Goal: Task Accomplishment & Management: Complete application form

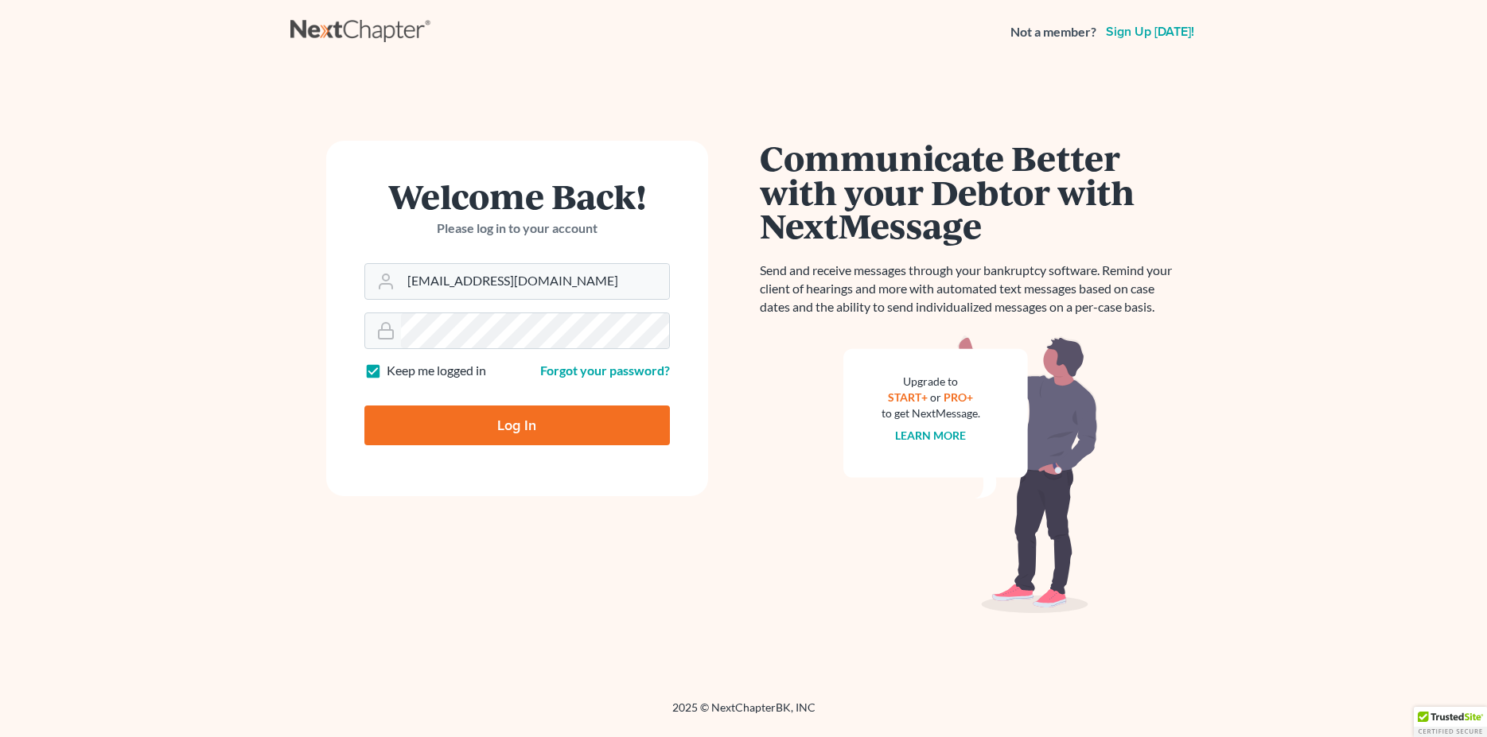
click at [481, 428] on input "Log In" at bounding box center [516, 426] width 305 height 40
type input "Thinking..."
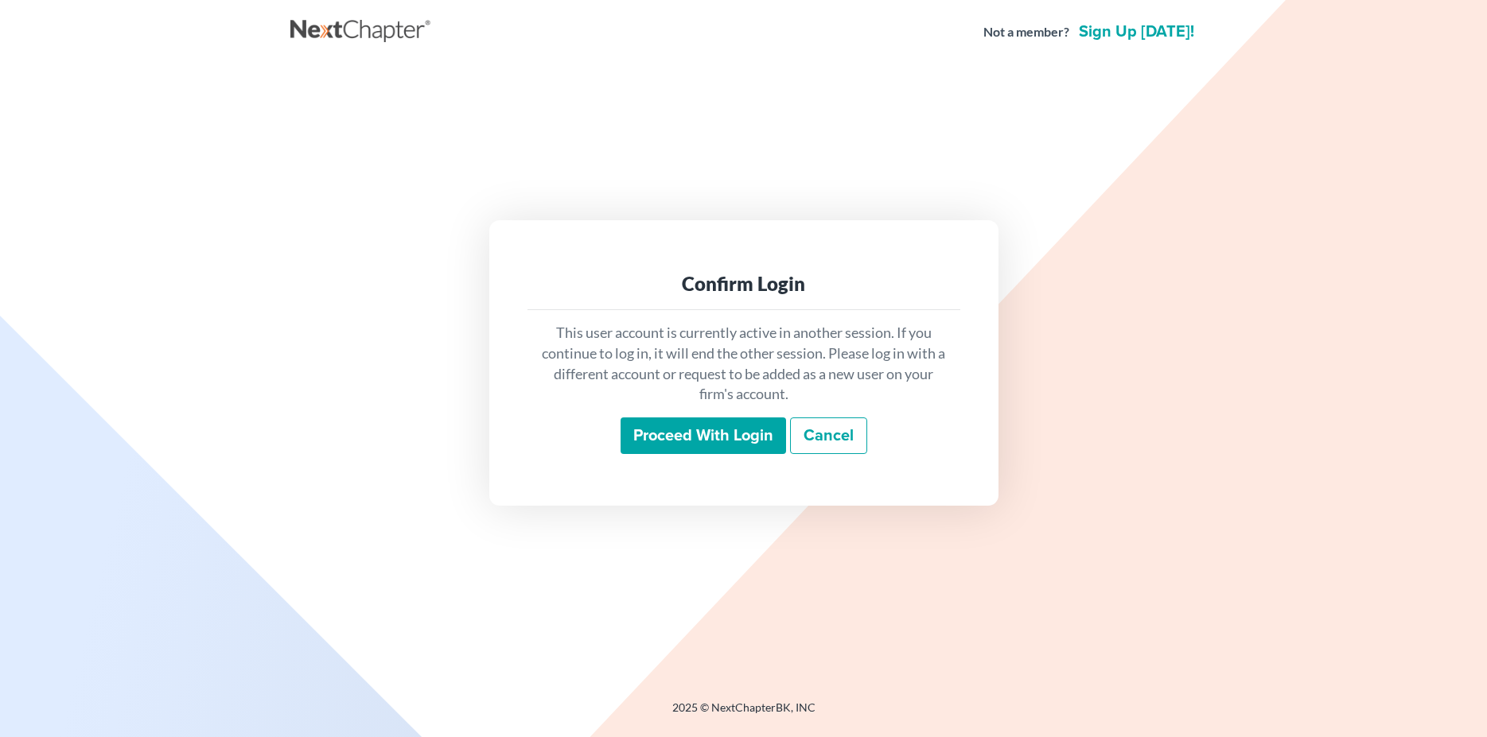
click at [655, 434] on input "Proceed with login" at bounding box center [702, 436] width 165 height 37
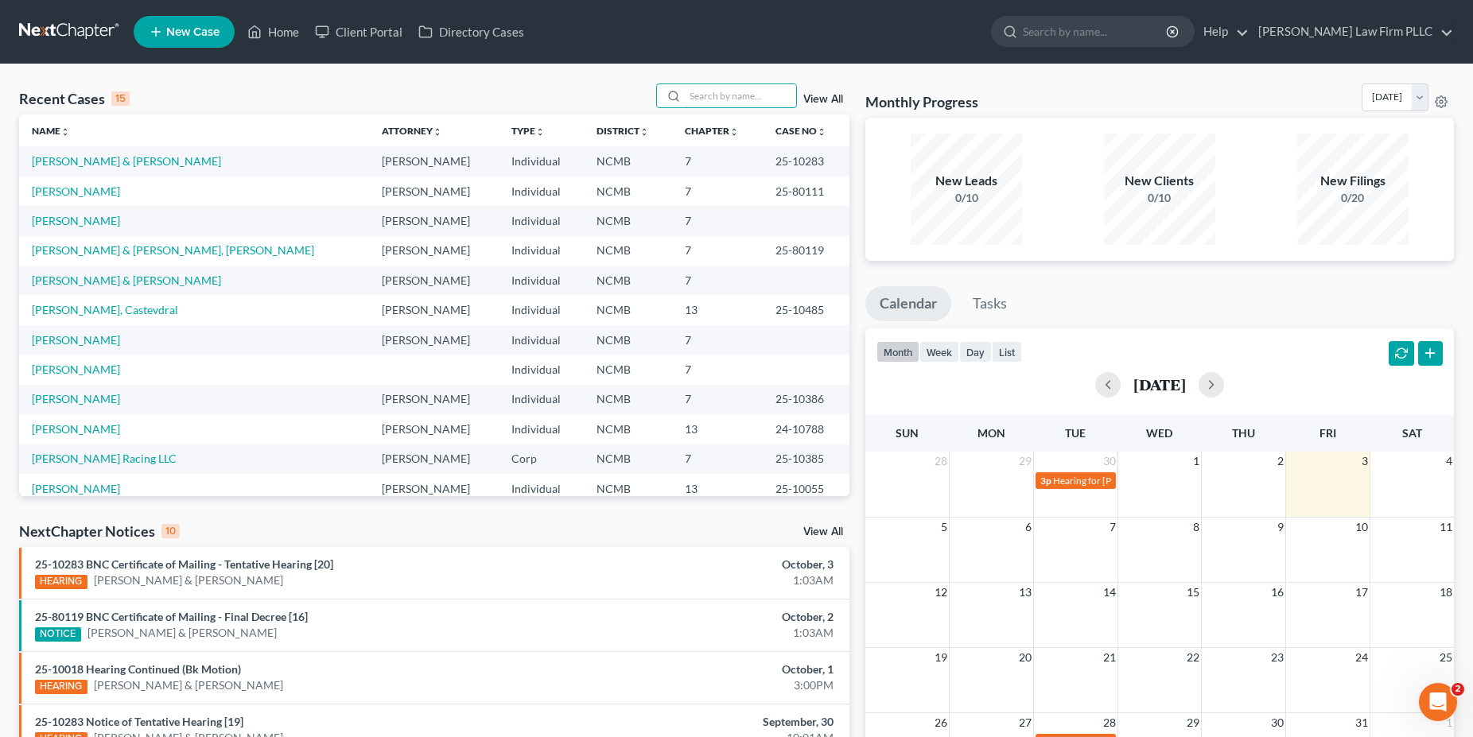
drag, startPoint x: 690, startPoint y: 93, endPoint x: 693, endPoint y: 76, distance: 17.7
click at [691, 95] on input "search" at bounding box center [740, 95] width 111 height 23
type input "healy"
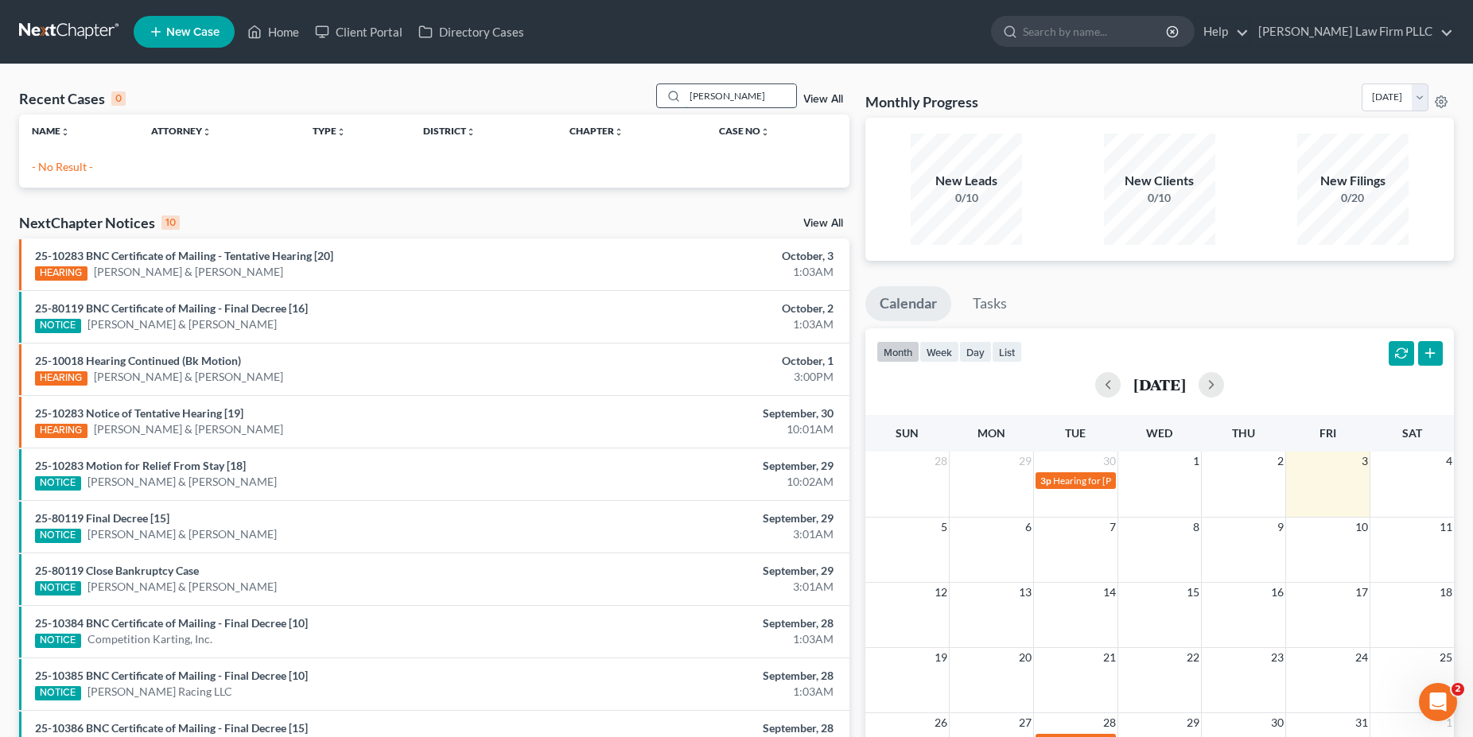
drag, startPoint x: 721, startPoint y: 98, endPoint x: 601, endPoint y: 100, distance: 120.1
click at [685, 100] on input "healy" at bounding box center [740, 95] width 111 height 23
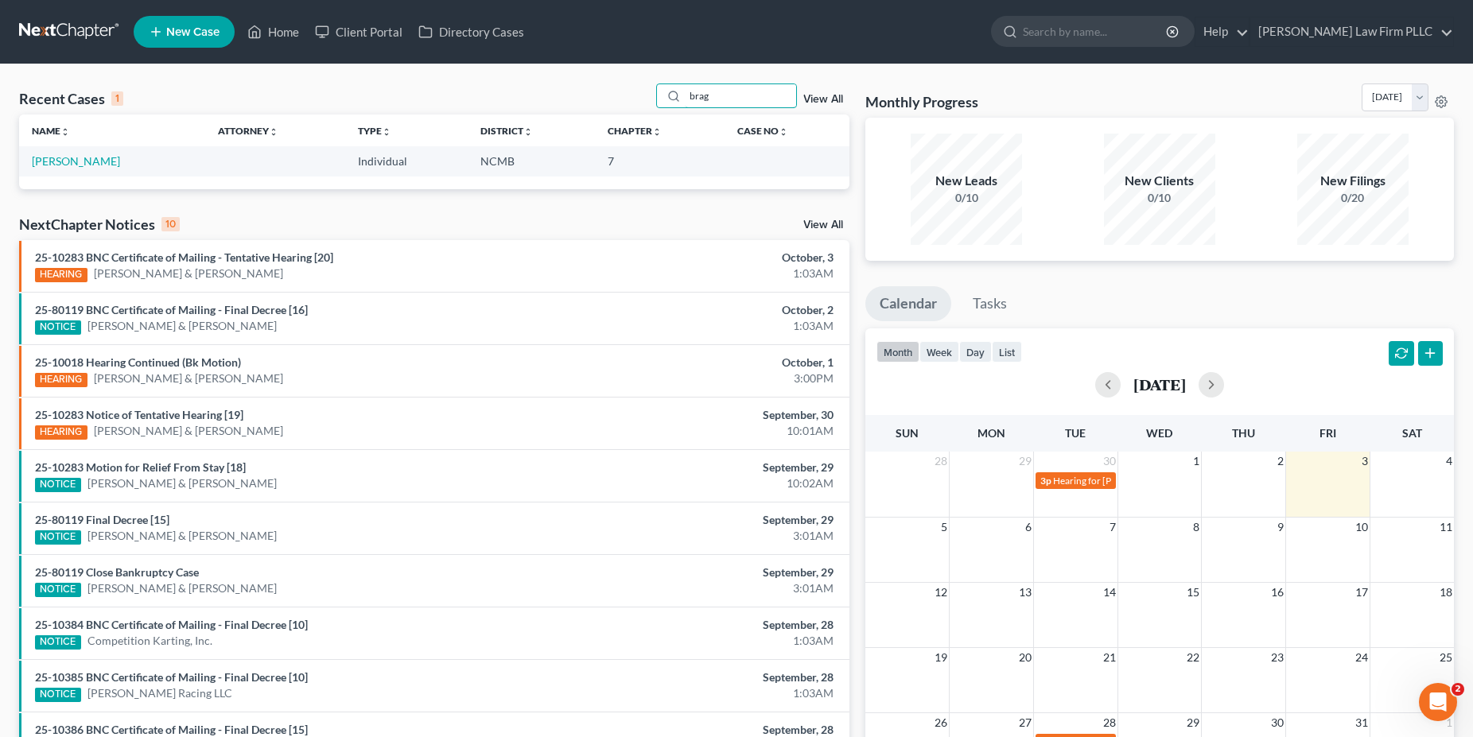
type input "brag"
click at [82, 156] on link "Bragoz, Lloyd" at bounding box center [76, 161] width 88 height 14
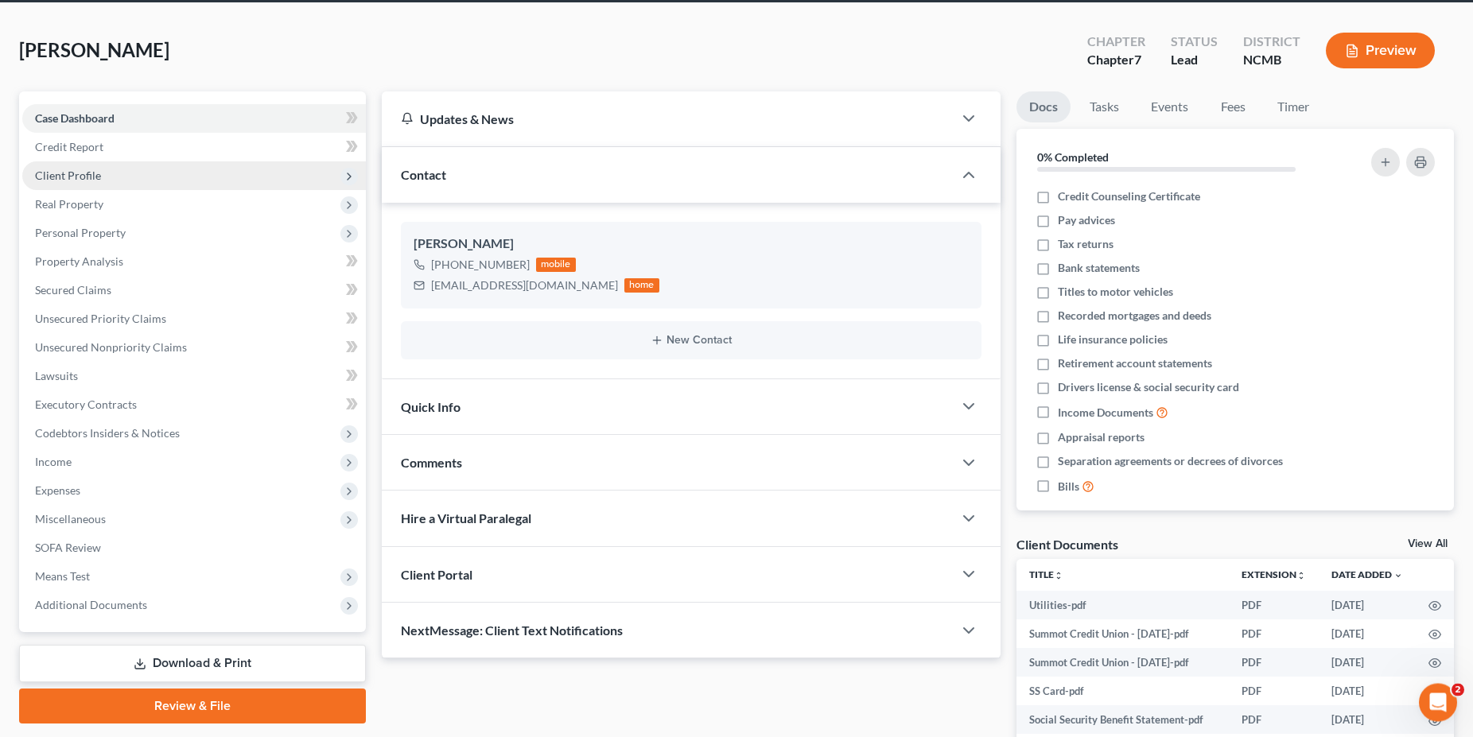
scroll to position [81, 0]
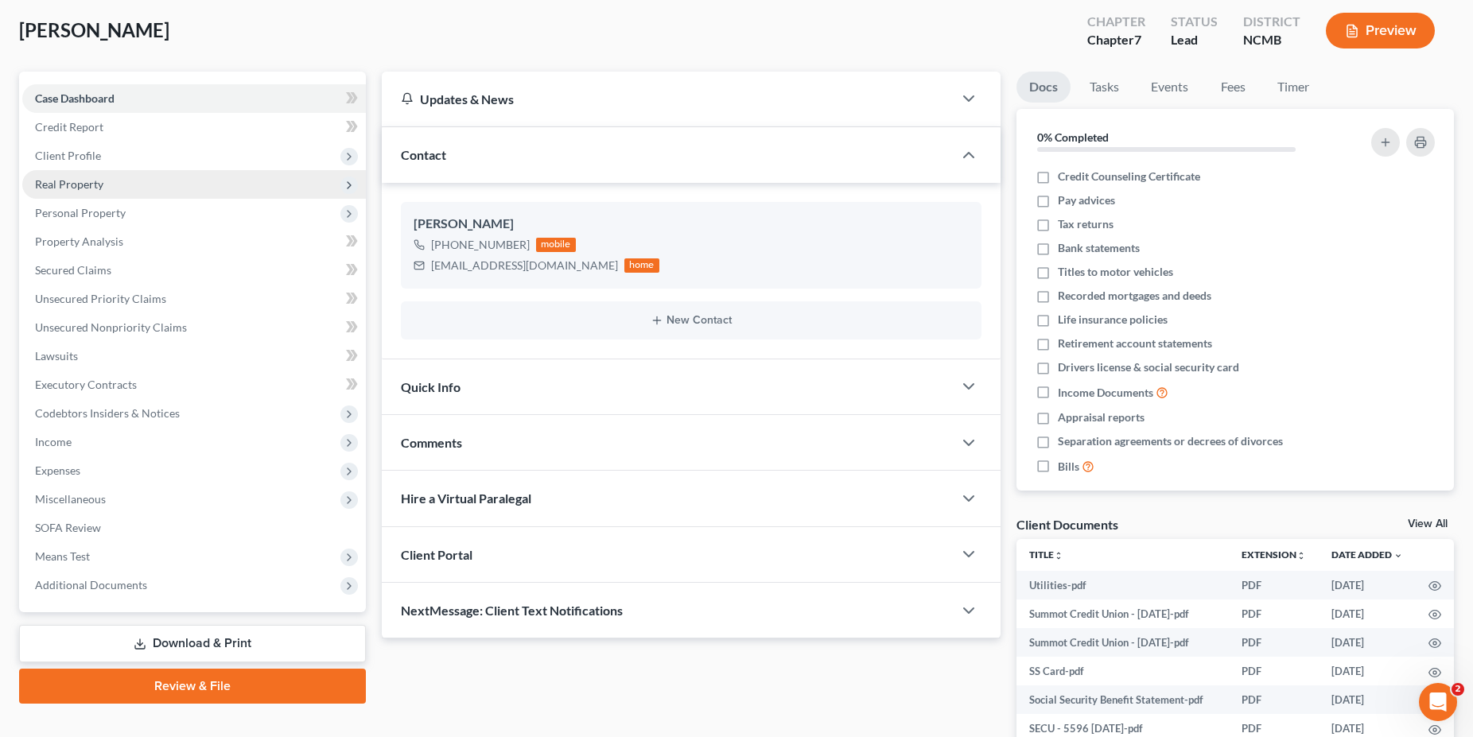
click at [95, 177] on span "Real Property" at bounding box center [69, 184] width 68 height 14
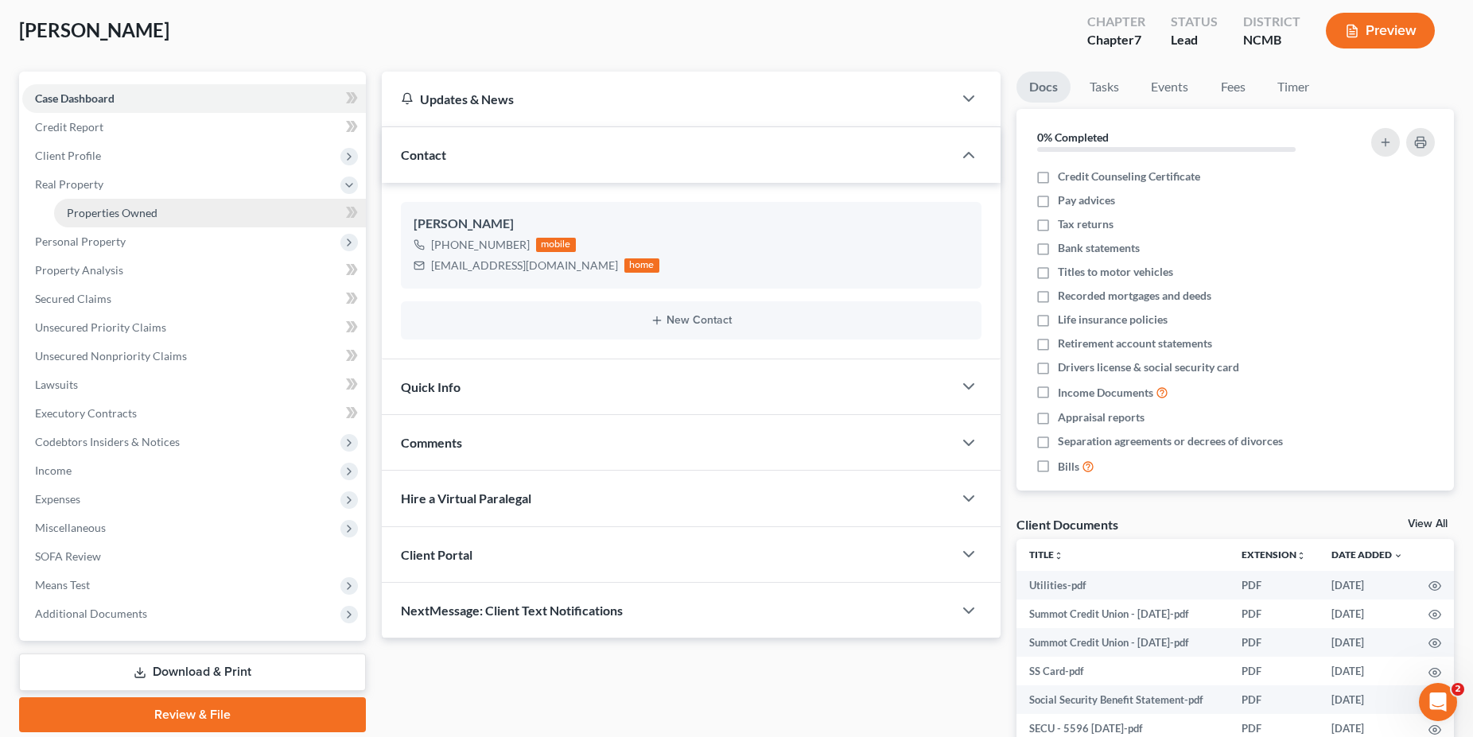
click at [119, 212] on span "Properties Owned" at bounding box center [112, 213] width 91 height 14
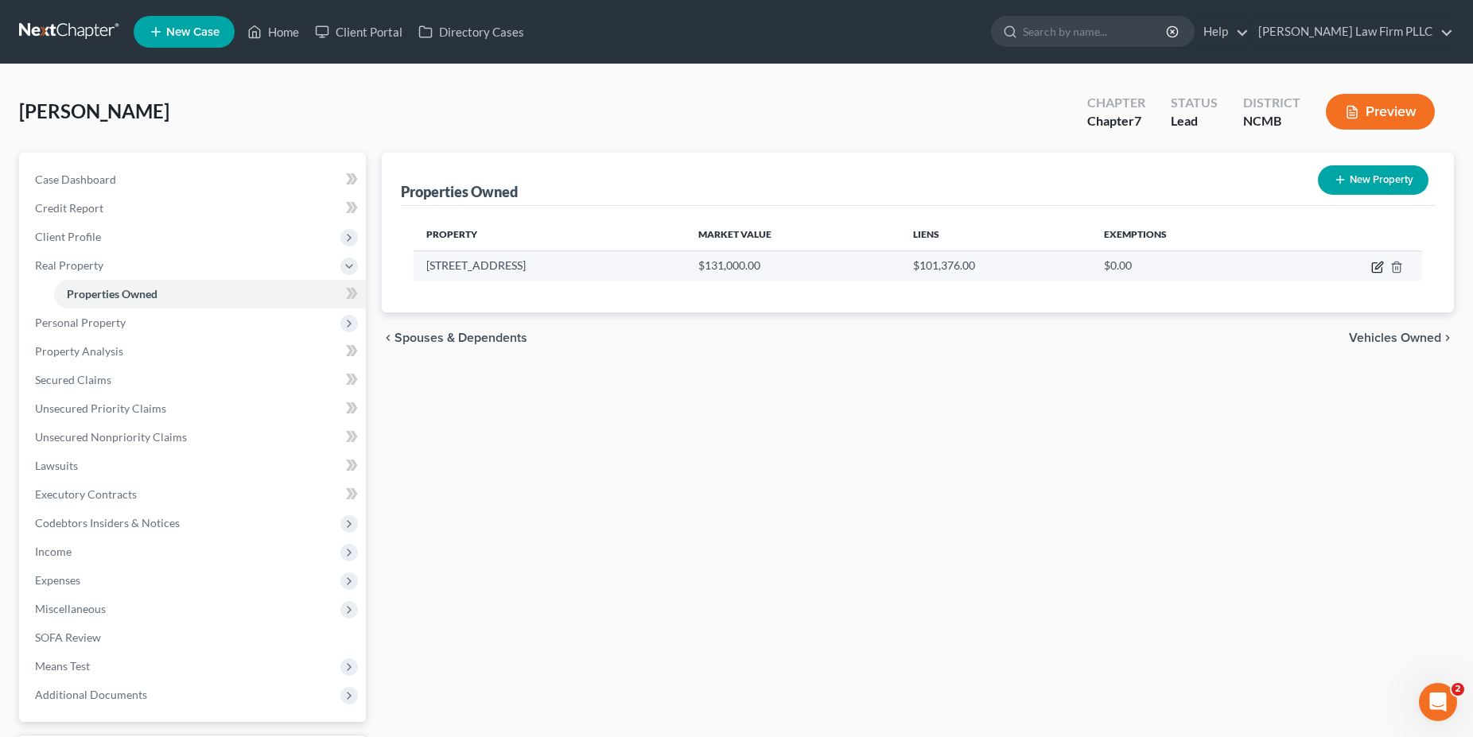
click at [1376, 266] on icon "button" at bounding box center [1377, 267] width 13 height 13
select select "28"
select select "40"
select select "0"
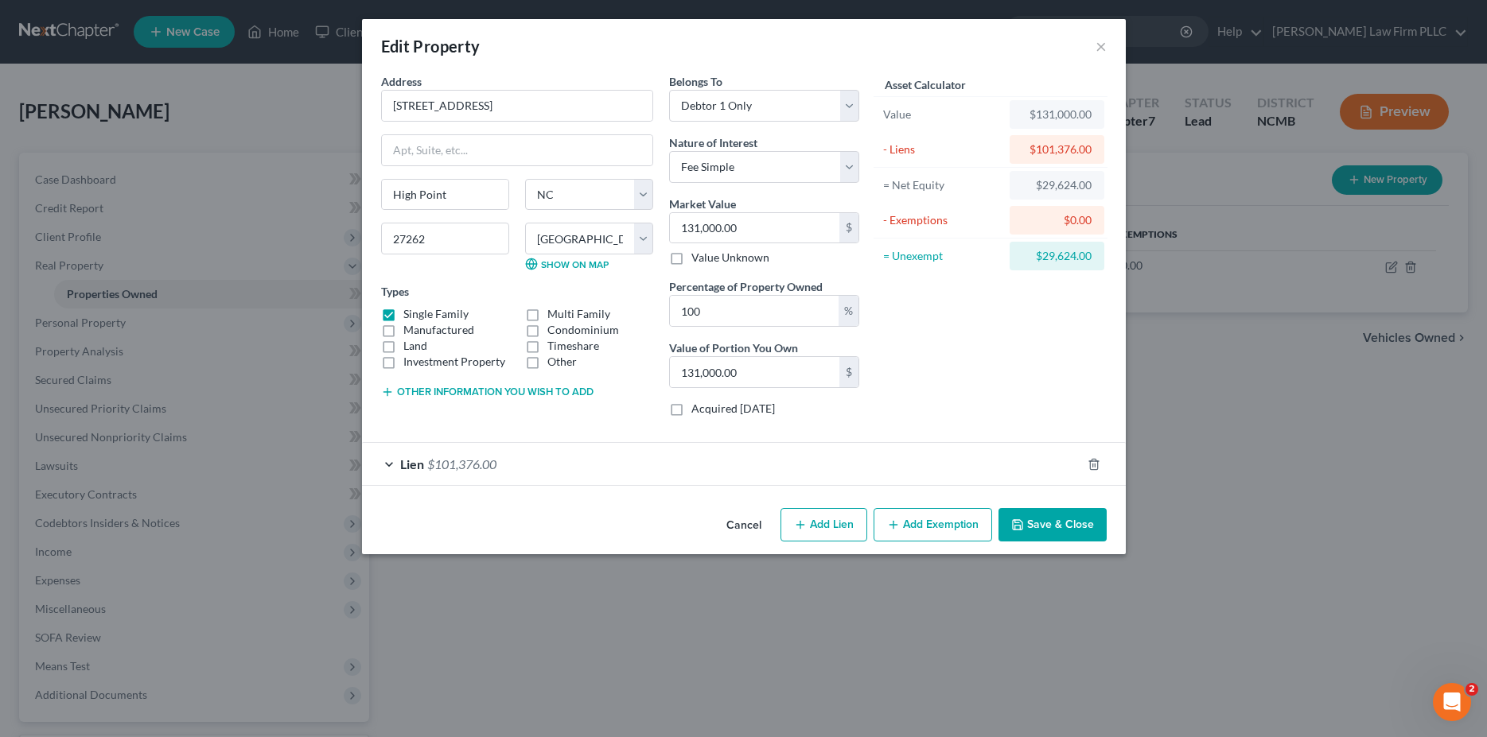
click at [905, 529] on button "Add Exemption" at bounding box center [932, 524] width 119 height 33
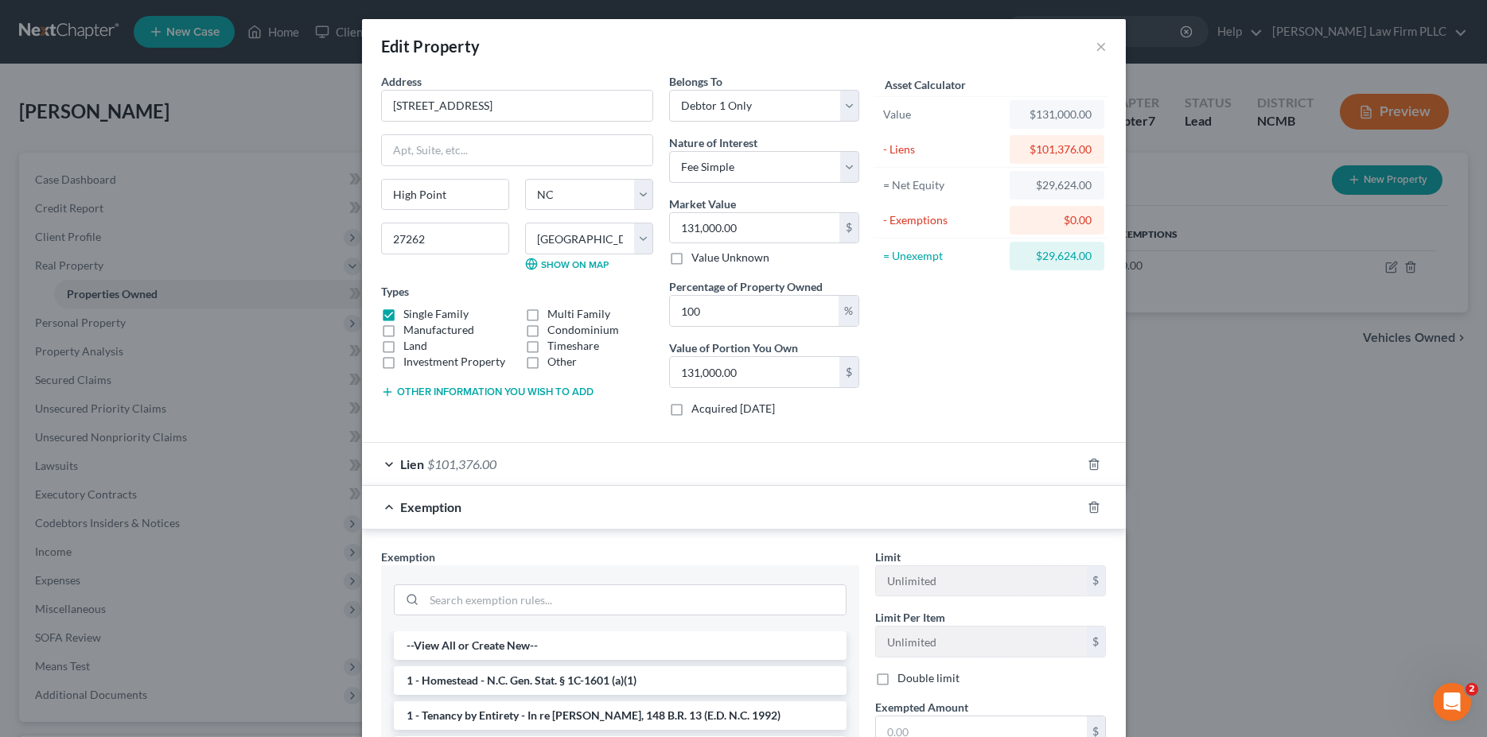
scroll to position [243, 0]
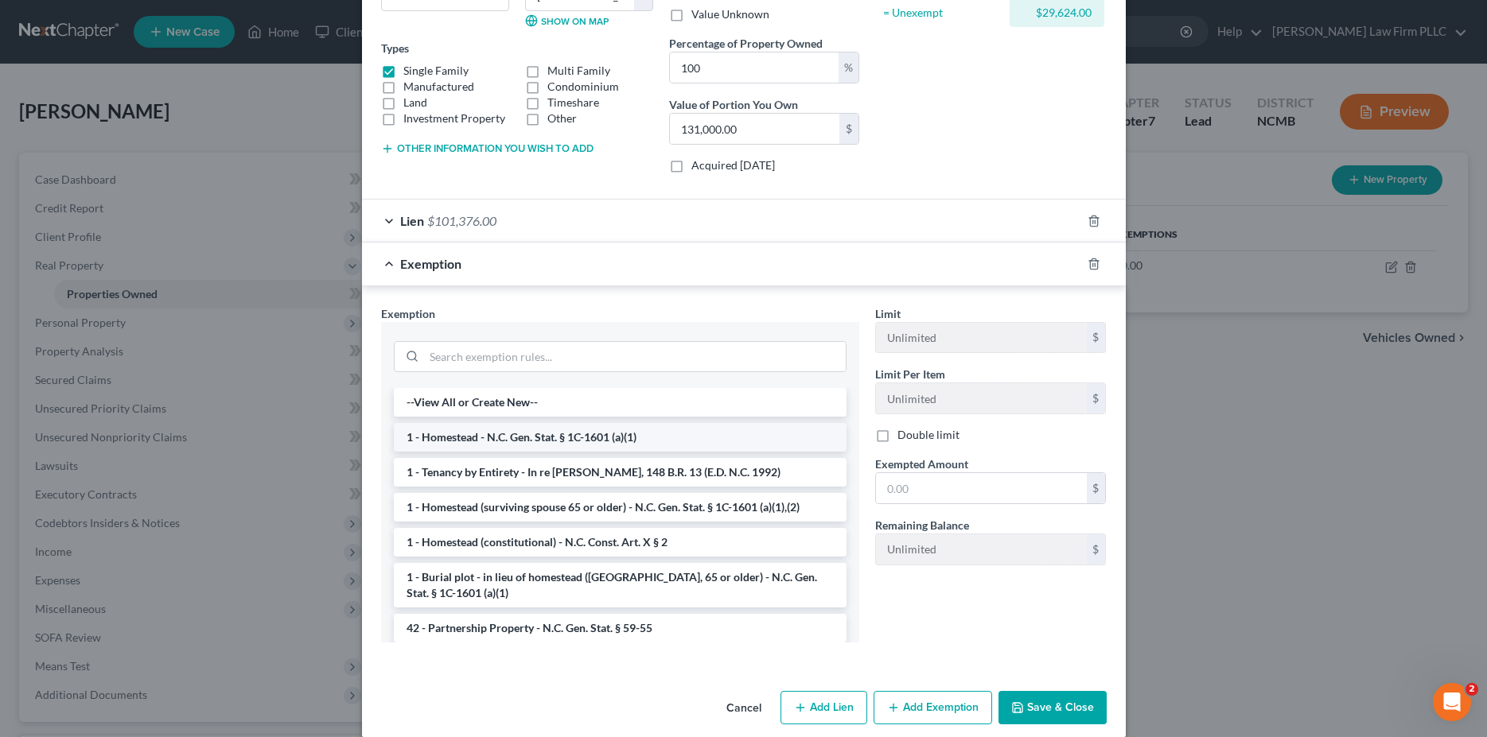
click at [460, 441] on li "1 - Homestead - N.C. Gen. Stat. § 1C-1601 (a)(1)" at bounding box center [620, 437] width 453 height 29
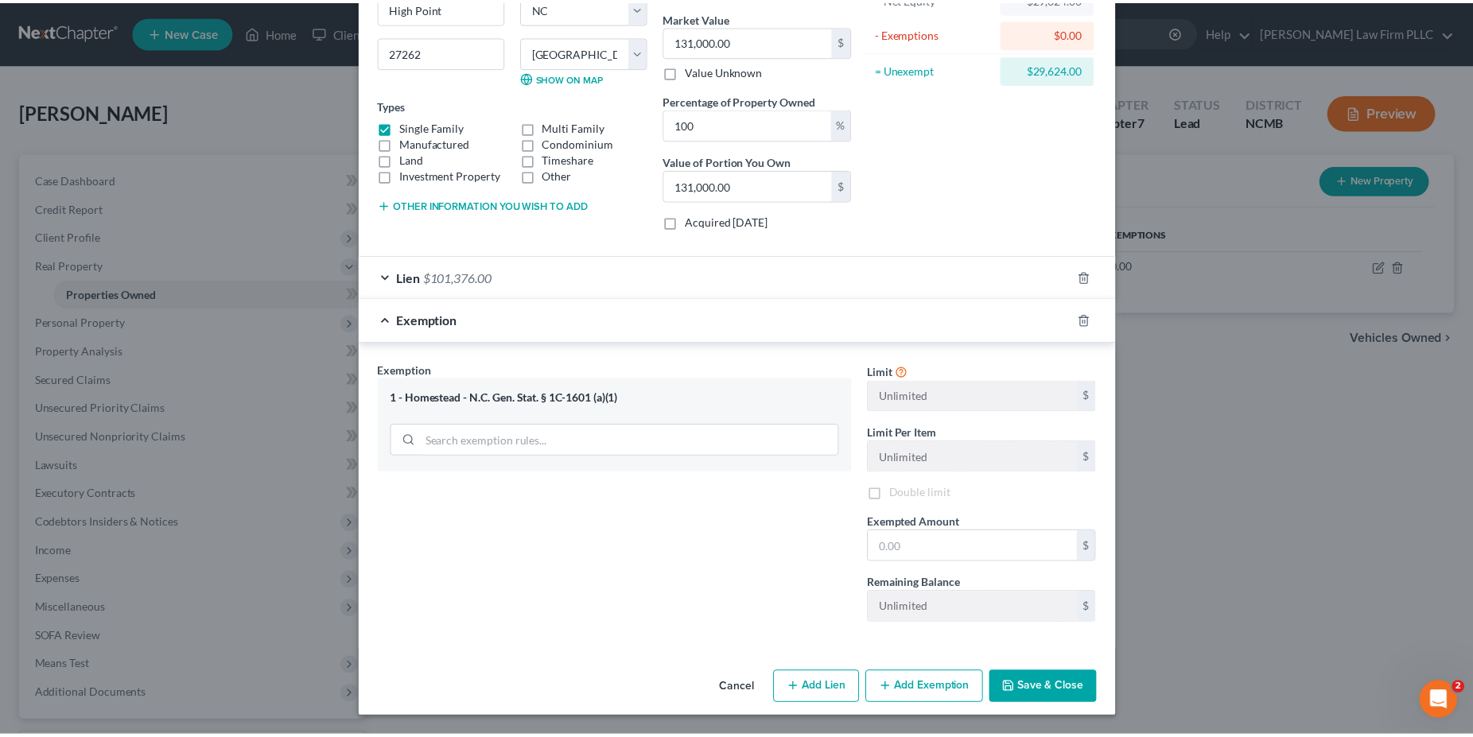
scroll to position [185, 0]
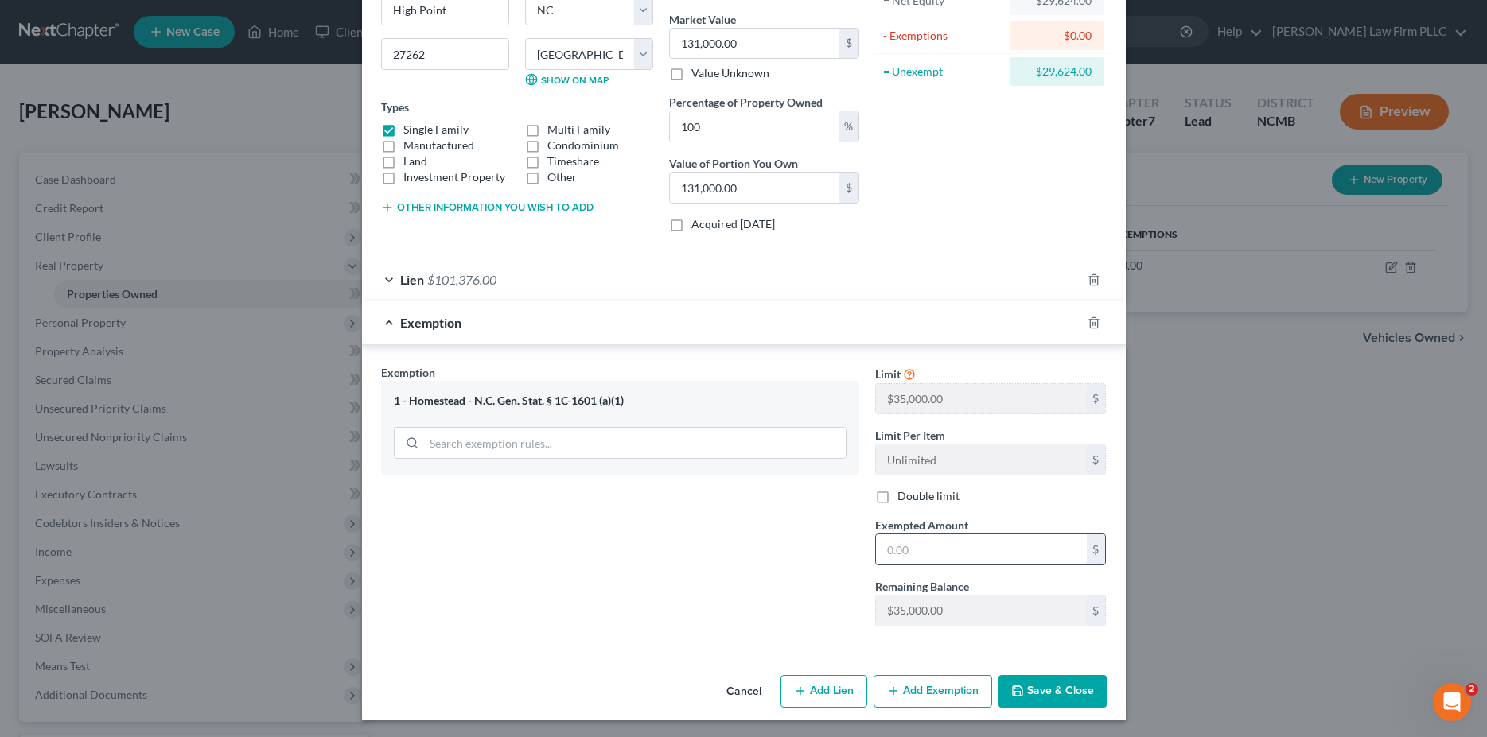
click at [903, 550] on input "text" at bounding box center [981, 550] width 211 height 30
type input "29,624"
click at [1058, 687] on button "Save & Close" at bounding box center [1052, 691] width 108 height 33
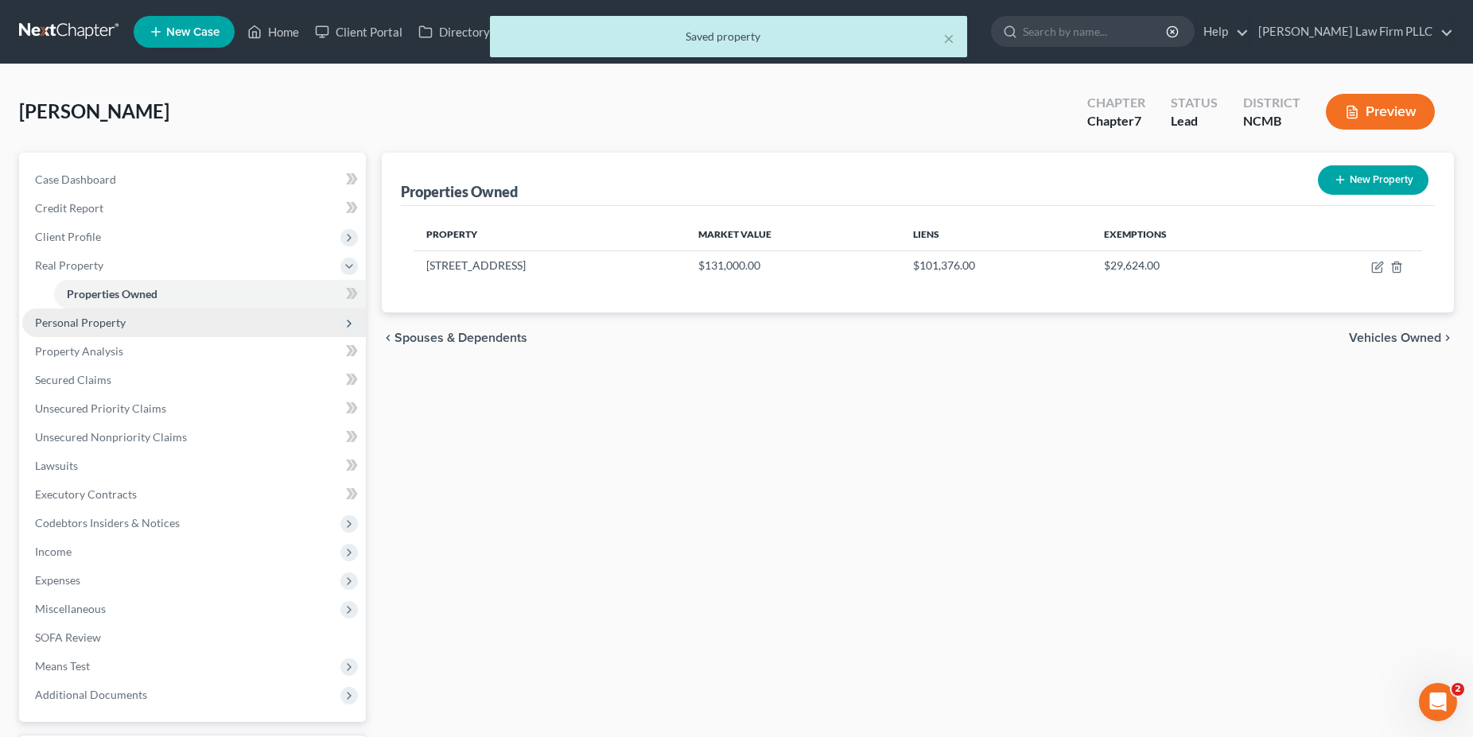
click at [136, 320] on span "Personal Property" at bounding box center [194, 323] width 344 height 29
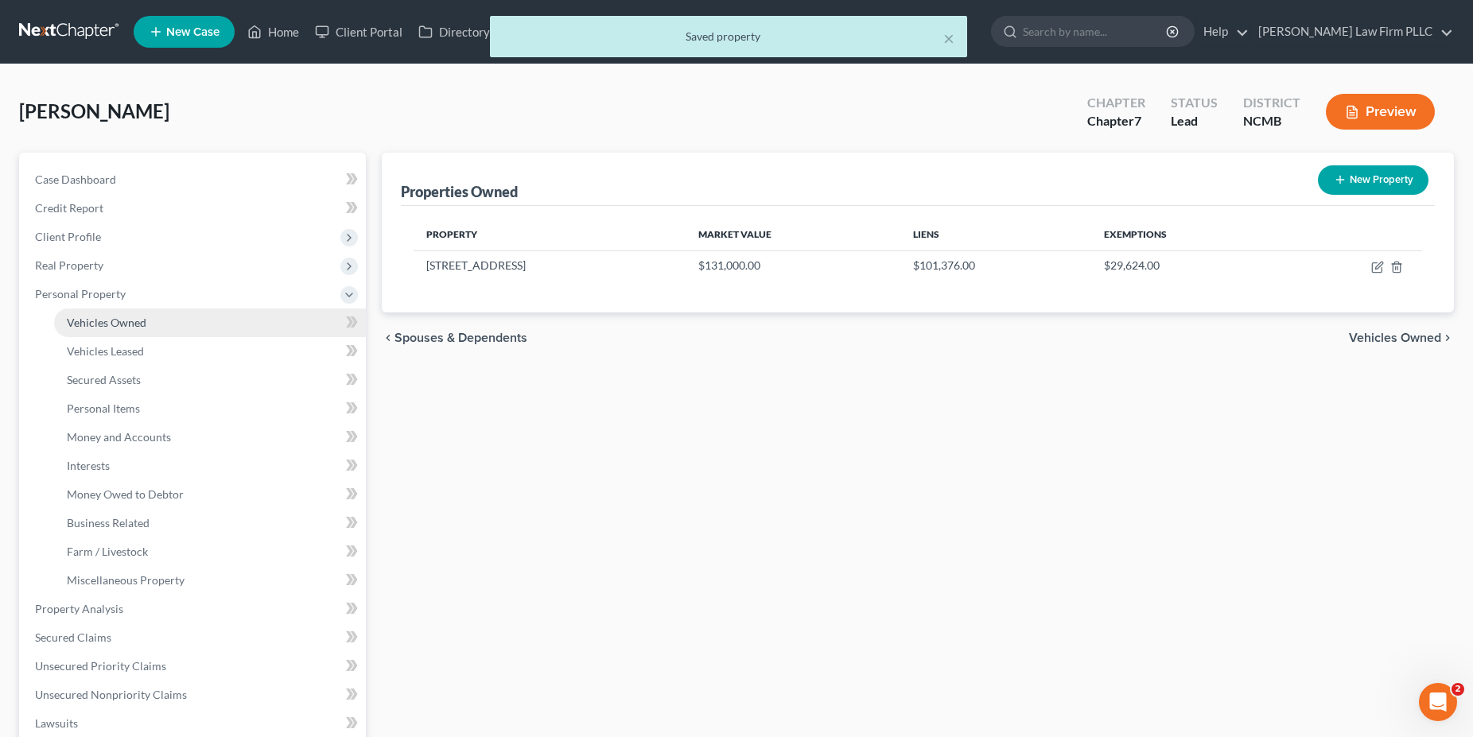
click at [139, 329] on link "Vehicles Owned" at bounding box center [210, 323] width 312 height 29
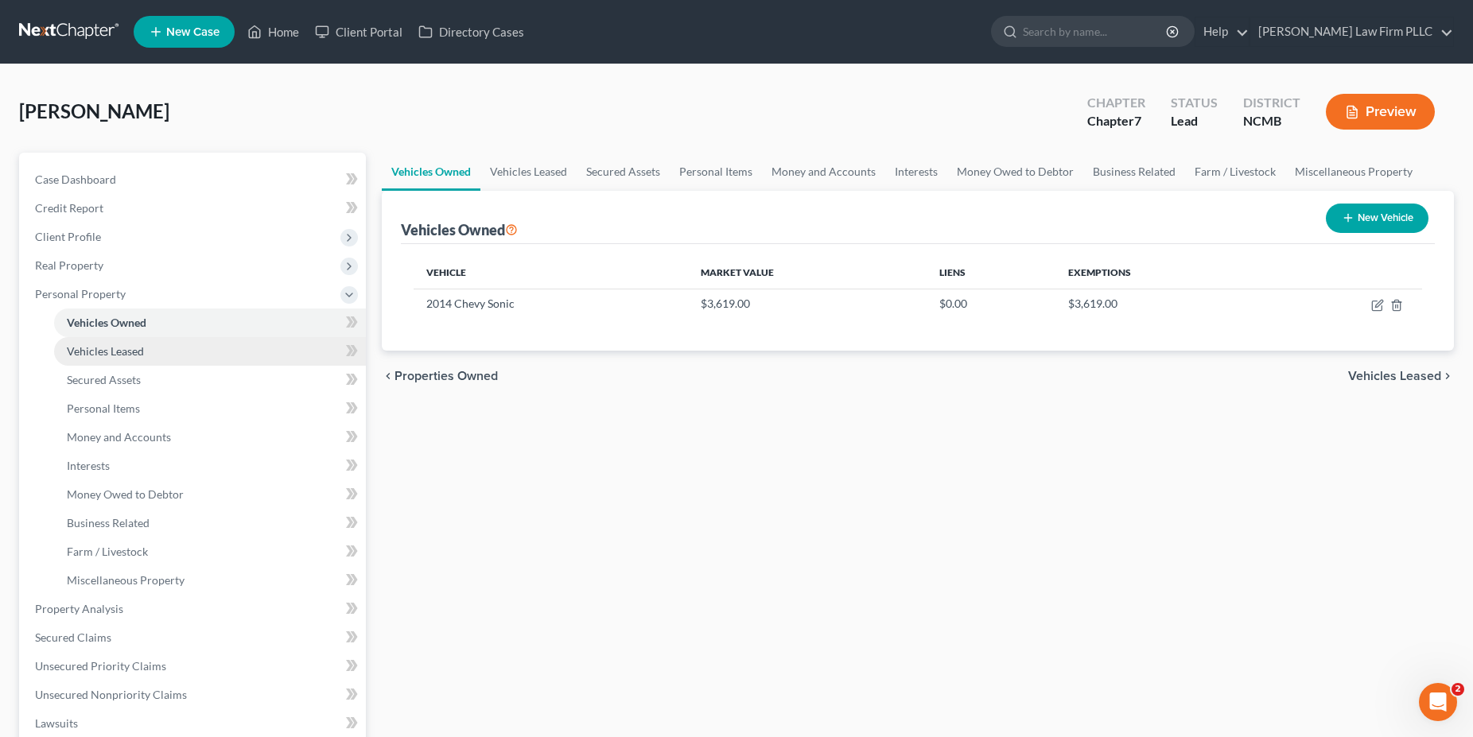
click at [111, 351] on span "Vehicles Leased" at bounding box center [105, 351] width 77 height 14
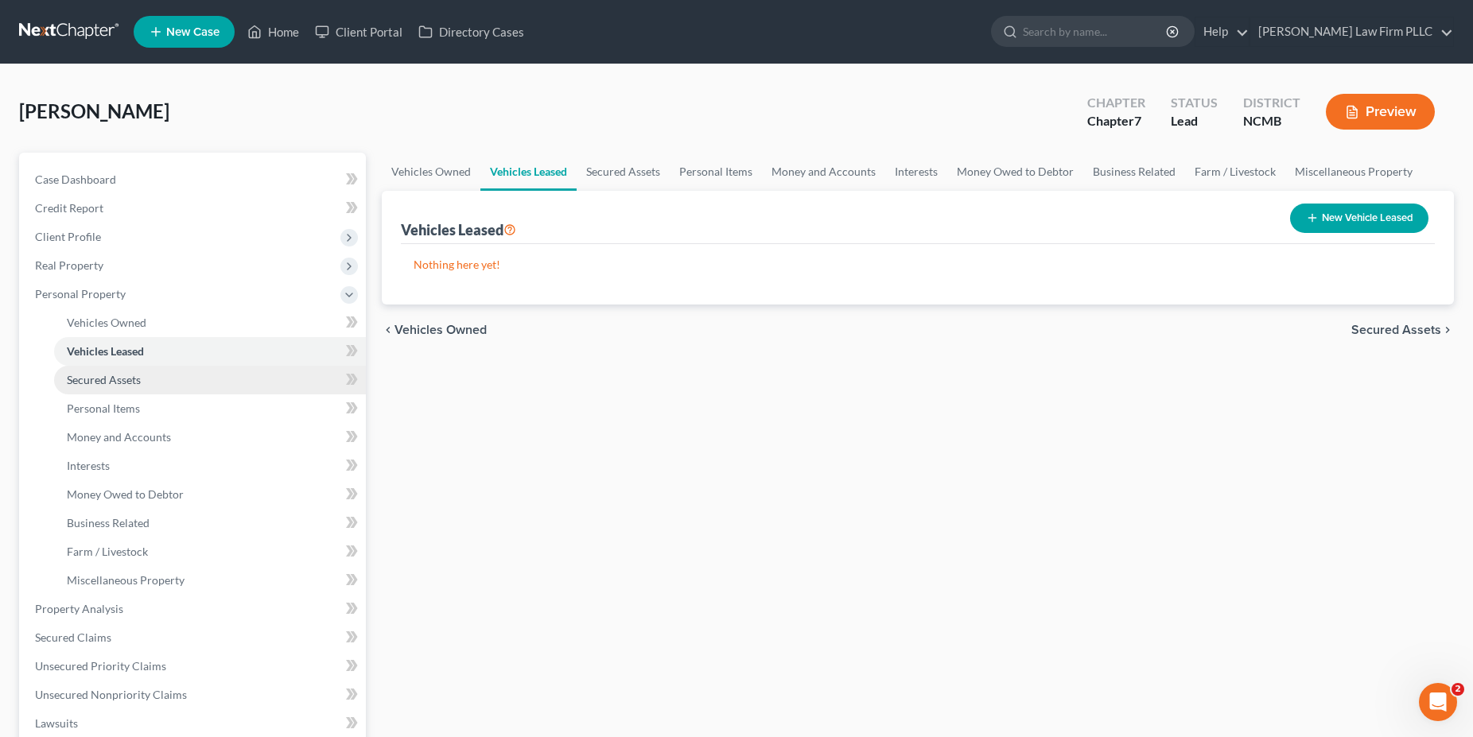
click at [114, 386] on span "Secured Assets" at bounding box center [104, 380] width 74 height 14
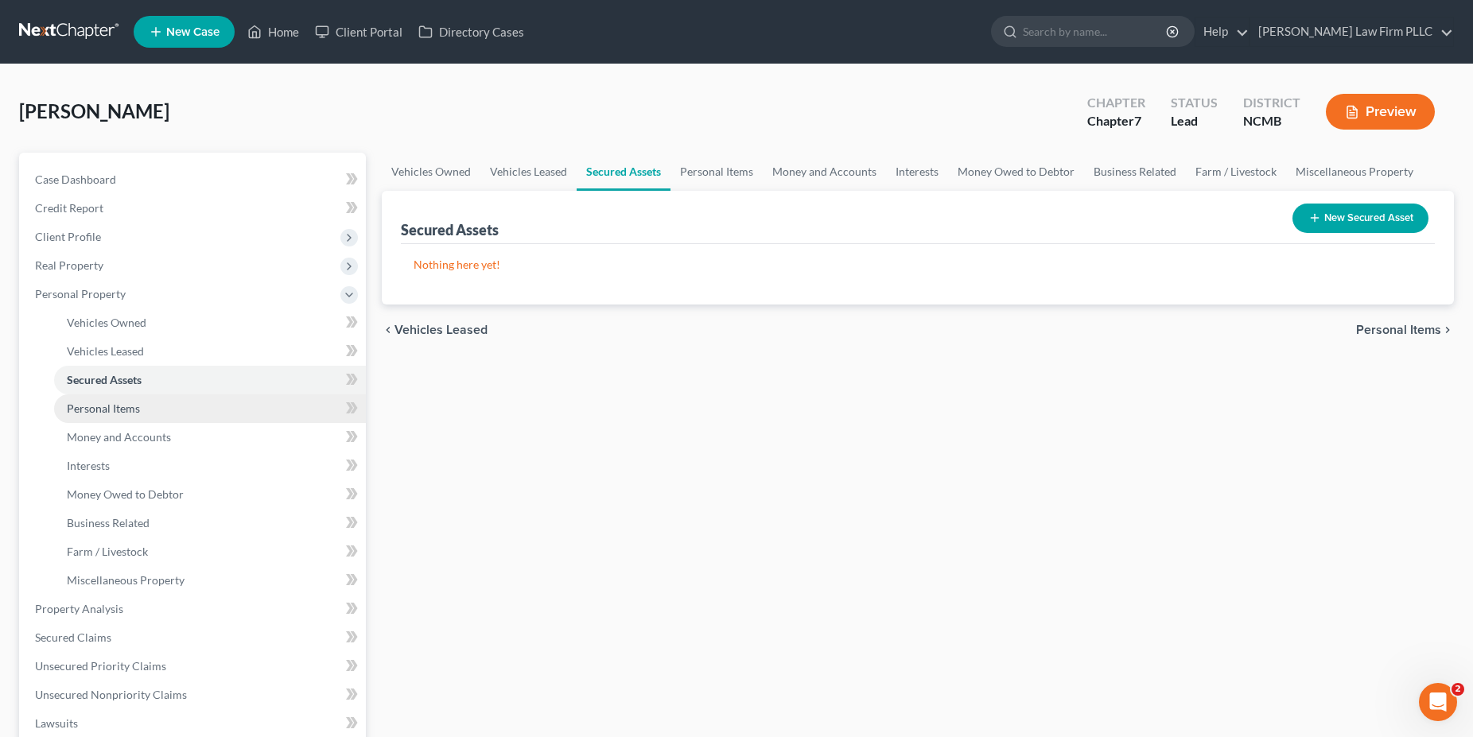
click at [115, 407] on span "Personal Items" at bounding box center [103, 409] width 73 height 14
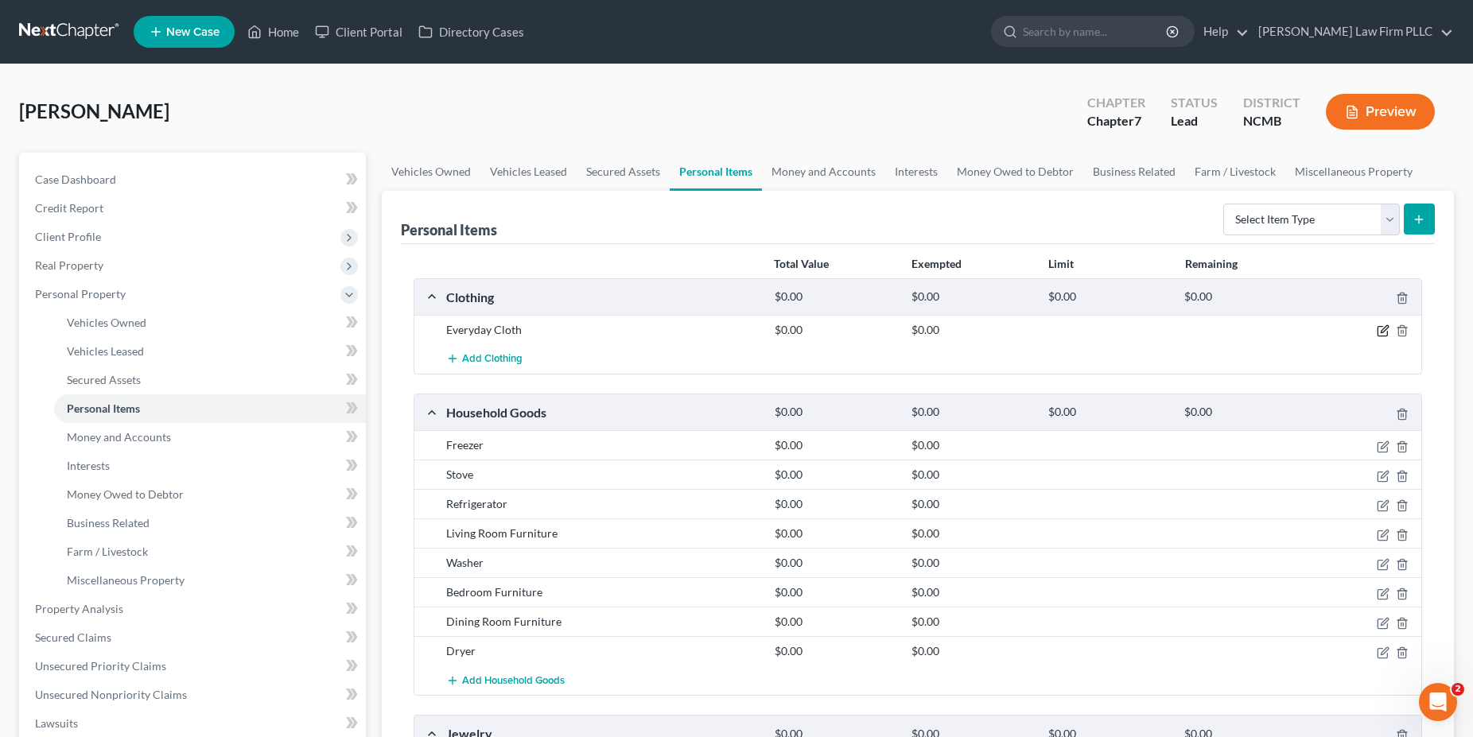
click at [1386, 333] on icon "button" at bounding box center [1383, 331] width 13 height 13
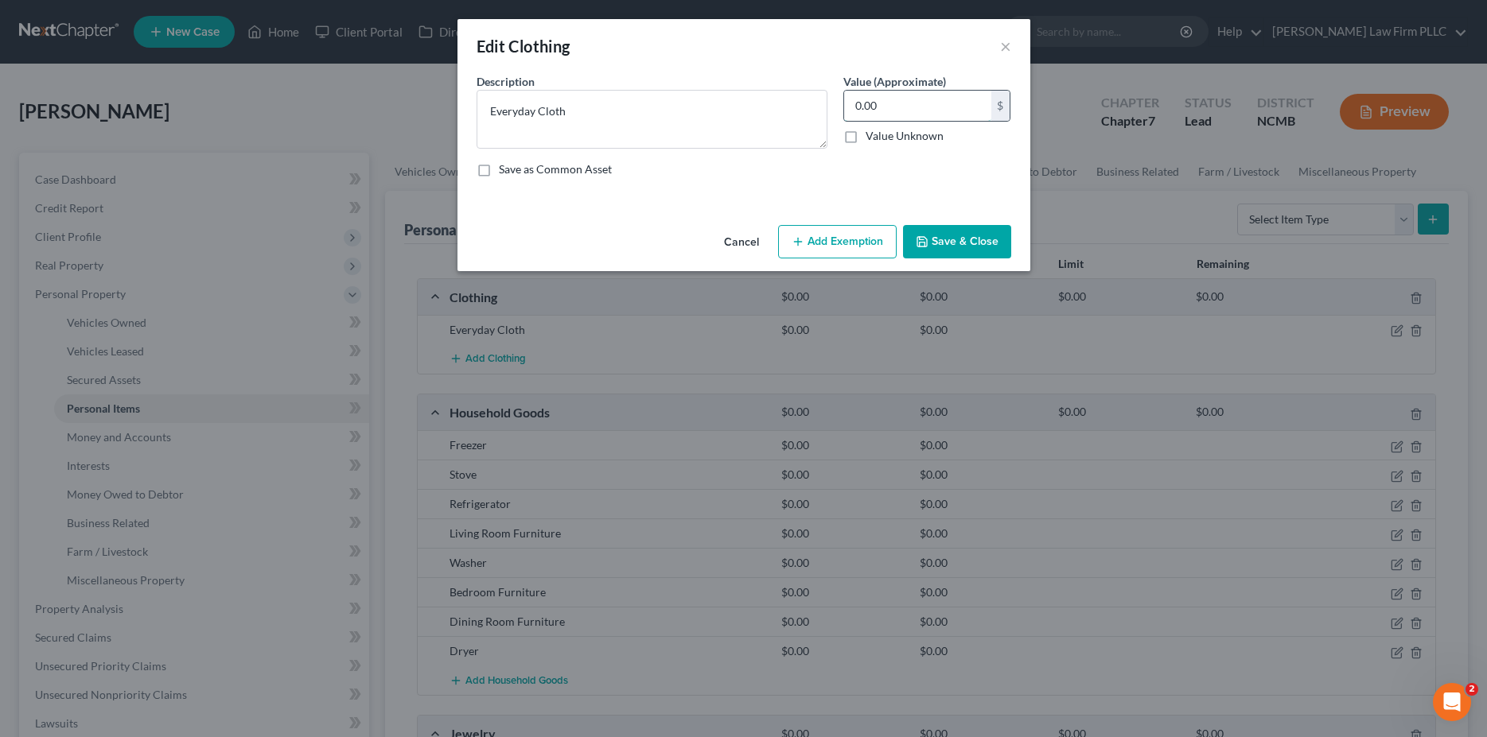
drag, startPoint x: 903, startPoint y: 110, endPoint x: 790, endPoint y: 110, distance: 113.0
click at [844, 110] on input "0.00" at bounding box center [917, 106] width 147 height 30
drag, startPoint x: 916, startPoint y: 95, endPoint x: 763, endPoint y: 115, distance: 154.1
click at [844, 115] on input "0.00" at bounding box center [917, 106] width 147 height 30
drag, startPoint x: 594, startPoint y: 115, endPoint x: 367, endPoint y: 121, distance: 227.6
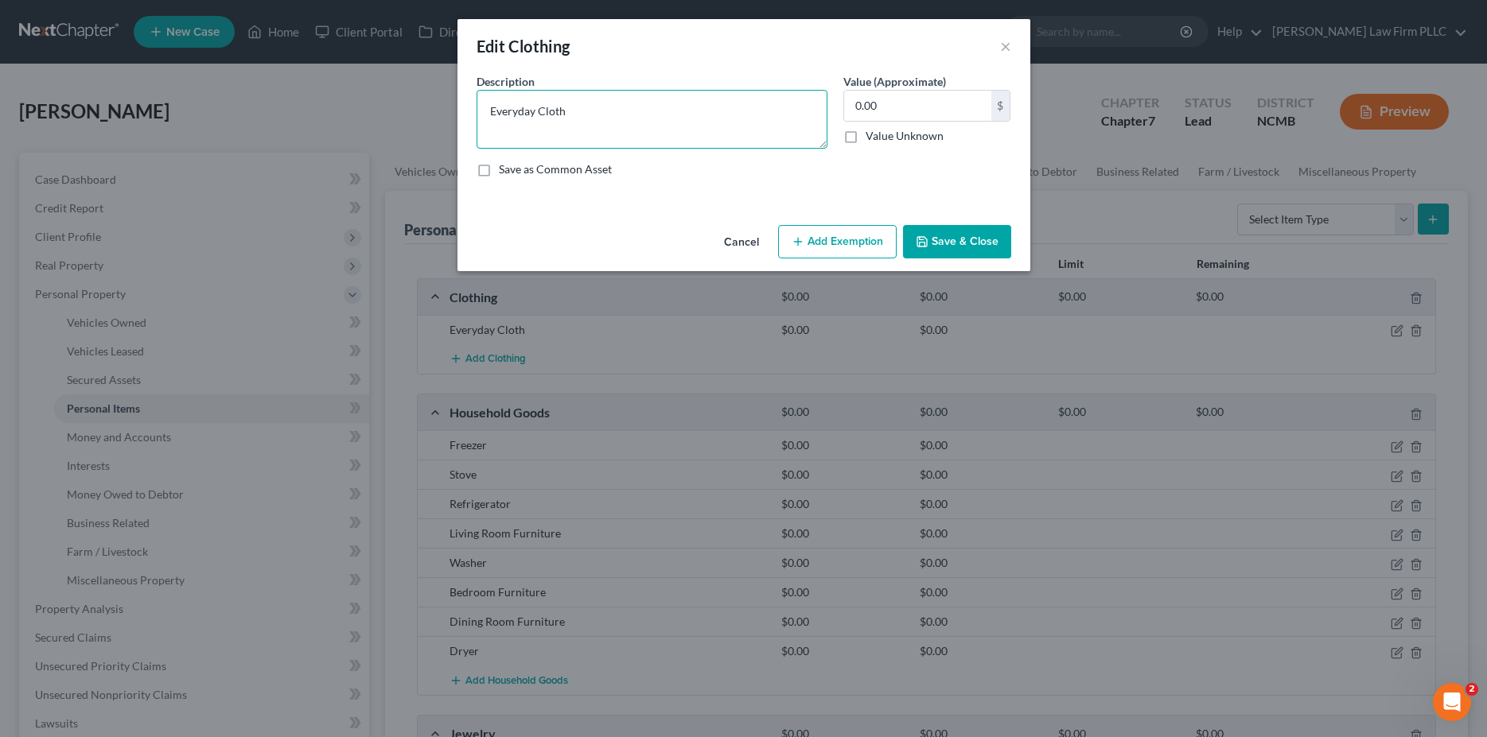
click at [476, 121] on textarea "Everyday Cloth" at bounding box center [651, 119] width 351 height 59
type textarea "Clothing"
type input "300"
click at [836, 233] on button "Add Exemption" at bounding box center [837, 241] width 119 height 33
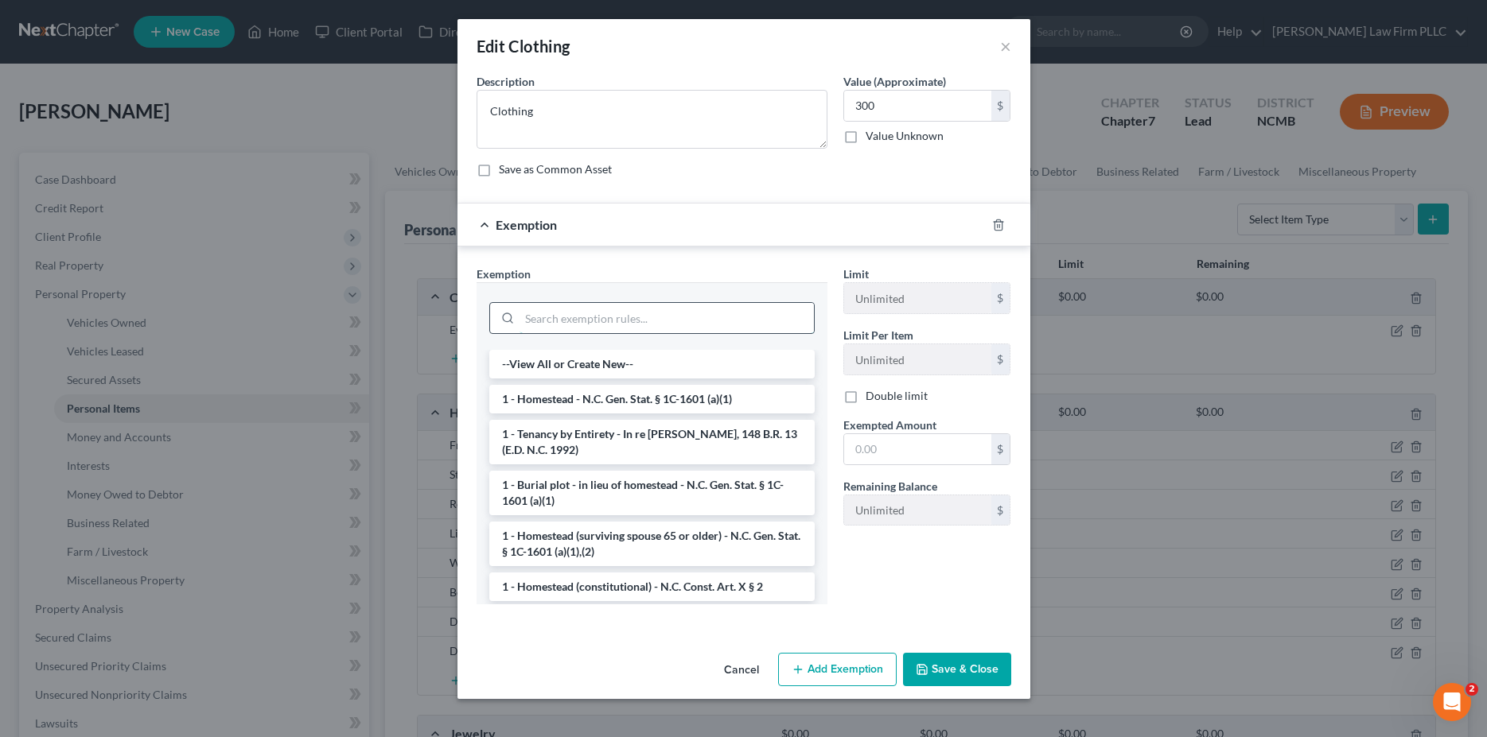
click at [696, 316] on input "search" at bounding box center [666, 318] width 294 height 30
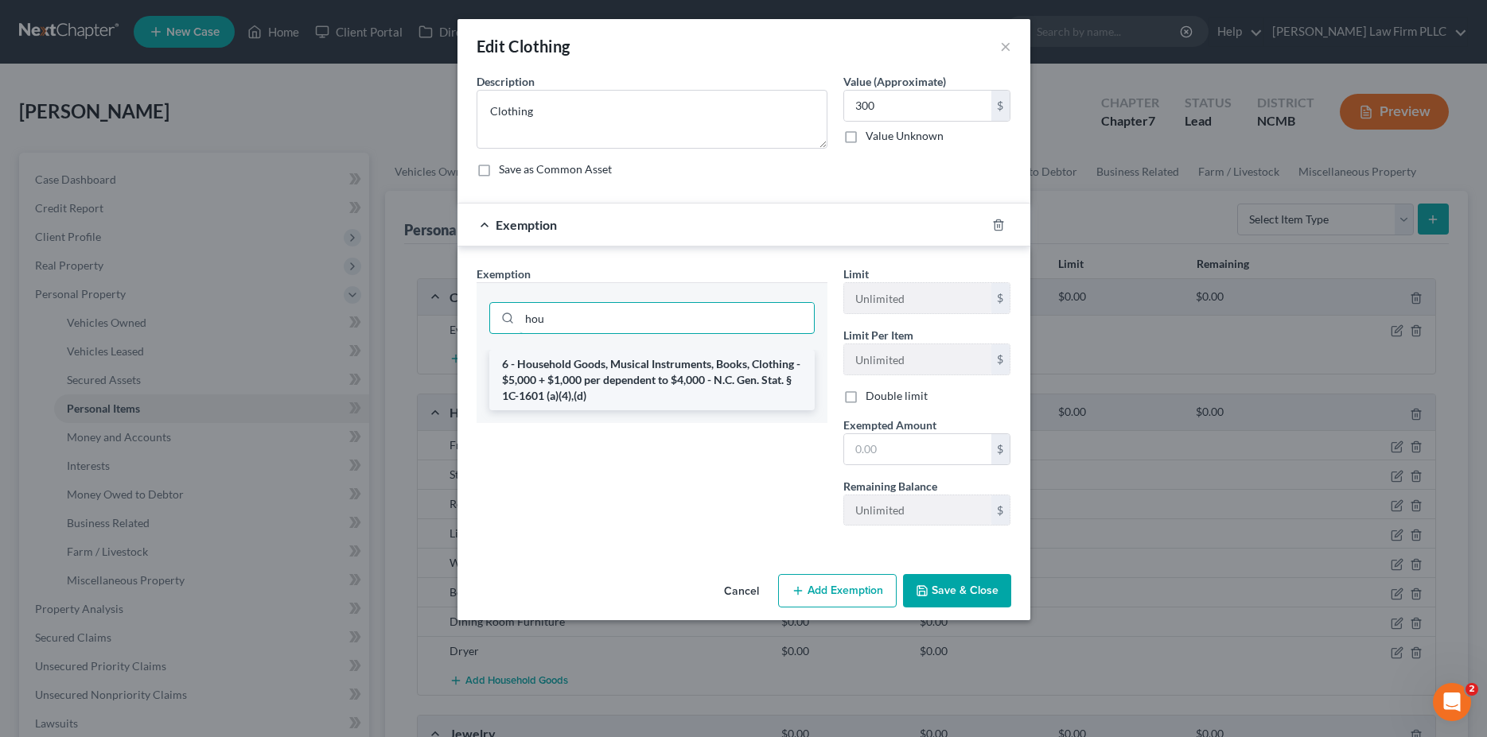
type input "hou"
click at [624, 364] on li "6 - Household Goods, Musical Instruments, Books, Clothing - $5,000 + $1,000 per…" at bounding box center [651, 380] width 325 height 60
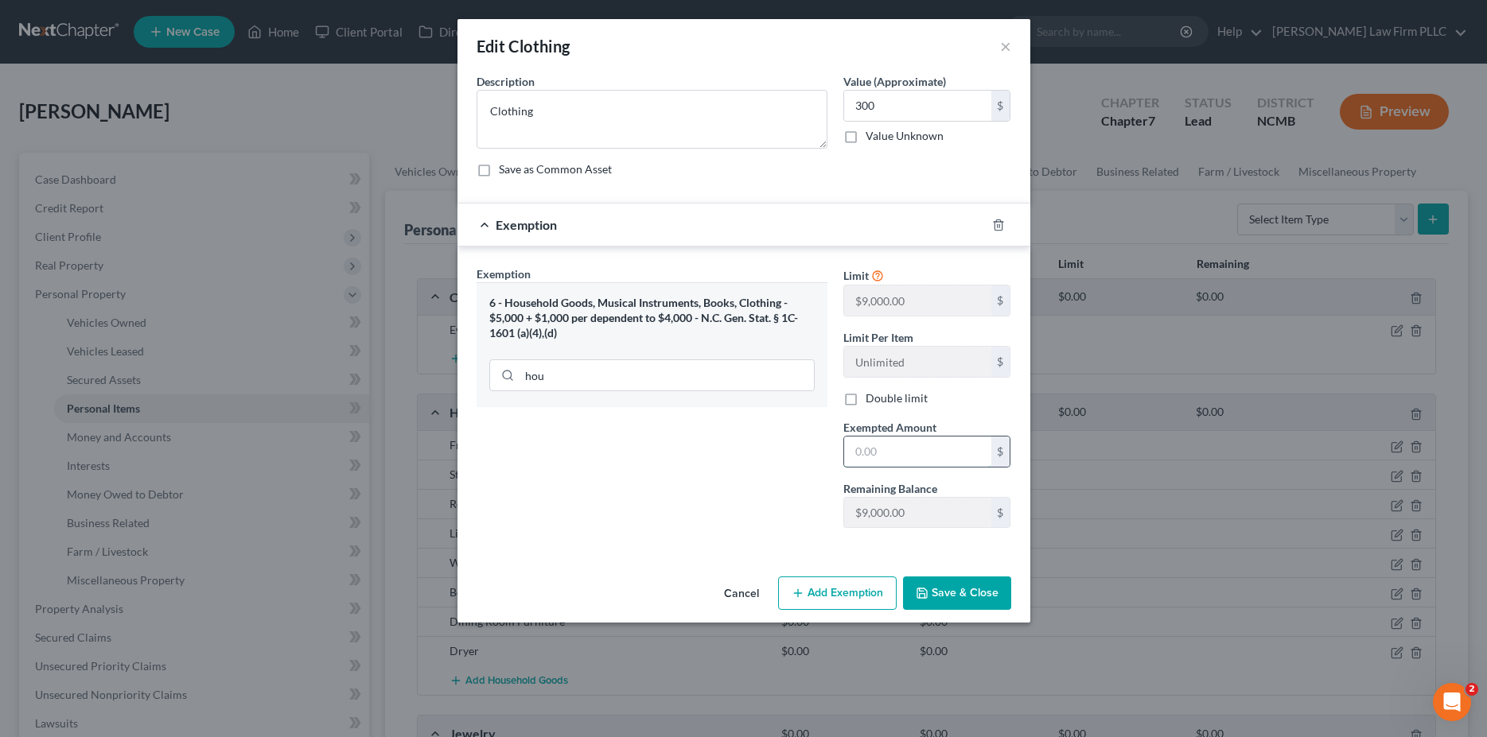
click at [885, 459] on input "text" at bounding box center [917, 452] width 147 height 30
type input "300"
click at [979, 594] on button "Save & Close" at bounding box center [957, 593] width 108 height 33
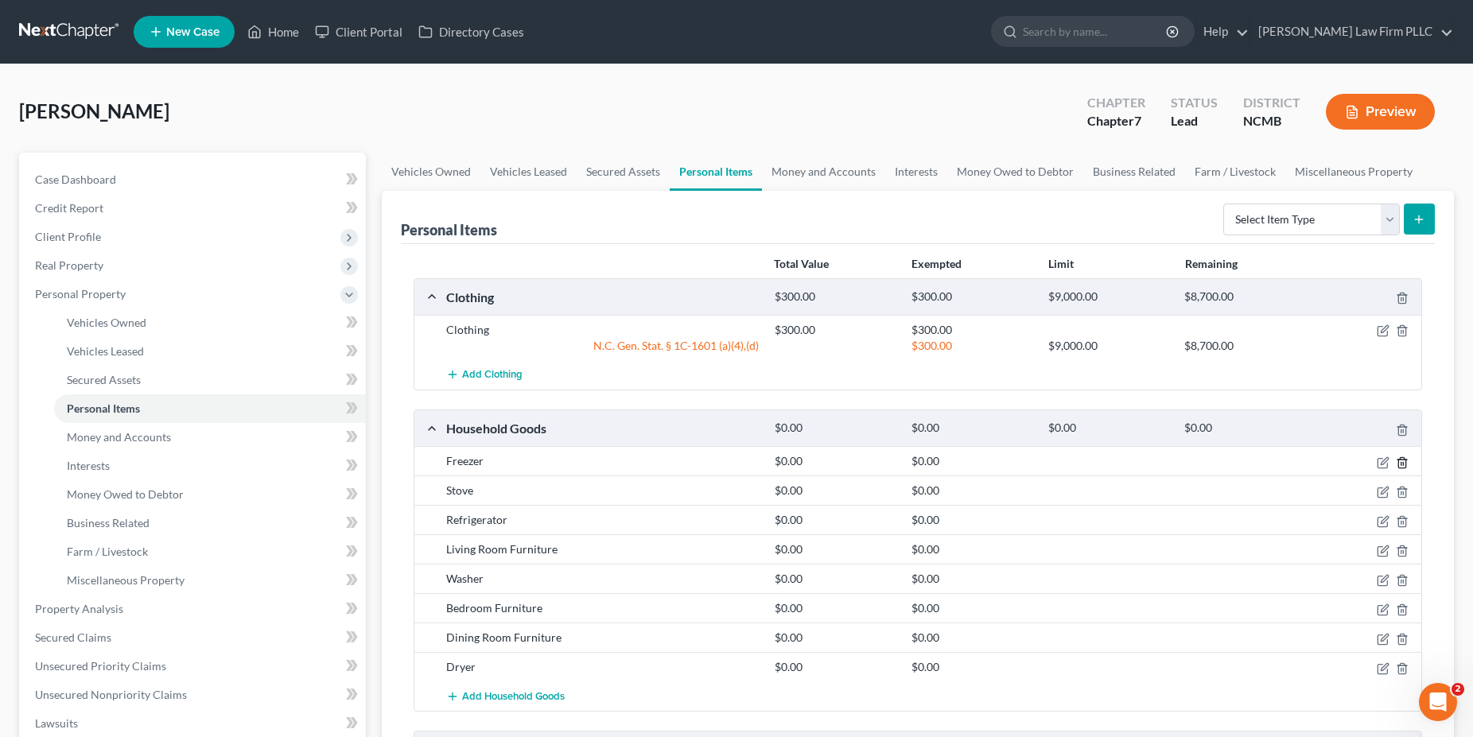
click at [1405, 462] on icon "button" at bounding box center [1402, 463] width 13 height 13
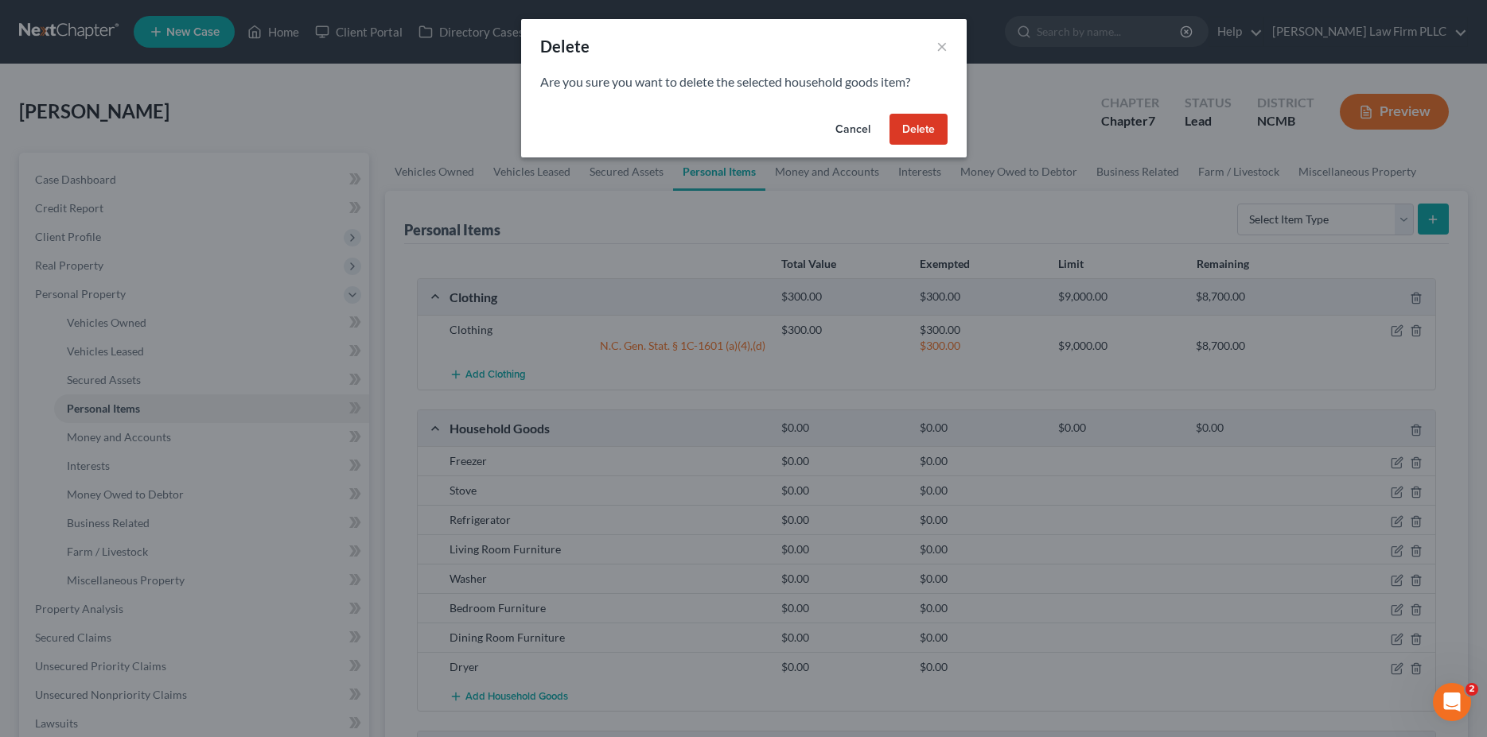
click at [920, 130] on button "Delete" at bounding box center [918, 130] width 58 height 32
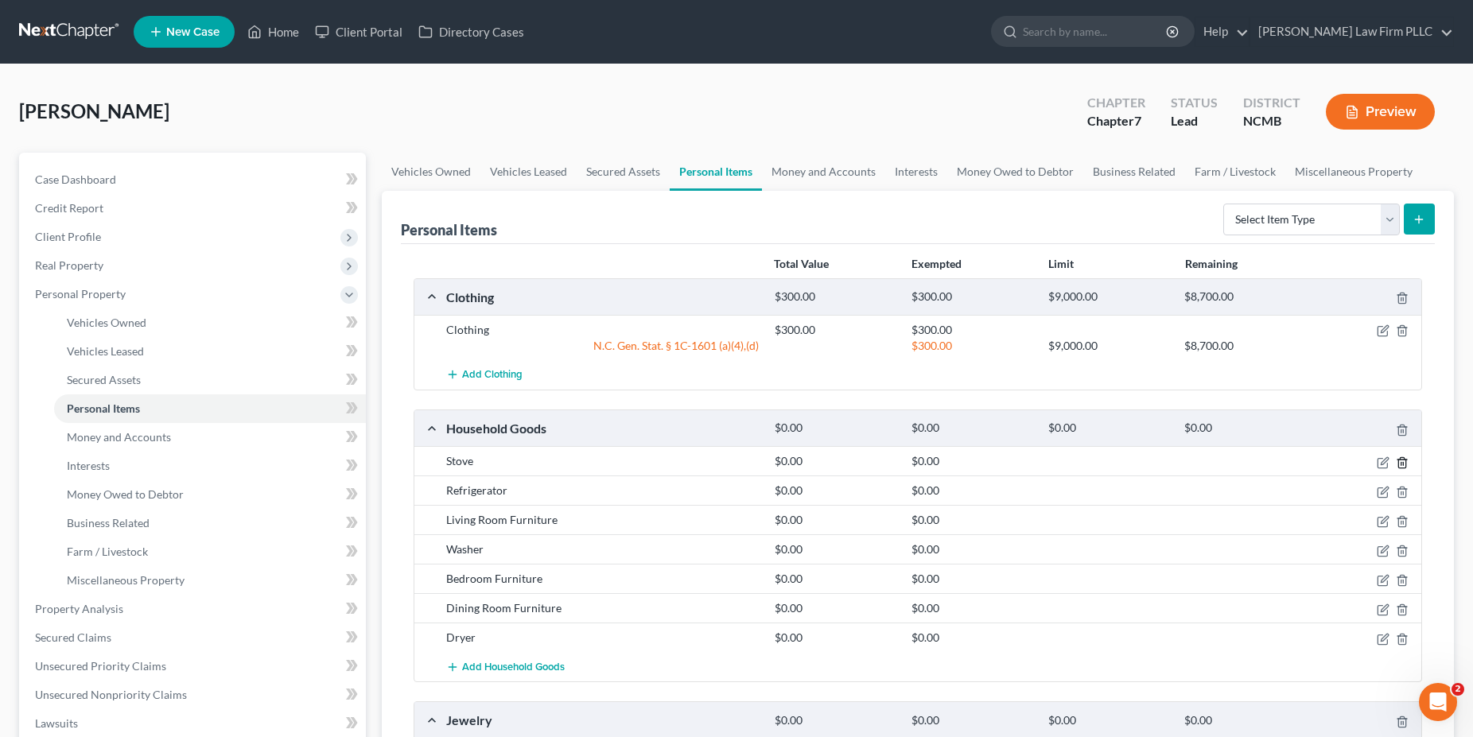
click at [1403, 458] on icon "button" at bounding box center [1402, 463] width 13 height 13
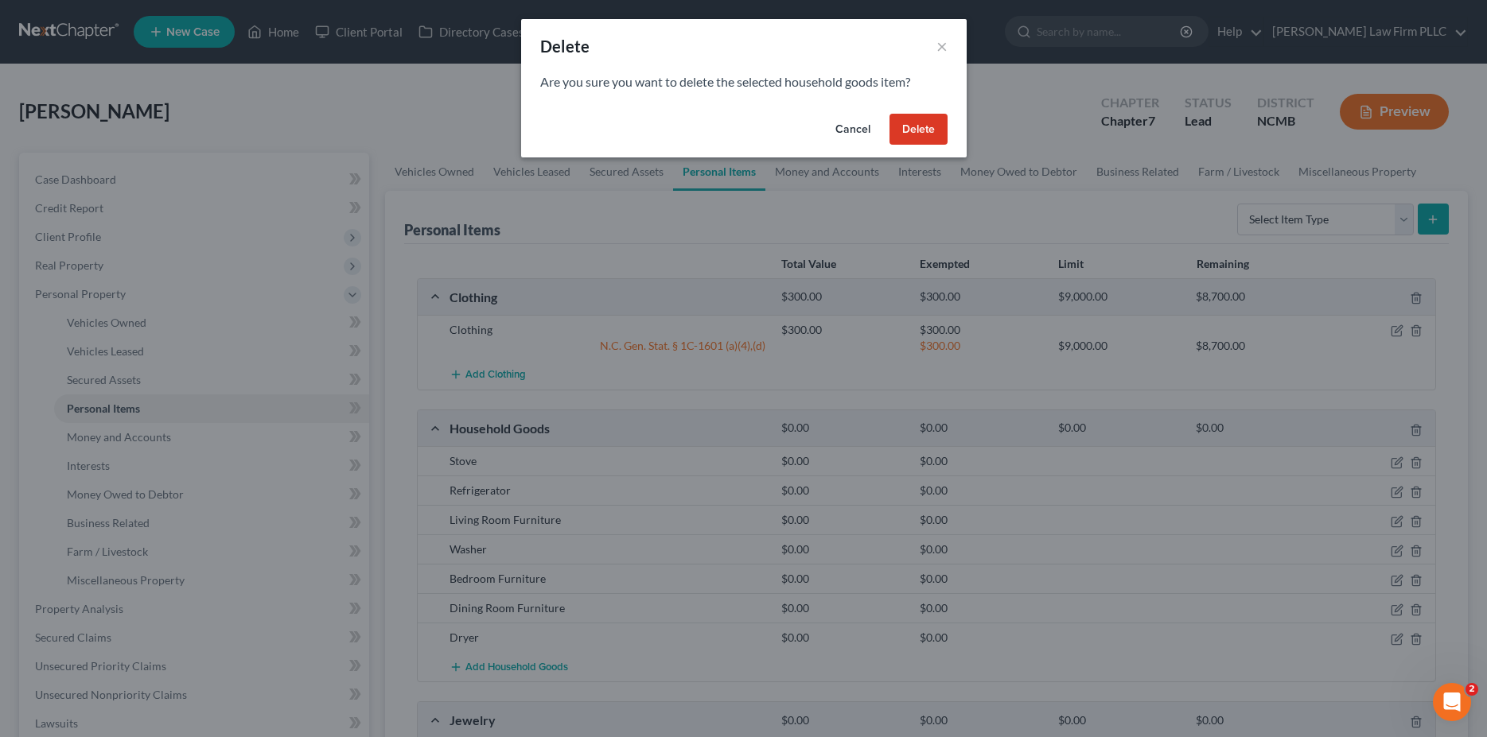
click at [937, 128] on button "Delete" at bounding box center [918, 130] width 58 height 32
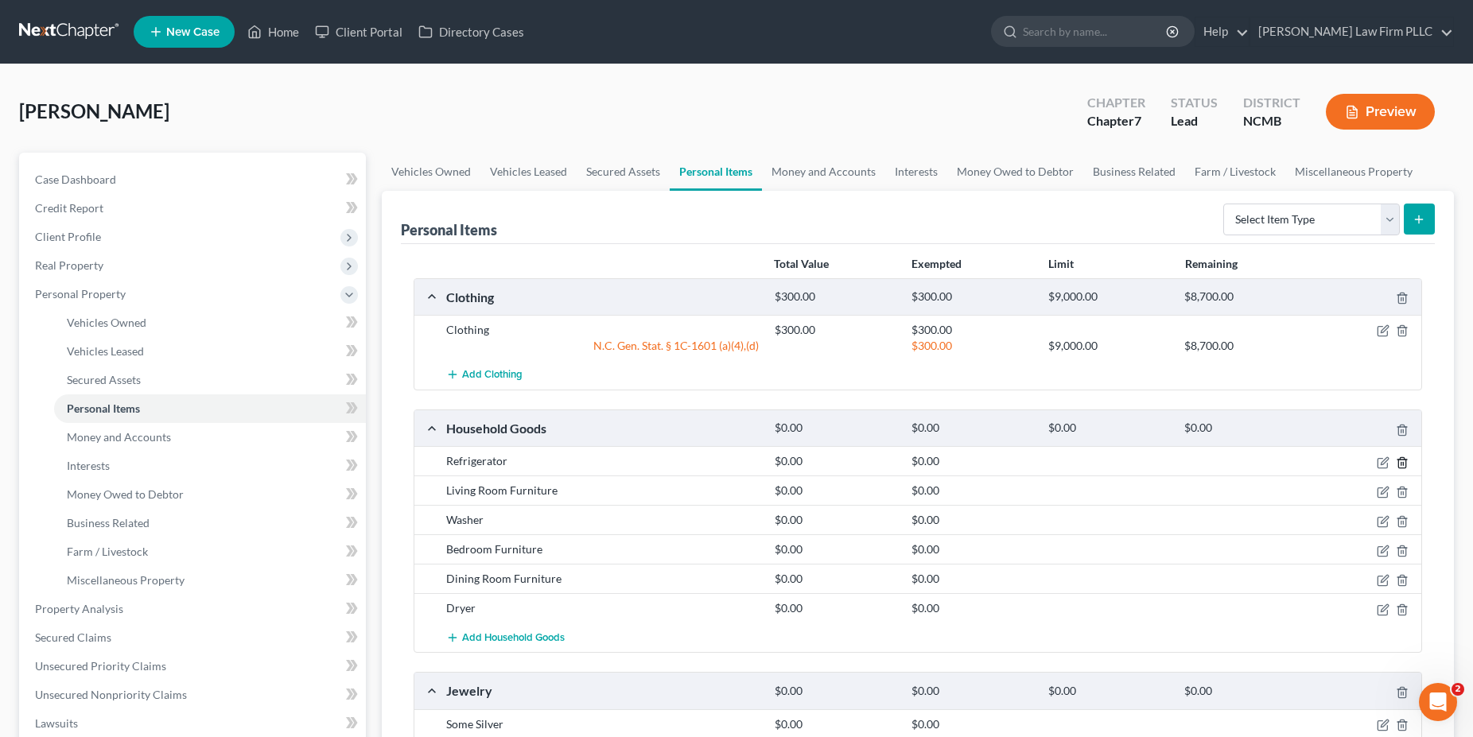
click at [1404, 463] on icon "button" at bounding box center [1402, 463] width 13 height 13
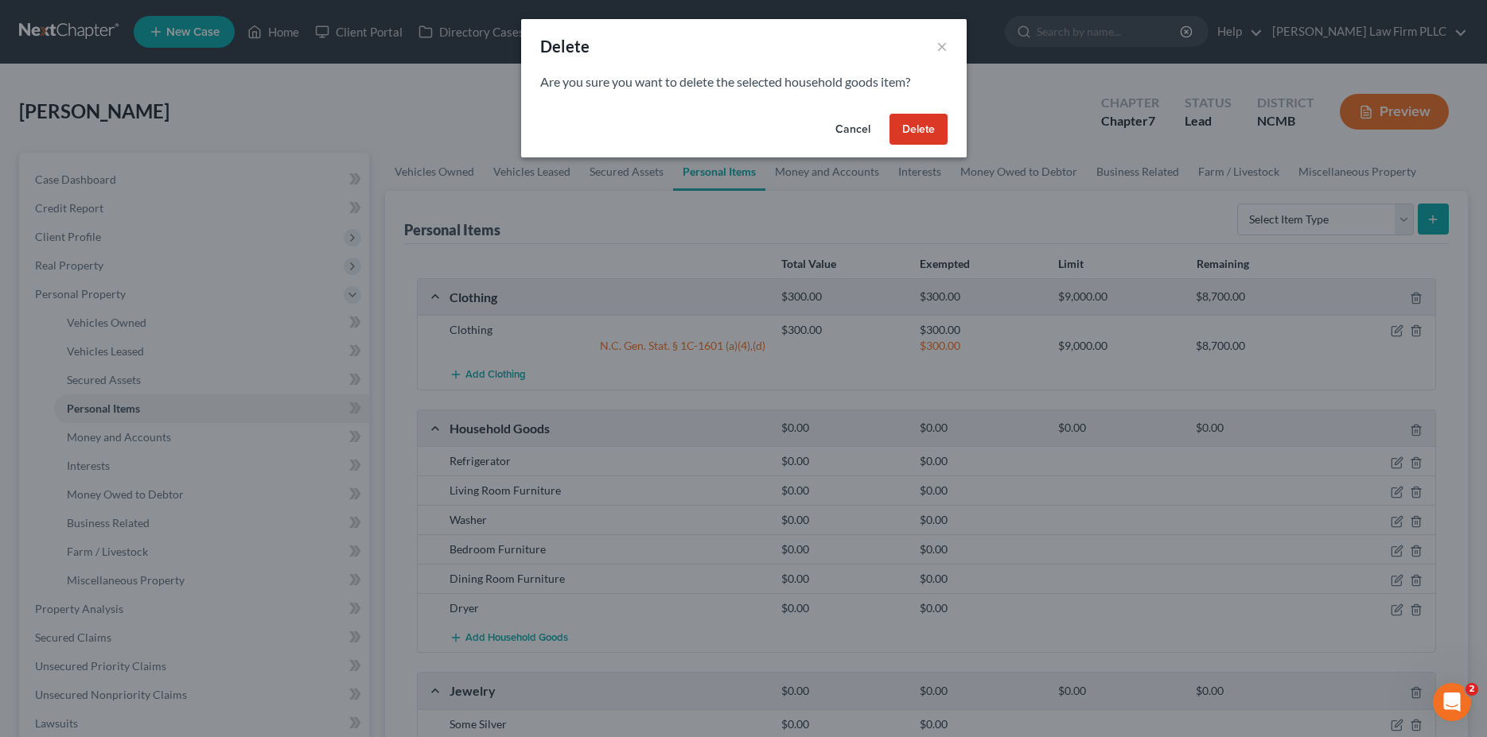
click at [922, 126] on button "Delete" at bounding box center [918, 130] width 58 height 32
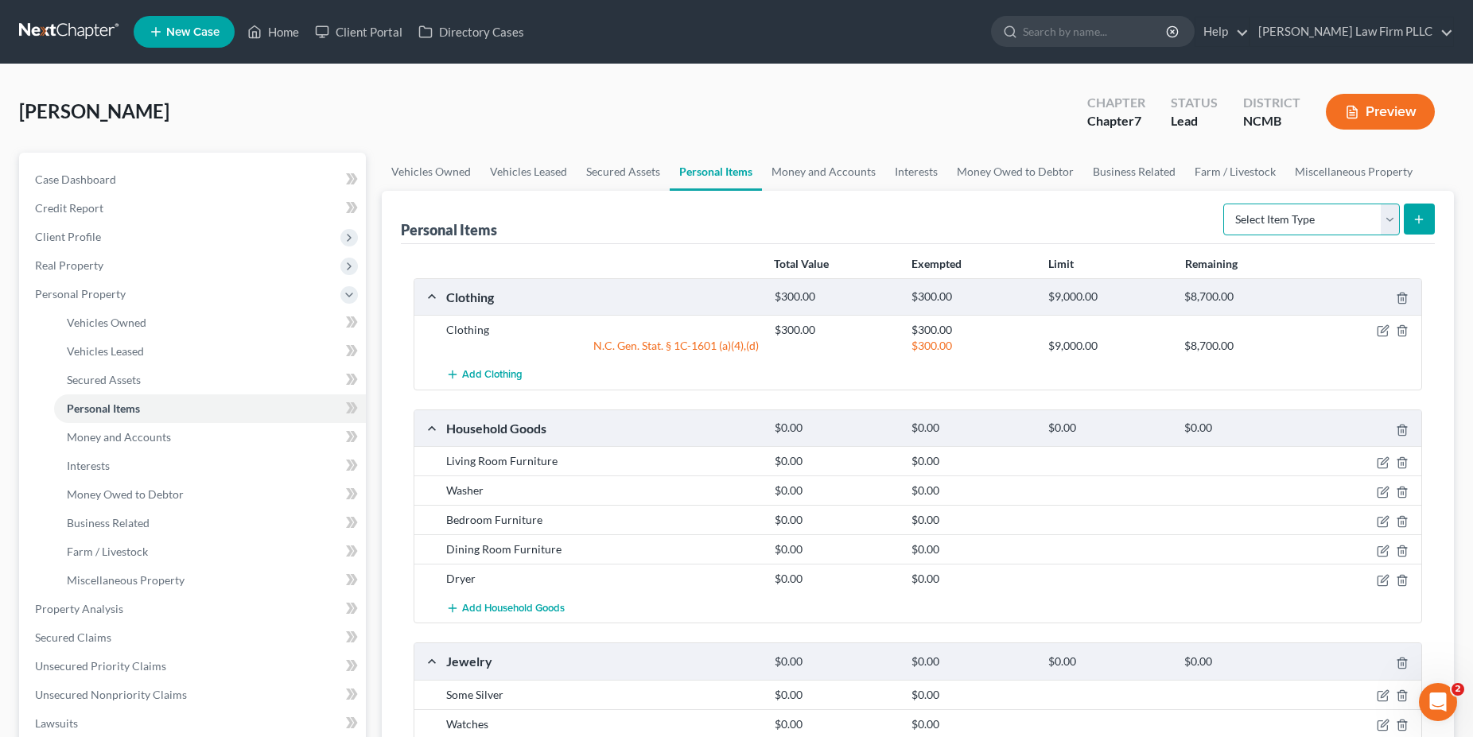
click at [1223, 204] on select "Select Item Type Clothing Collectibles Of Value Electronics Firearms Household …" at bounding box center [1311, 220] width 177 height 32
select select "household_goods"
click option "Household Goods" at bounding box center [0, 0] width 0 height 0
click at [1416, 214] on icon "submit" at bounding box center [1419, 219] width 13 height 13
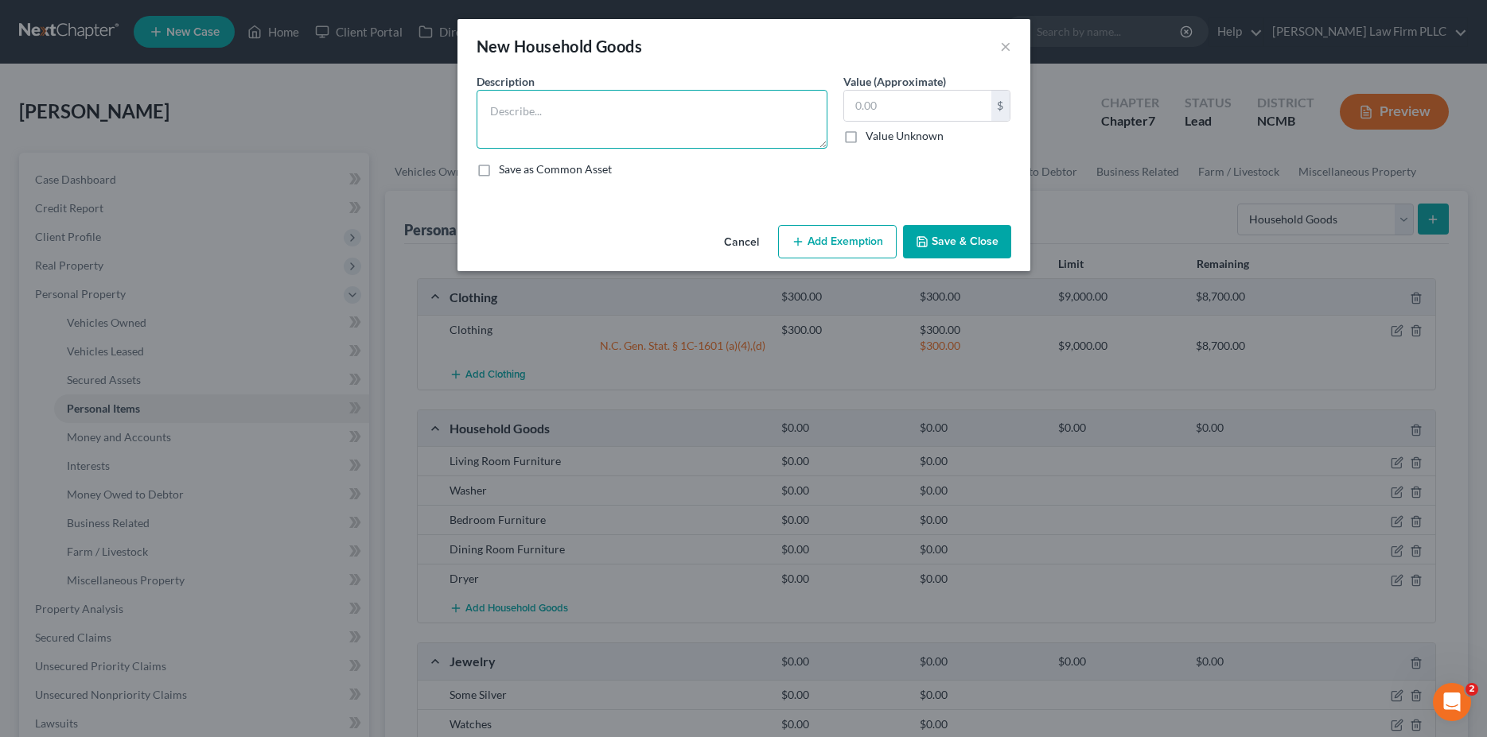
click at [651, 134] on textarea at bounding box center [651, 119] width 351 height 59
type textarea "Kitchen appliances and furnishings"
type input "300"
click at [986, 247] on button "Save & Close" at bounding box center [957, 241] width 108 height 33
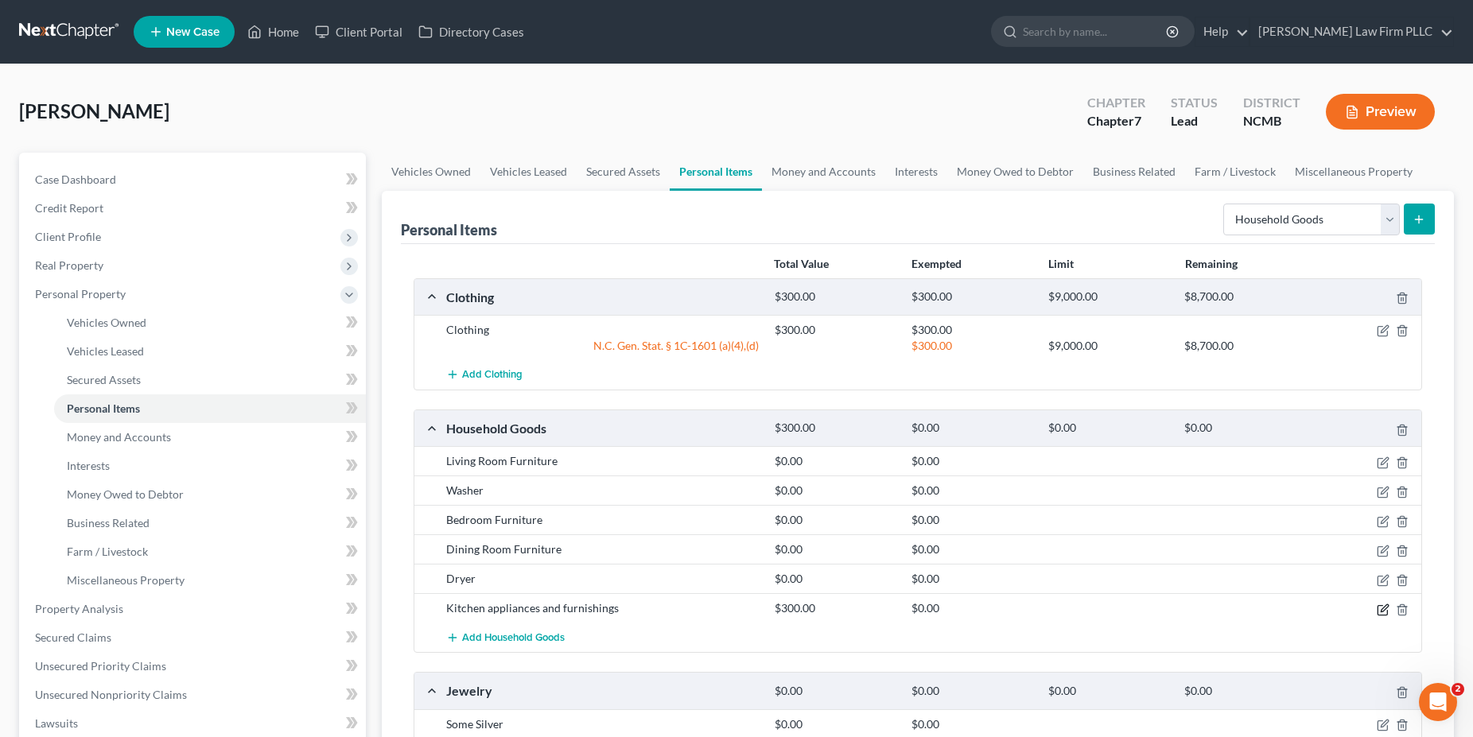
click at [1383, 608] on icon "button" at bounding box center [1383, 610] width 13 height 13
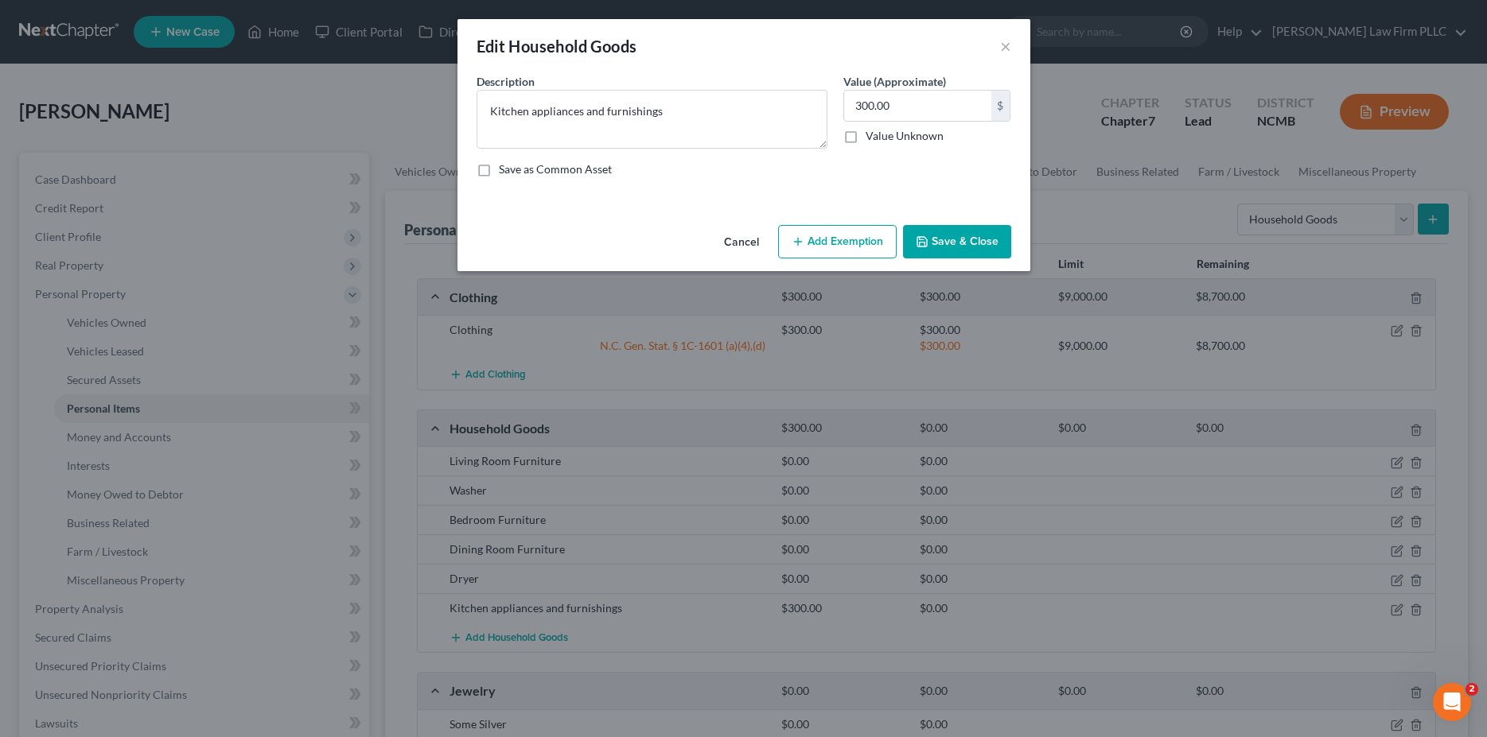
click at [825, 246] on button "Add Exemption" at bounding box center [837, 241] width 119 height 33
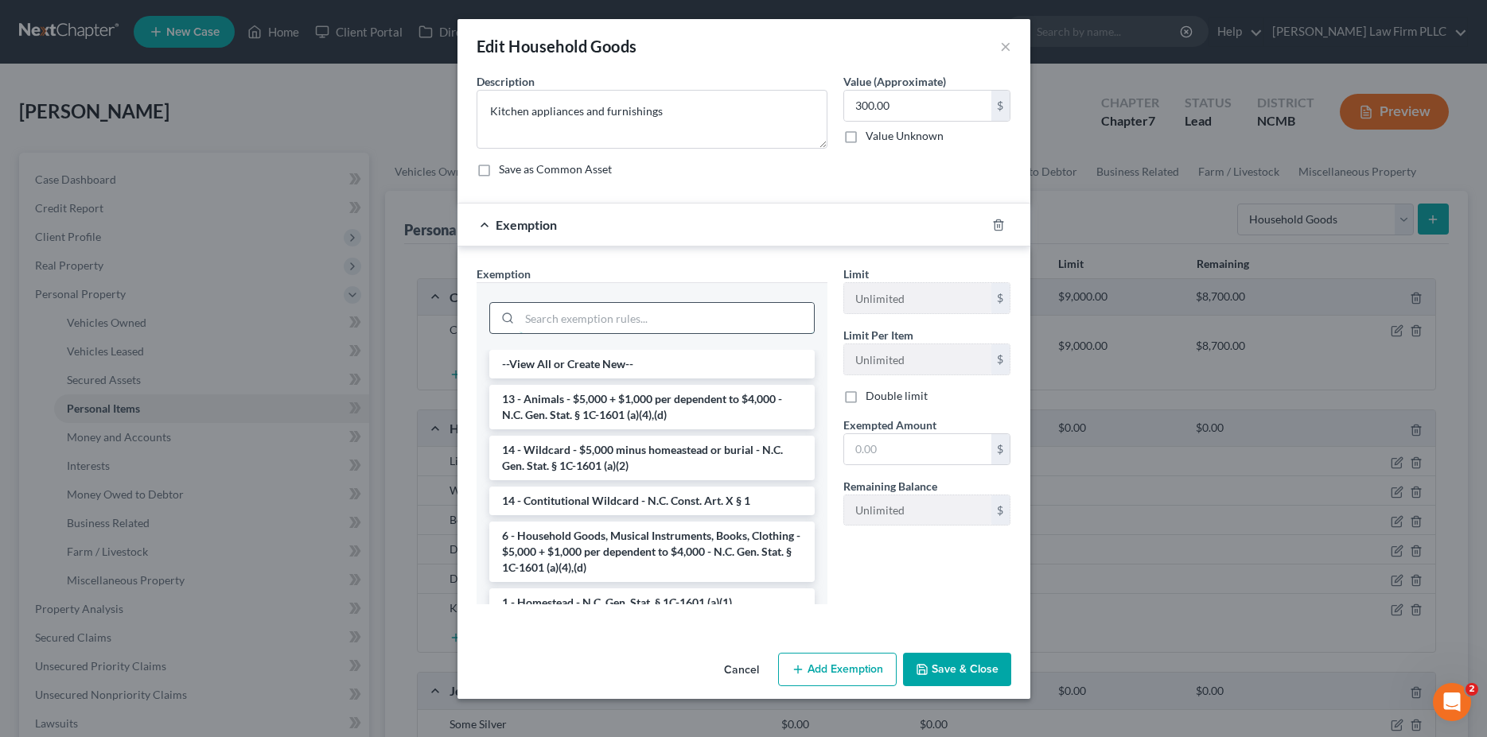
click at [650, 317] on input "search" at bounding box center [666, 318] width 294 height 30
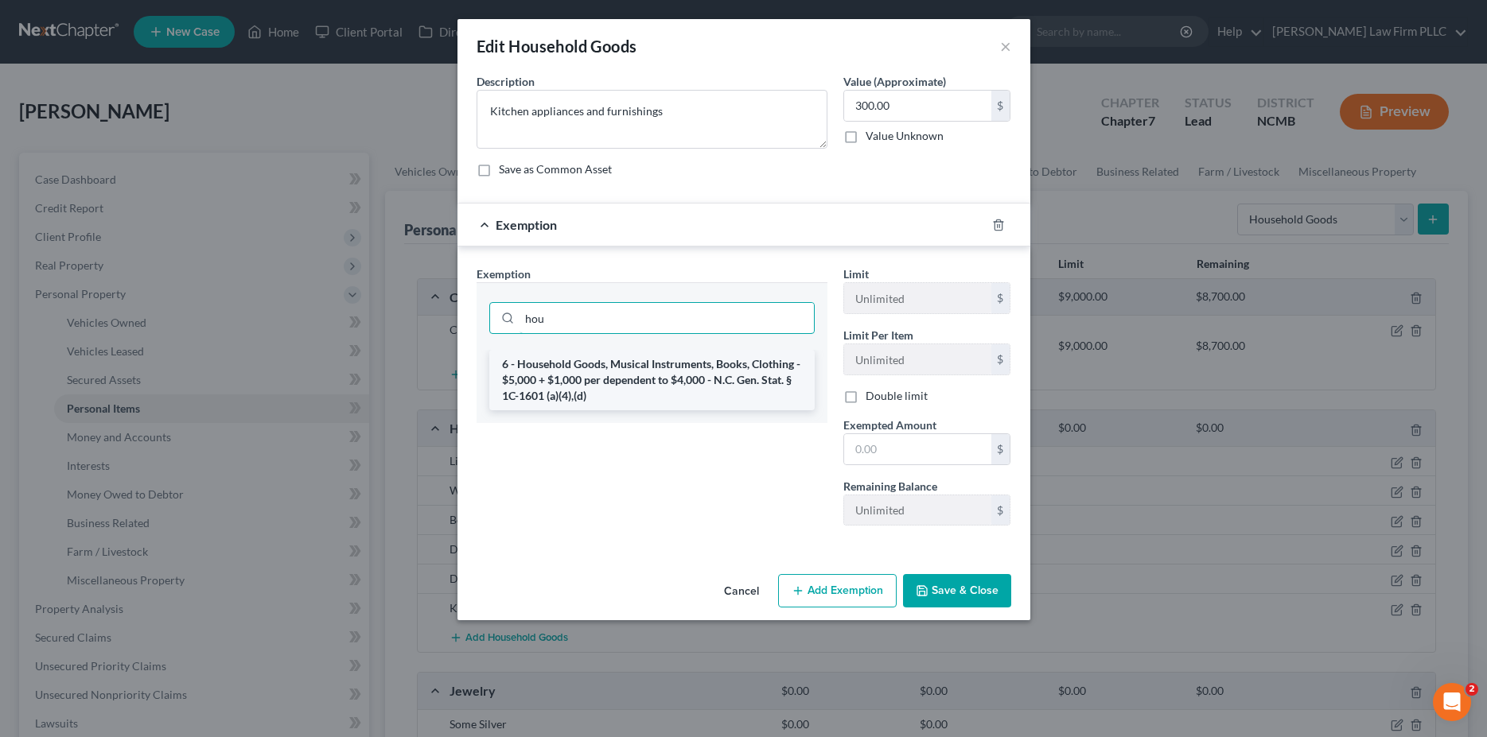
type input "hou"
click at [625, 376] on li "6 - Household Goods, Musical Instruments, Books, Clothing - $5,000 + $1,000 per…" at bounding box center [651, 380] width 325 height 60
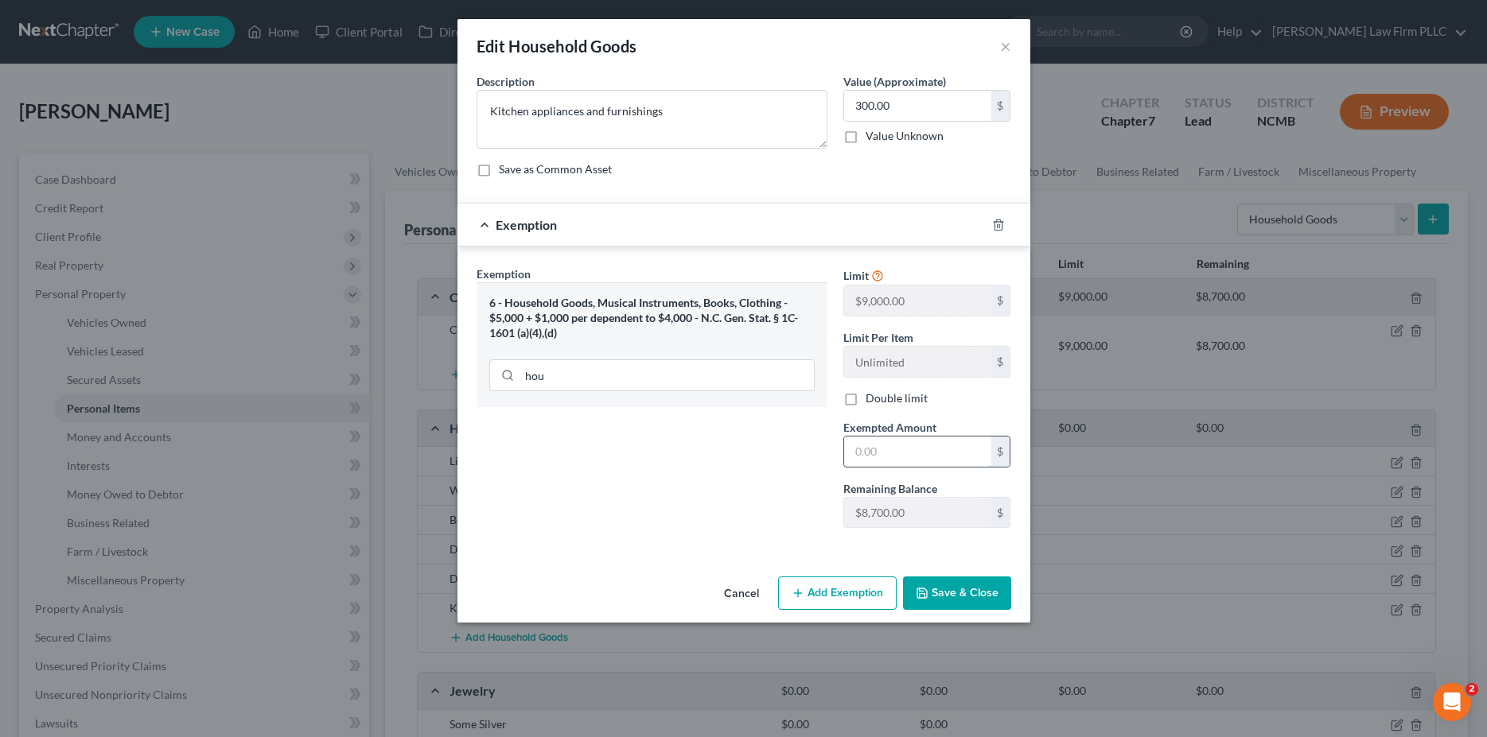
click at [881, 451] on input "text" at bounding box center [917, 452] width 147 height 30
type input "300"
click at [947, 594] on button "Save & Close" at bounding box center [957, 593] width 108 height 33
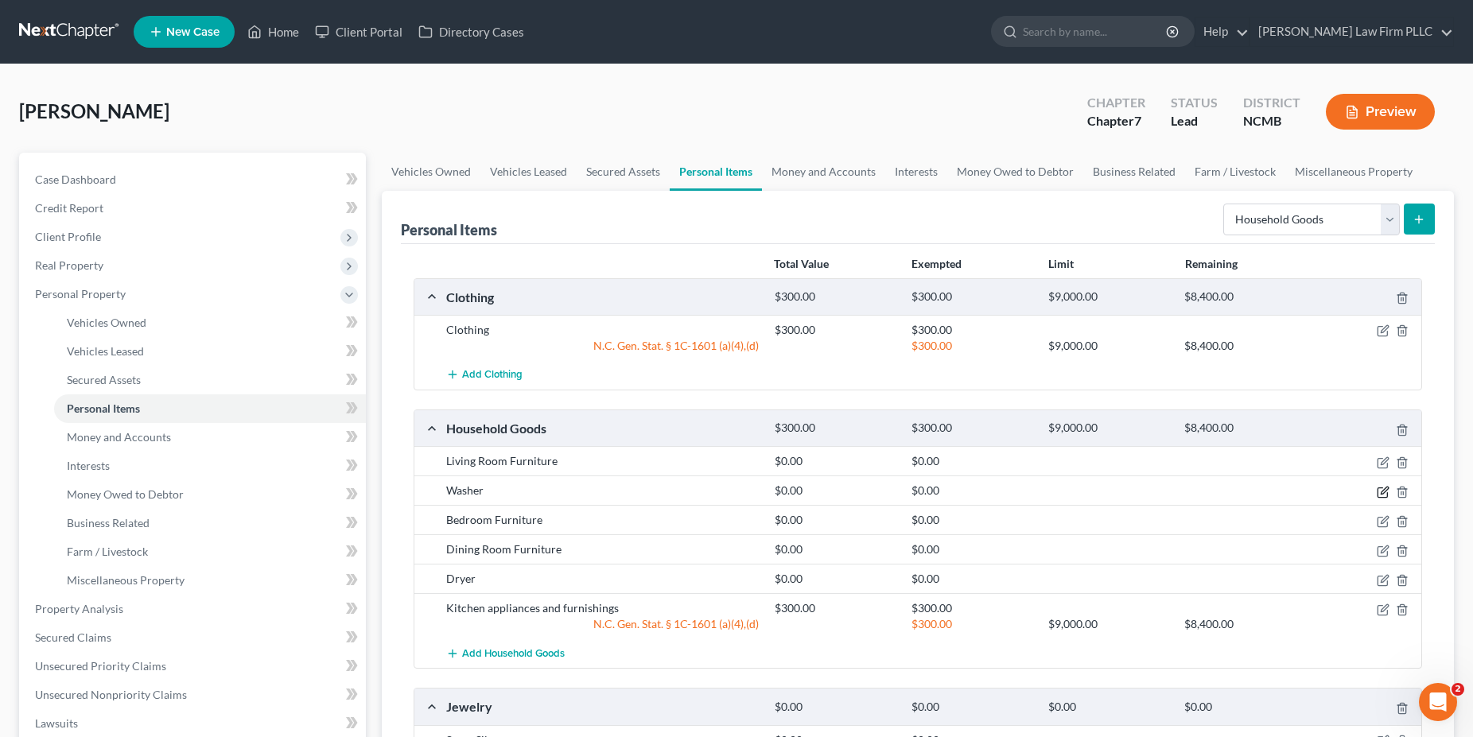
click at [1387, 495] on icon "button" at bounding box center [1383, 492] width 13 height 13
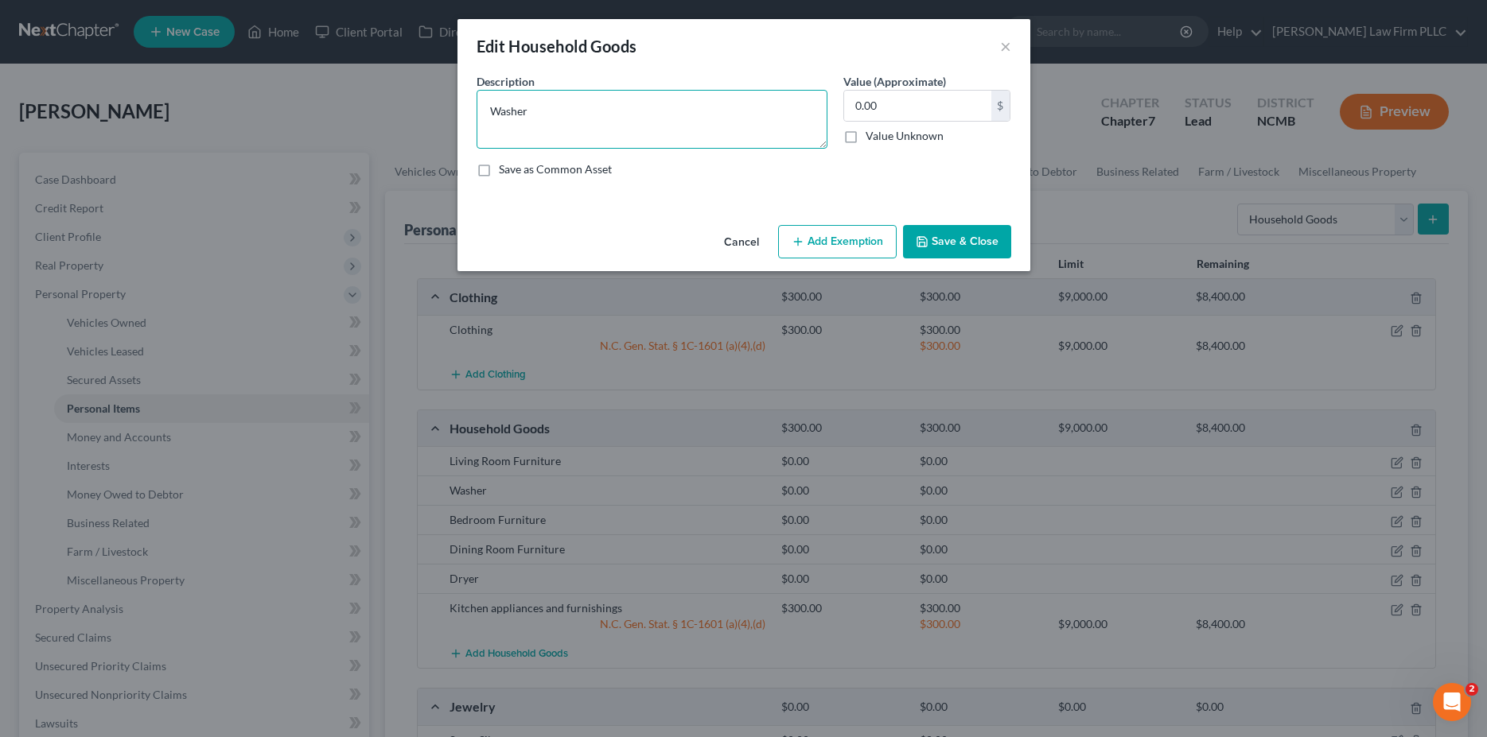
click at [562, 112] on textarea "Washer" at bounding box center [651, 119] width 351 height 59
type textarea "Washer and dryer"
type input "400"
click at [848, 245] on button "Add Exemption" at bounding box center [837, 241] width 119 height 33
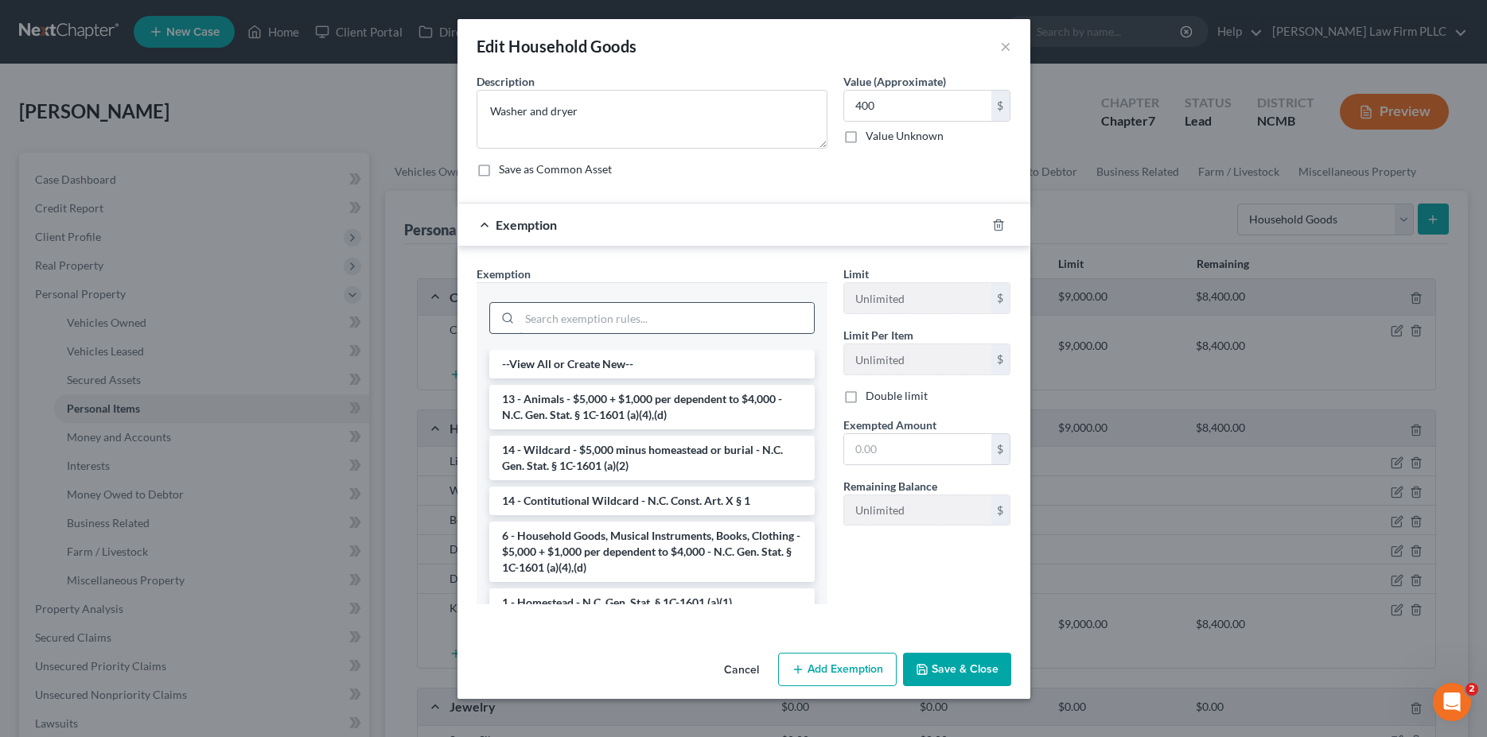
click at [620, 312] on input "search" at bounding box center [666, 318] width 294 height 30
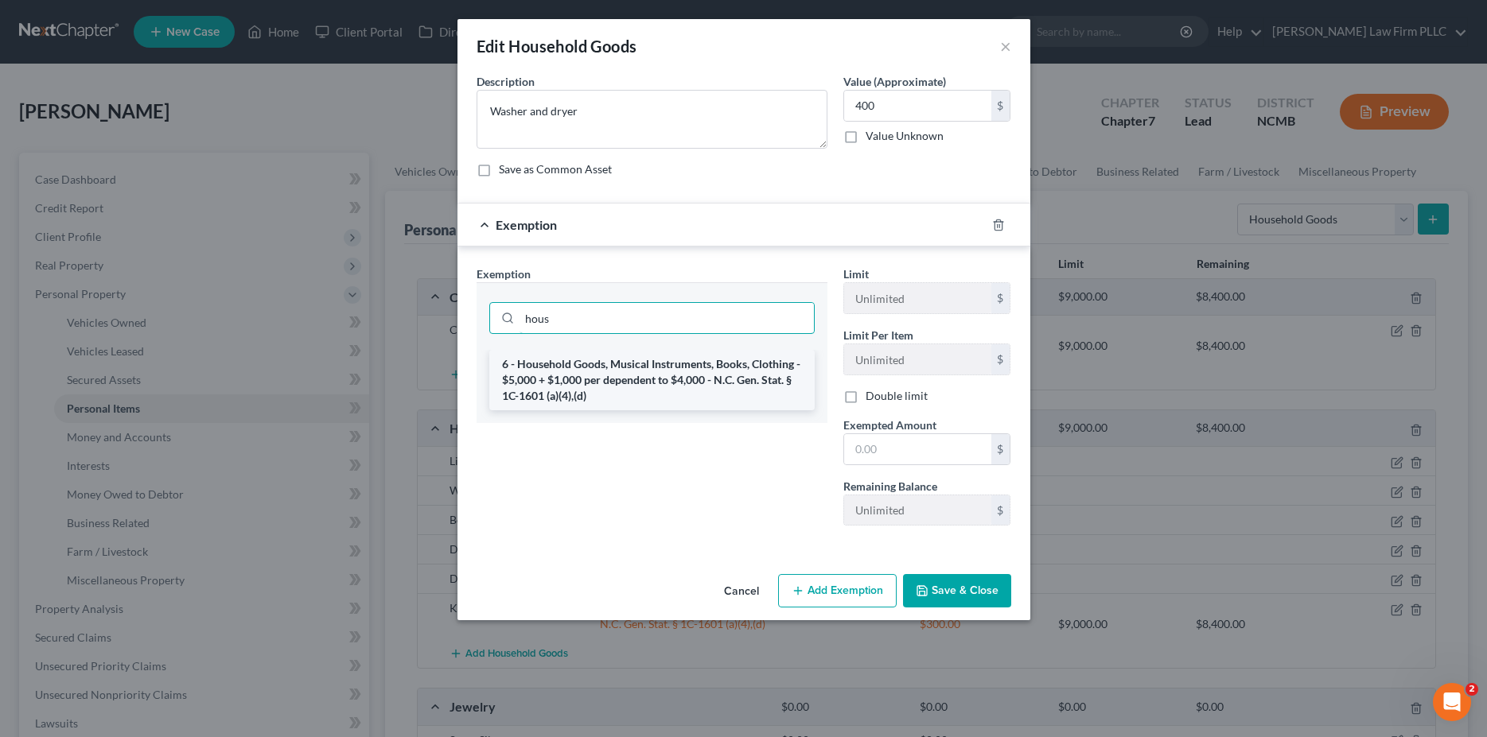
type input "hous"
click at [624, 399] on li "6 - Household Goods, Musical Instruments, Books, Clothing - $5,000 + $1,000 per…" at bounding box center [651, 380] width 325 height 60
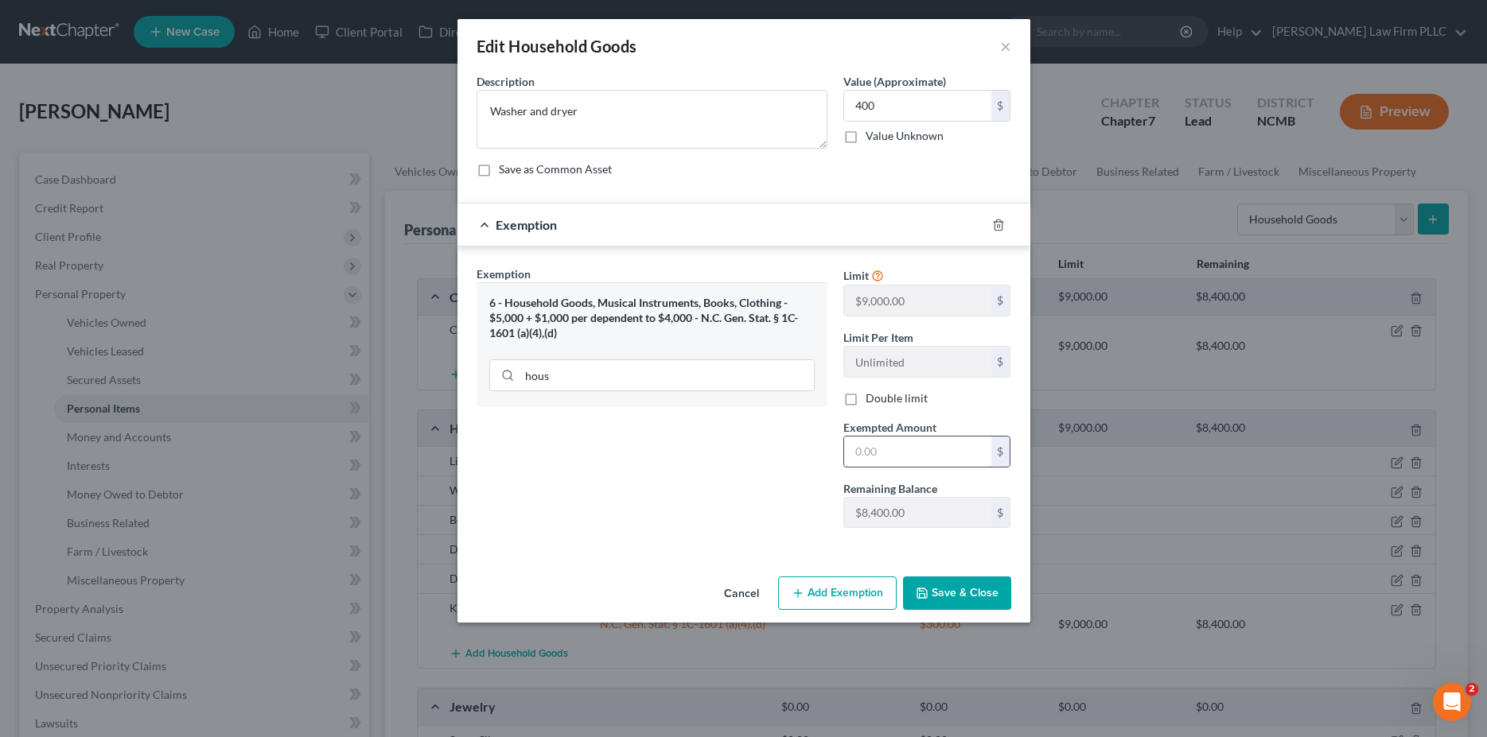
click at [923, 459] on input "text" at bounding box center [917, 452] width 147 height 30
type input "400"
click at [970, 588] on button "Save & Close" at bounding box center [957, 593] width 108 height 33
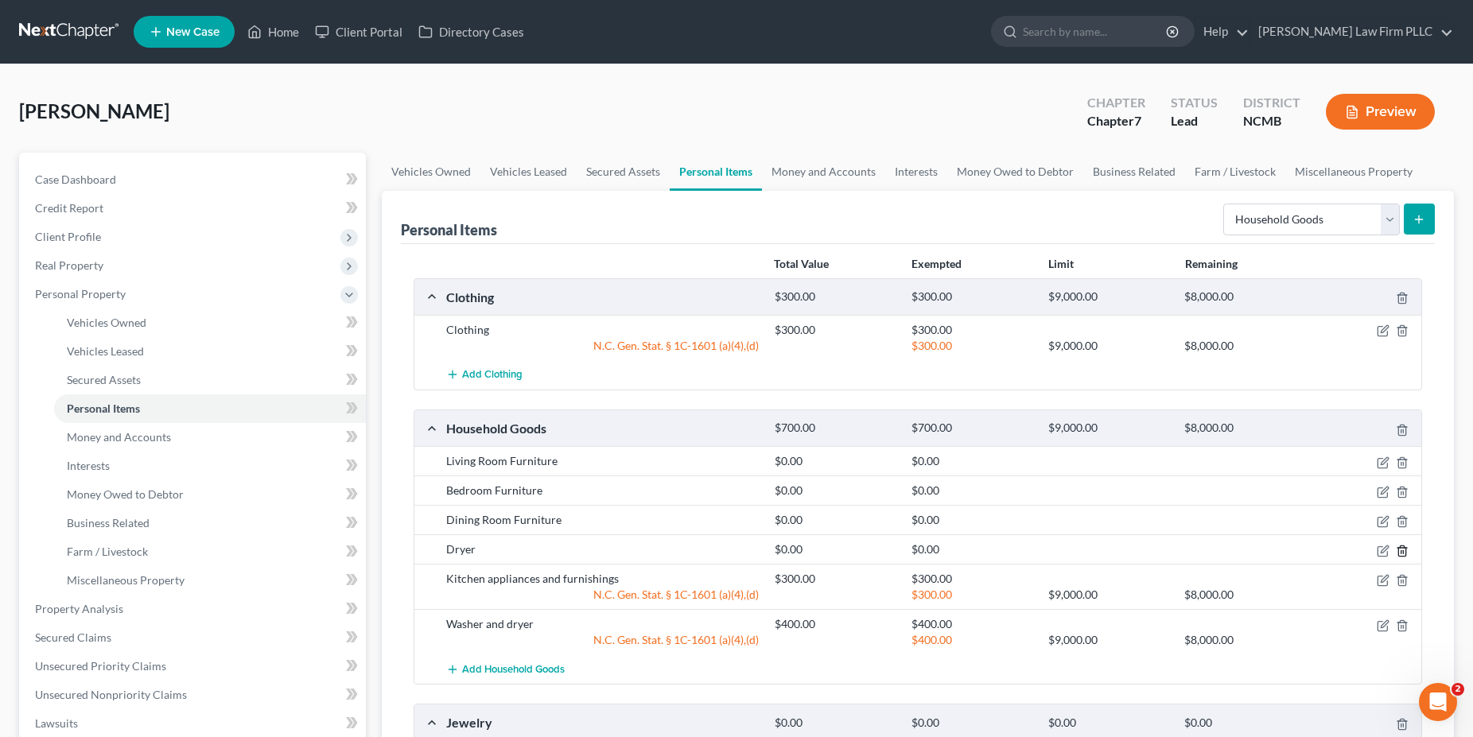
click at [1406, 551] on icon "button" at bounding box center [1402, 551] width 13 height 13
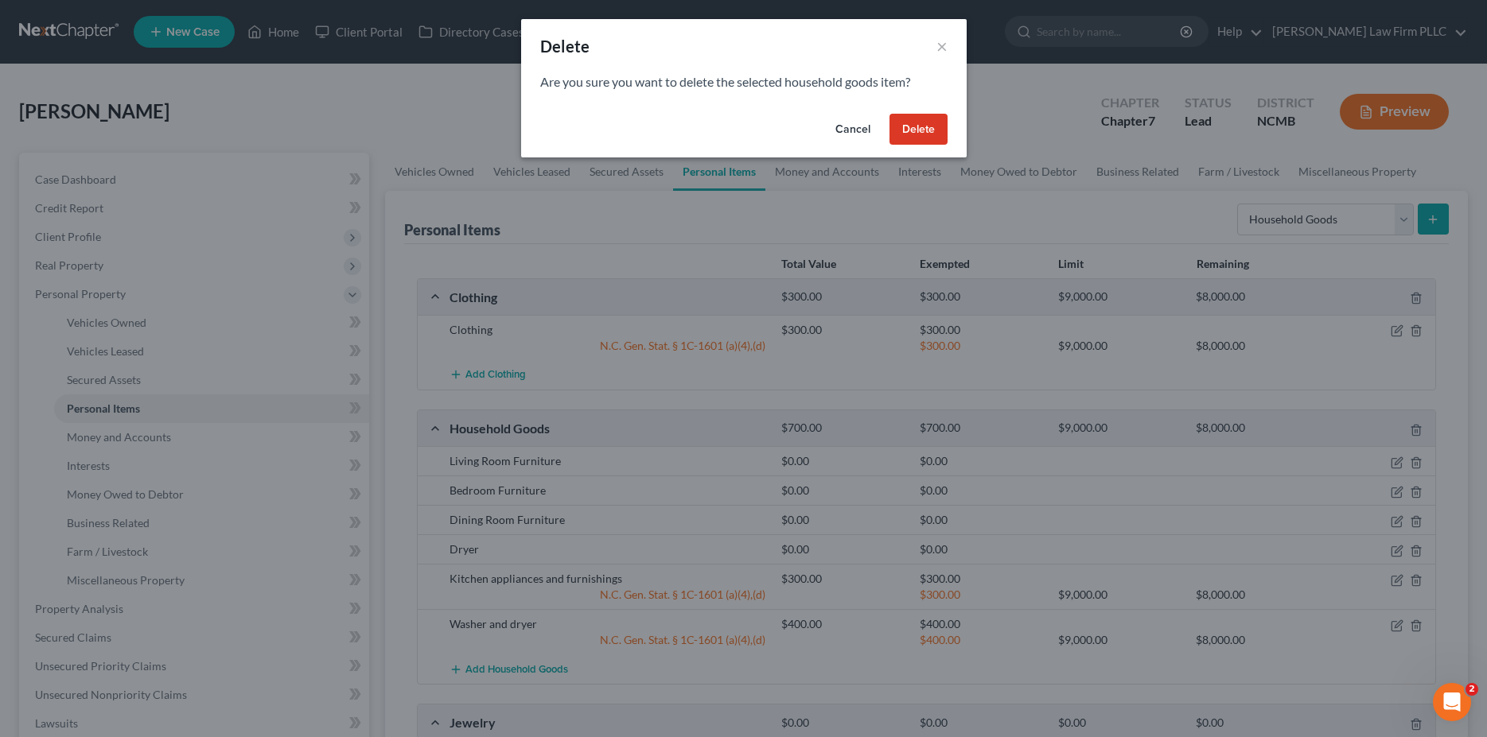
click at [908, 123] on button "Delete" at bounding box center [918, 130] width 58 height 32
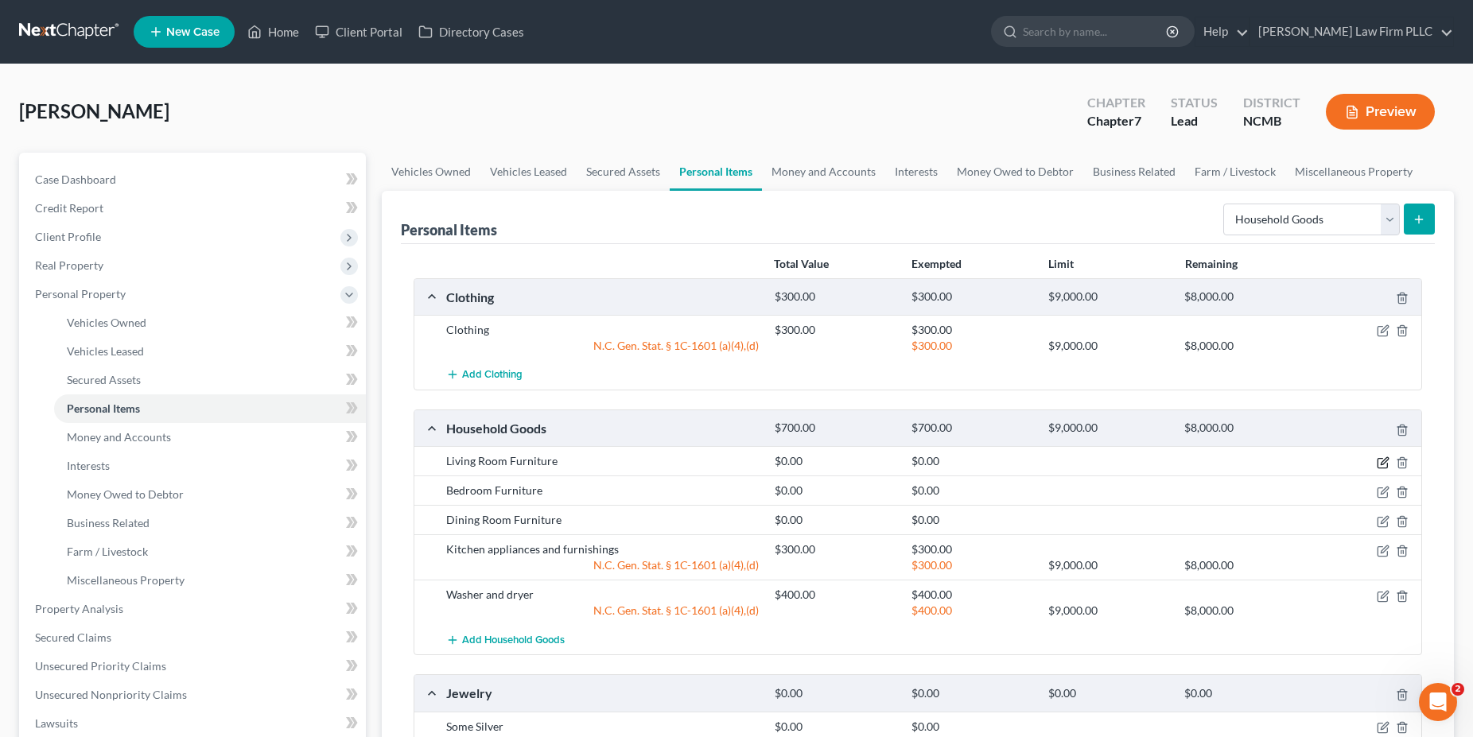
click at [1387, 462] on icon "button" at bounding box center [1383, 463] width 13 height 13
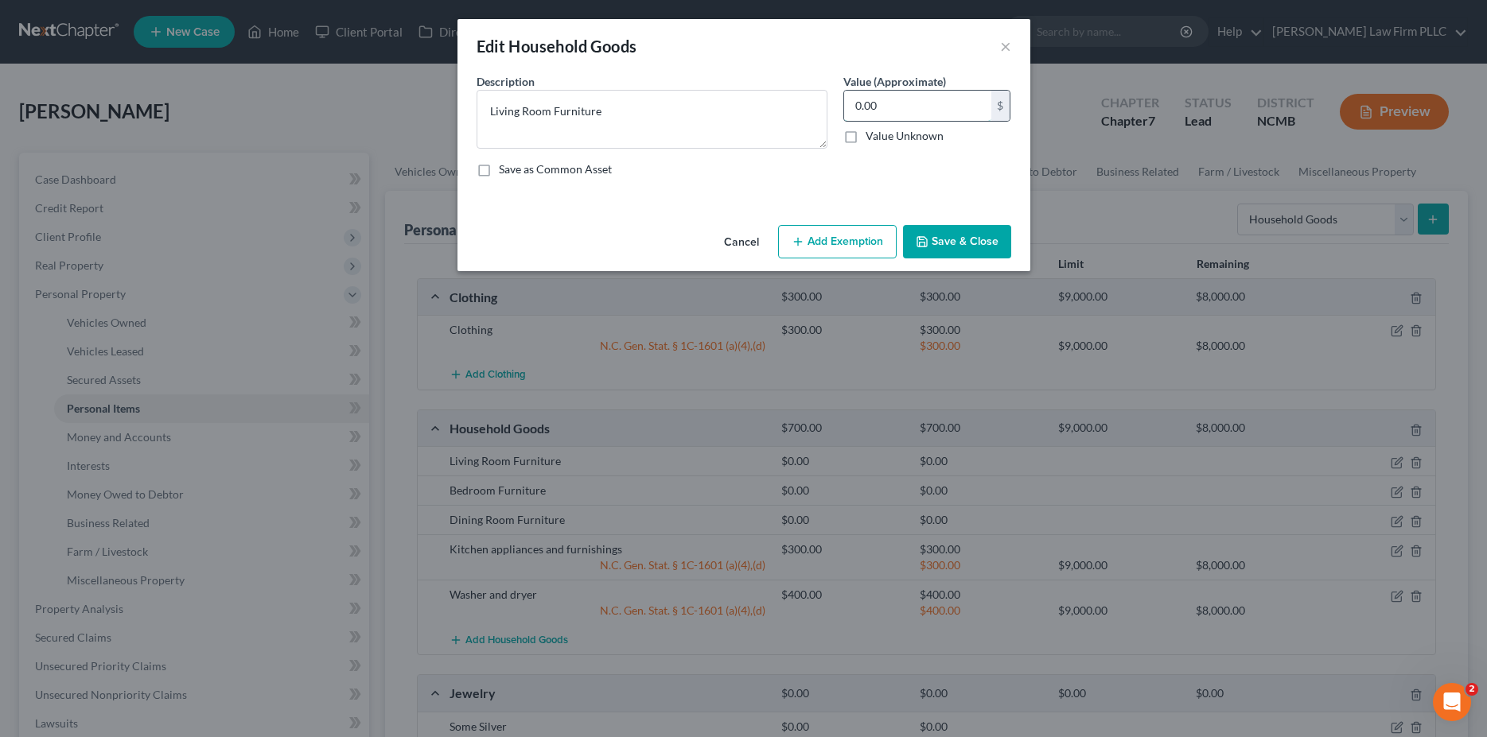
drag, startPoint x: 887, startPoint y: 105, endPoint x: 793, endPoint y: 126, distance: 96.1
click at [844, 121] on input "0.00" at bounding box center [917, 106] width 147 height 30
drag, startPoint x: 905, startPoint y: 115, endPoint x: 785, endPoint y: 123, distance: 120.4
click at [844, 121] on input "0.00" at bounding box center [917, 106] width 147 height 30
type input "500"
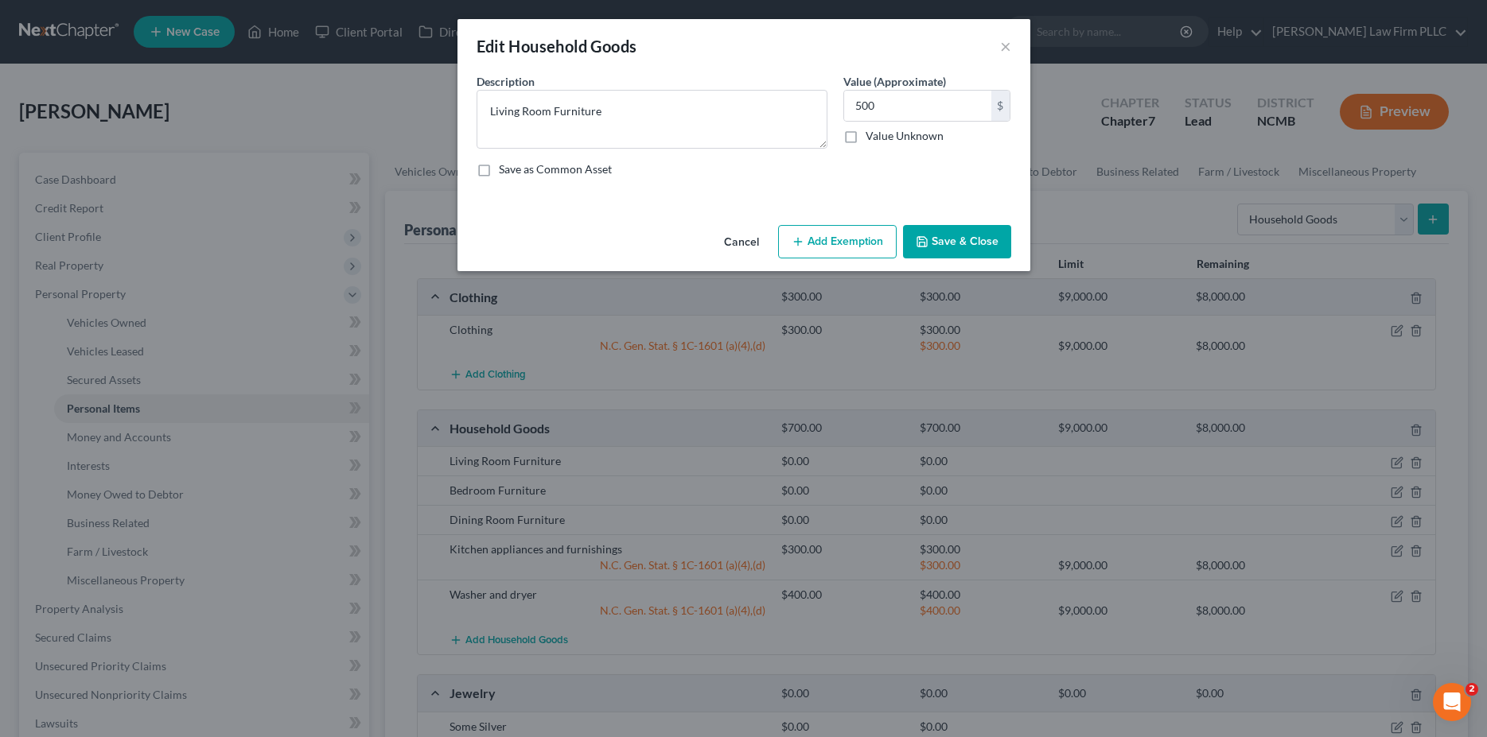
click at [827, 244] on button "Add Exemption" at bounding box center [837, 241] width 119 height 33
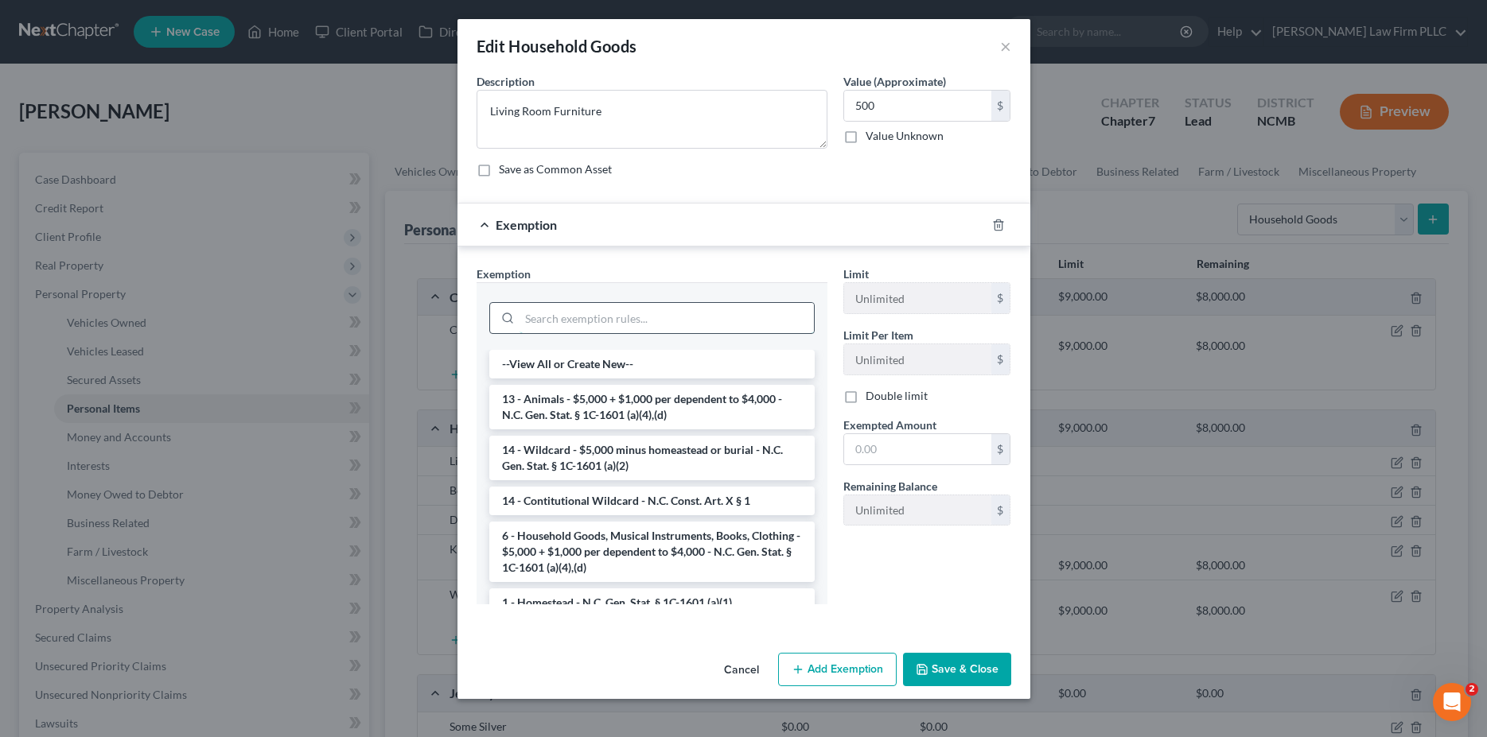
click at [659, 320] on input "search" at bounding box center [666, 318] width 294 height 30
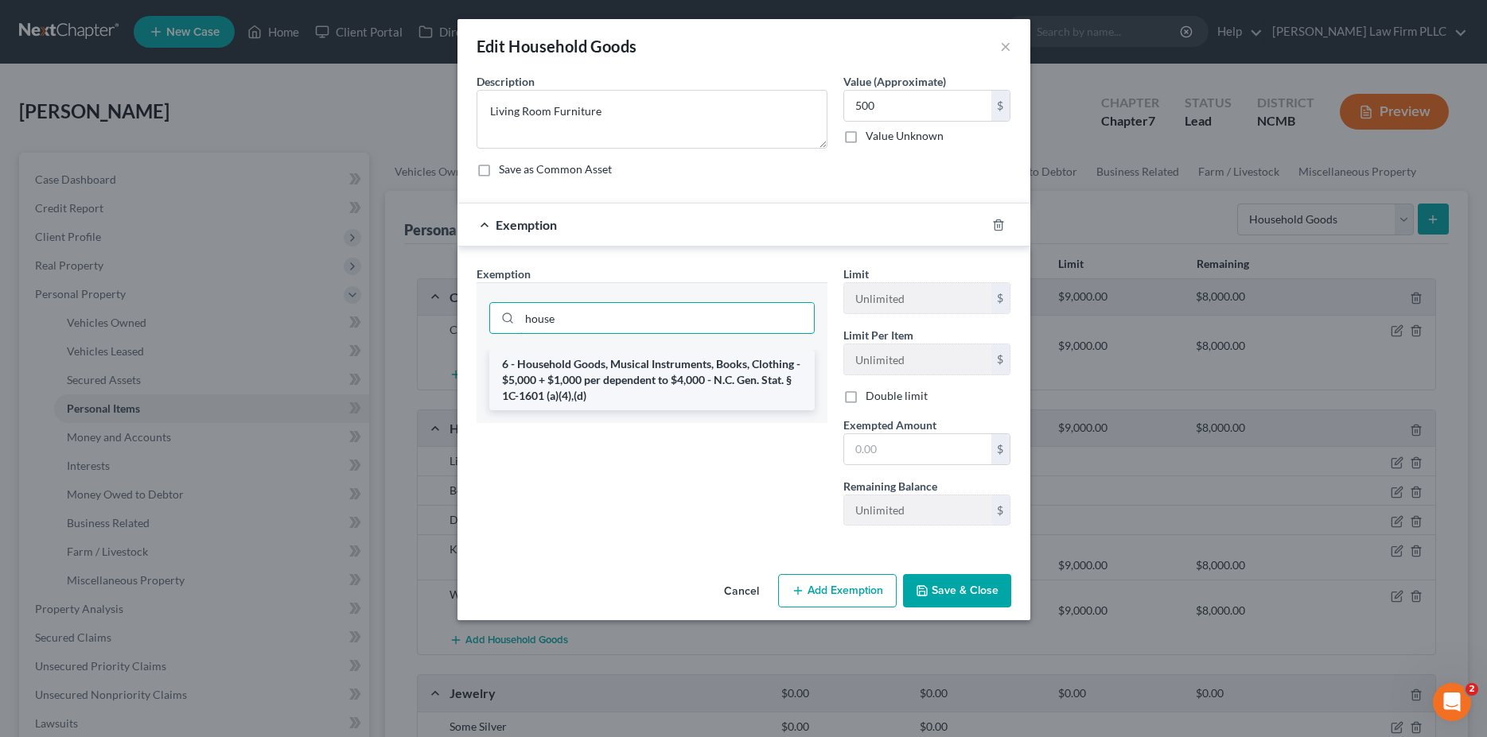
type input "house"
click at [644, 383] on li "6 - Household Goods, Musical Instruments, Books, Clothing - $5,000 + $1,000 per…" at bounding box center [651, 380] width 325 height 60
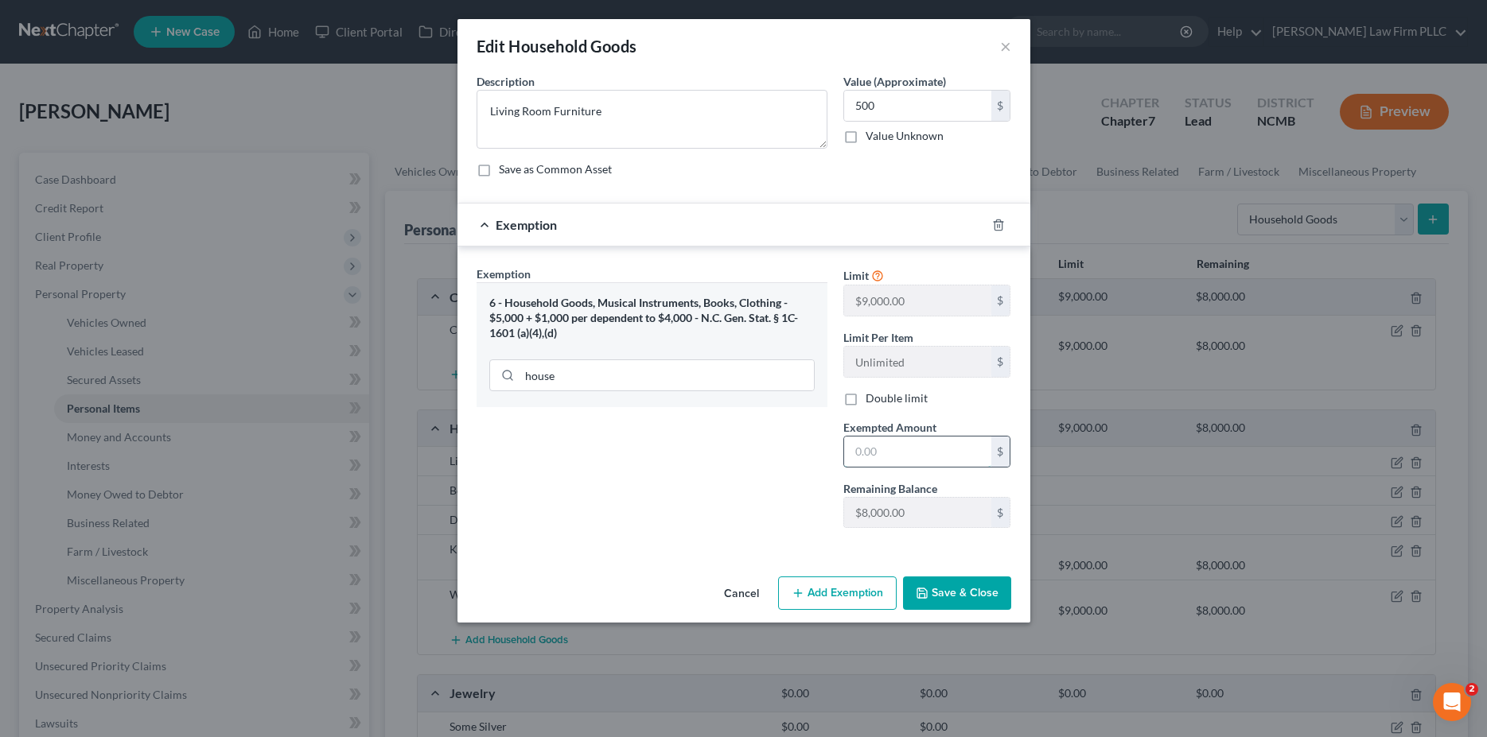
click at [860, 450] on input "text" at bounding box center [917, 452] width 147 height 30
type input "500"
click at [940, 588] on button "Save & Close" at bounding box center [957, 593] width 108 height 33
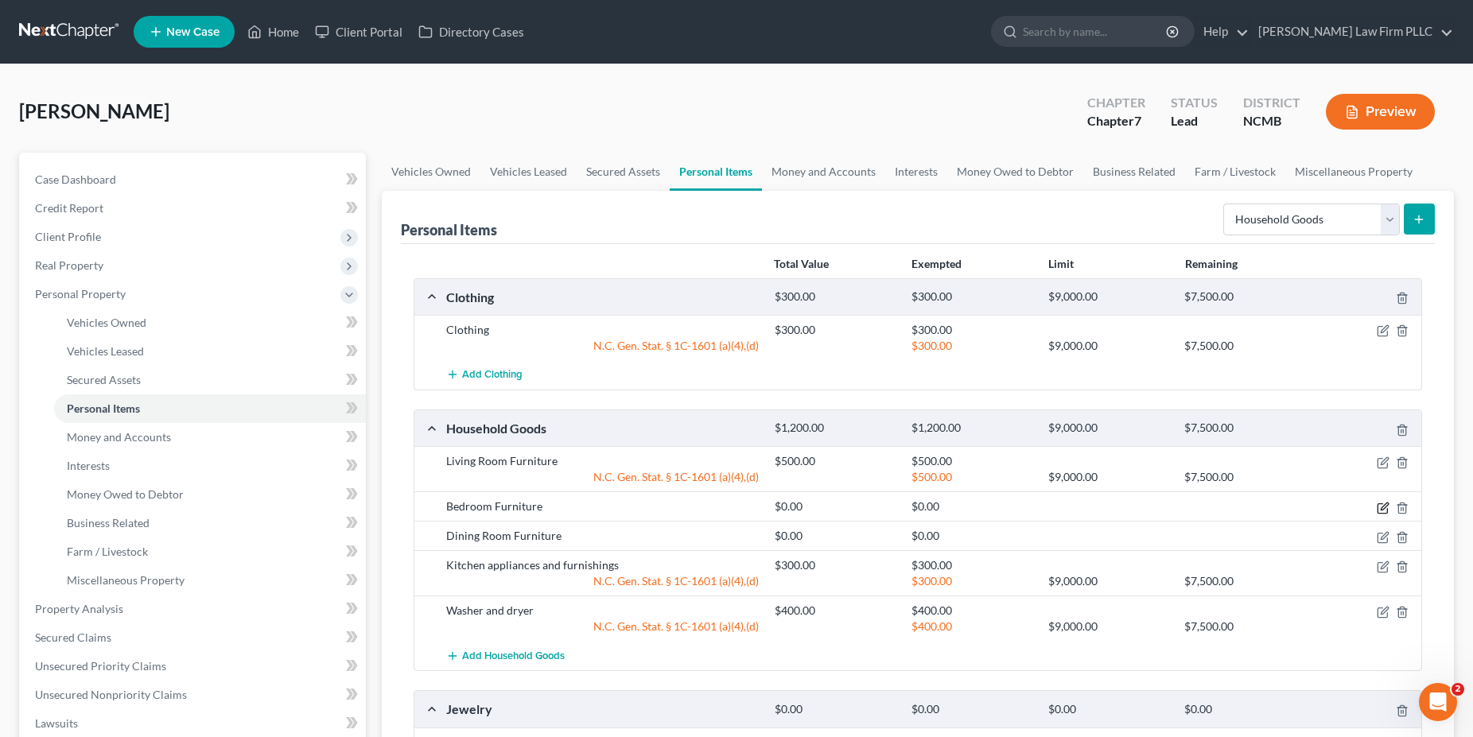
click at [1383, 505] on icon "button" at bounding box center [1383, 508] width 13 height 13
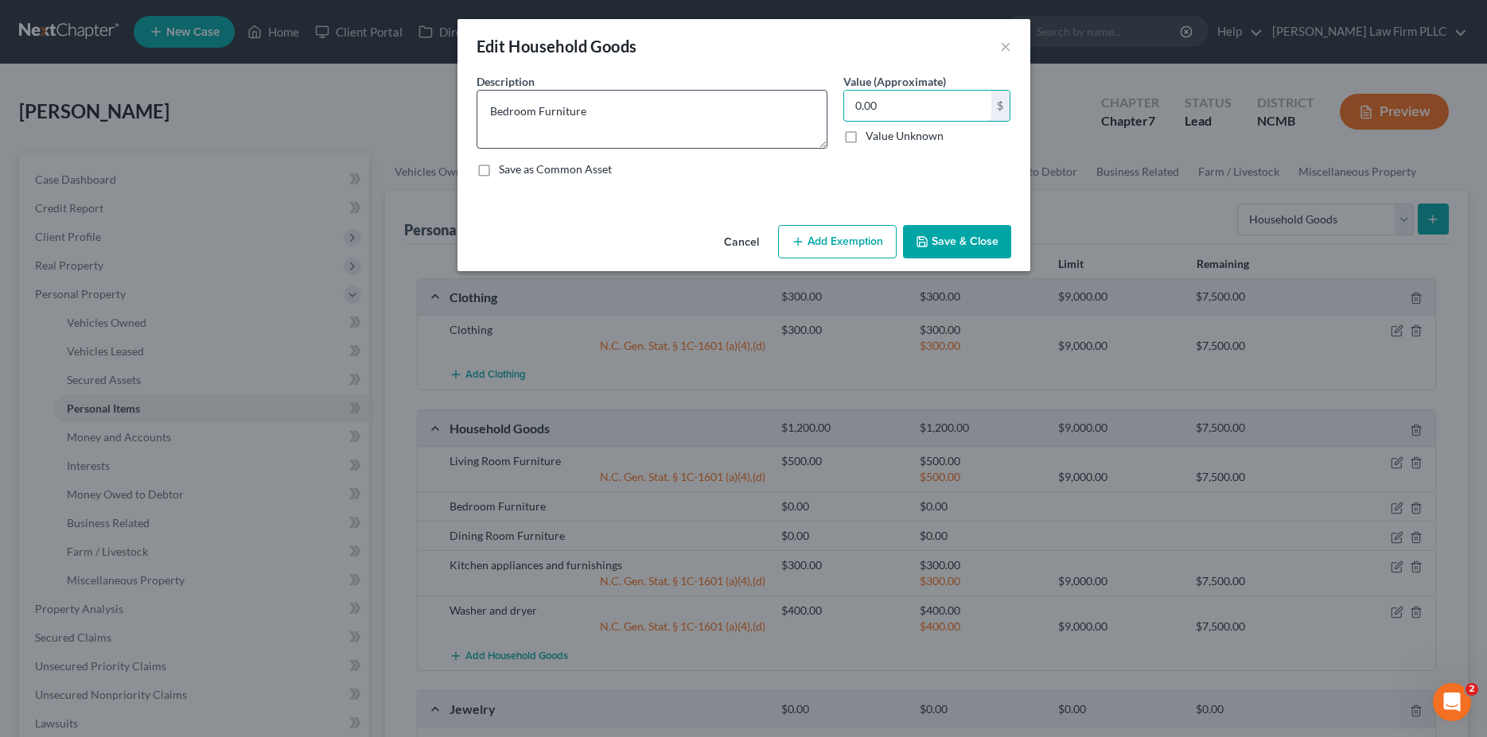
drag, startPoint x: 880, startPoint y: 115, endPoint x: 827, endPoint y: 121, distance: 53.7
click at [844, 120] on input "0.00" at bounding box center [917, 106] width 147 height 30
drag, startPoint x: 896, startPoint y: 113, endPoint x: 817, endPoint y: 118, distance: 78.9
click at [844, 118] on input "0.00" at bounding box center [917, 106] width 147 height 30
type input "300"
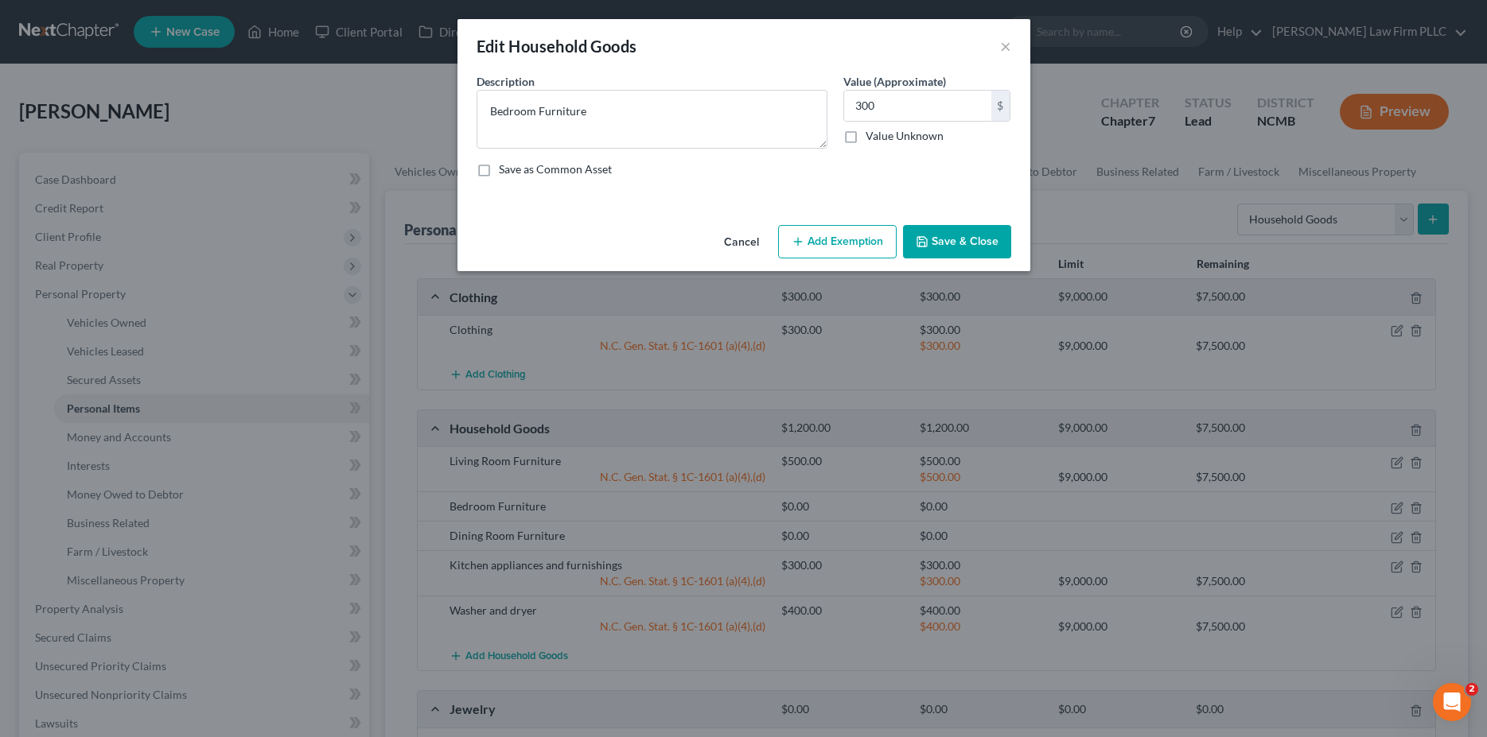
click at [841, 237] on button "Add Exemption" at bounding box center [837, 241] width 119 height 33
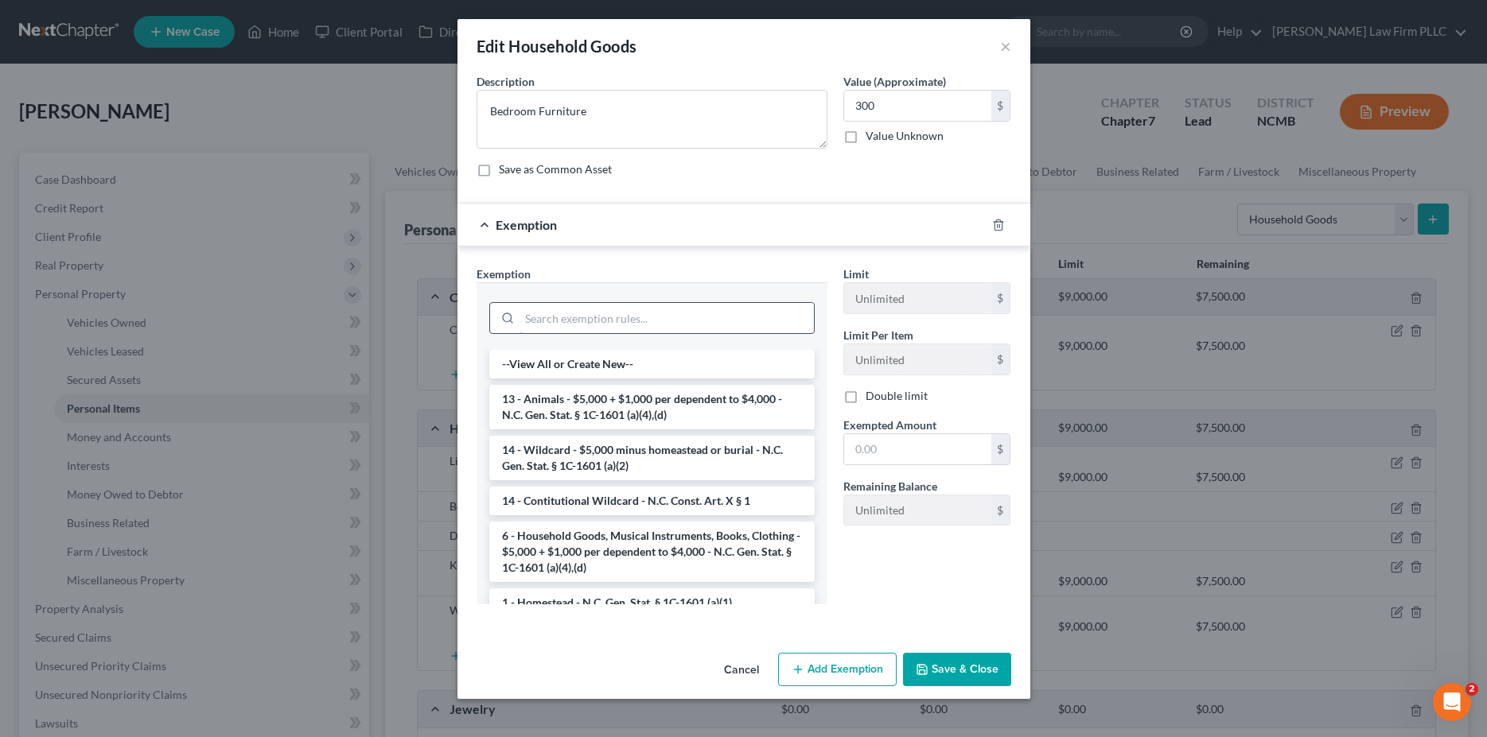
click at [632, 302] on div at bounding box center [651, 316] width 325 height 41
click at [640, 320] on input "search" at bounding box center [666, 318] width 294 height 30
type input "j"
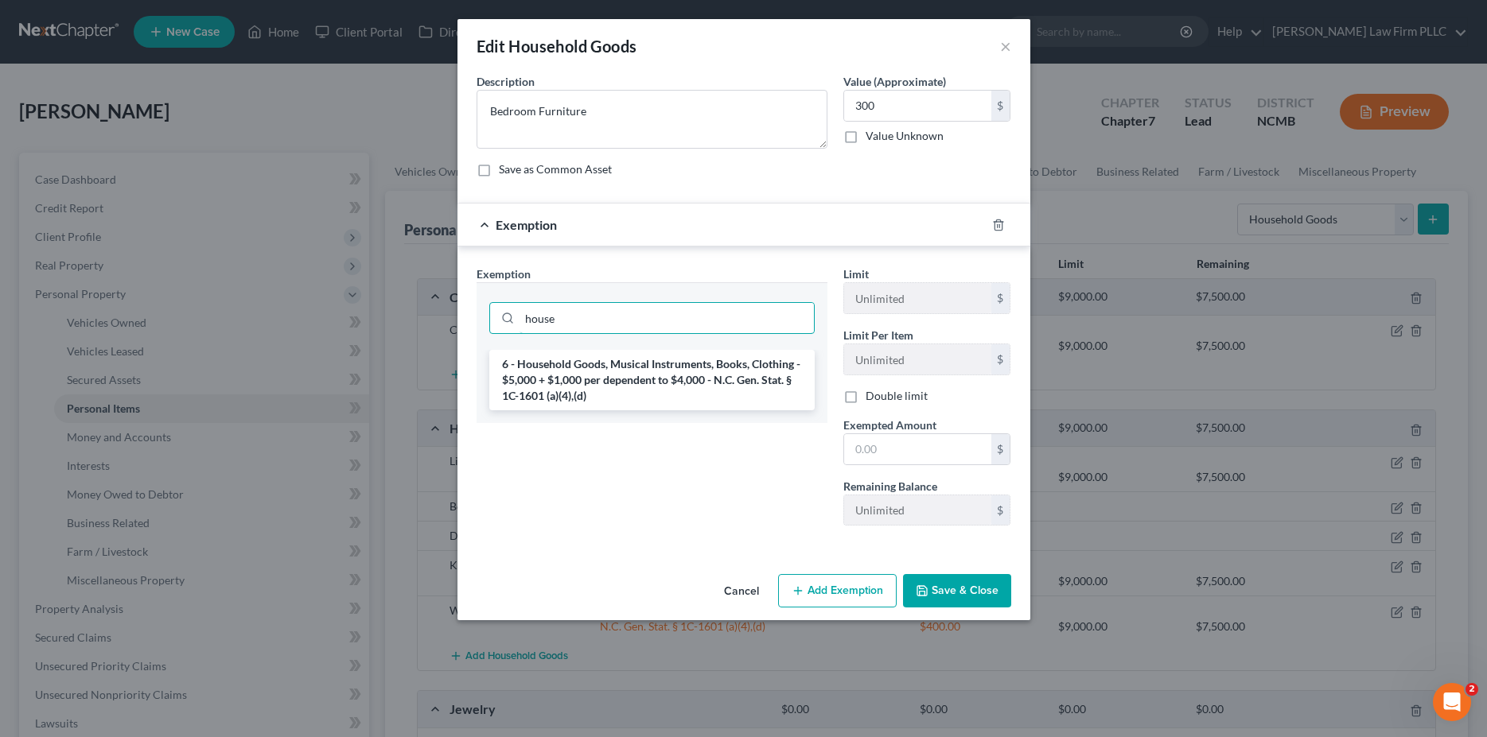
type input "house"
click at [613, 410] on li "6 - Household Goods, Musical Instruments, Books, Clothing - $5,000 + $1,000 per…" at bounding box center [651, 380] width 325 height 60
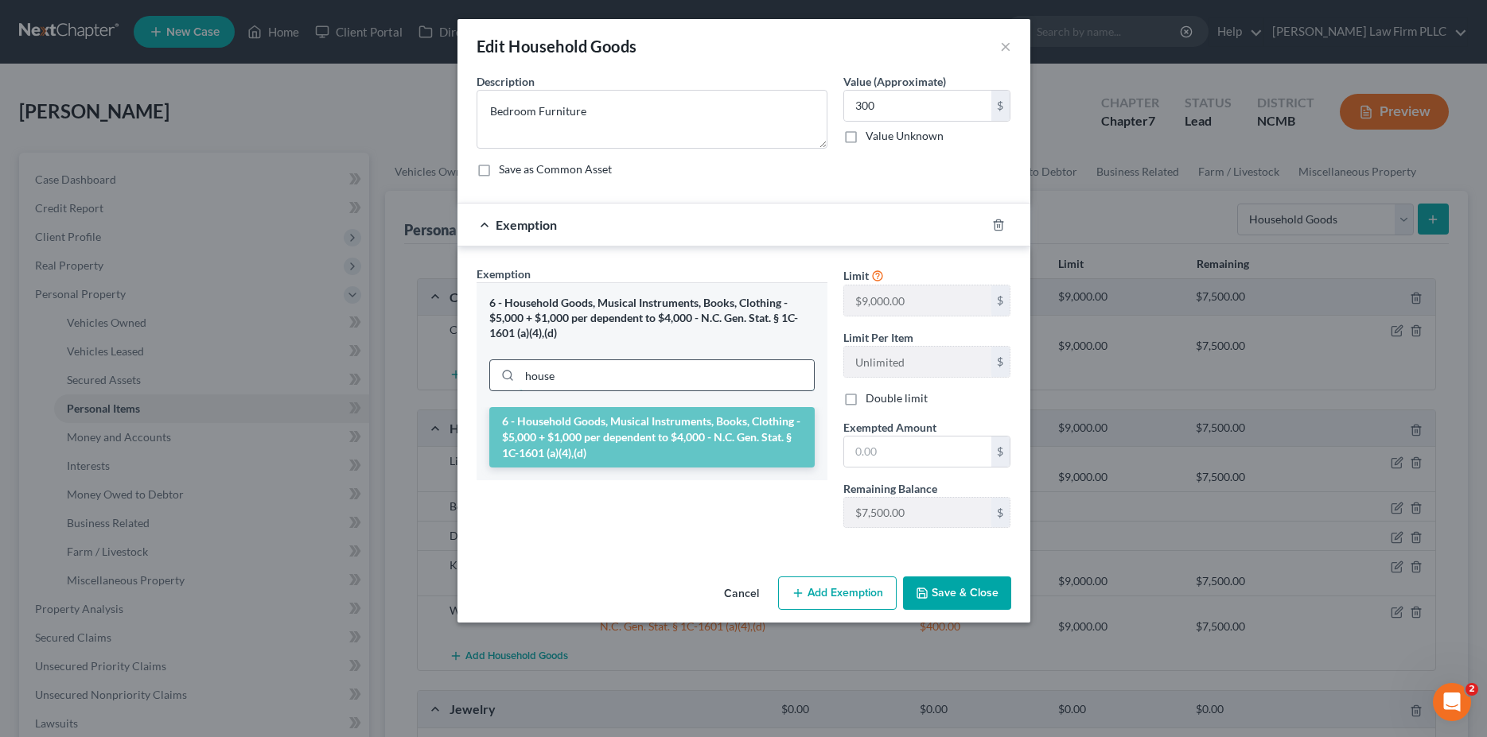
click at [615, 378] on input "house" at bounding box center [666, 375] width 294 height 30
click at [925, 457] on input "text" at bounding box center [917, 452] width 147 height 30
type input "300"
click at [950, 604] on button "Save & Close" at bounding box center [957, 593] width 108 height 33
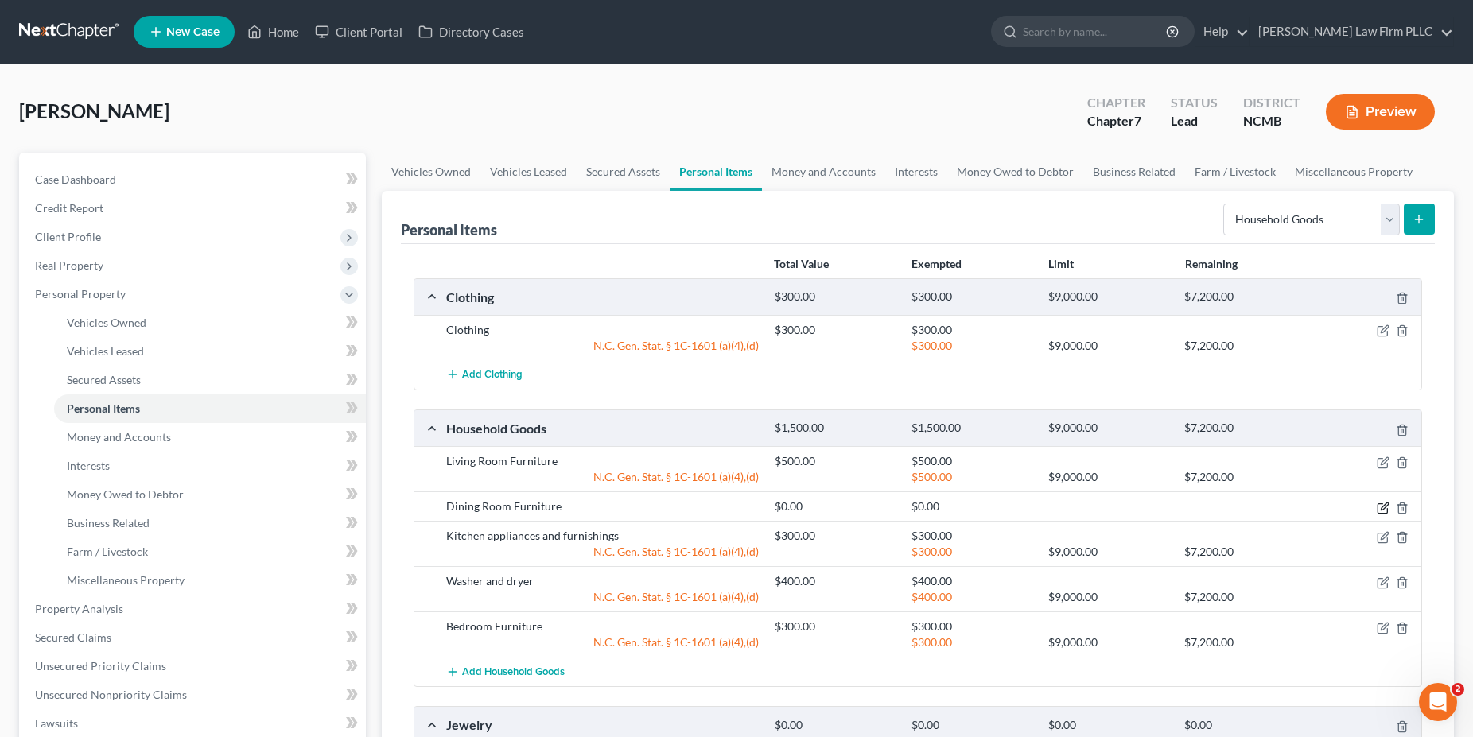
click at [1387, 511] on icon "button" at bounding box center [1383, 508] width 13 height 13
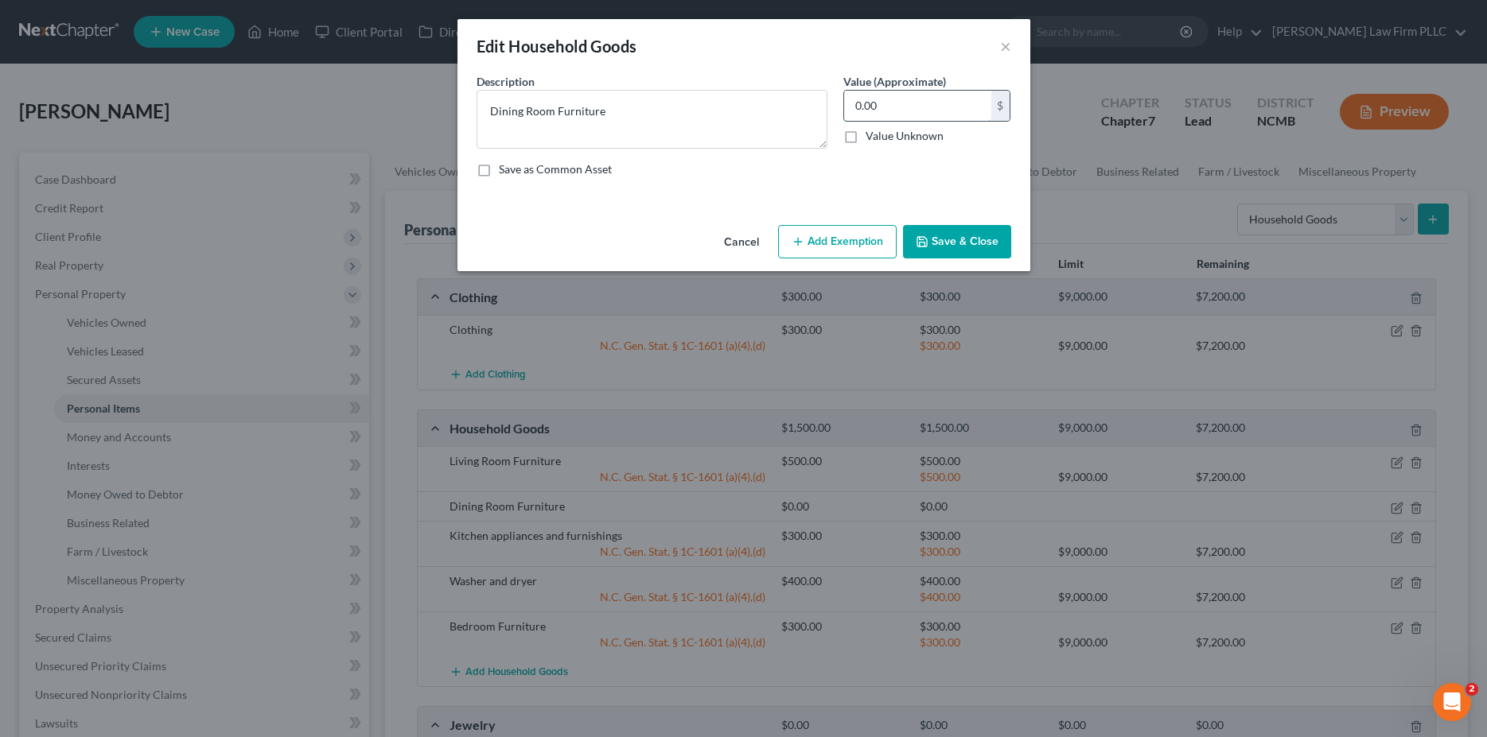
drag, startPoint x: 896, startPoint y: 106, endPoint x: 831, endPoint y: 120, distance: 66.0
click at [844, 120] on input "0.00" at bounding box center [917, 106] width 147 height 30
drag, startPoint x: 891, startPoint y: 111, endPoint x: 822, endPoint y: 116, distance: 69.4
click at [844, 116] on input "0.00" at bounding box center [917, 106] width 147 height 30
type input "250"
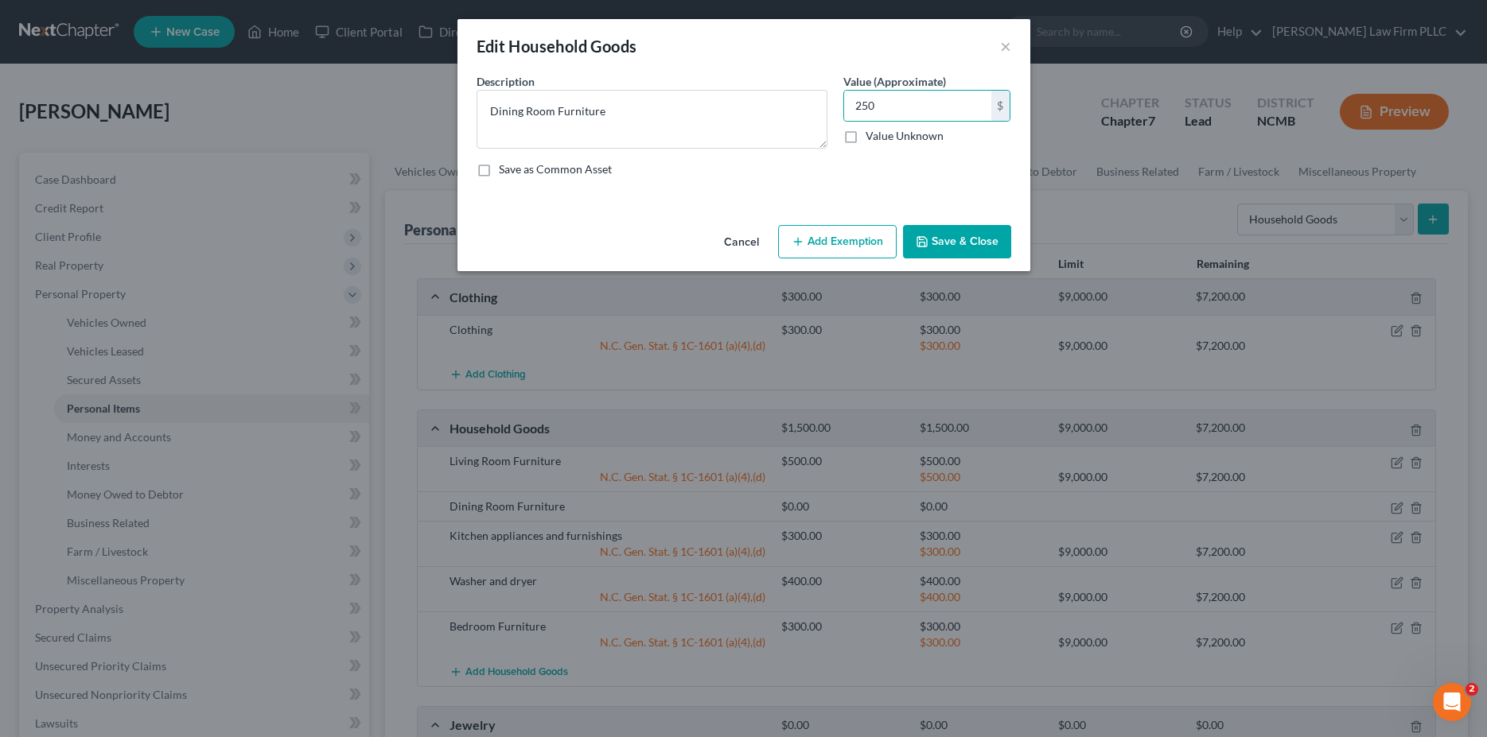
click at [854, 240] on button "Add Exemption" at bounding box center [837, 241] width 119 height 33
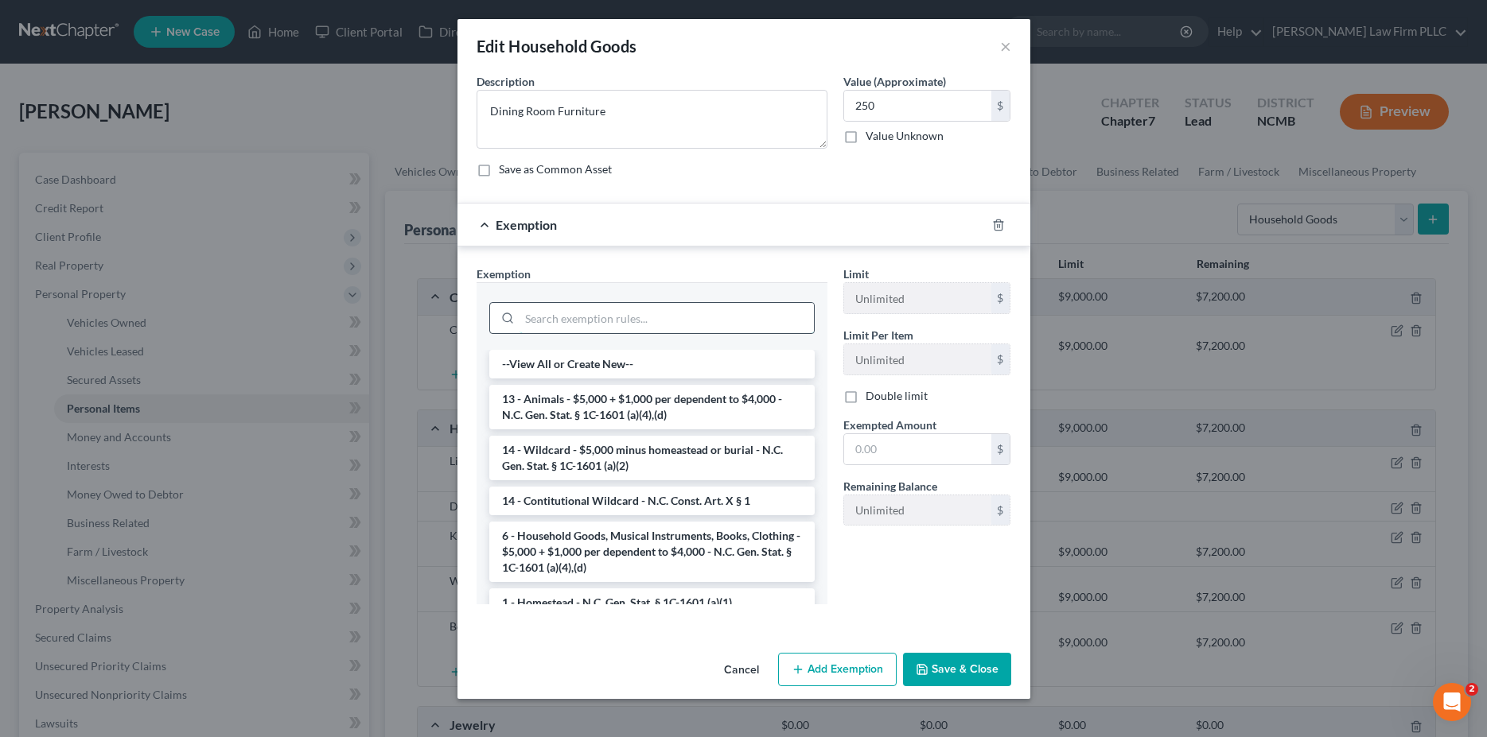
click at [693, 311] on input "search" at bounding box center [666, 318] width 294 height 30
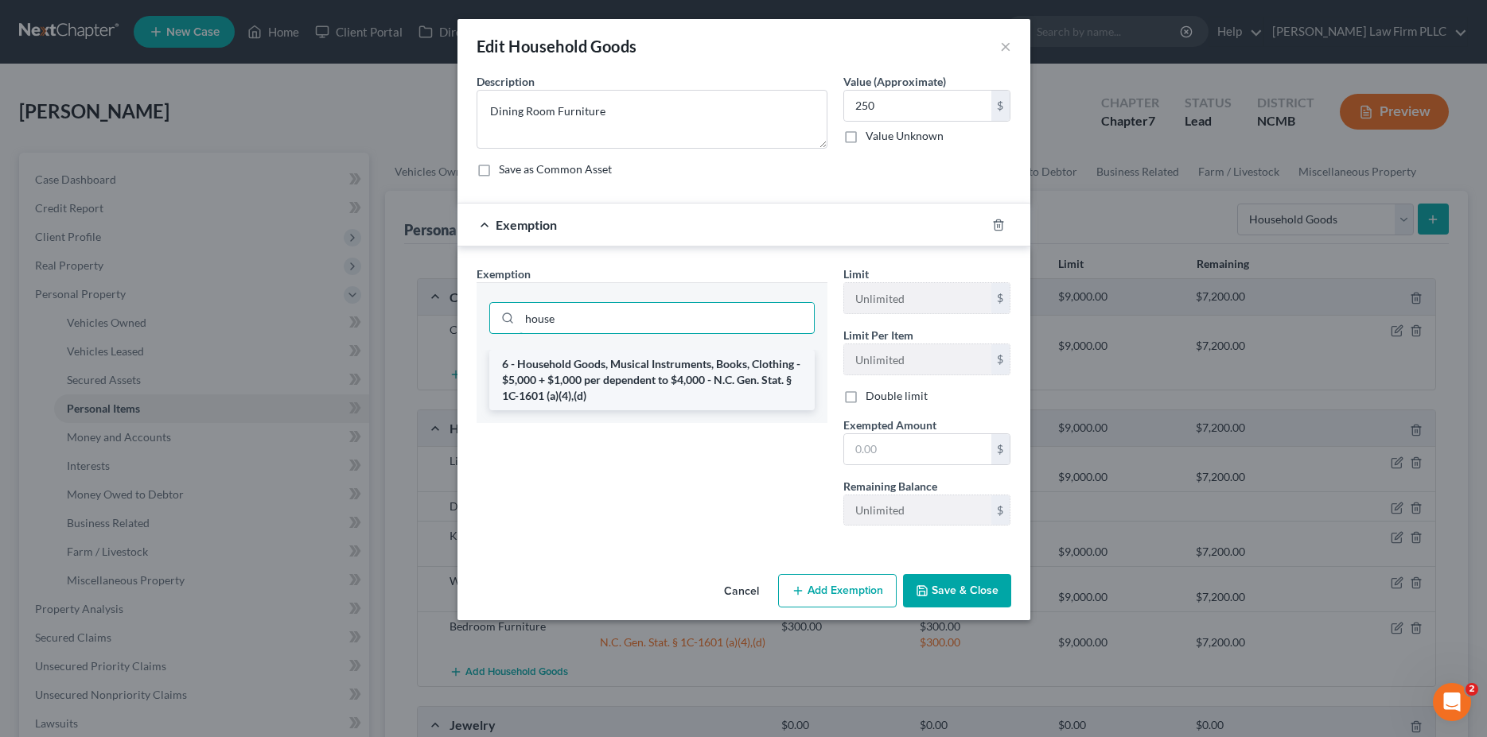
type input "house"
click at [706, 377] on li "6 - Household Goods, Musical Instruments, Books, Clothing - $5,000 + $1,000 per…" at bounding box center [651, 380] width 325 height 60
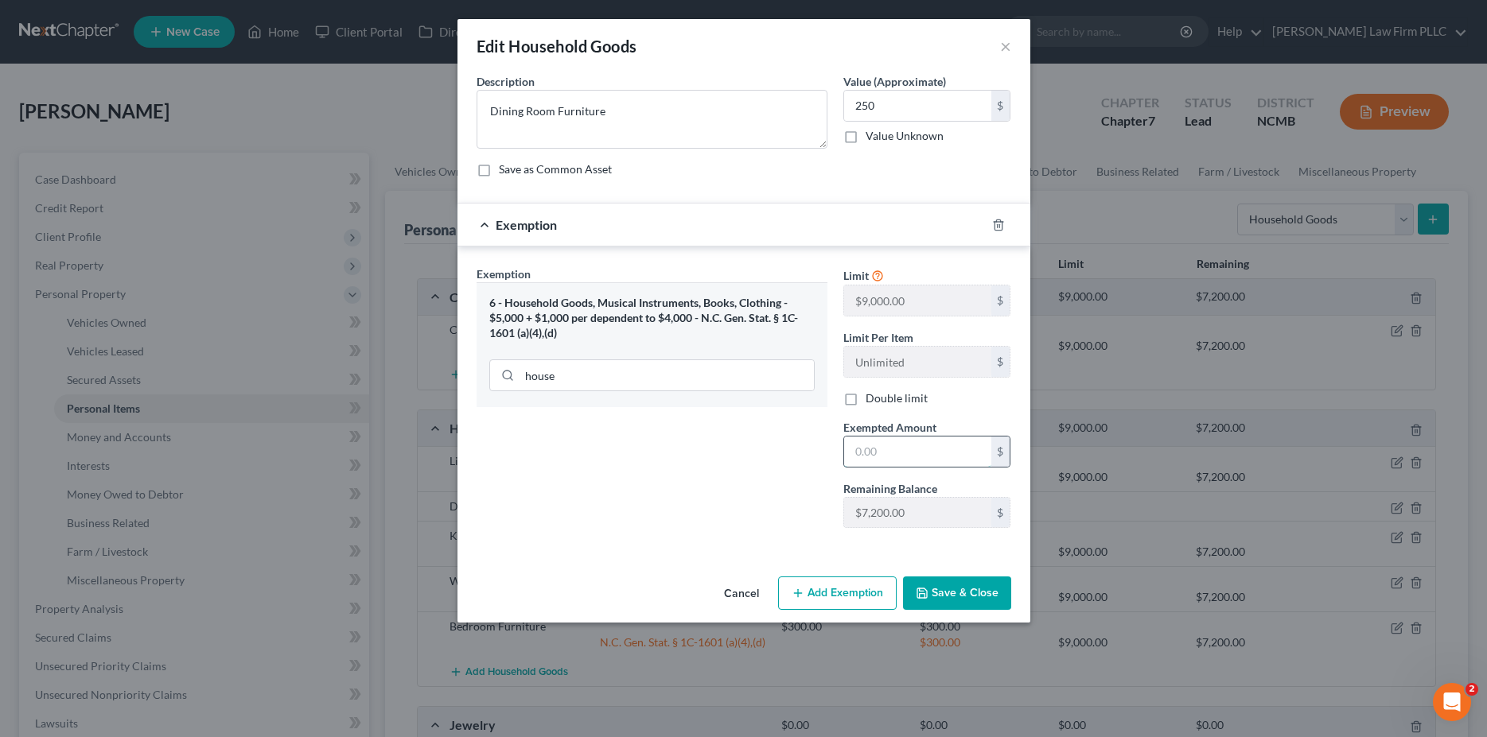
click at [920, 461] on input "text" at bounding box center [917, 452] width 147 height 30
type input "250"
click at [967, 590] on button "Save & Close" at bounding box center [957, 593] width 108 height 33
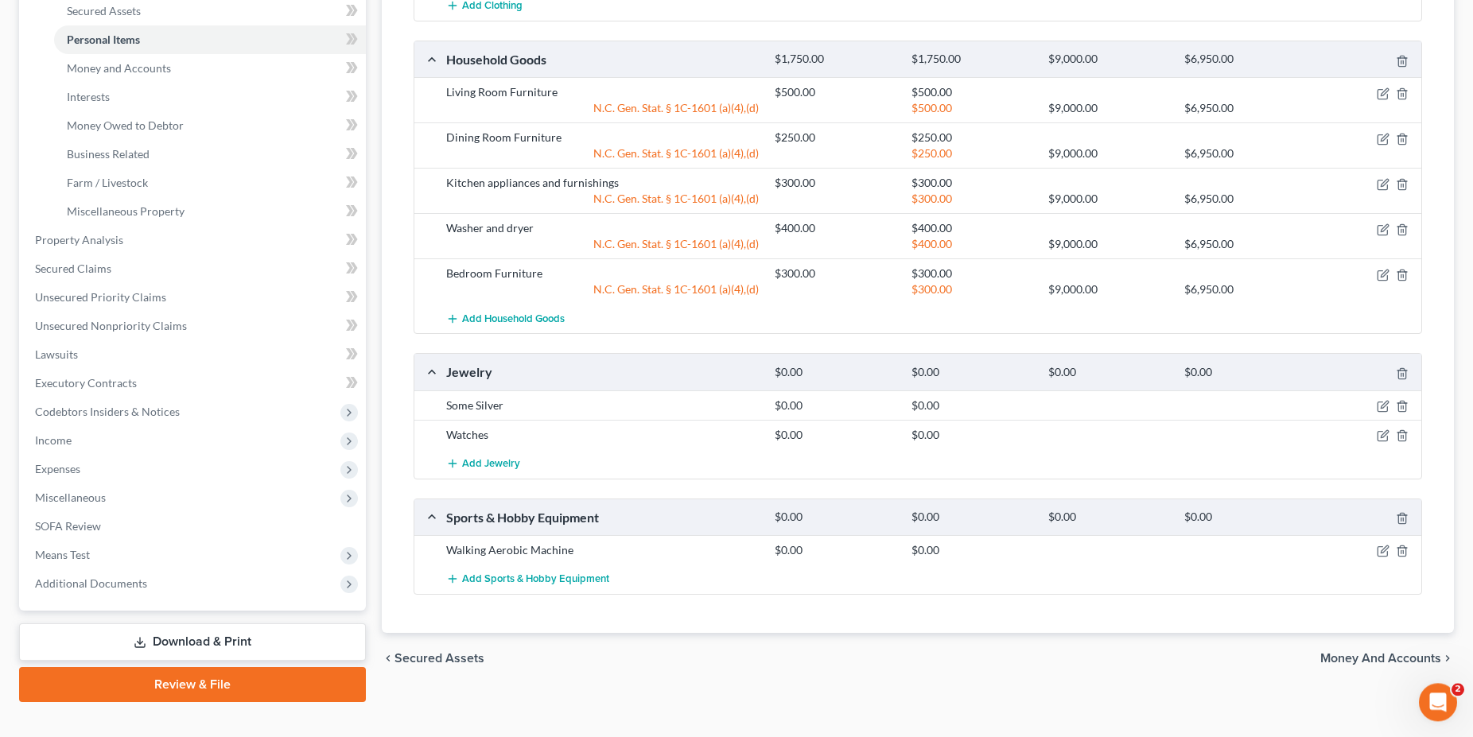
scroll to position [393, 0]
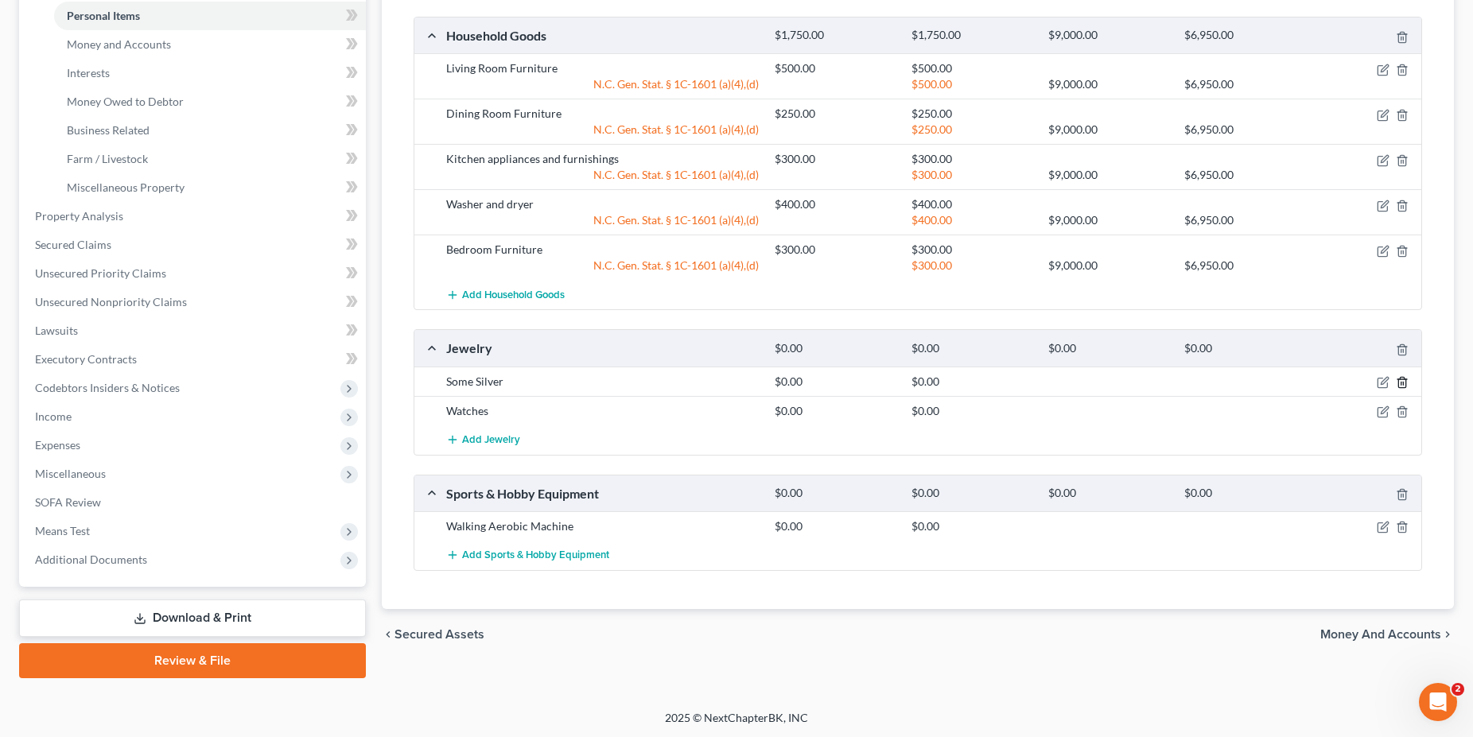
click at [1400, 381] on icon "button" at bounding box center [1402, 382] width 13 height 13
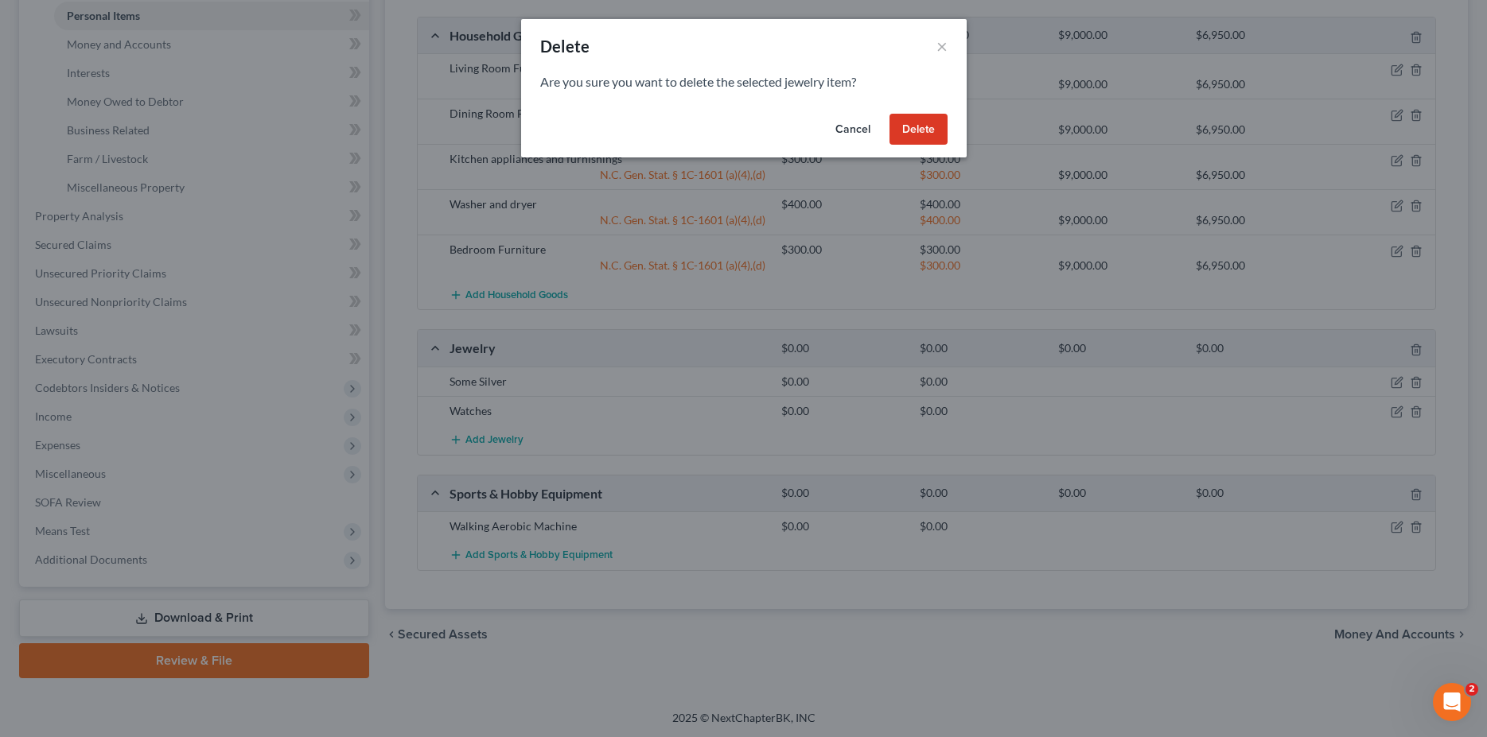
click at [937, 130] on button "Delete" at bounding box center [918, 130] width 58 height 32
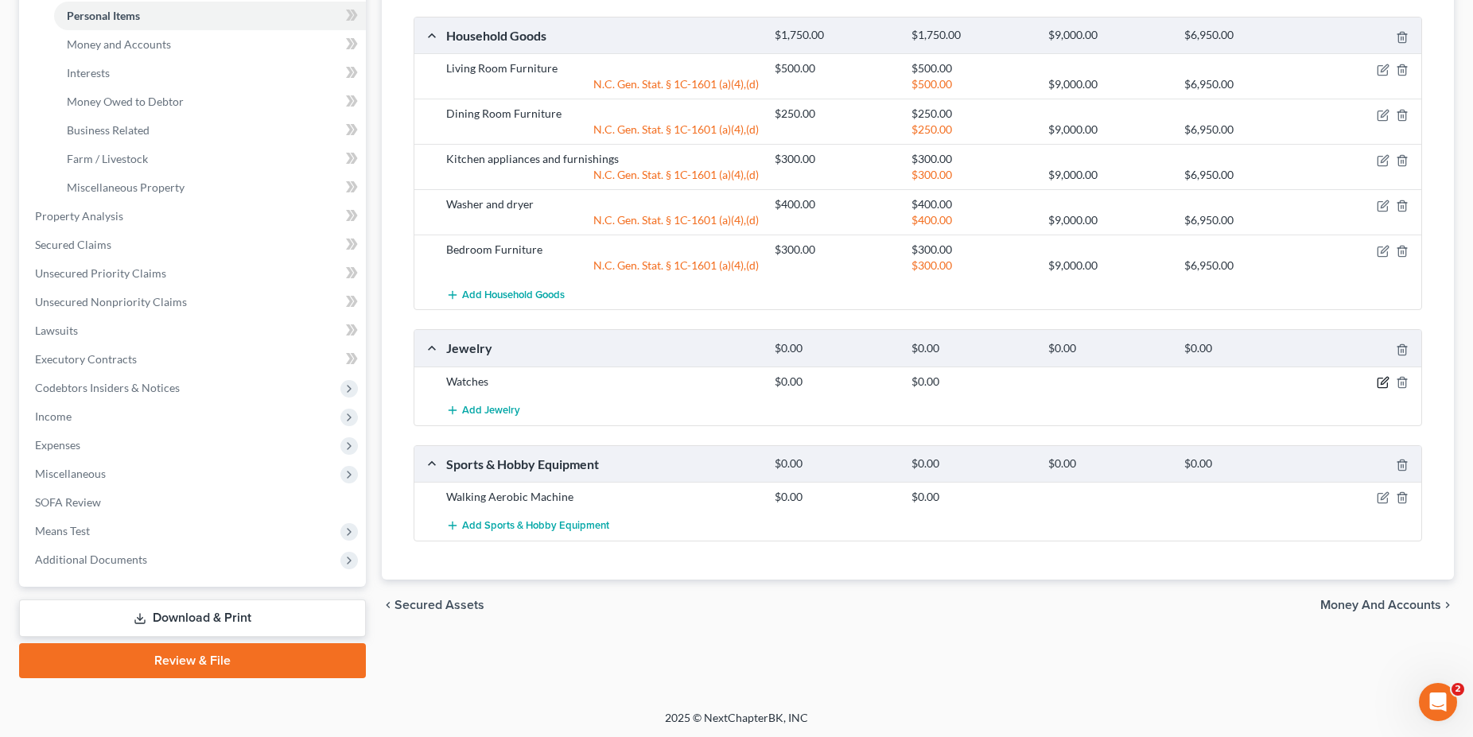
click at [1383, 386] on icon "button" at bounding box center [1383, 382] width 13 height 13
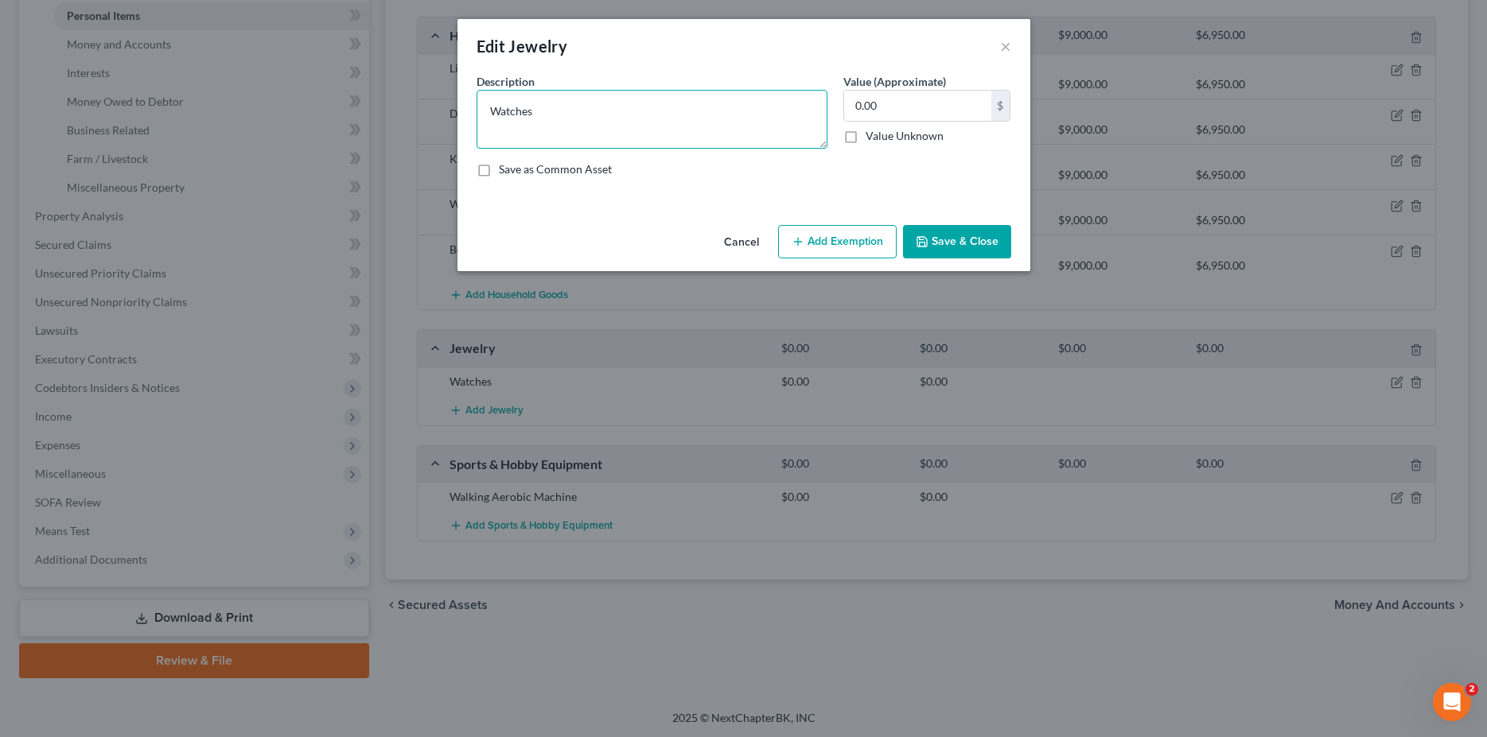
drag, startPoint x: 571, startPoint y: 121, endPoint x: 386, endPoint y: 138, distance: 186.1
click at [386, 138] on div "Edit Jewelry × An exemption set must first be selected from the Filing Informat…" at bounding box center [743, 368] width 1487 height 737
click at [580, 103] on textarea "Watches" at bounding box center [651, 119] width 351 height 59
drag, startPoint x: 543, startPoint y: 111, endPoint x: 406, endPoint y: 115, distance: 136.9
click at [476, 115] on textarea "Watches" at bounding box center [651, 119] width 351 height 59
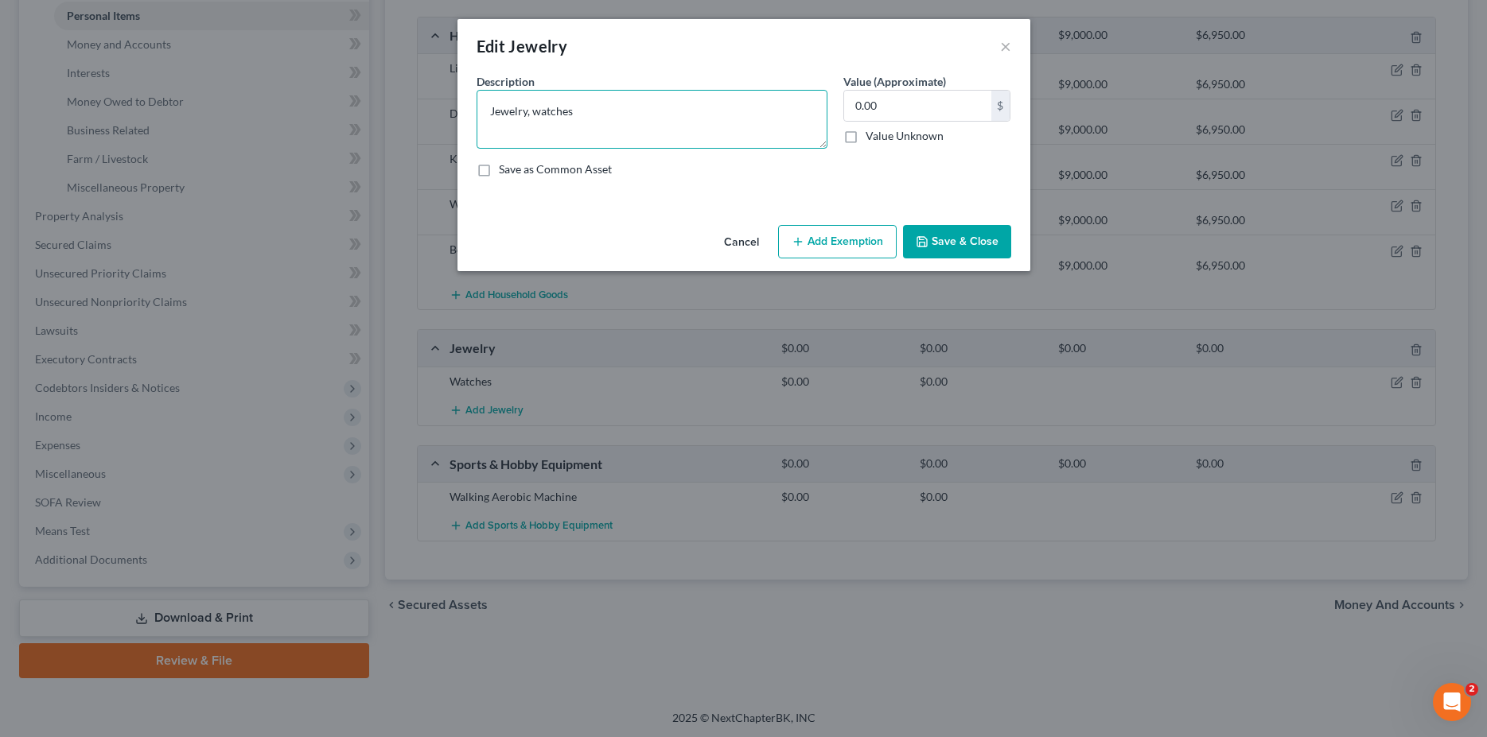
type textarea "Jewelry, watches"
type input "300"
click at [861, 235] on button "Add Exemption" at bounding box center [837, 241] width 119 height 33
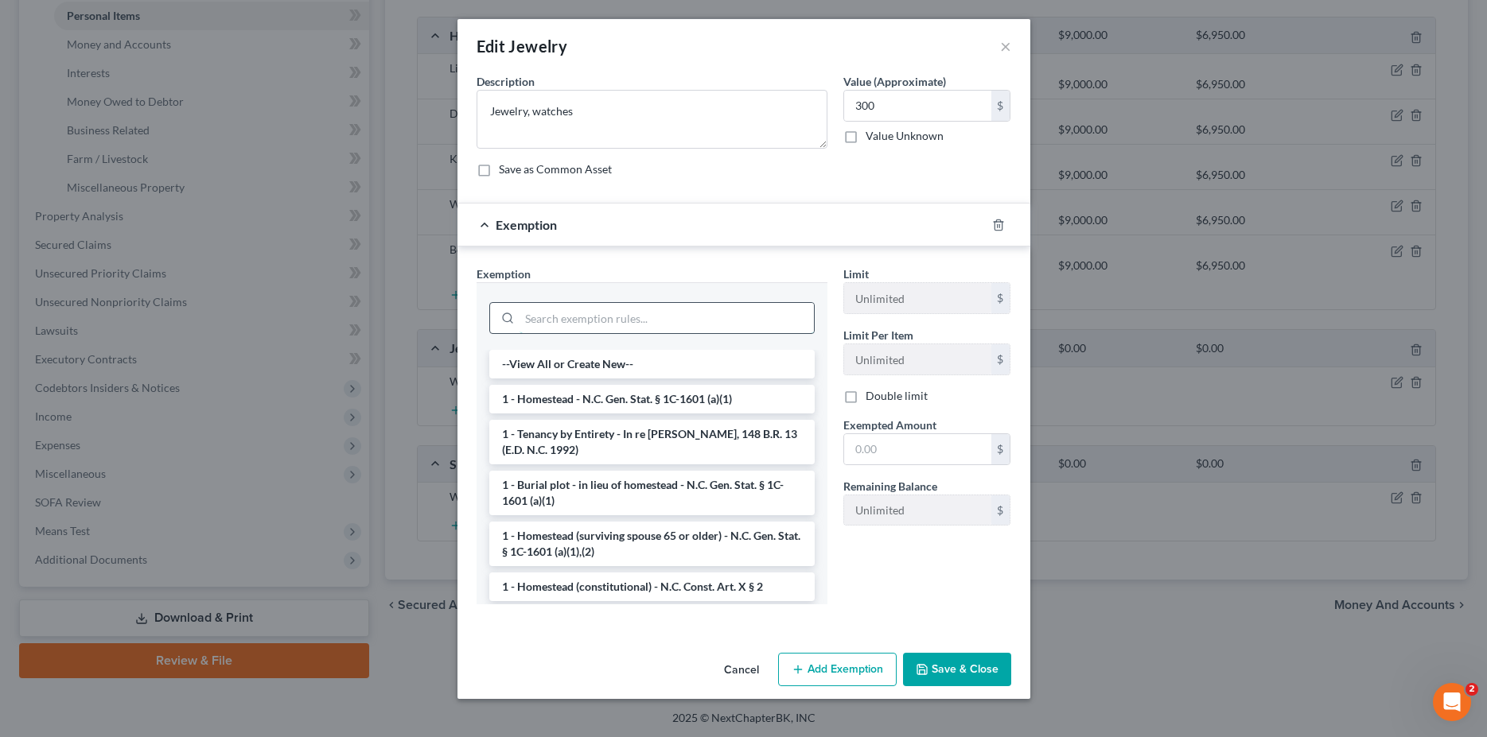
click at [639, 321] on input "search" at bounding box center [666, 318] width 294 height 30
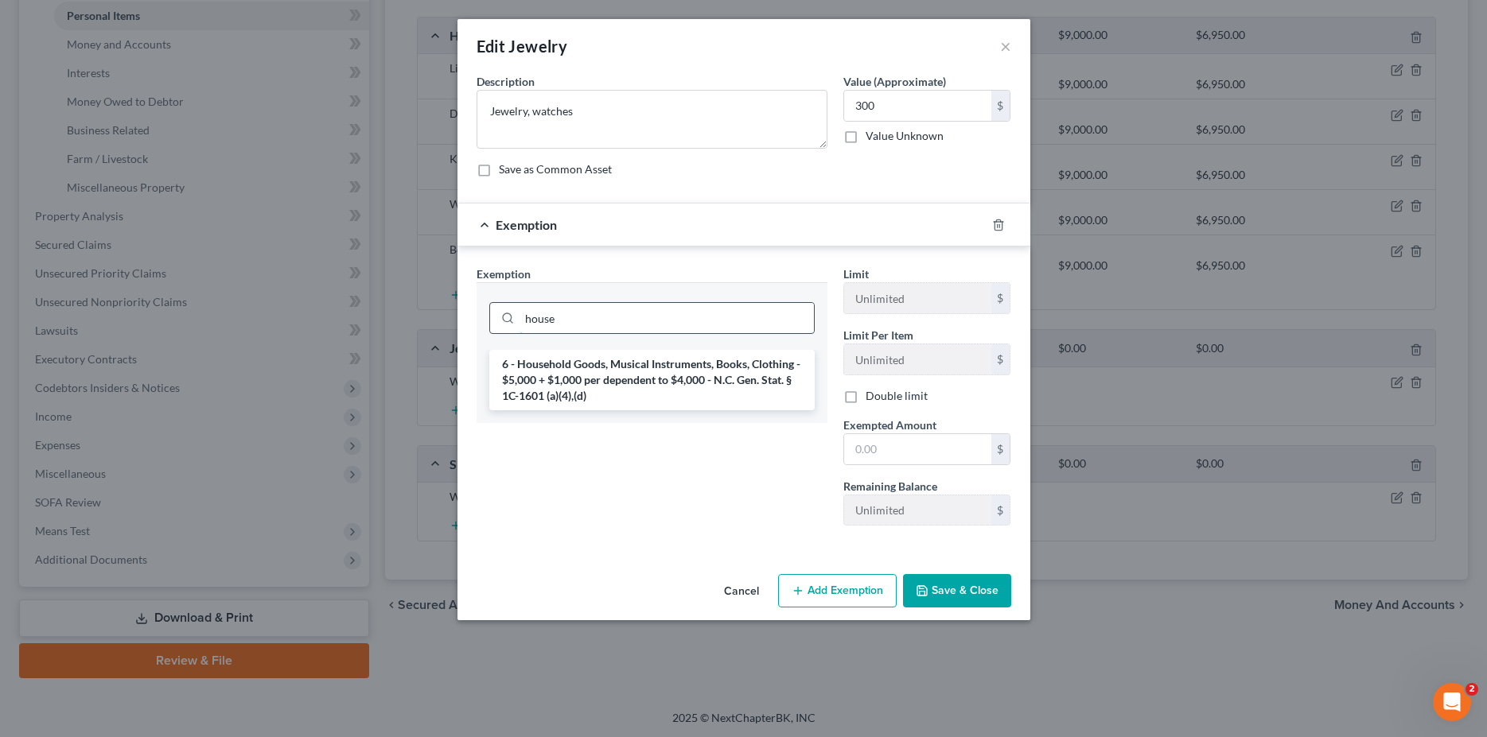
type input "house"
click at [620, 373] on li "6 - Household Goods, Musical Instruments, Books, Clothing - $5,000 + $1,000 per…" at bounding box center [651, 380] width 325 height 60
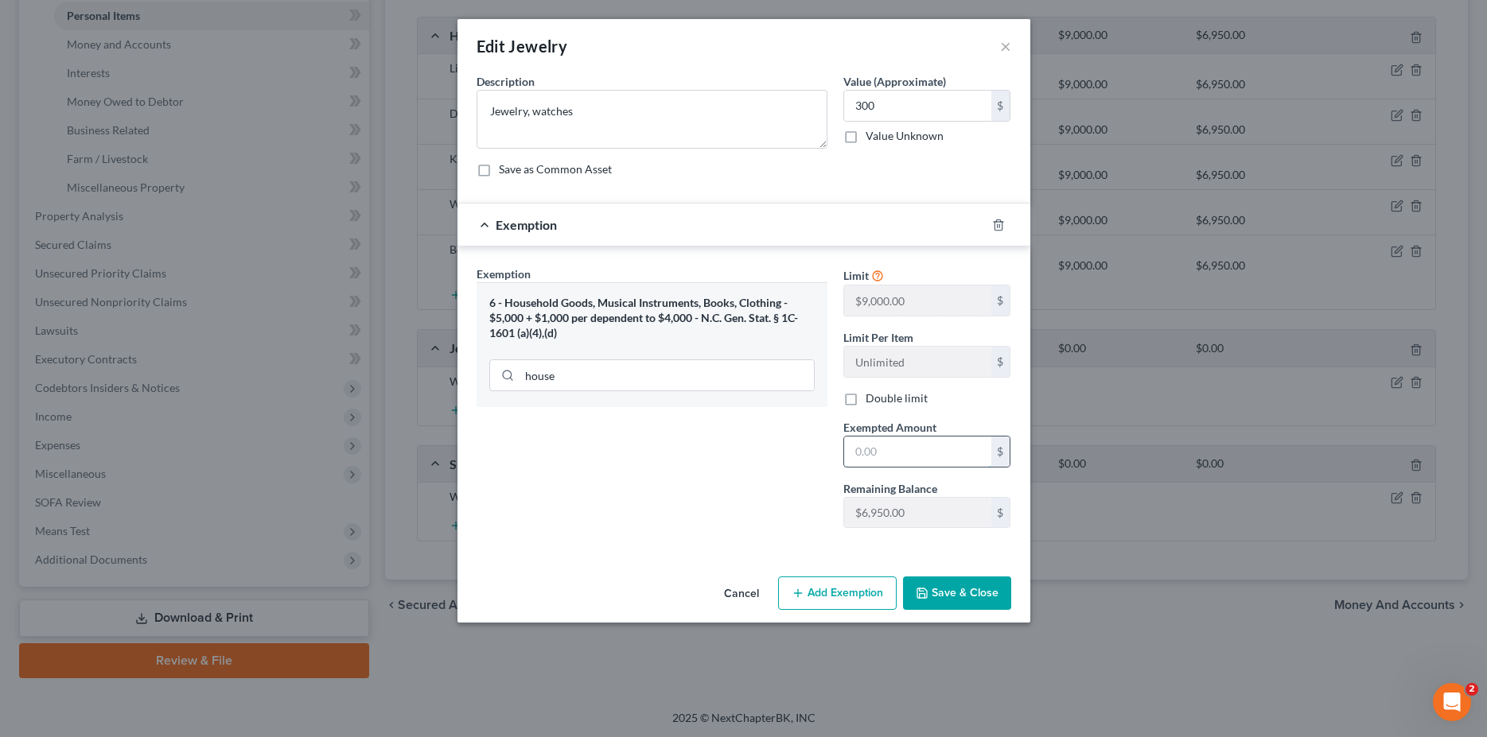
click at [863, 458] on input "text" at bounding box center [917, 452] width 147 height 30
type input "300"
click at [951, 590] on button "Save & Close" at bounding box center [957, 593] width 108 height 33
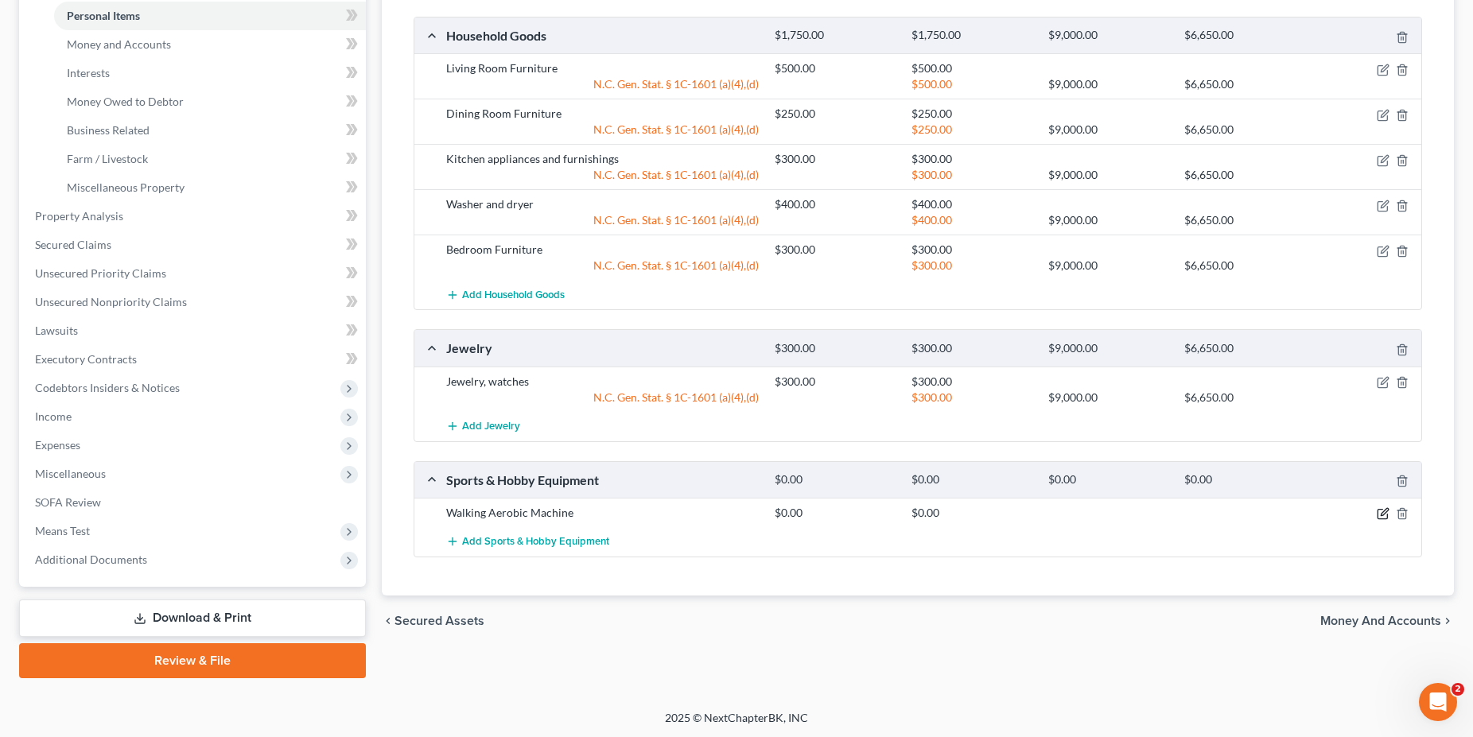
click at [1384, 511] on icon "button" at bounding box center [1383, 514] width 13 height 13
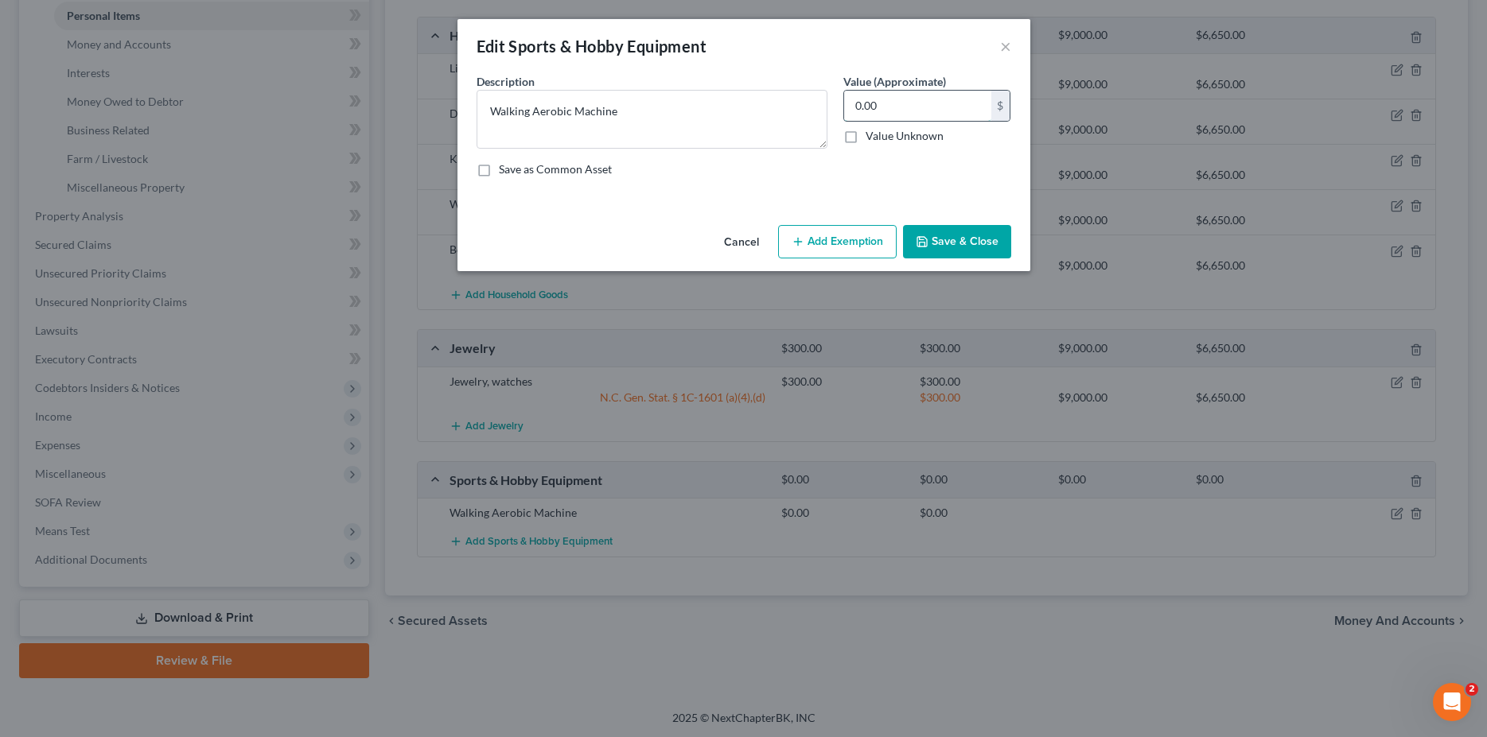
drag, startPoint x: 934, startPoint y: 103, endPoint x: 898, endPoint y: 113, distance: 37.0
click at [898, 113] on input "0.00" at bounding box center [917, 106] width 147 height 30
type input "250"
click at [832, 239] on button "Add Exemption" at bounding box center [837, 241] width 119 height 33
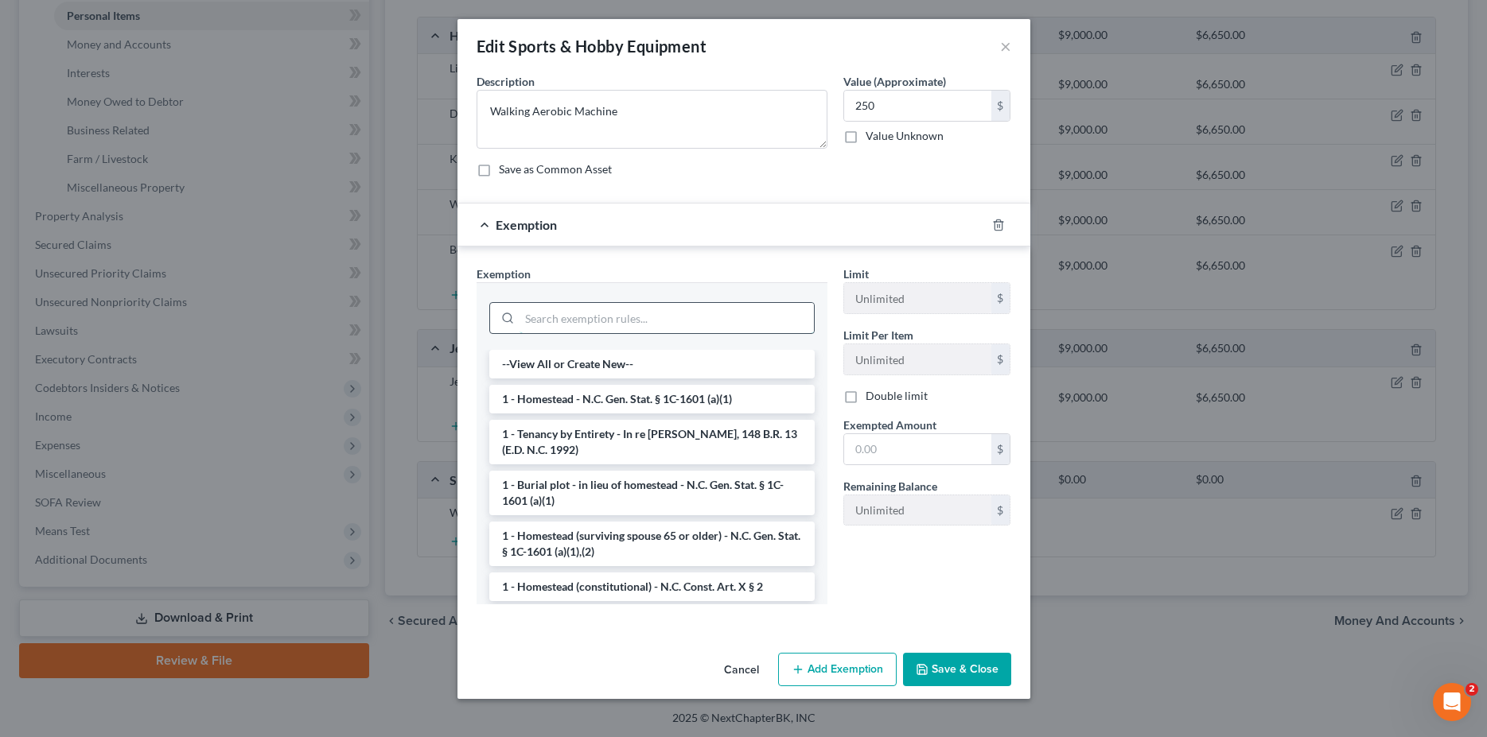
click at [623, 331] on input "search" at bounding box center [666, 318] width 294 height 30
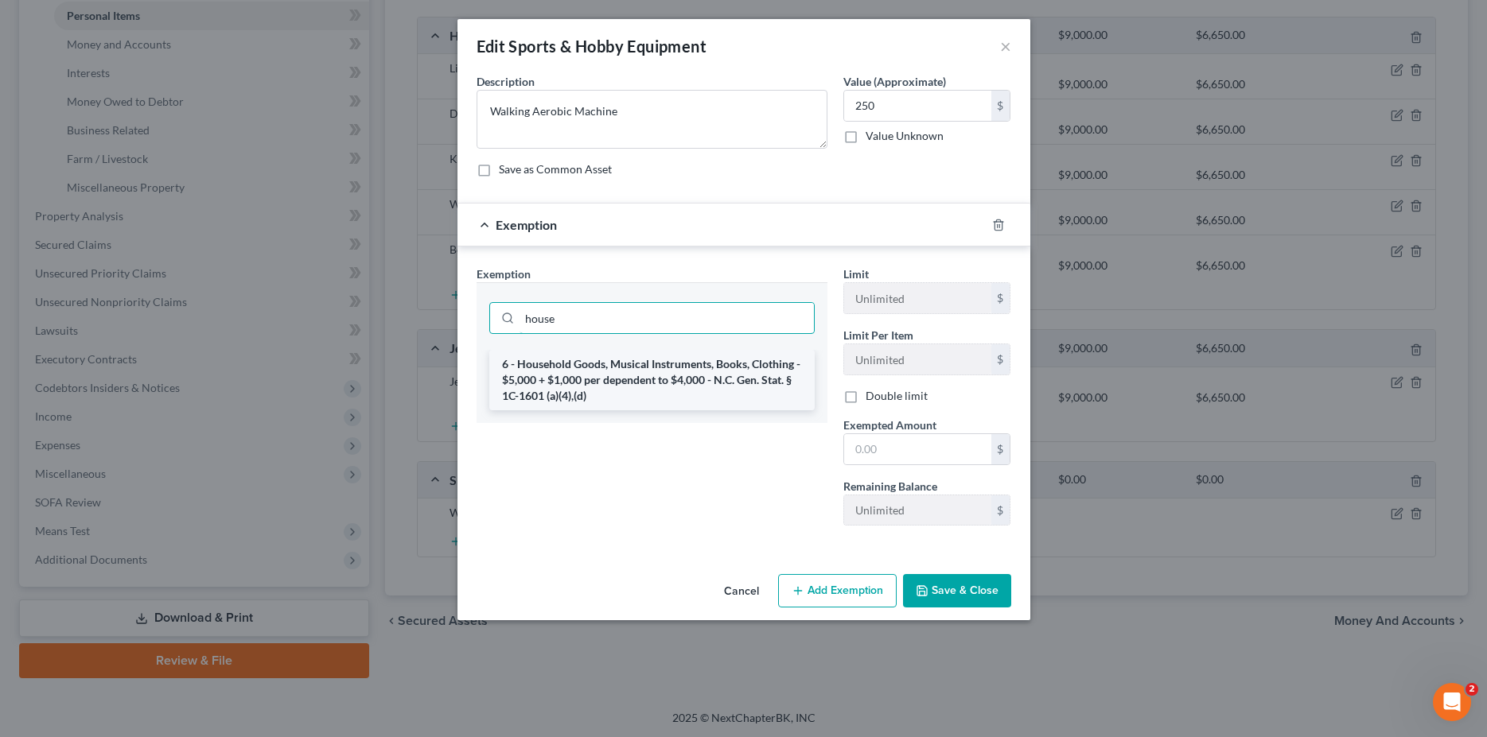
type input "house"
click at [675, 368] on li "6 - Household Goods, Musical Instruments, Books, Clothing - $5,000 + $1,000 per…" at bounding box center [651, 380] width 325 height 60
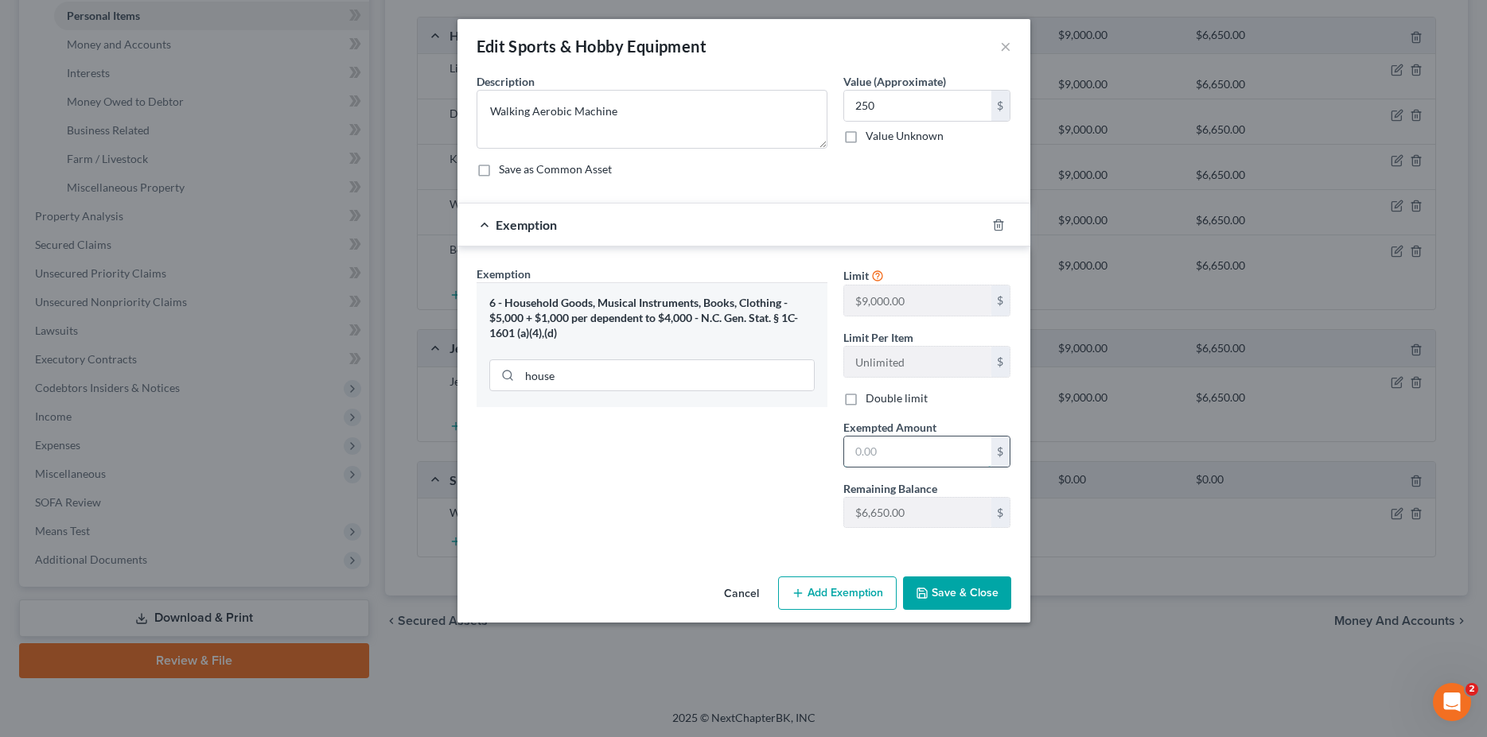
click at [934, 447] on input "text" at bounding box center [917, 452] width 147 height 30
type input "250"
drag, startPoint x: 928, startPoint y: 609, endPoint x: 940, endPoint y: 590, distance: 22.9
click at [928, 609] on button "Save & Close" at bounding box center [957, 593] width 108 height 33
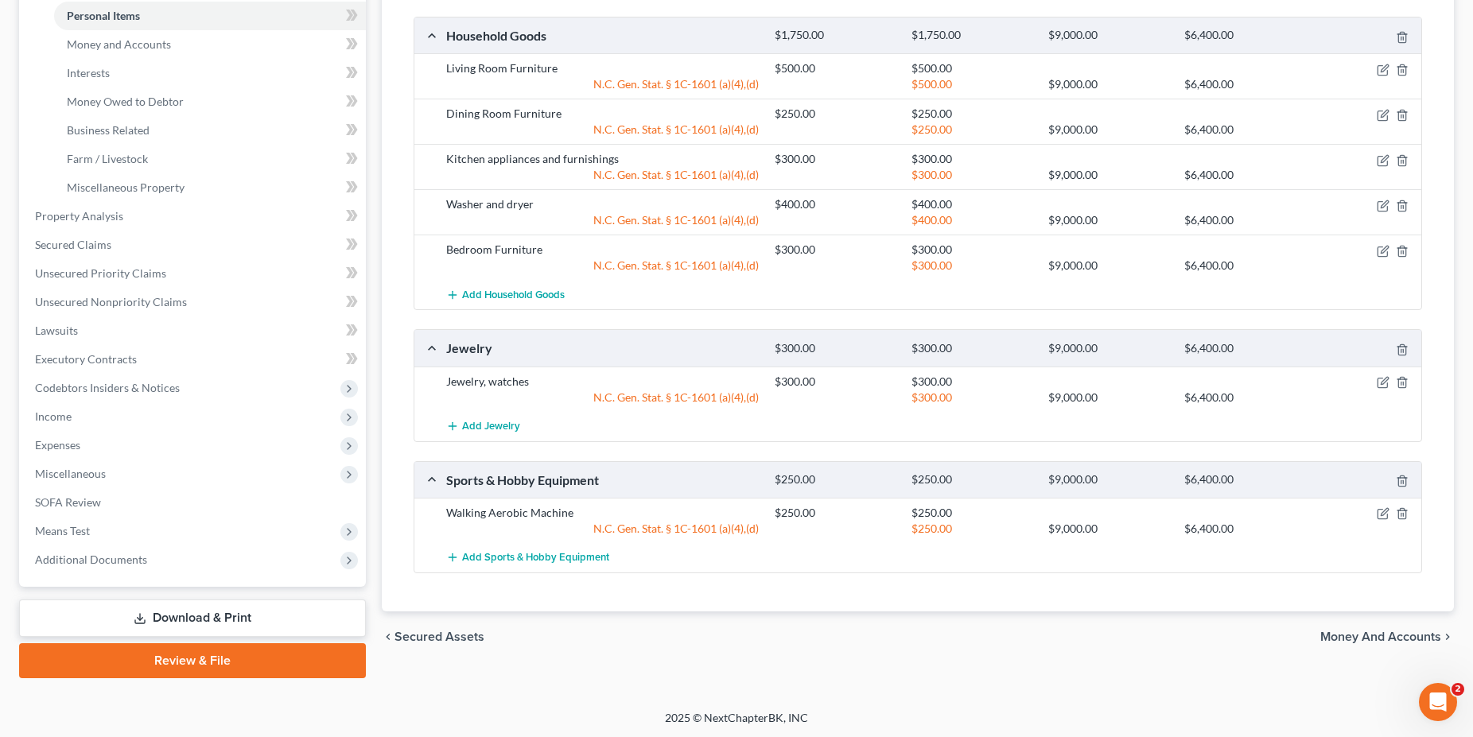
scroll to position [0, 0]
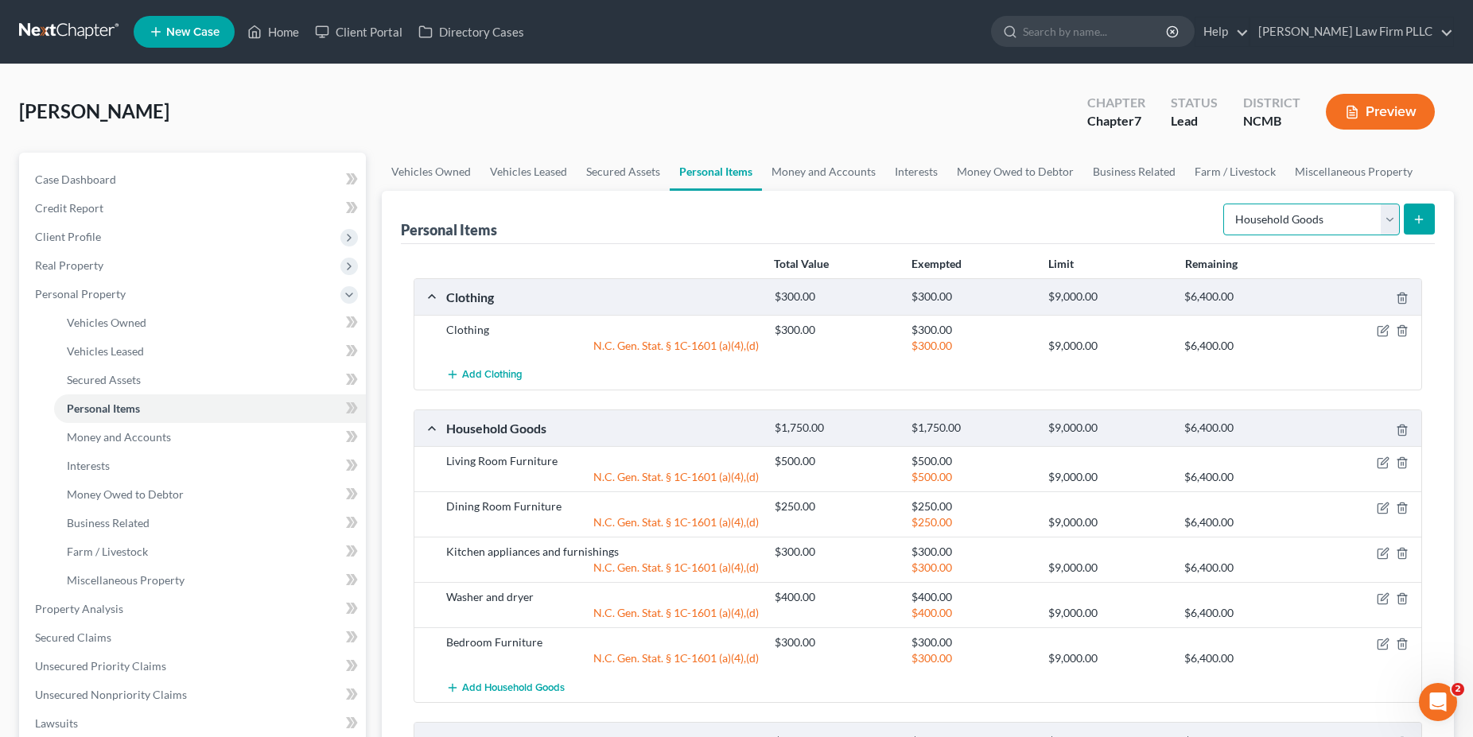
click at [1223, 204] on select "Select Item Type Clothing Collectibles Of Value Electronics Firearms Household …" at bounding box center [1311, 220] width 177 height 32
select select "electronics"
click option "Electronics" at bounding box center [0, 0] width 0 height 0
click at [1428, 213] on button "submit" at bounding box center [1419, 219] width 31 height 31
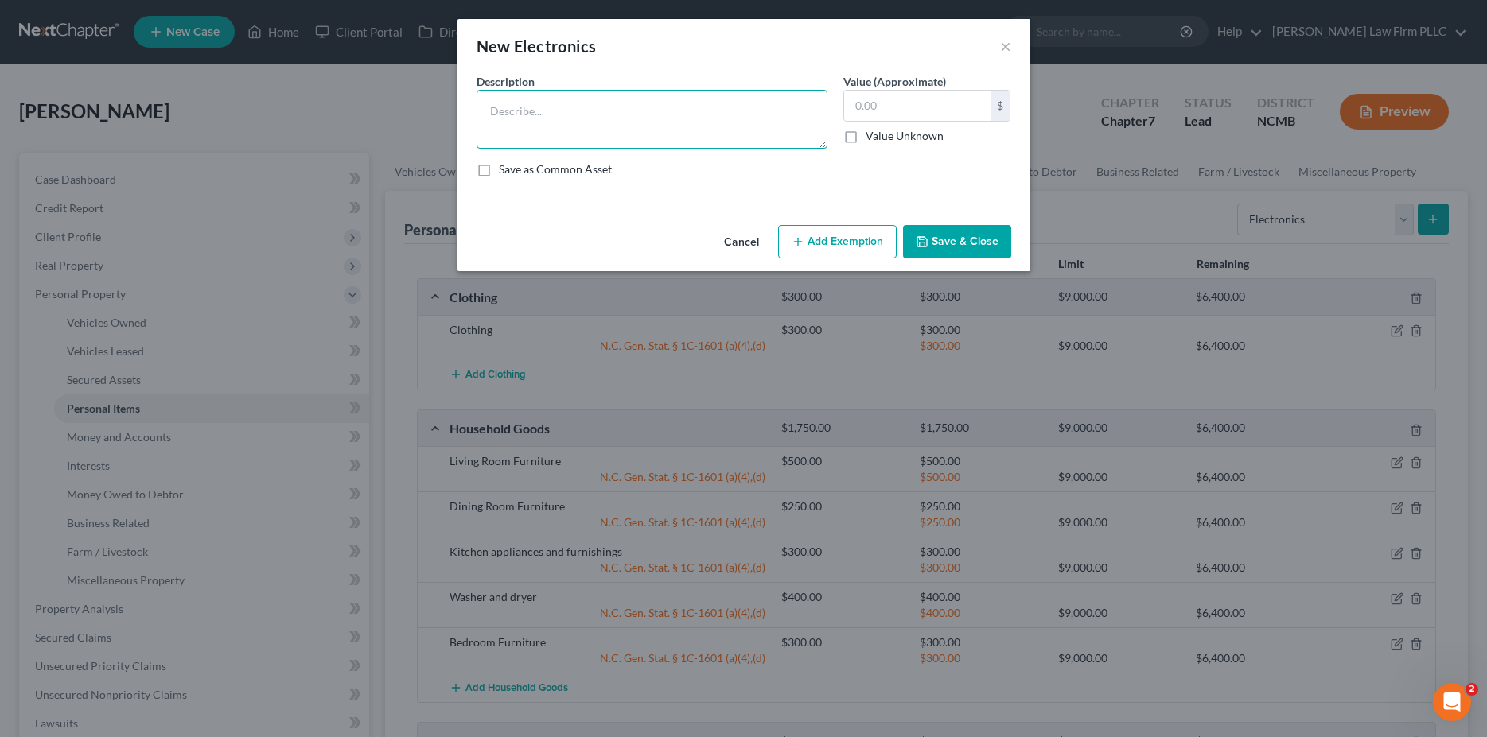
click at [594, 95] on textarea at bounding box center [651, 119] width 351 height 59
type textarea "Electronics"
drag, startPoint x: 885, startPoint y: 103, endPoint x: 827, endPoint y: 113, distance: 59.6
click at [844, 113] on input "250" at bounding box center [917, 106] width 147 height 30
type input "300"
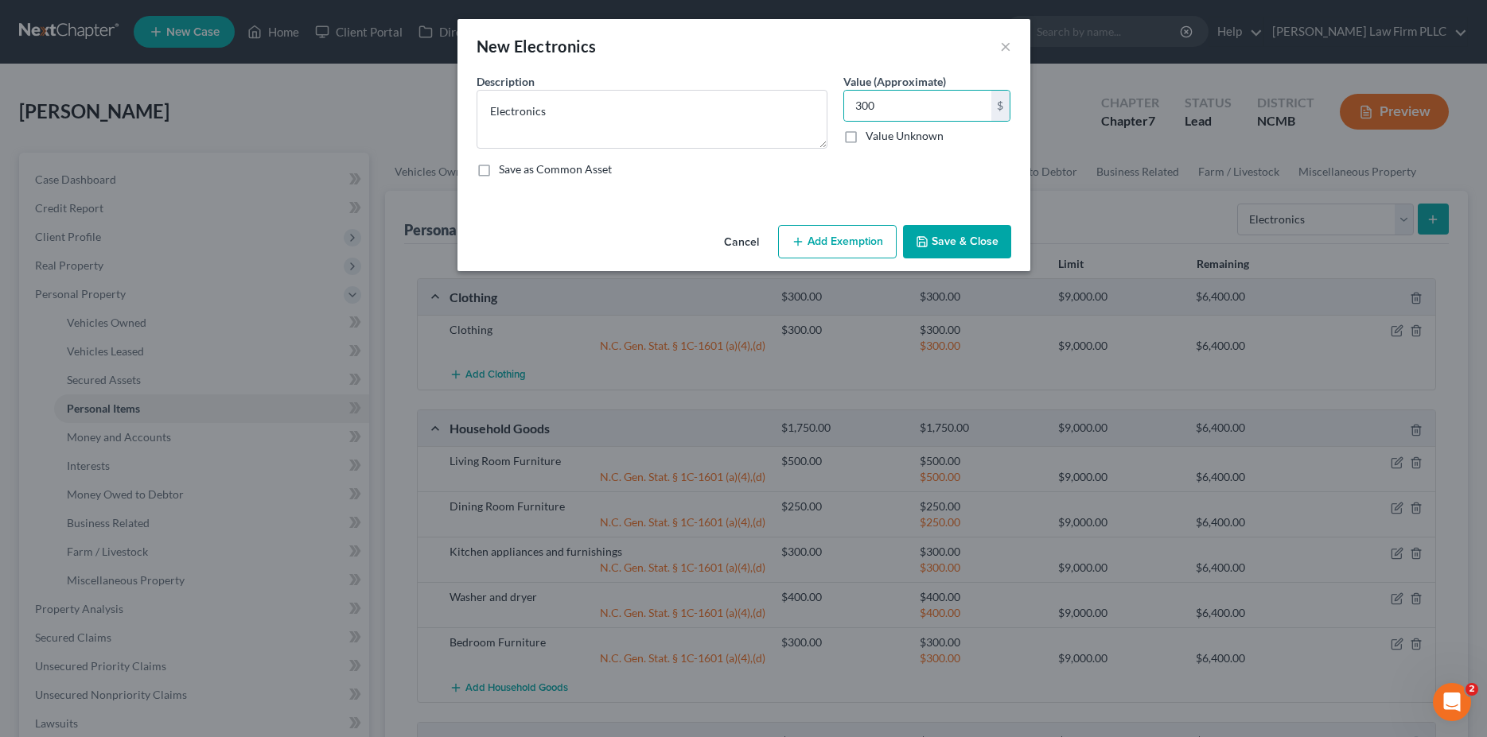
click at [842, 240] on button "Add Exemption" at bounding box center [837, 241] width 119 height 33
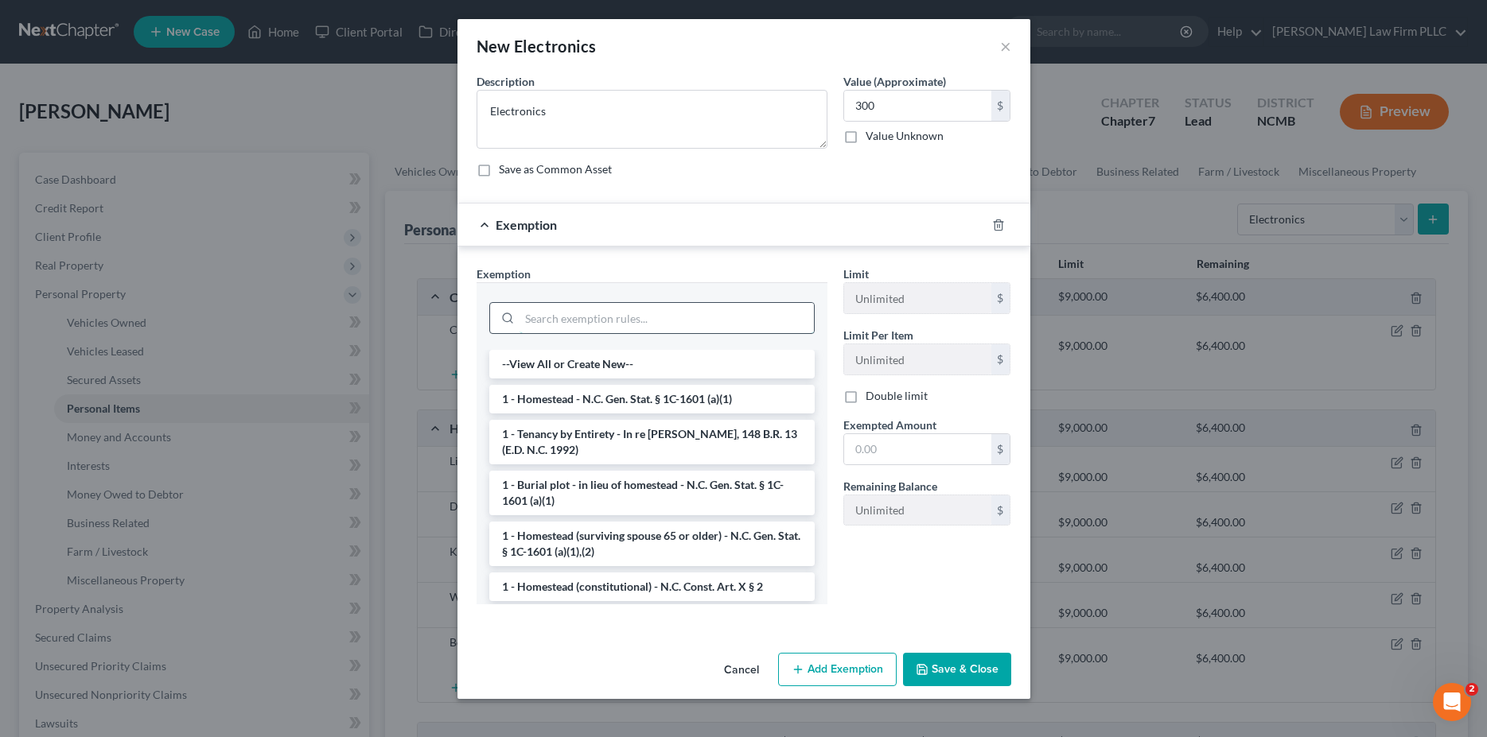
click at [679, 305] on input "search" at bounding box center [666, 318] width 294 height 30
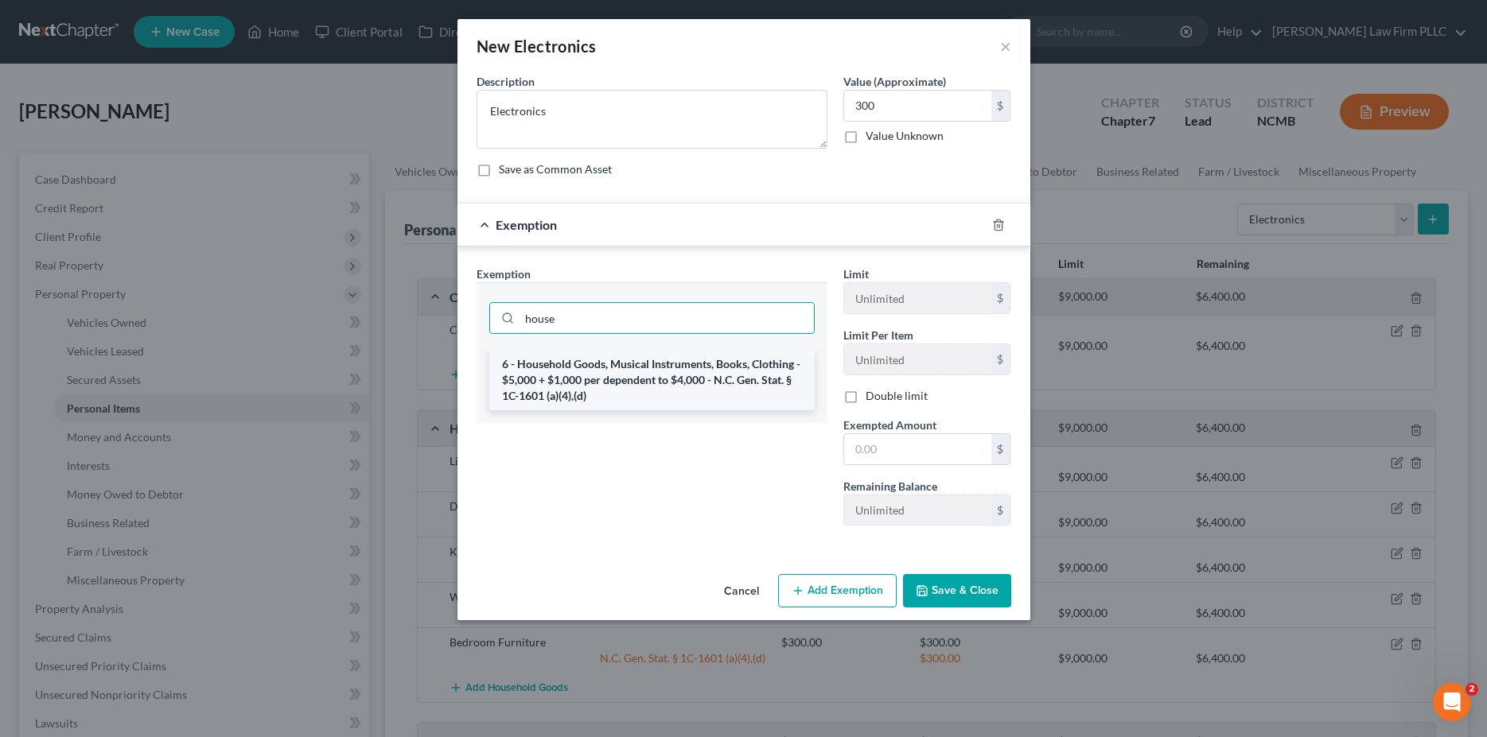
type input "house"
click at [635, 352] on li "6 - Household Goods, Musical Instruments, Books, Clothing - $5,000 + $1,000 per…" at bounding box center [651, 380] width 325 height 60
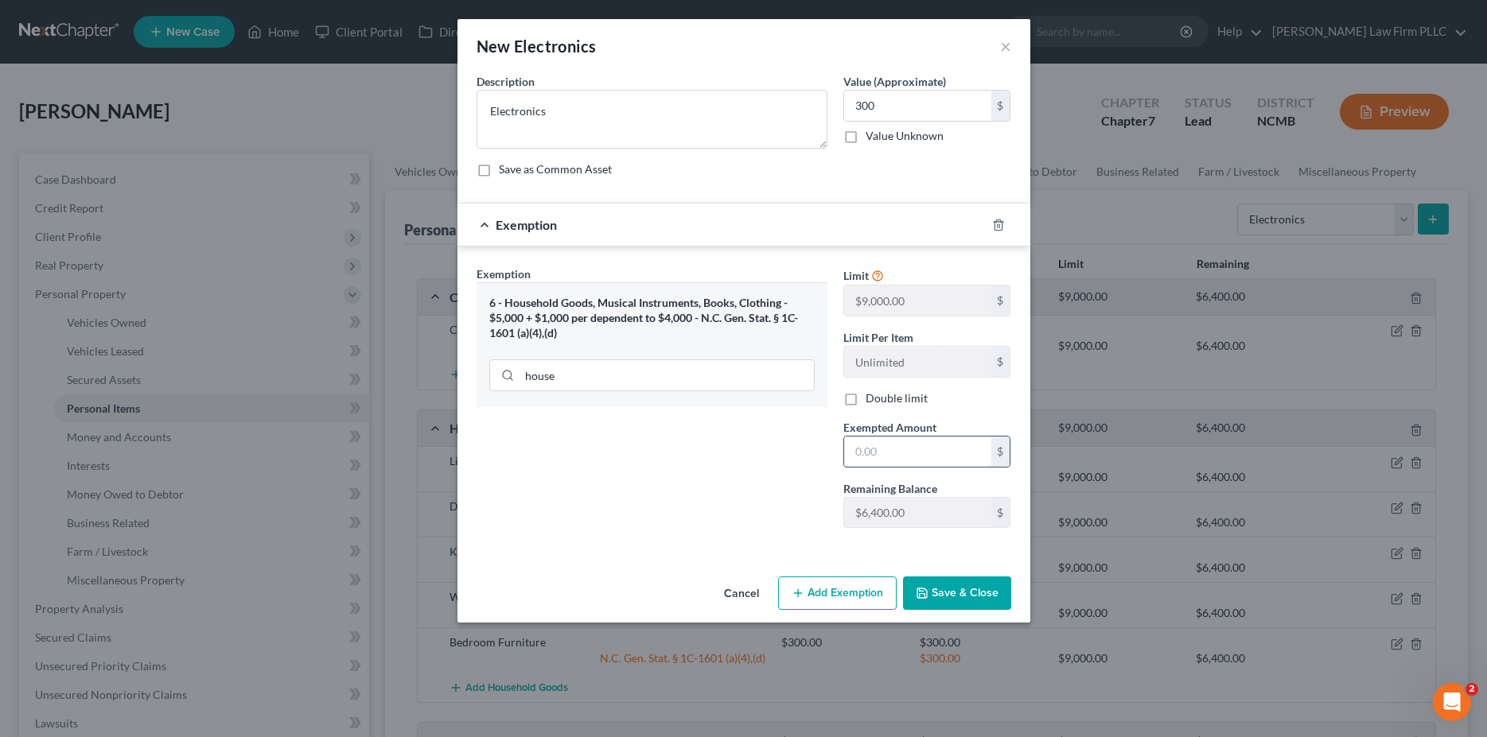
click at [879, 453] on input "text" at bounding box center [917, 452] width 147 height 30
type input "300"
click at [977, 589] on button "Save & Close" at bounding box center [957, 593] width 108 height 33
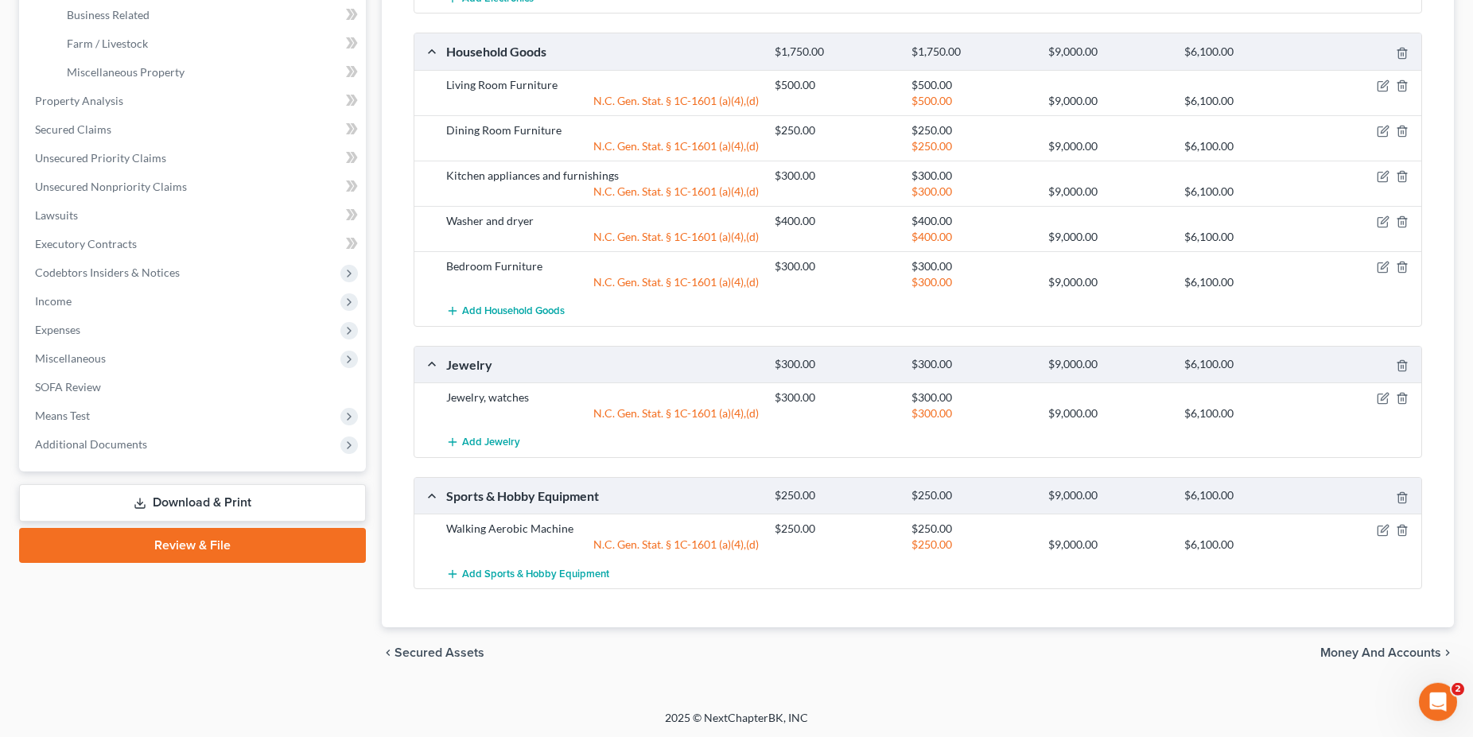
scroll to position [509, 0]
click at [1357, 651] on span "Money and Accounts" at bounding box center [1381, 652] width 121 height 13
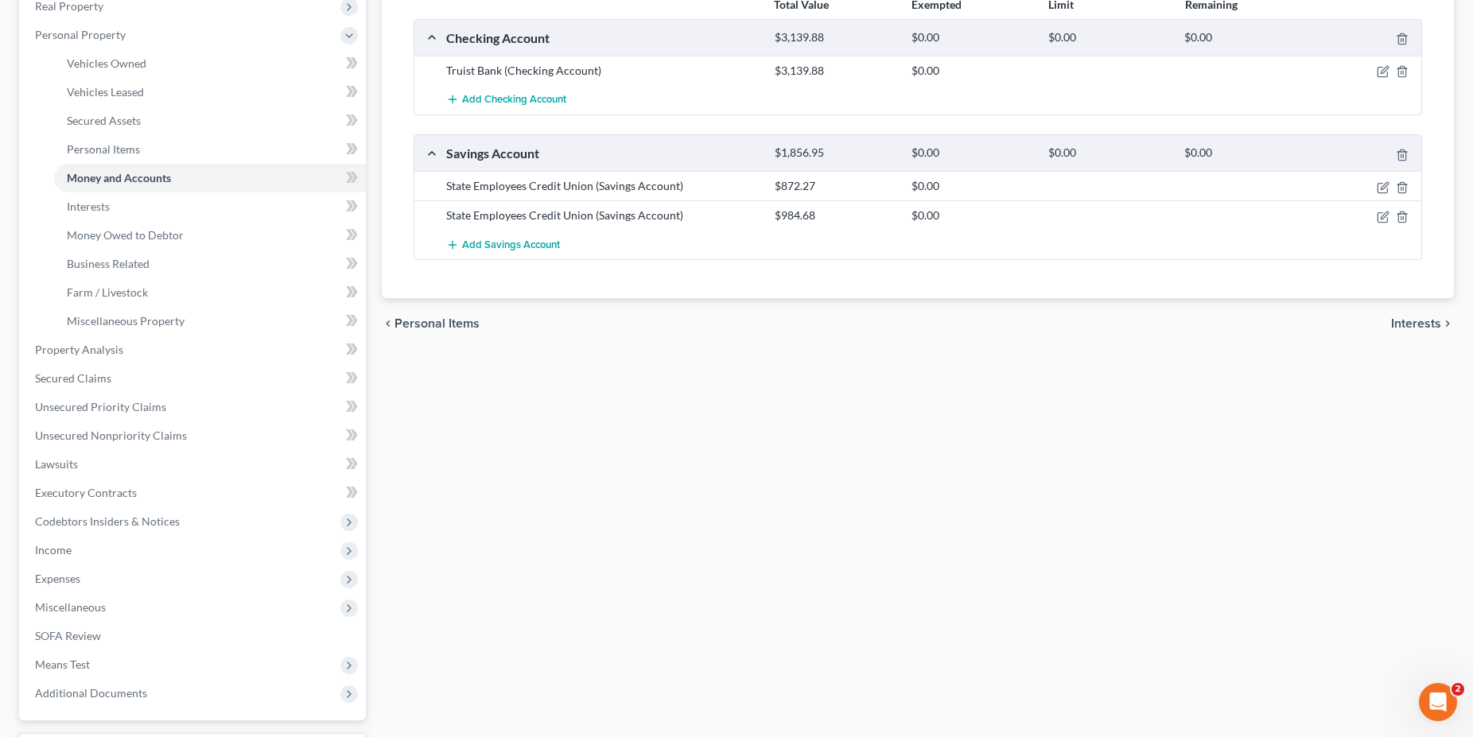
scroll to position [231, 0]
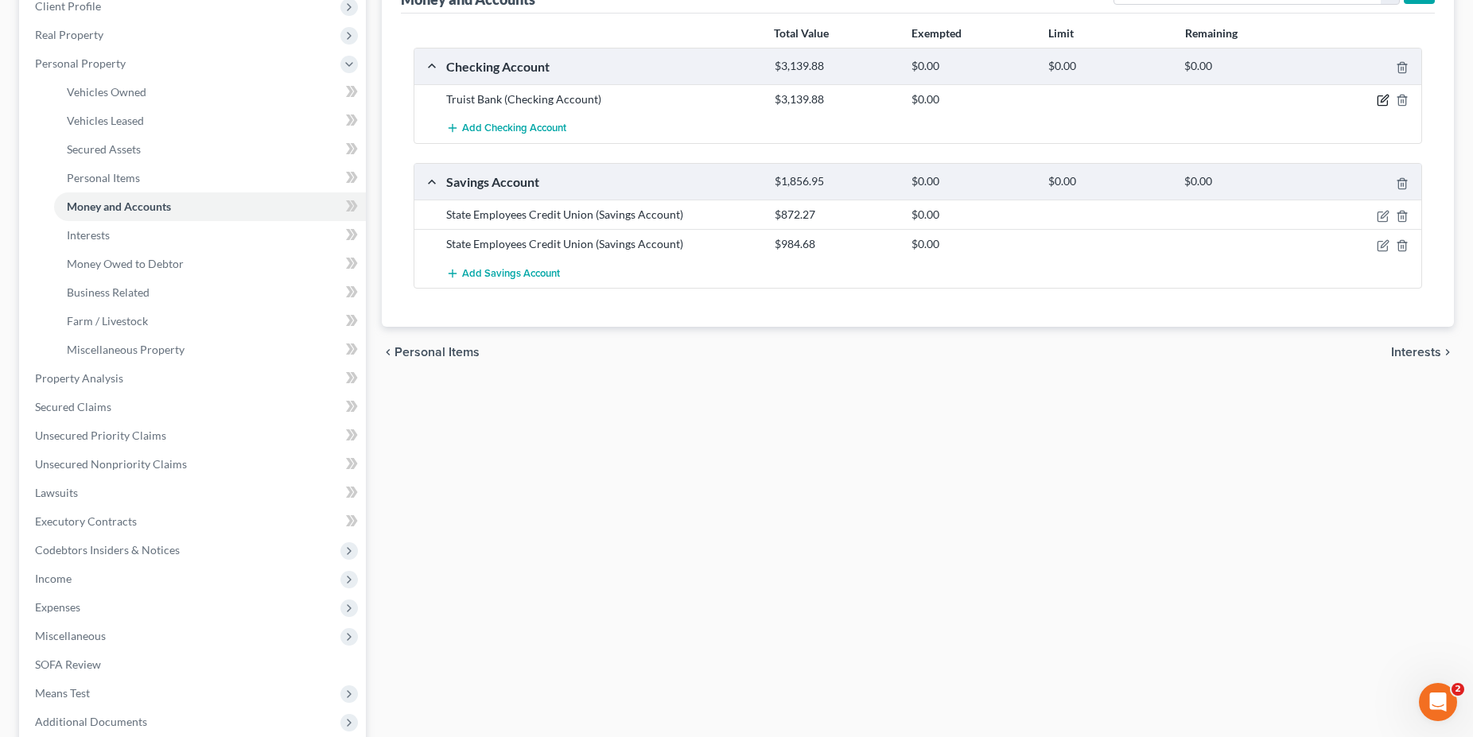
click at [1380, 101] on icon "button" at bounding box center [1383, 100] width 13 height 13
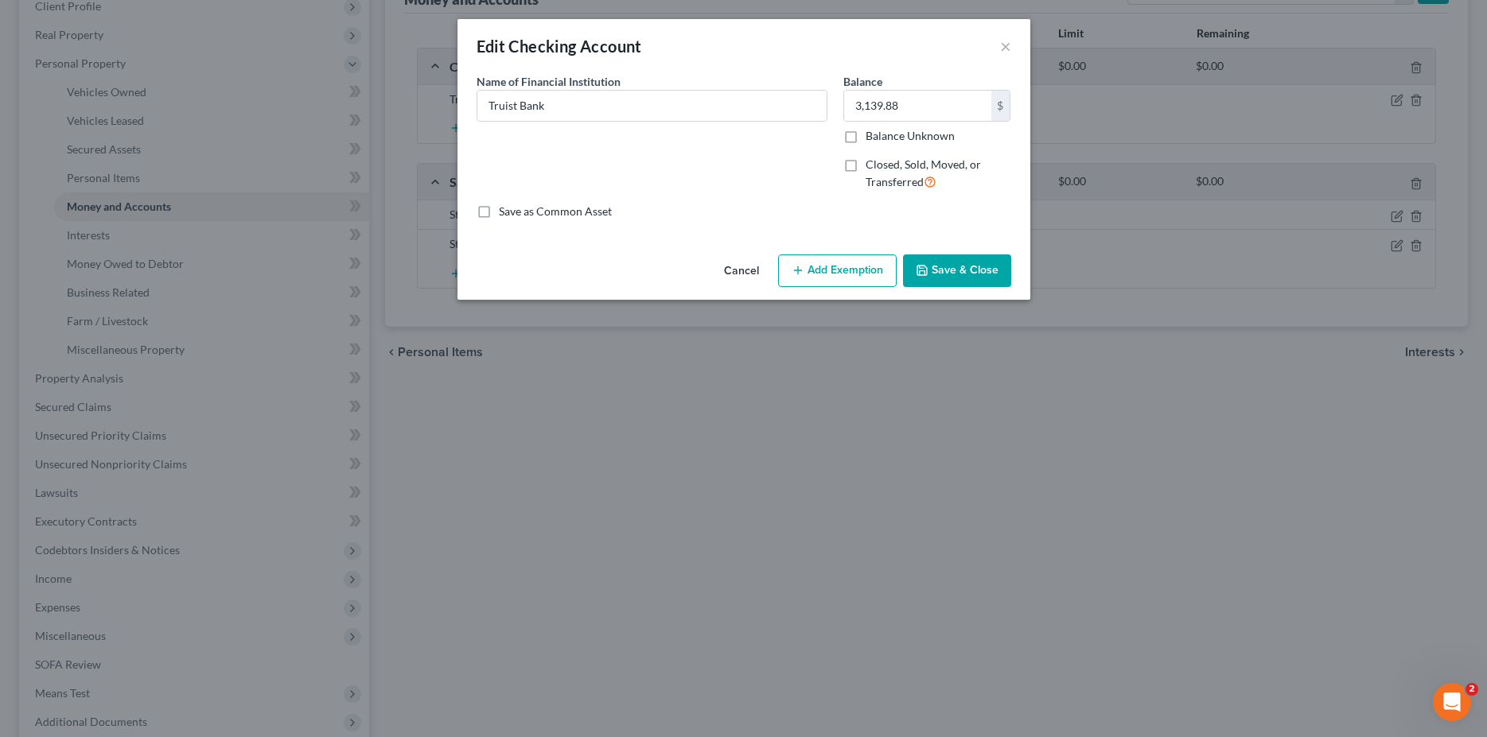
click at [837, 278] on button "Add Exemption" at bounding box center [837, 271] width 119 height 33
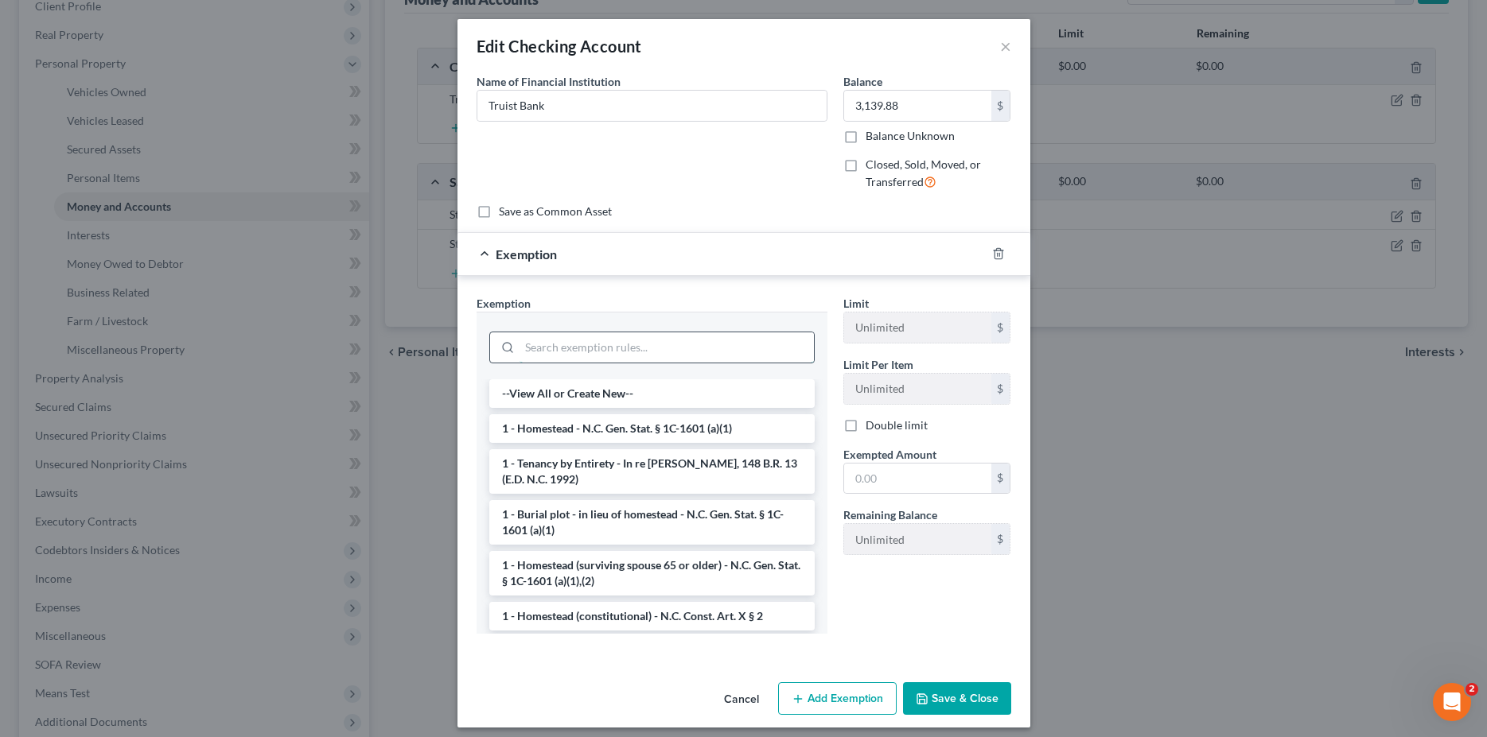
click at [570, 356] on input "search" at bounding box center [666, 348] width 294 height 30
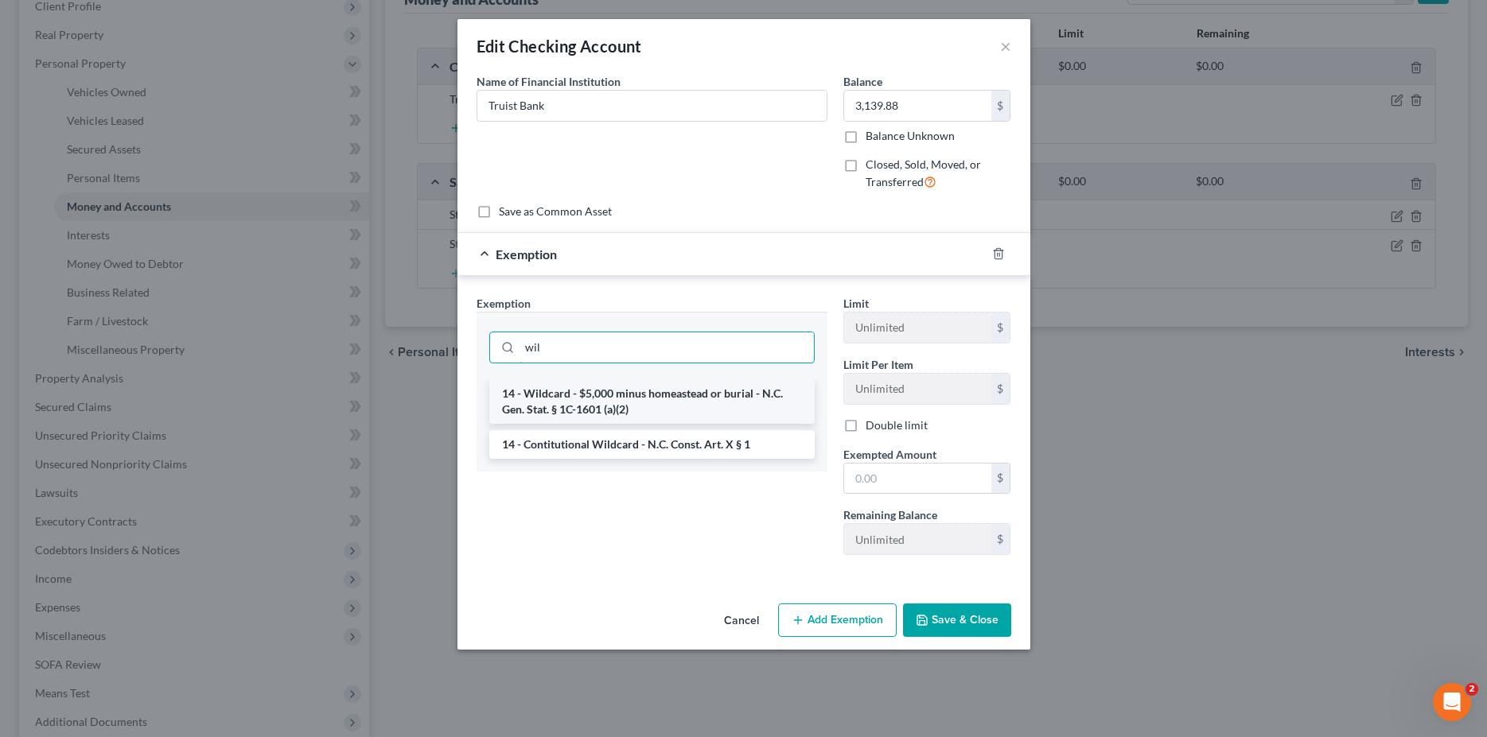
type input "wil"
click at [570, 414] on li "14 - Wildcard - $5,000 minus homeastead or burial - N.C. Gen. Stat. § 1C-1601 (…" at bounding box center [651, 401] width 325 height 45
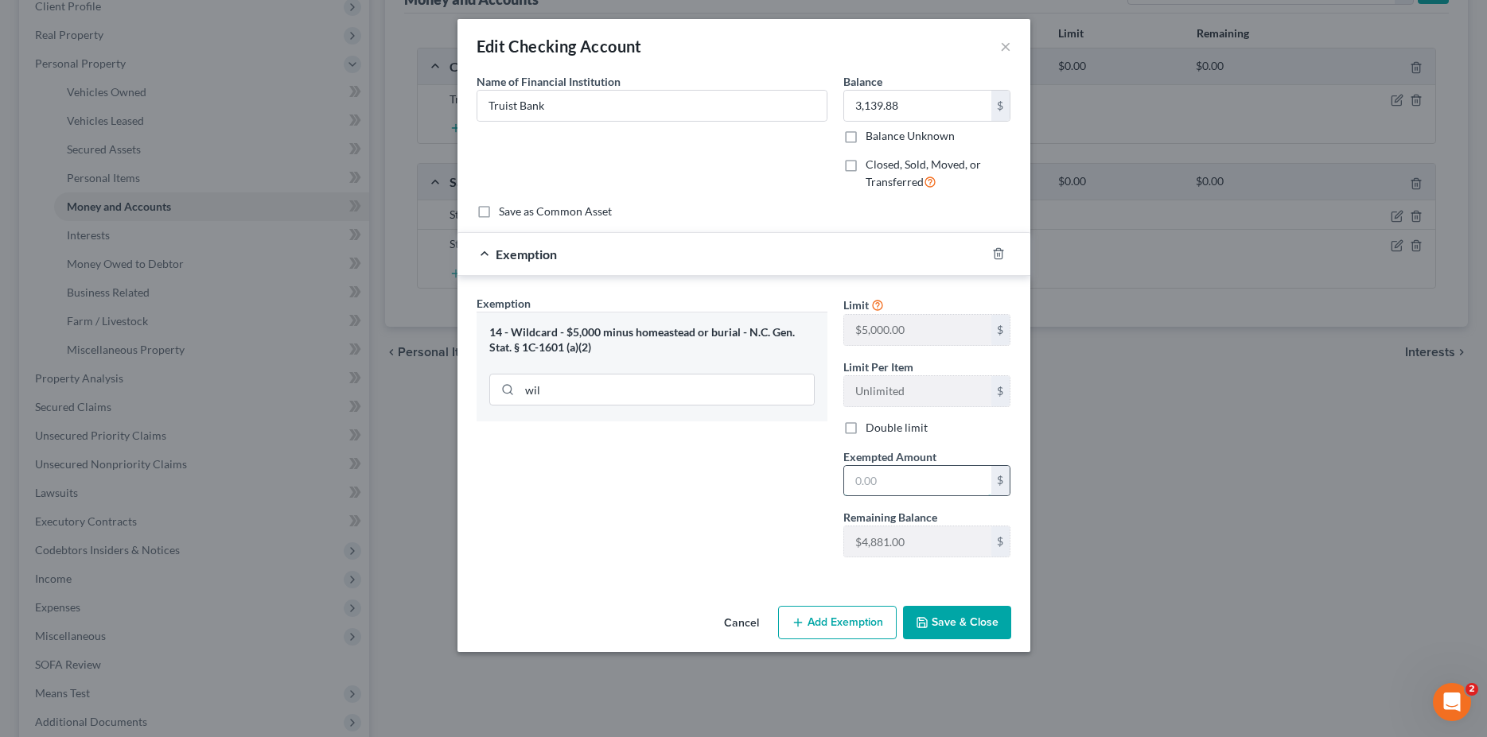
click at [883, 482] on input "text" at bounding box center [917, 481] width 147 height 30
type input "3,139.88"
click at [963, 628] on button "Save & Close" at bounding box center [957, 622] width 108 height 33
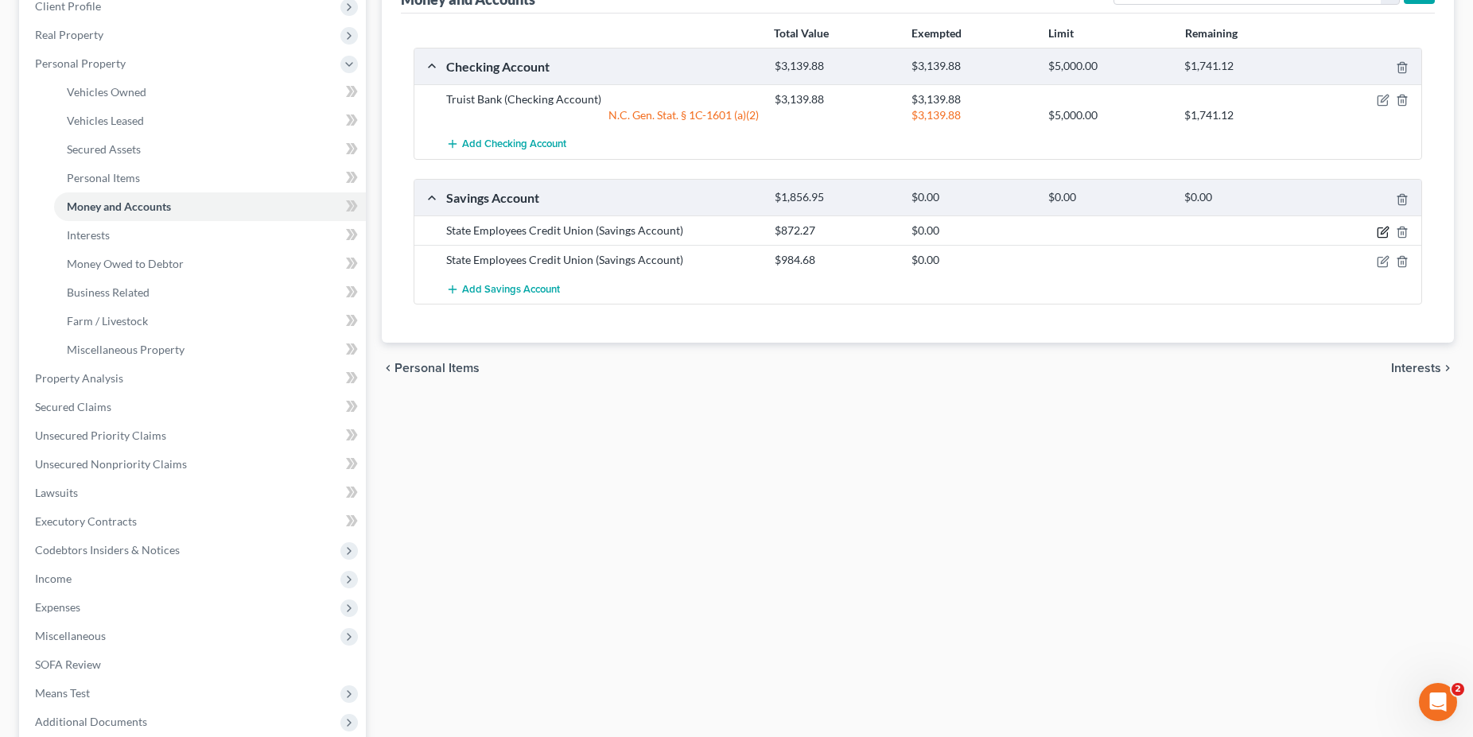
click at [1382, 233] on icon "button" at bounding box center [1384, 230] width 7 height 7
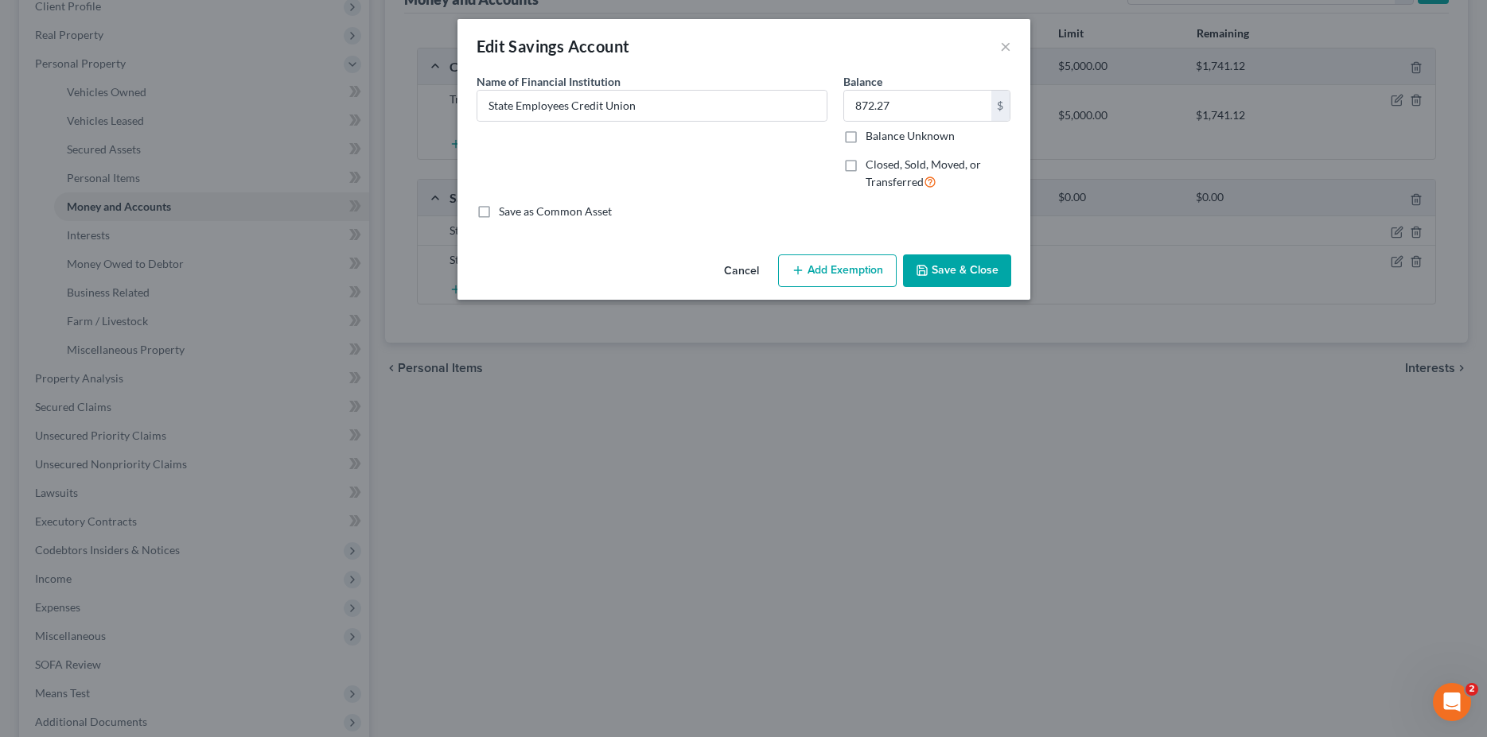
click at [842, 255] on button "Add Exemption" at bounding box center [837, 271] width 119 height 33
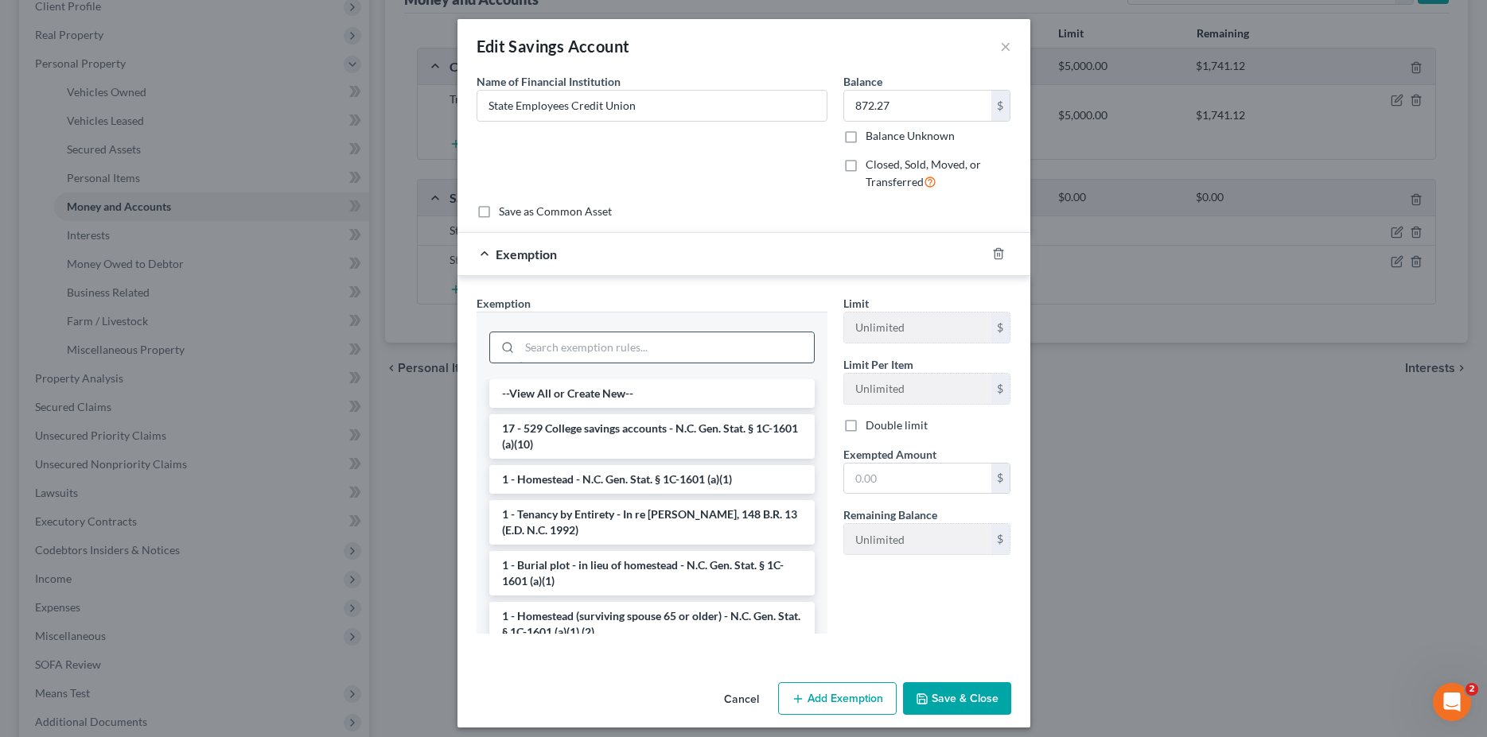
click at [531, 343] on input "search" at bounding box center [666, 348] width 294 height 30
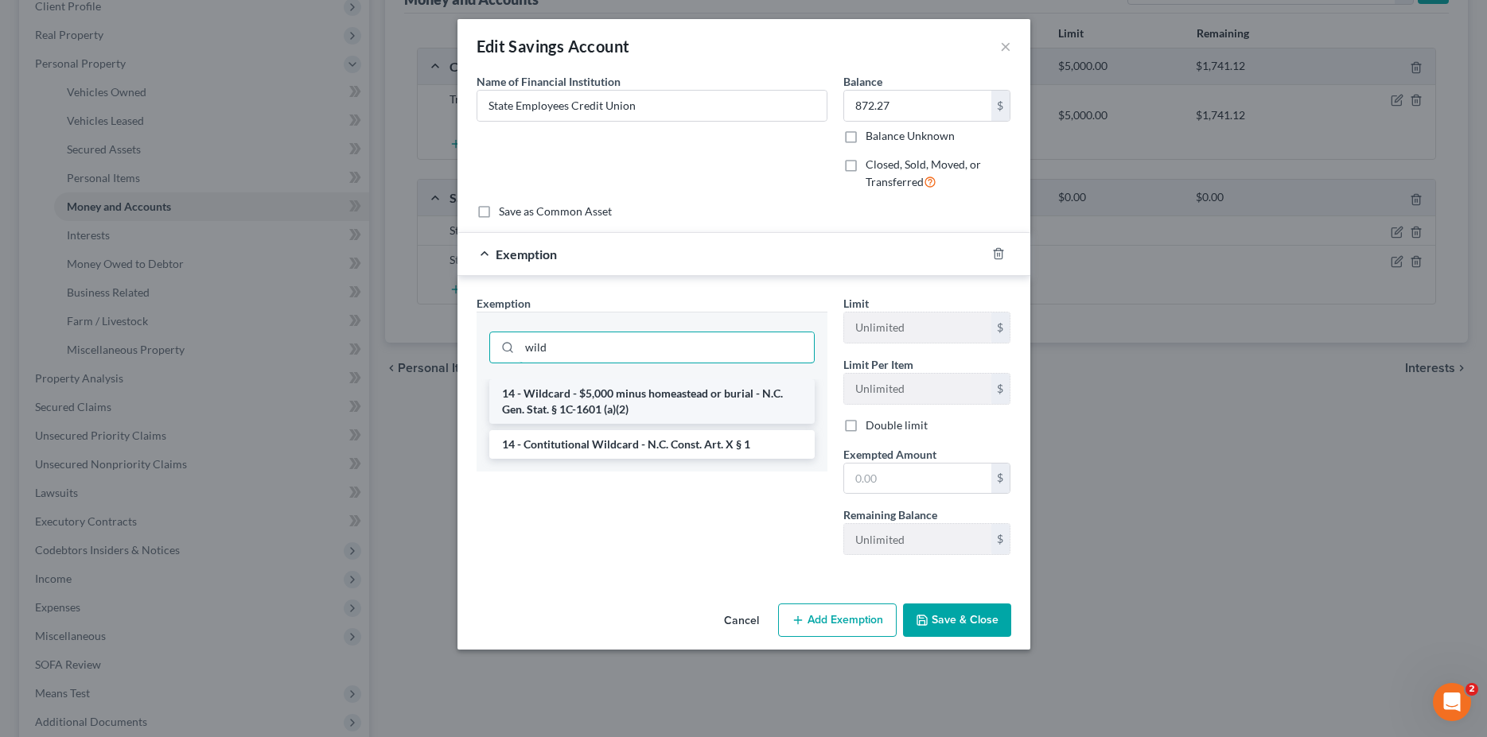
type input "wild"
click at [557, 406] on li "14 - Wildcard - $5,000 minus homeastead or burial - N.C. Gen. Stat. § 1C-1601 (…" at bounding box center [651, 401] width 325 height 45
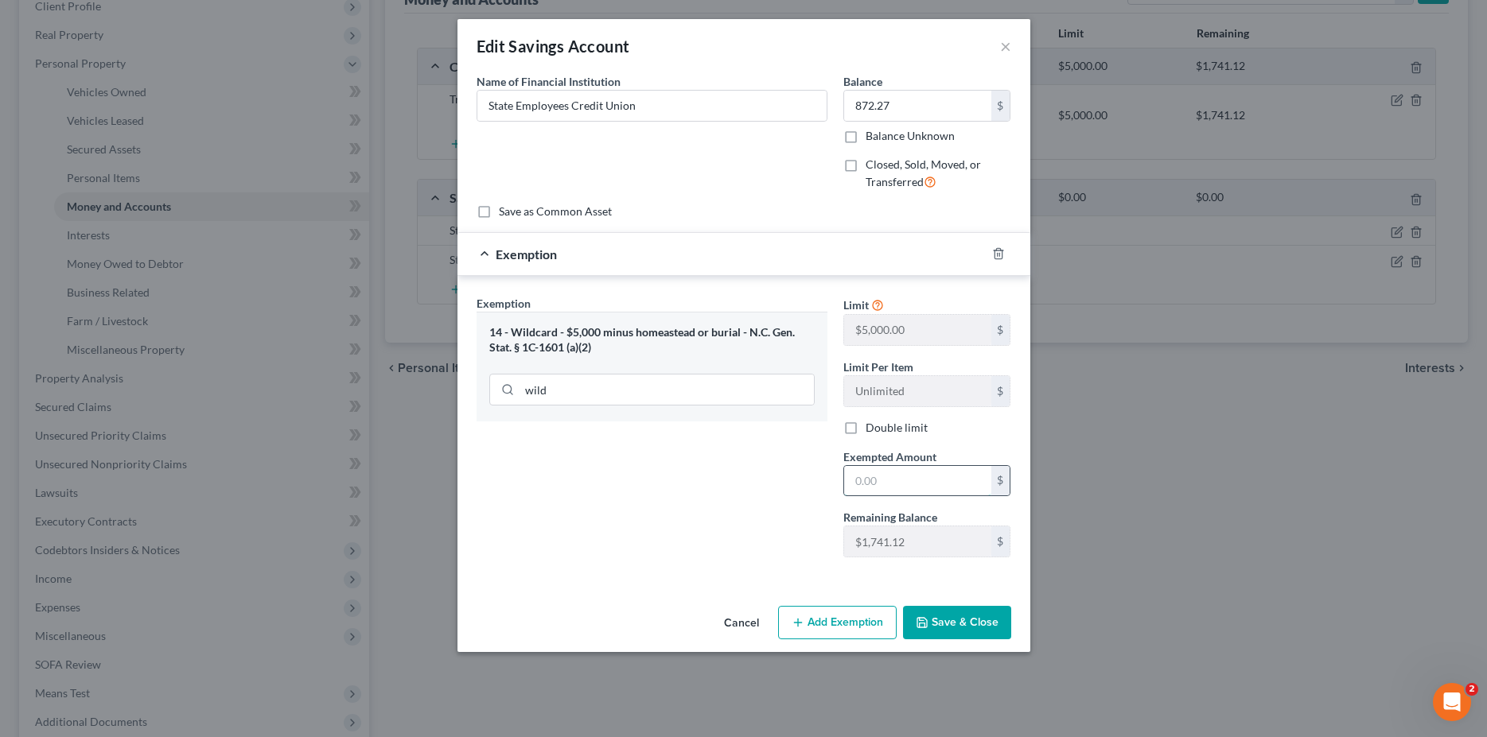
click at [912, 491] on input "text" at bounding box center [917, 481] width 147 height 30
type input "872.27"
click at [966, 613] on button "Save & Close" at bounding box center [957, 622] width 108 height 33
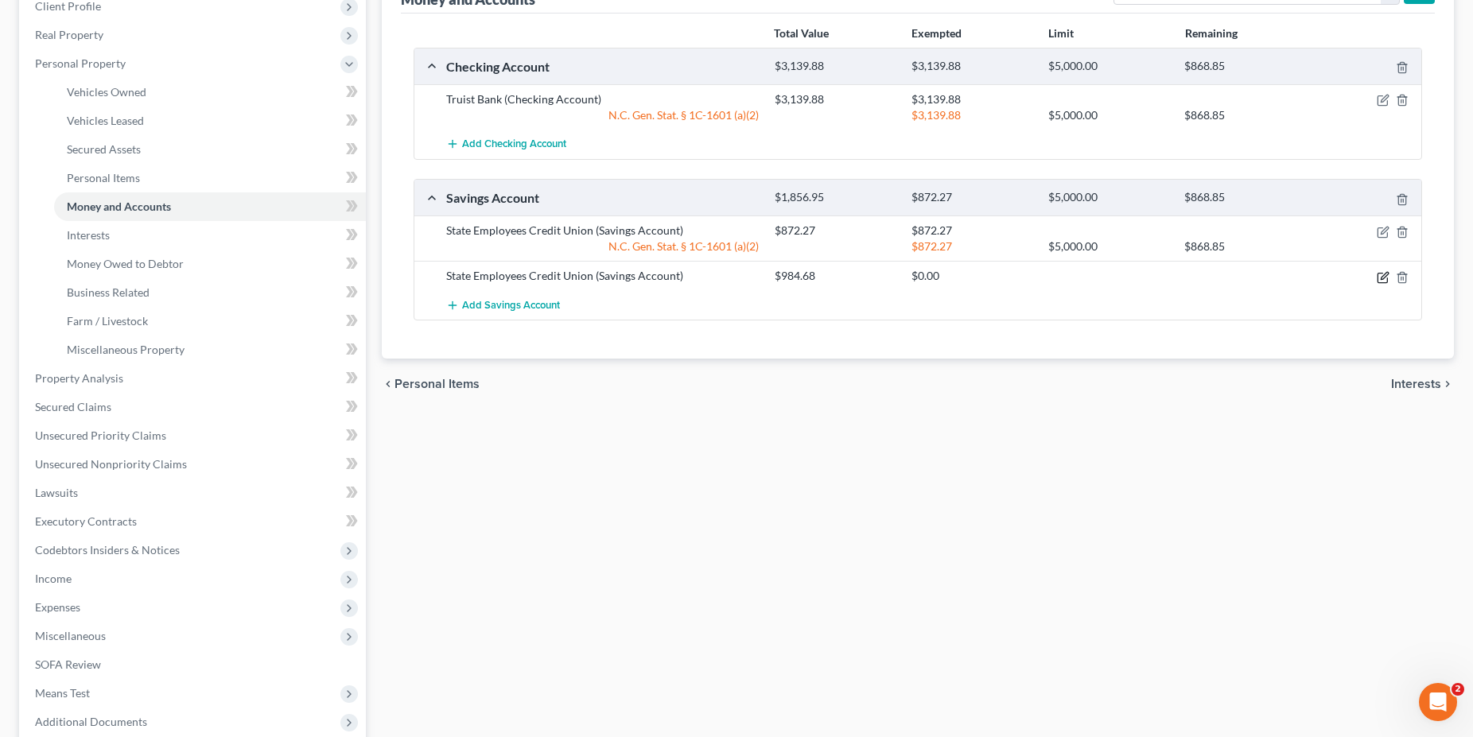
click at [1383, 277] on icon "button" at bounding box center [1383, 277] width 13 height 13
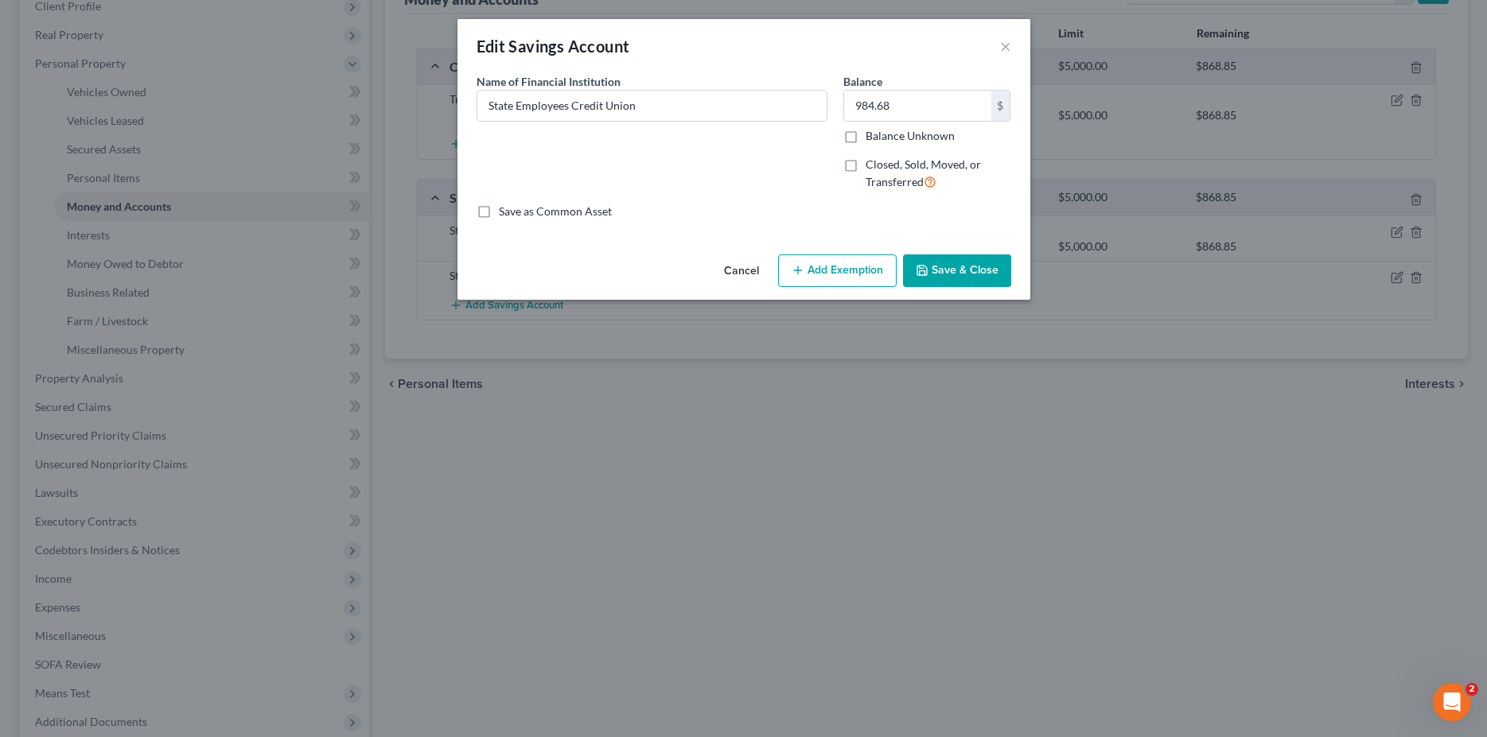
click at [811, 269] on button "Add Exemption" at bounding box center [837, 271] width 119 height 33
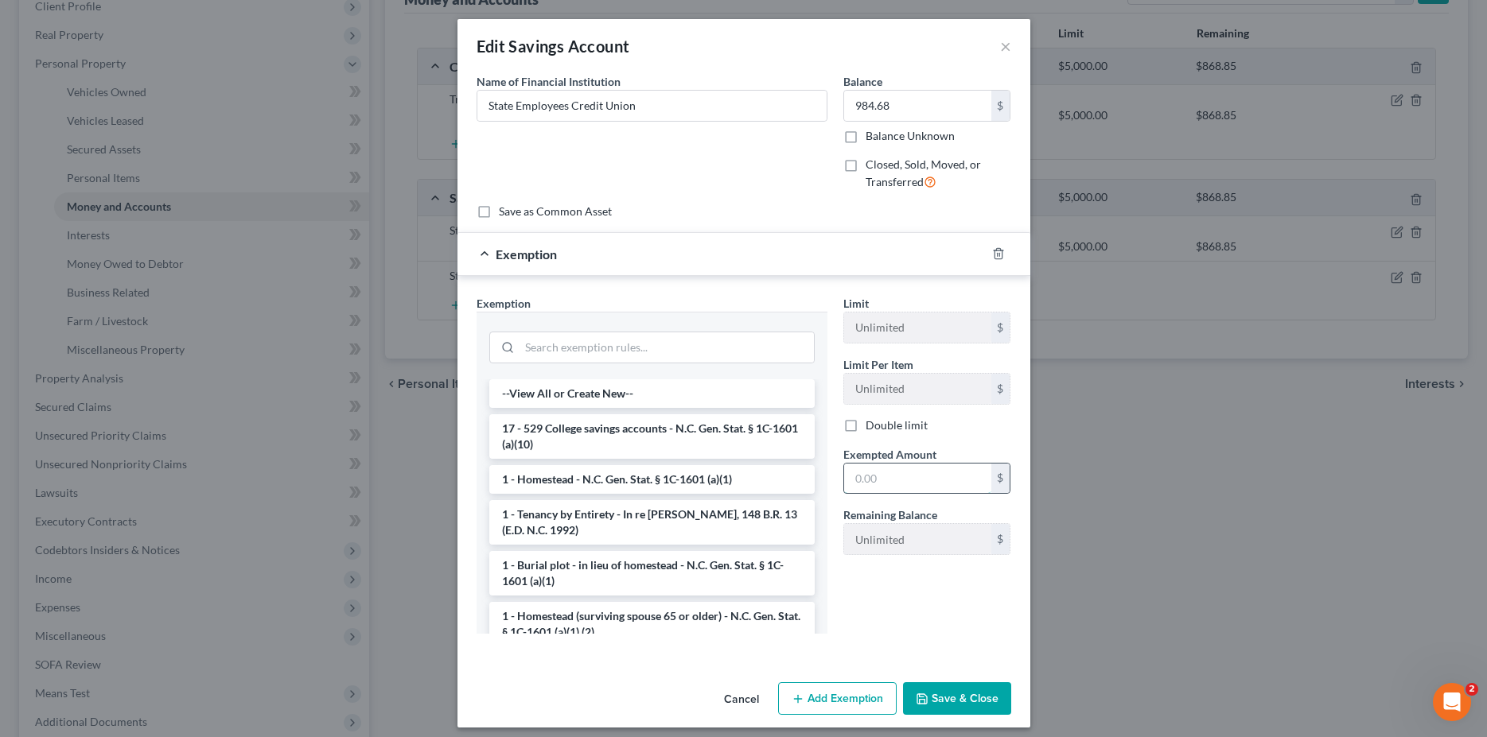
click at [882, 476] on input "text" at bounding box center [917, 479] width 147 height 30
type input "984.68"
click at [559, 341] on input "search" at bounding box center [666, 348] width 294 height 30
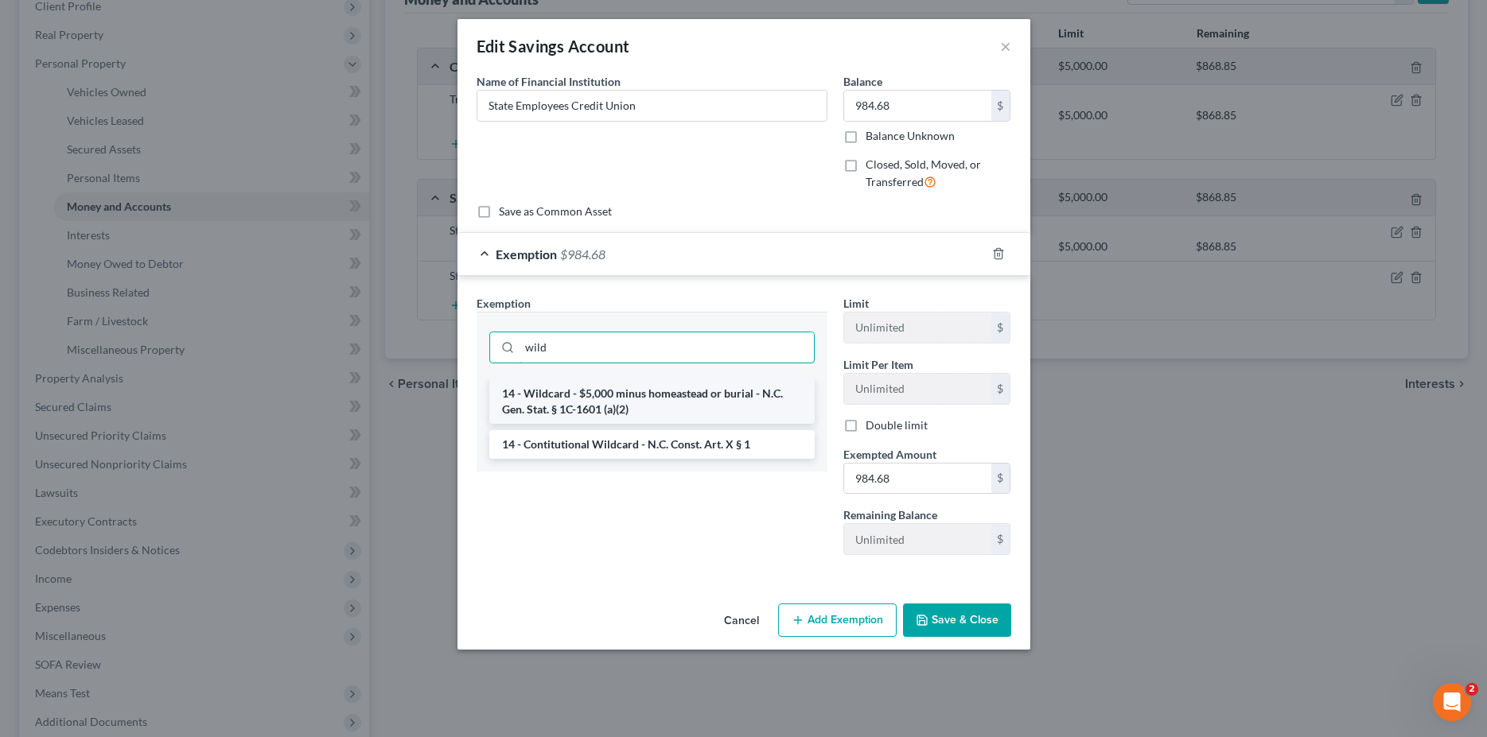
type input "wild"
click at [589, 389] on li "14 - Wildcard - $5,000 minus homeastead or burial - N.C. Gen. Stat. § 1C-1601 (…" at bounding box center [651, 401] width 325 height 45
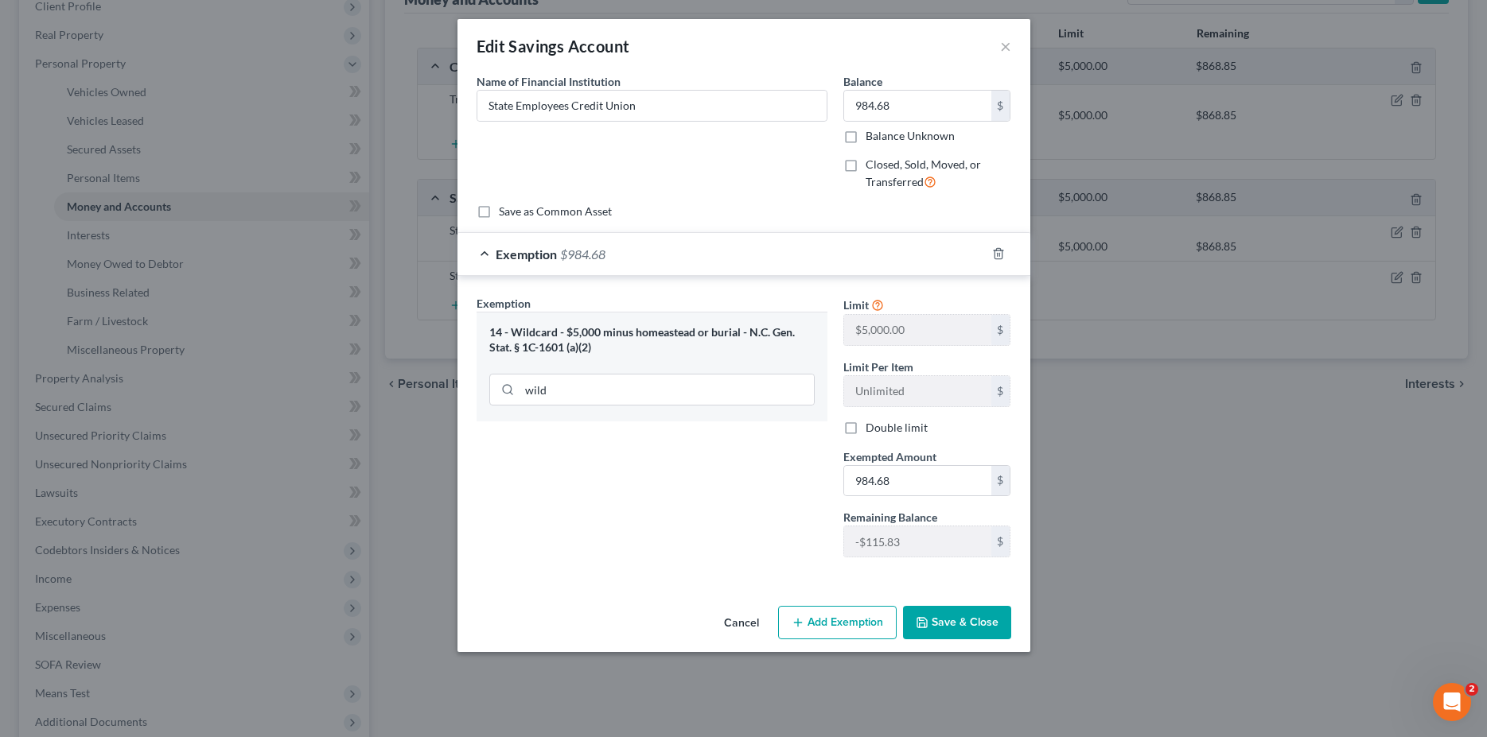
click at [952, 631] on button "Save & Close" at bounding box center [957, 622] width 108 height 33
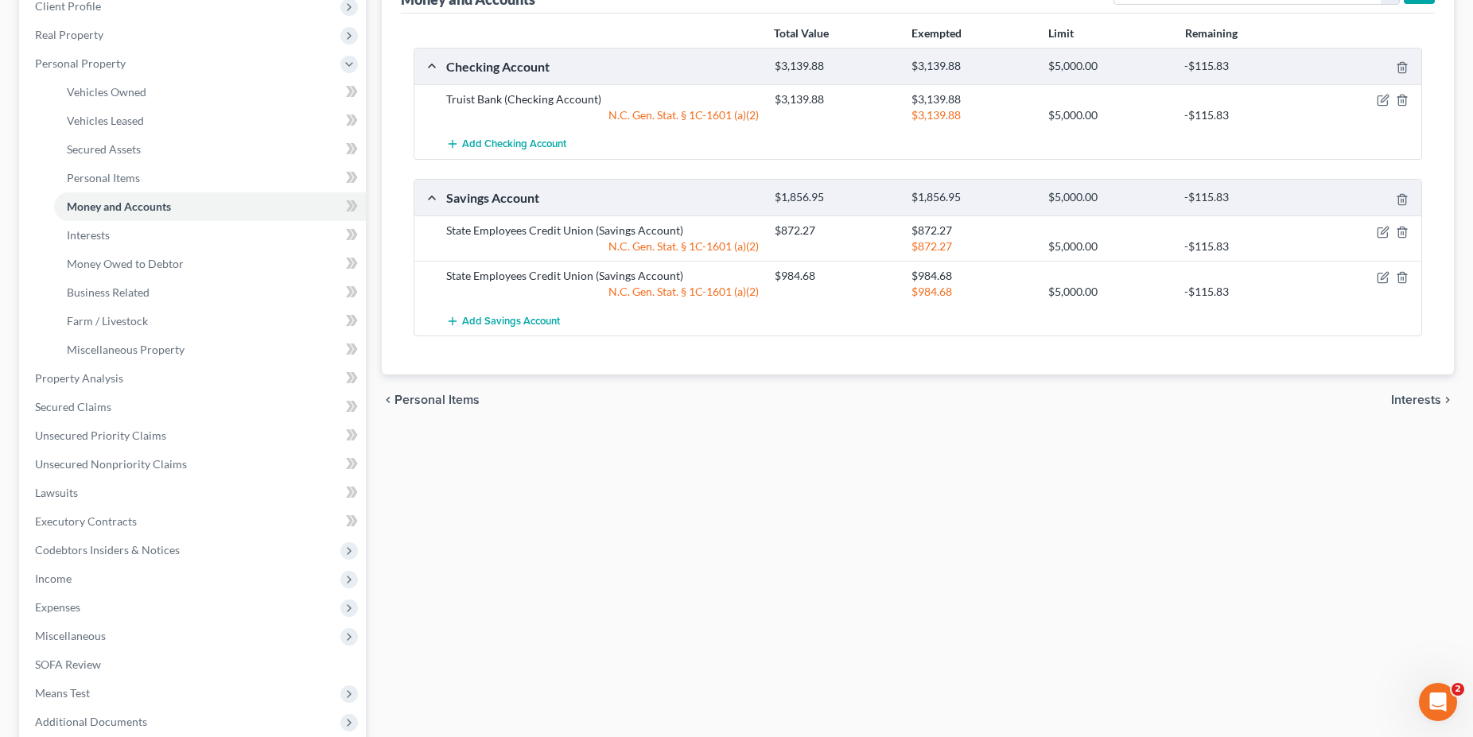
click at [1417, 399] on span "Interests" at bounding box center [1416, 400] width 50 height 13
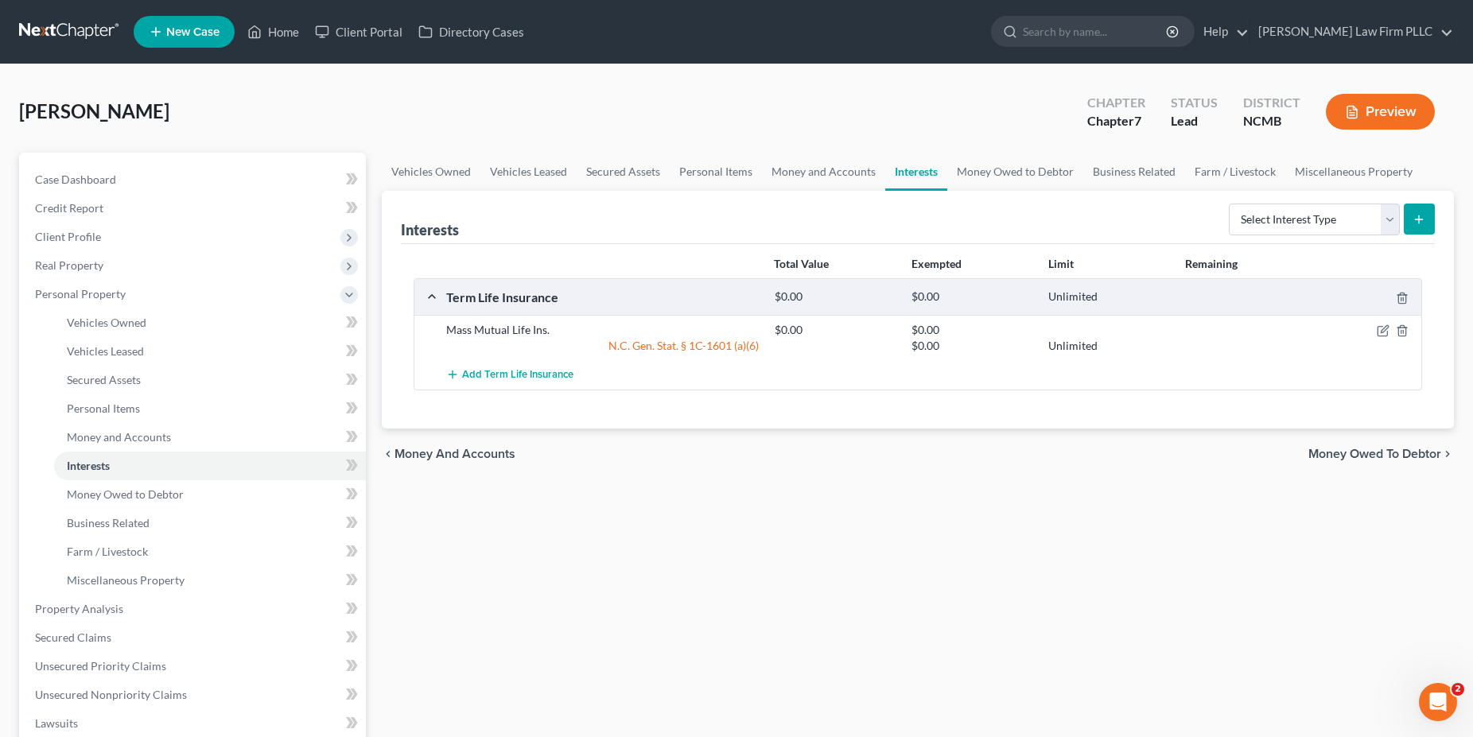
click at [1321, 449] on span "Money Owed to Debtor" at bounding box center [1375, 454] width 133 height 13
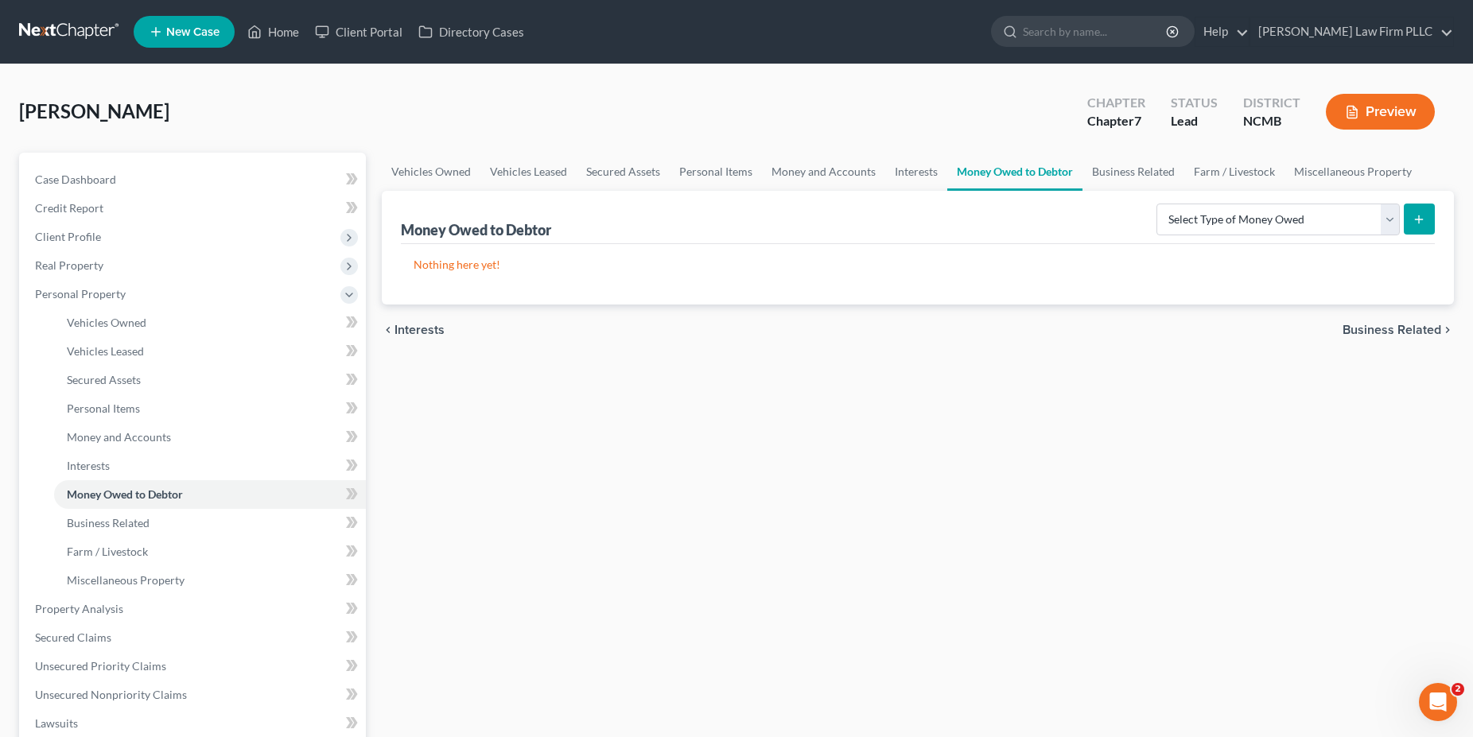
click at [1379, 328] on span "Business Related" at bounding box center [1392, 330] width 99 height 13
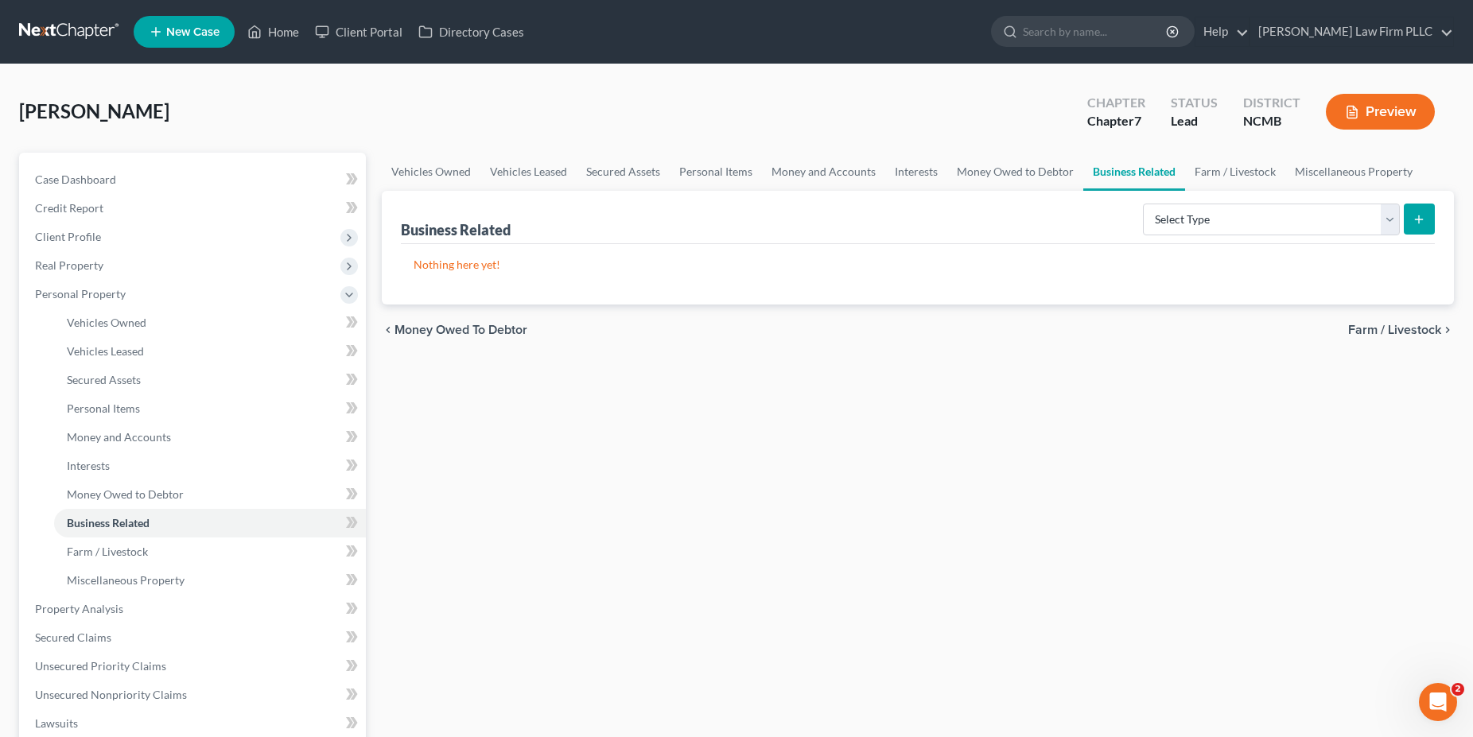
click at [1379, 328] on span "Farm / Livestock" at bounding box center [1394, 330] width 93 height 13
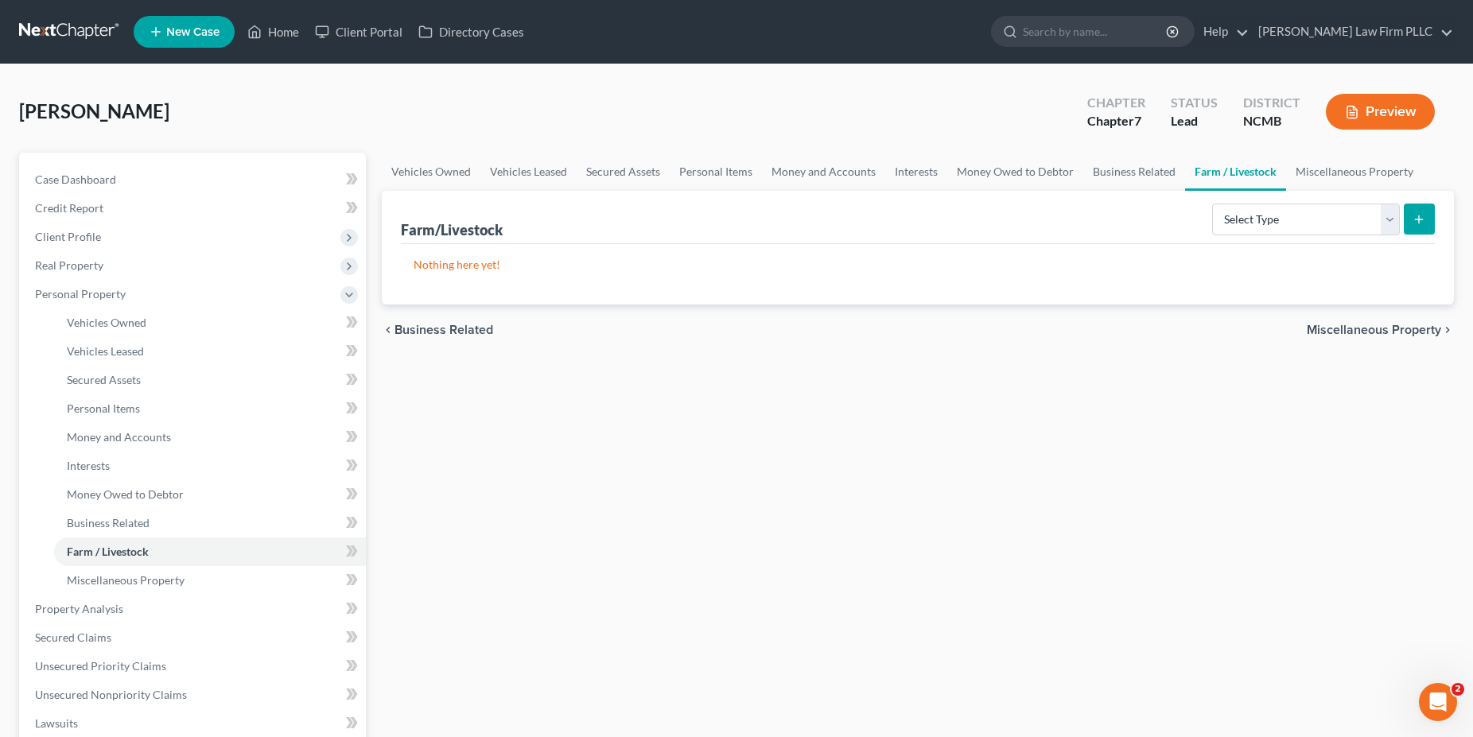
click at [1379, 328] on span "Miscellaneous Property" at bounding box center [1374, 330] width 134 height 13
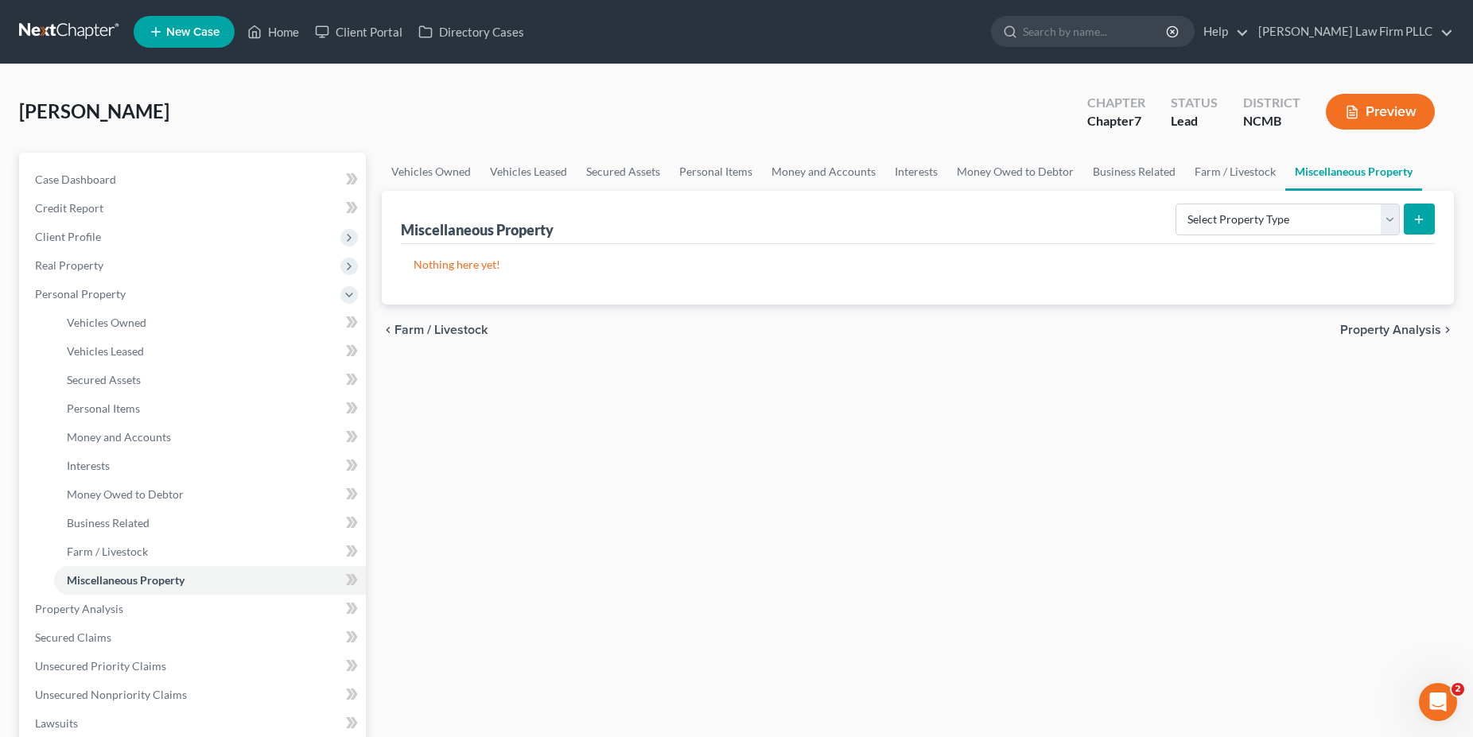
click at [1379, 328] on span "Property Analysis" at bounding box center [1390, 330] width 101 height 13
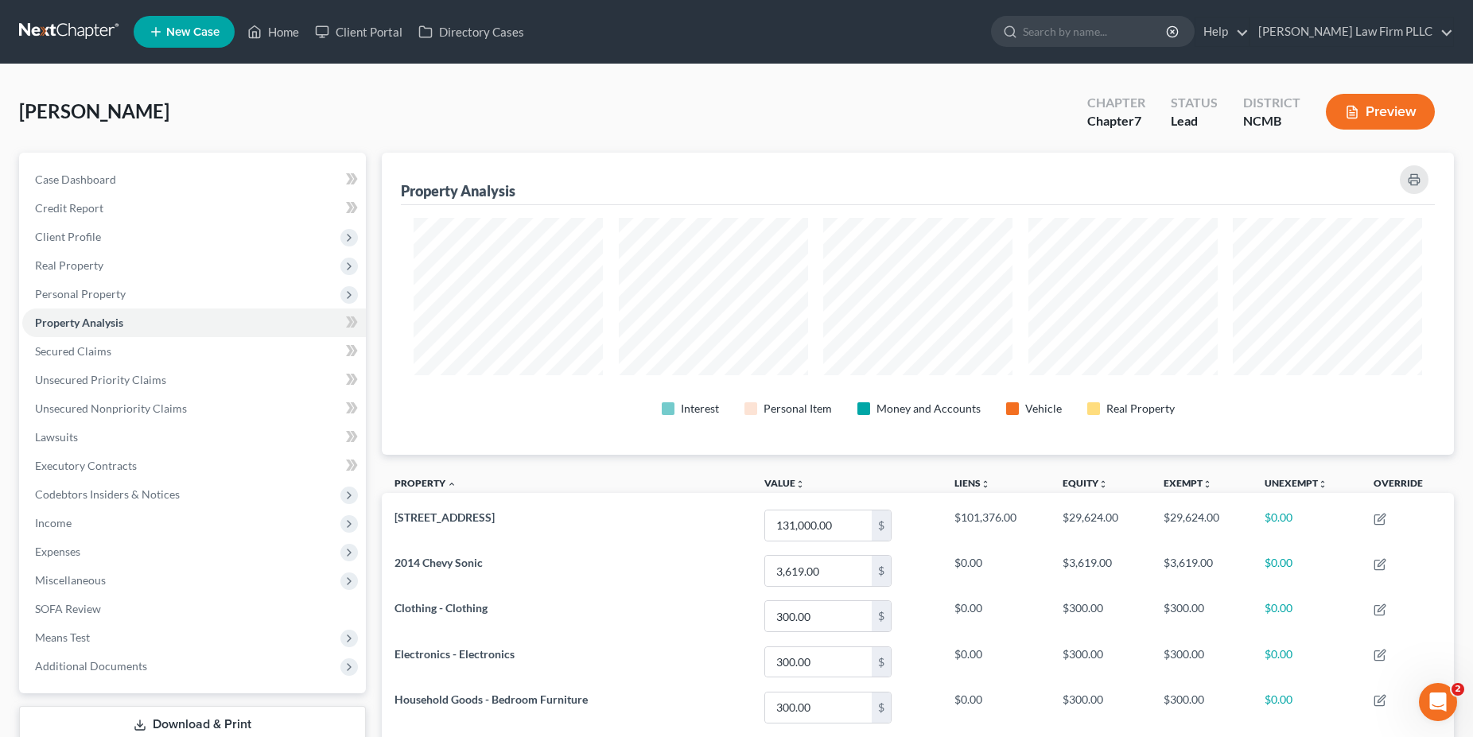
scroll to position [302, 1072]
click at [81, 347] on span "Secured Claims" at bounding box center [73, 351] width 76 height 14
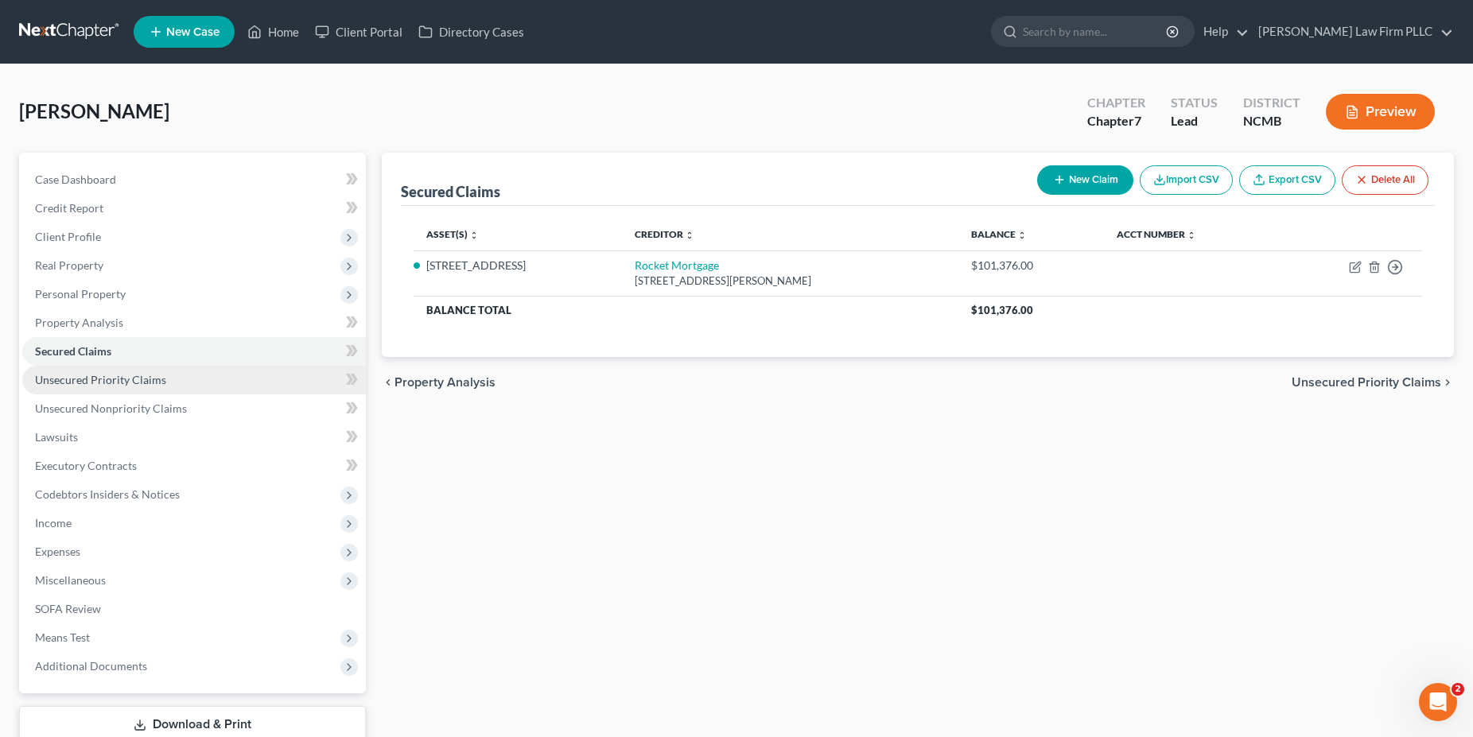
click at [90, 379] on span "Unsecured Priority Claims" at bounding box center [100, 380] width 131 height 14
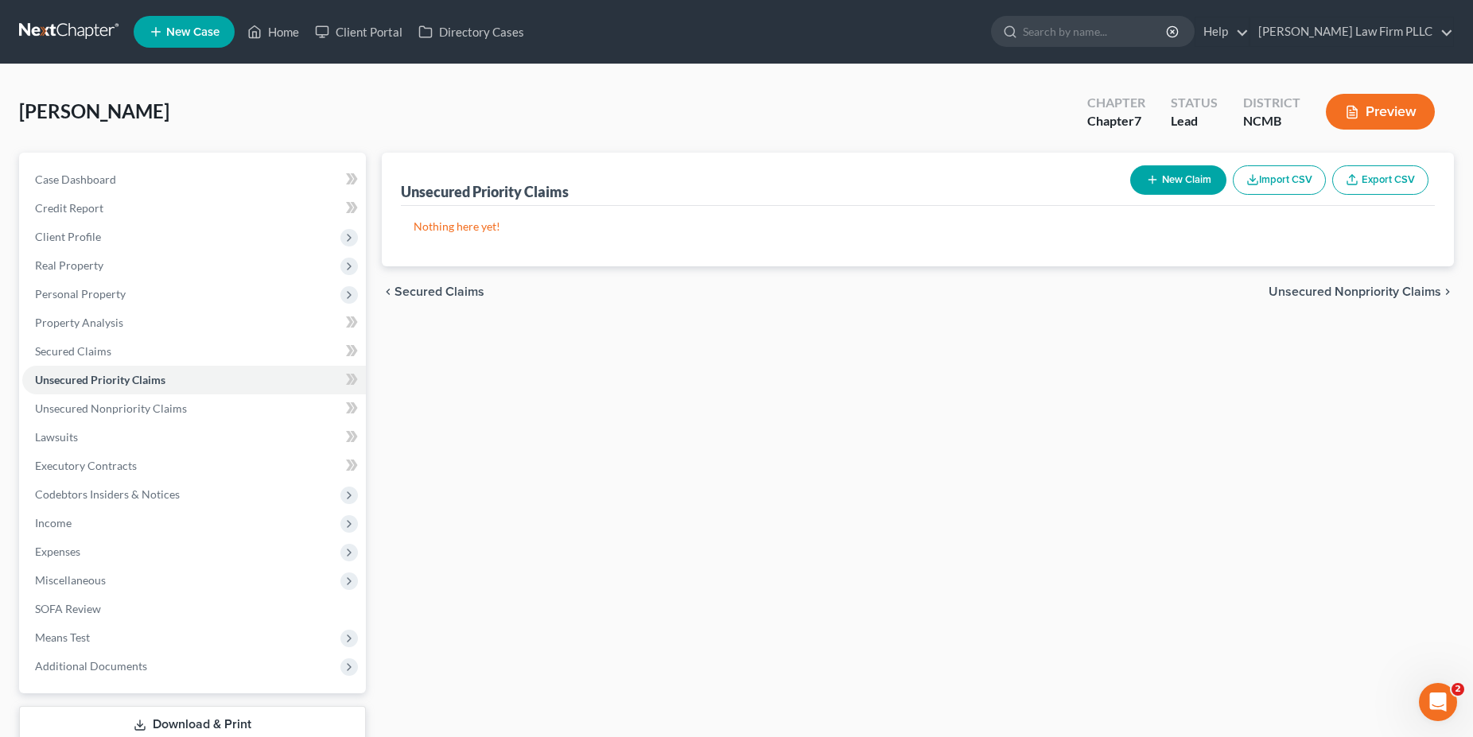
click at [1176, 178] on button "New Claim" at bounding box center [1178, 179] width 96 height 29
select select "0"
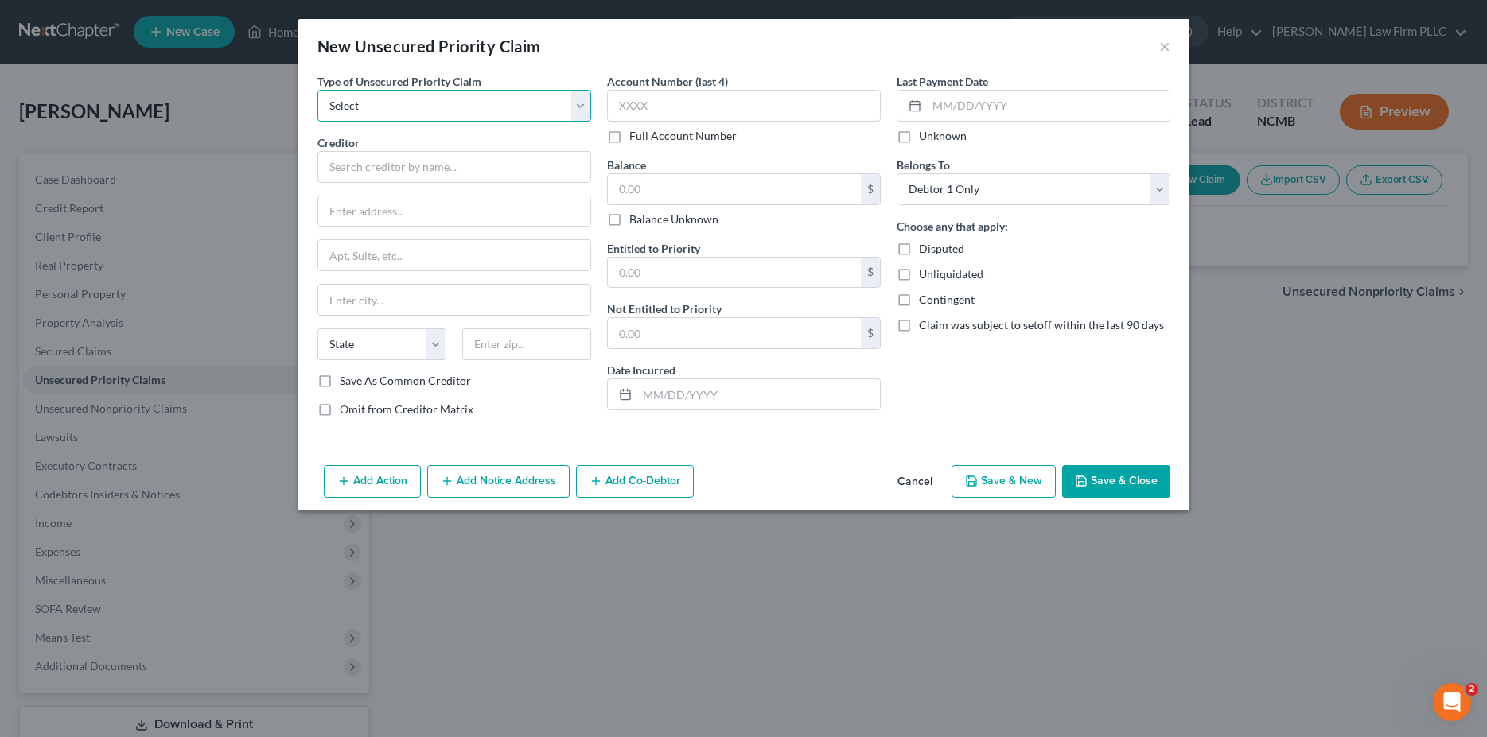
click at [317, 90] on select "Select Taxes & Other Government Units Domestic Support Obligations Extensions o…" at bounding box center [454, 106] width 274 height 32
select select "0"
click option "Taxes & Other Government Units" at bounding box center [0, 0] width 0 height 0
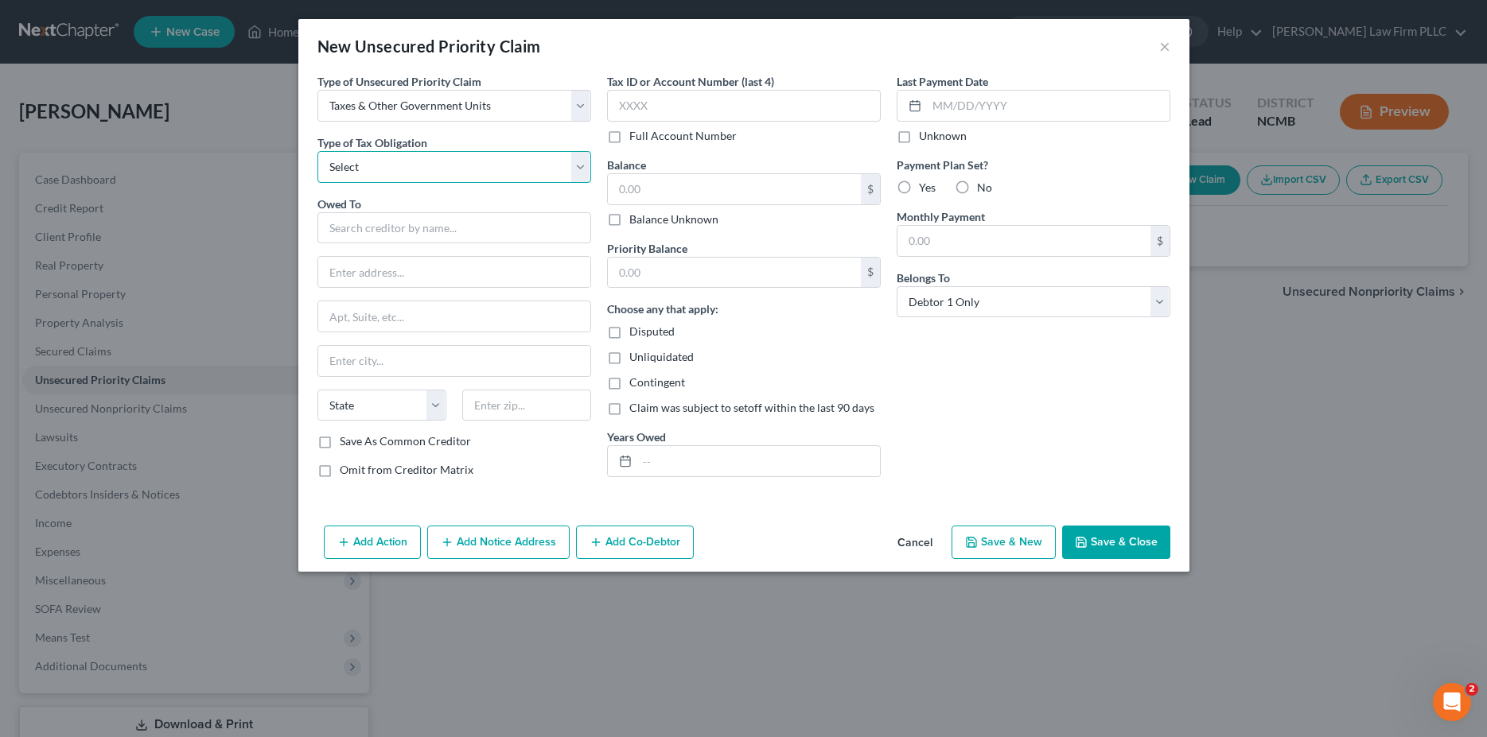
click at [317, 151] on select "Select Federal City State Franchise Tax Board Other" at bounding box center [454, 167] width 274 height 32
select select "0"
click option "Federal" at bounding box center [0, 0] width 0 height 0
click at [392, 228] on input "text" at bounding box center [454, 228] width 274 height 32
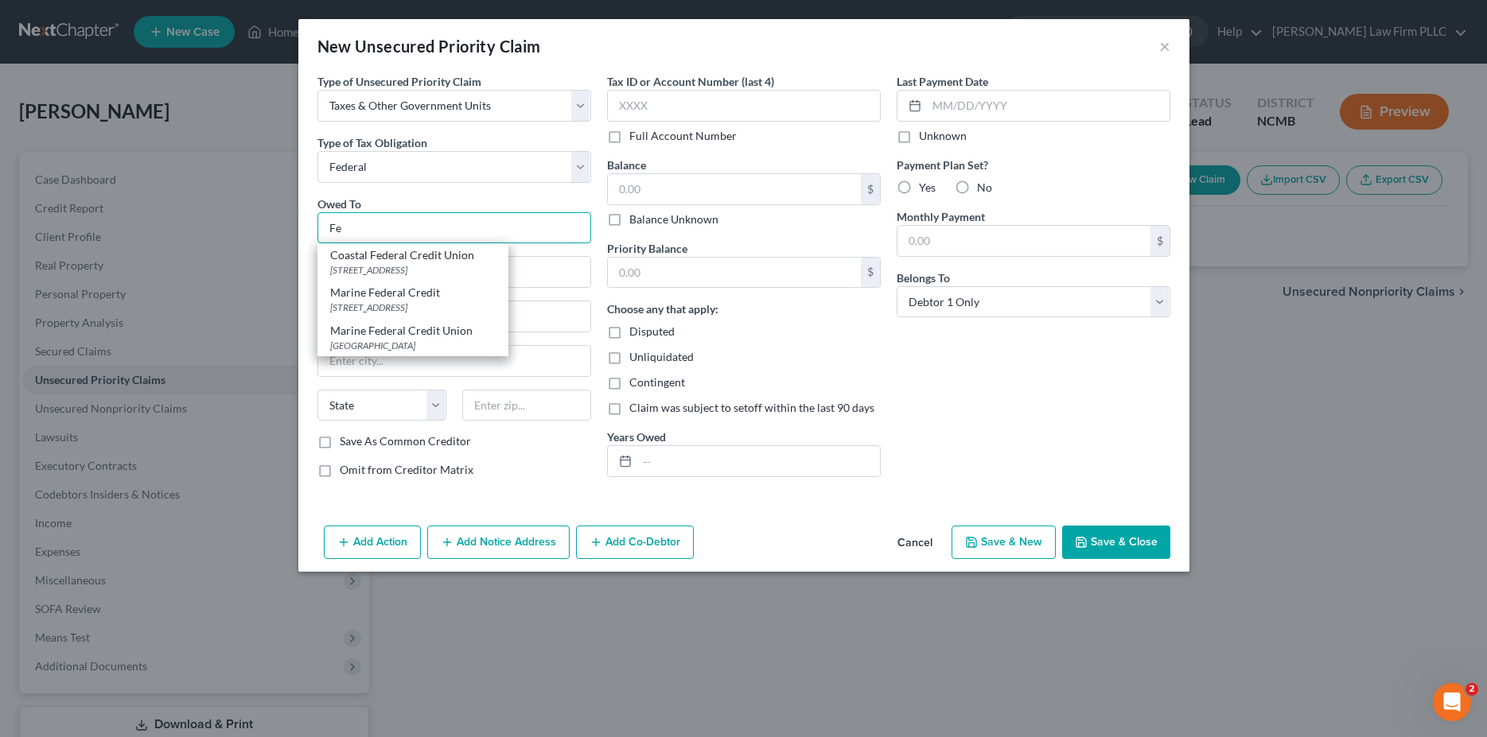
type input "F"
type input "I"
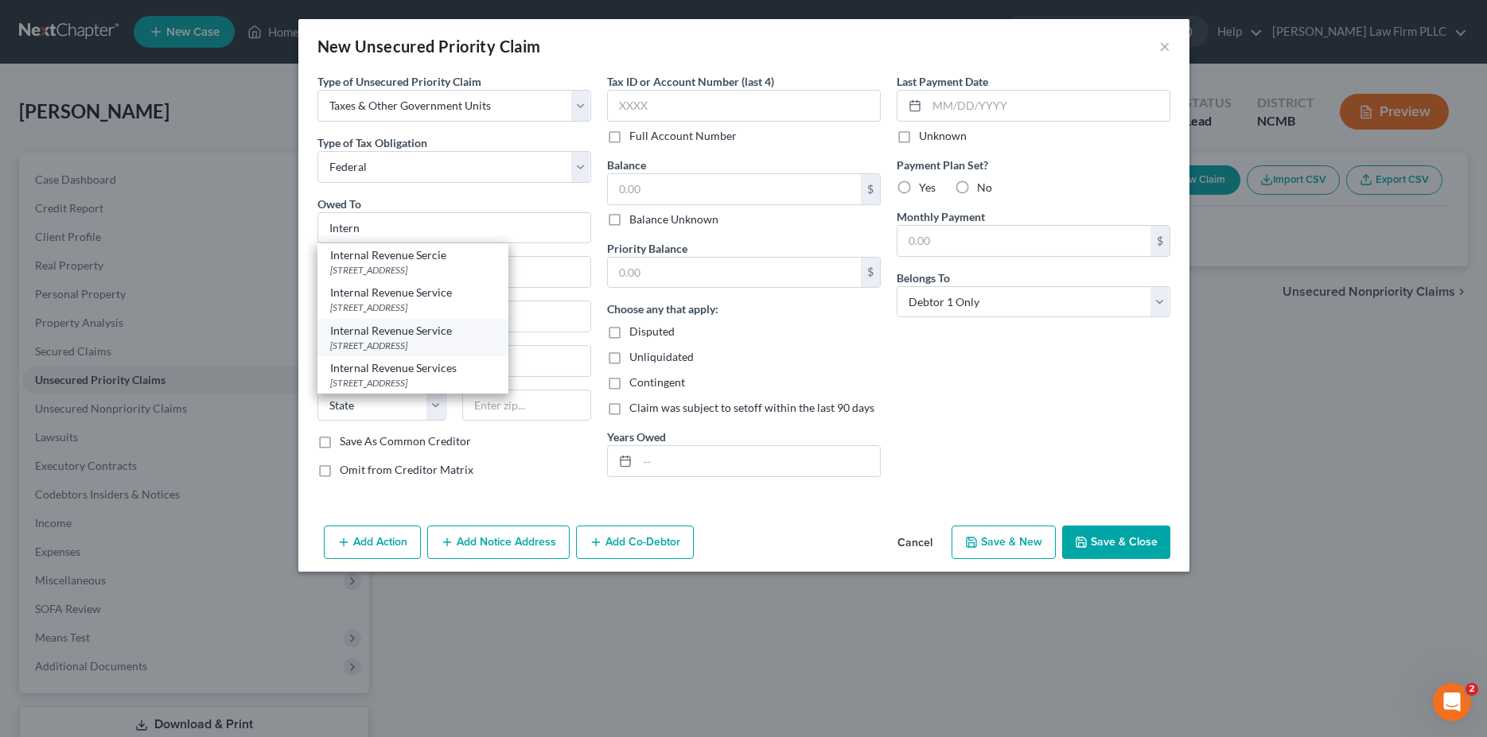
click at [413, 336] on div "Internal Revenue Service" at bounding box center [412, 331] width 165 height 16
type input "Internal Revenue Service"
type input "PO Box 7346"
type input "Philadelphia"
select select "39"
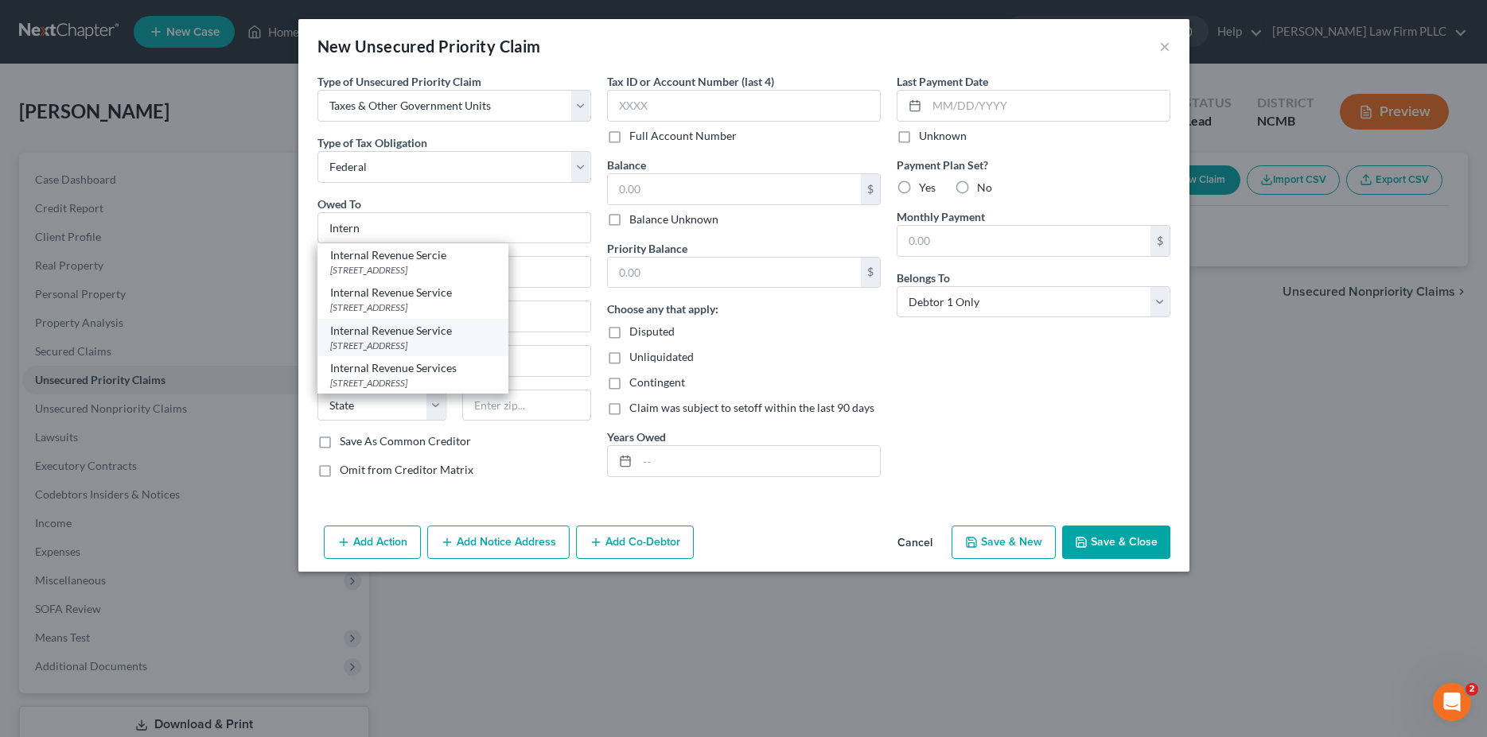
type input "19101"
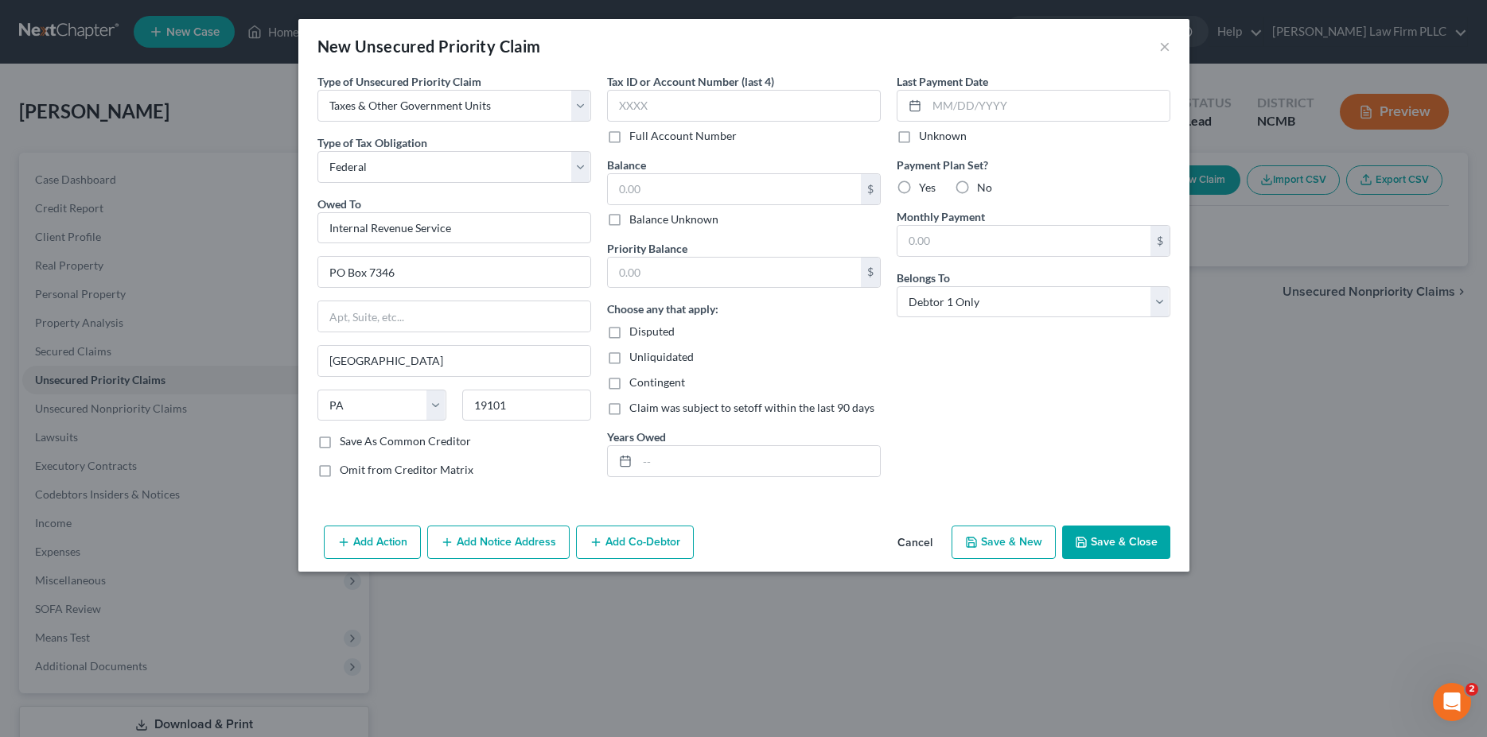
click at [1129, 547] on button "Save & Close" at bounding box center [1116, 542] width 108 height 33
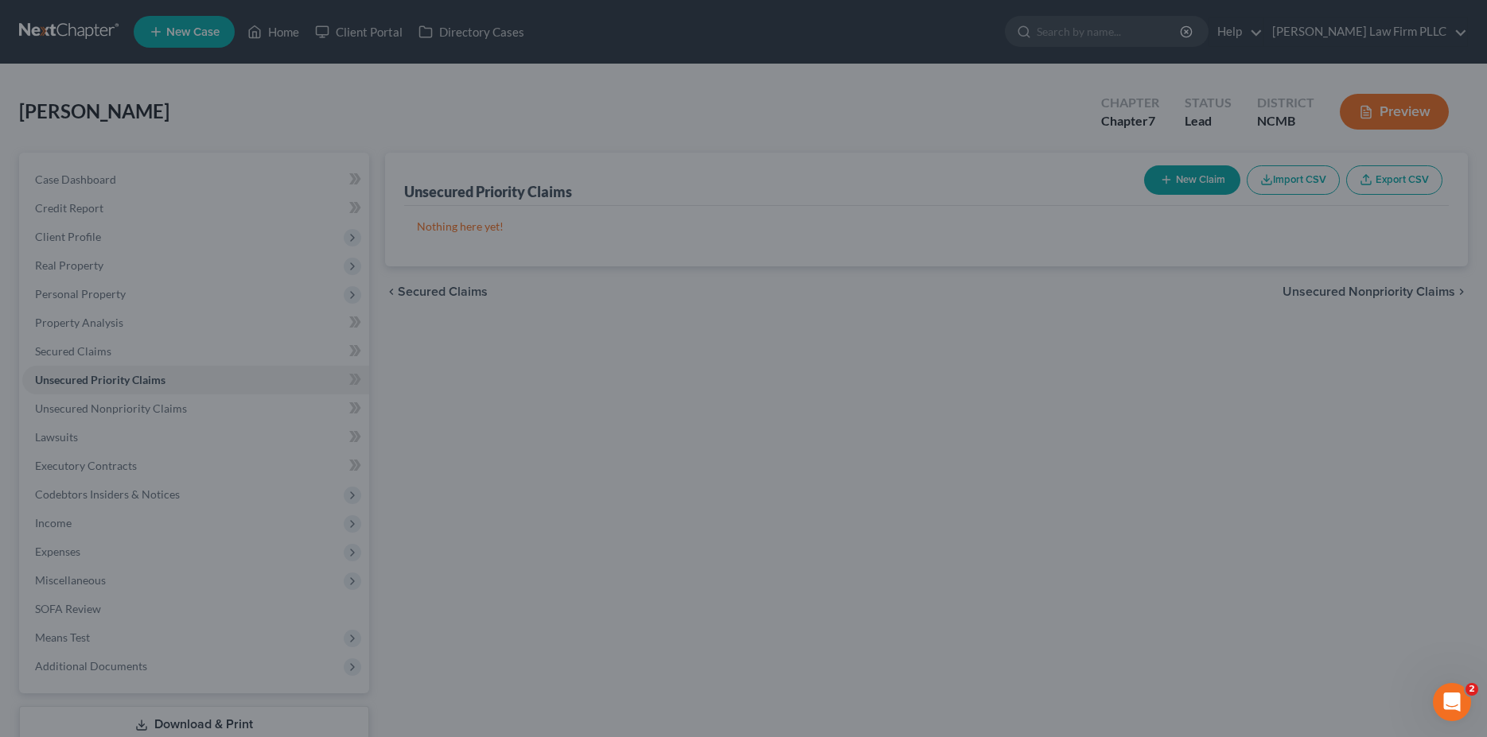
type input "0.00"
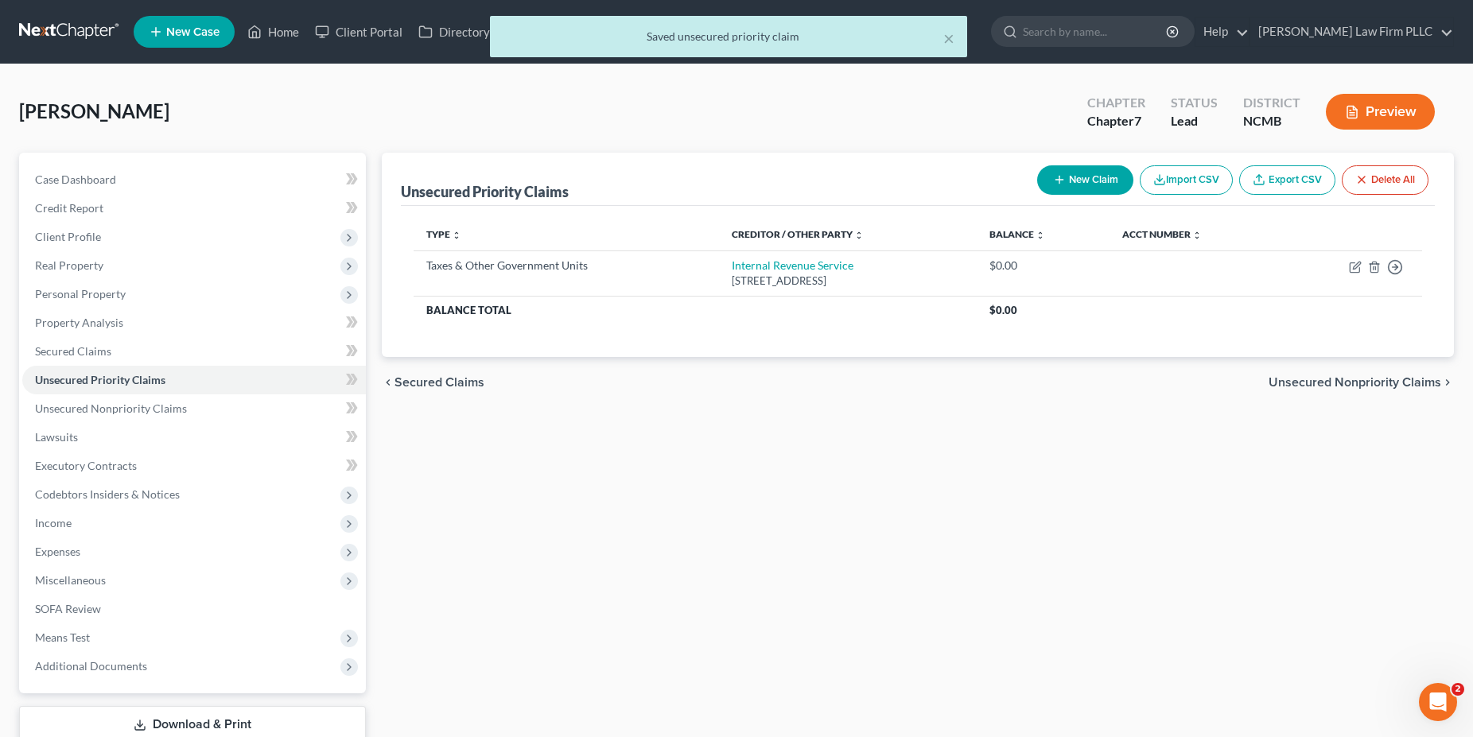
click at [1089, 182] on button "New Claim" at bounding box center [1085, 179] width 96 height 29
select select "0"
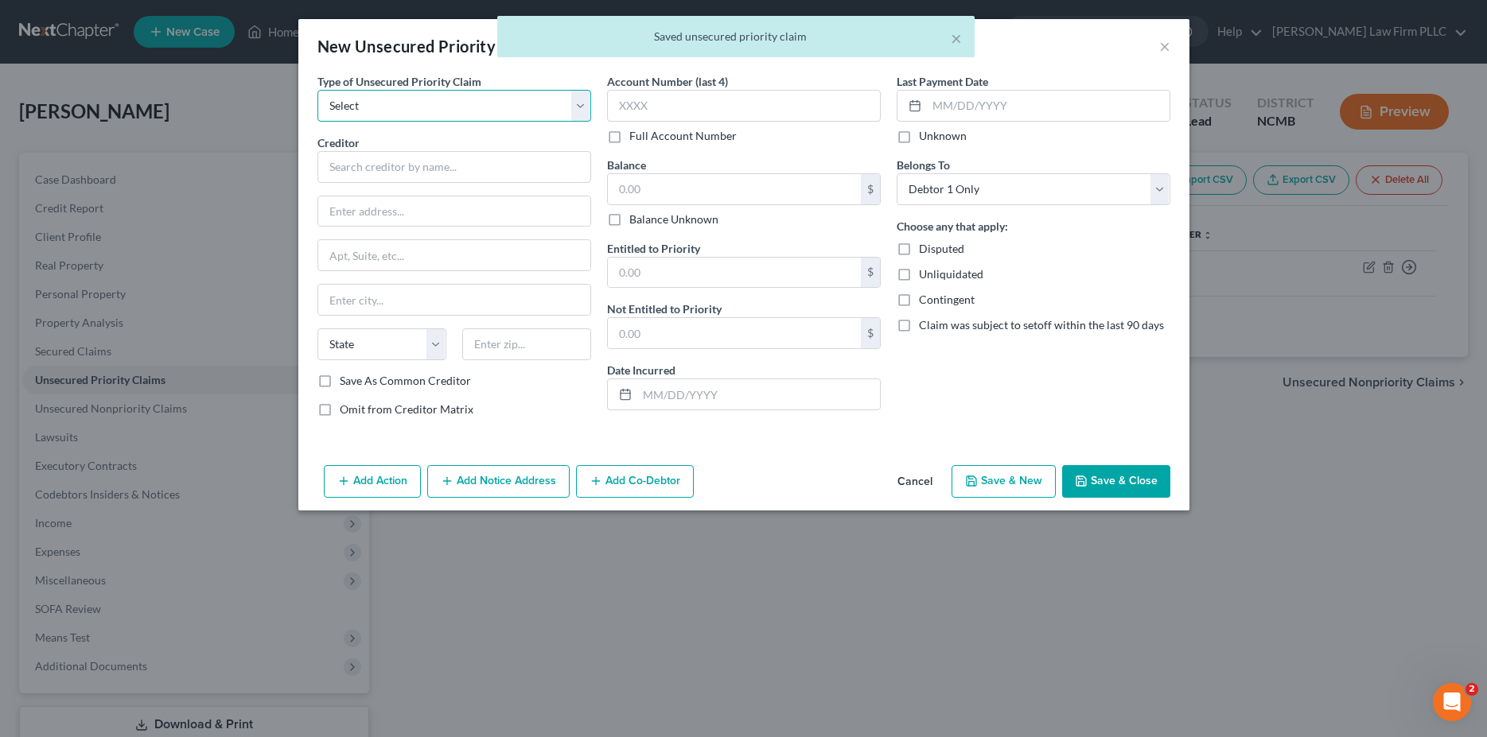
click at [317, 90] on select "Select Taxes & Other Government Units Domestic Support Obligations Extensions o…" at bounding box center [454, 106] width 274 height 32
select select "0"
click option "Taxes & Other Government Units" at bounding box center [0, 0] width 0 height 0
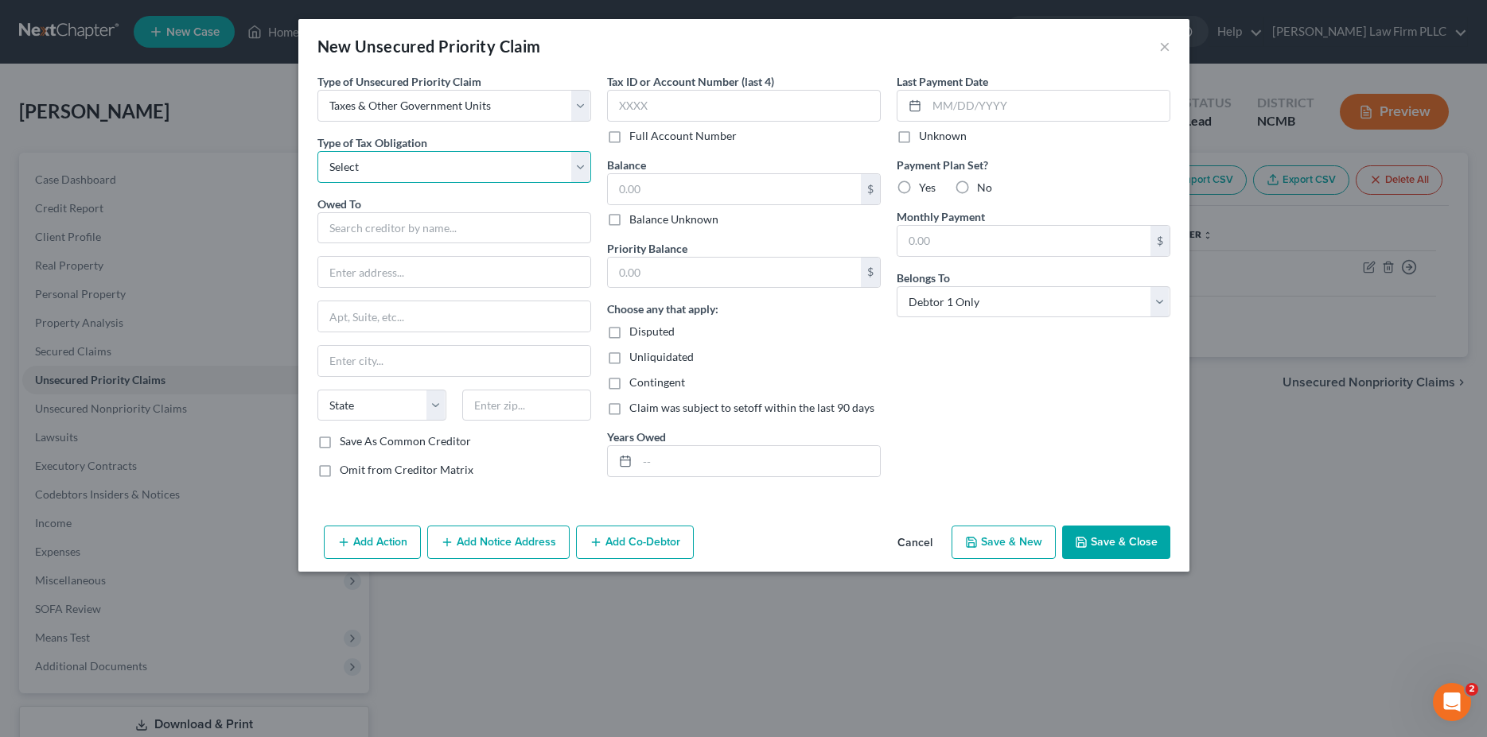
click at [317, 151] on select "Select Federal City State Franchise Tax Board Other" at bounding box center [454, 167] width 274 height 32
select select "2"
click option "State" at bounding box center [0, 0] width 0 height 0
click at [376, 230] on input "text" at bounding box center [454, 228] width 274 height 32
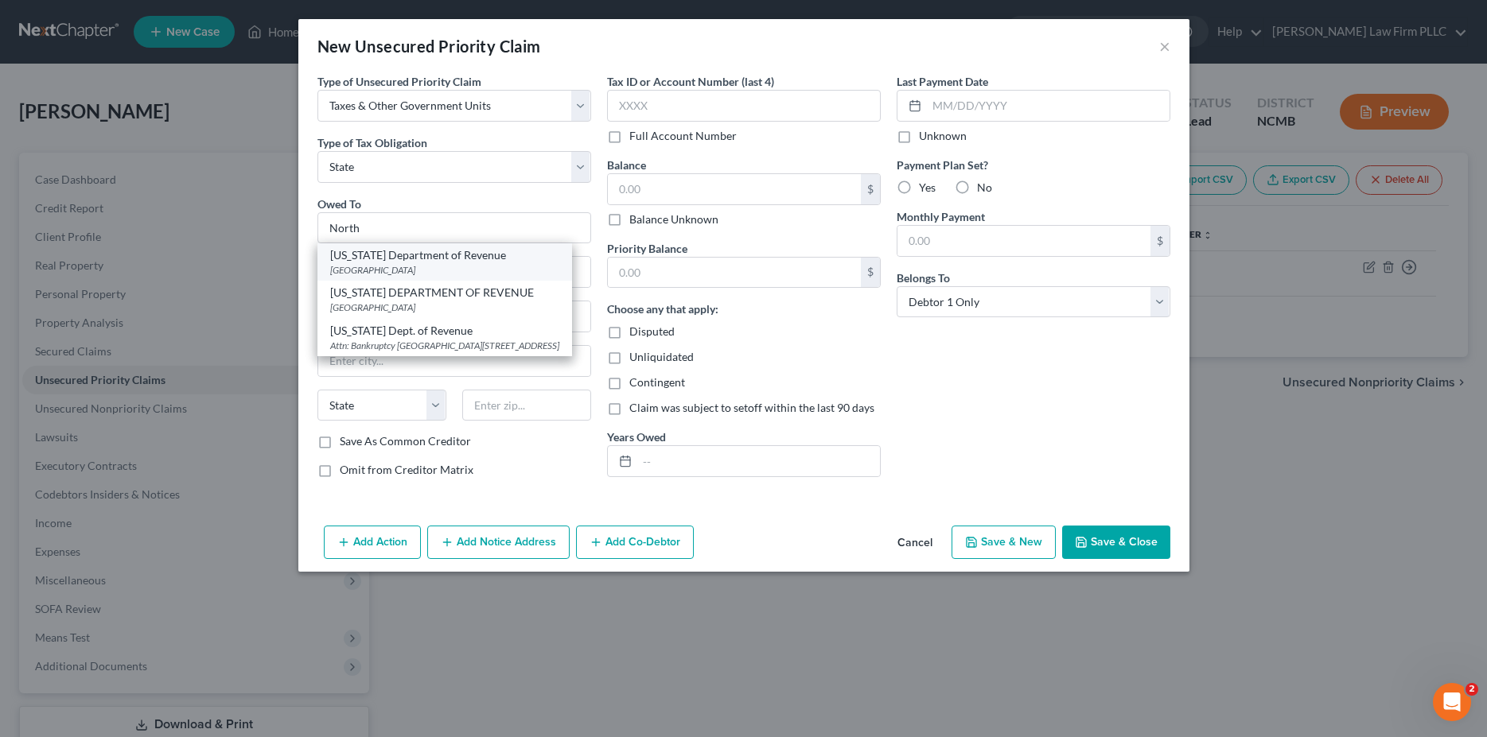
click at [368, 269] on div "PO Box 25000, Raleigh, NC 27640" at bounding box center [444, 270] width 229 height 14
type input "North Carolina Department of Revenue"
type input "PO Box 25000"
type input "Raleigh"
select select "28"
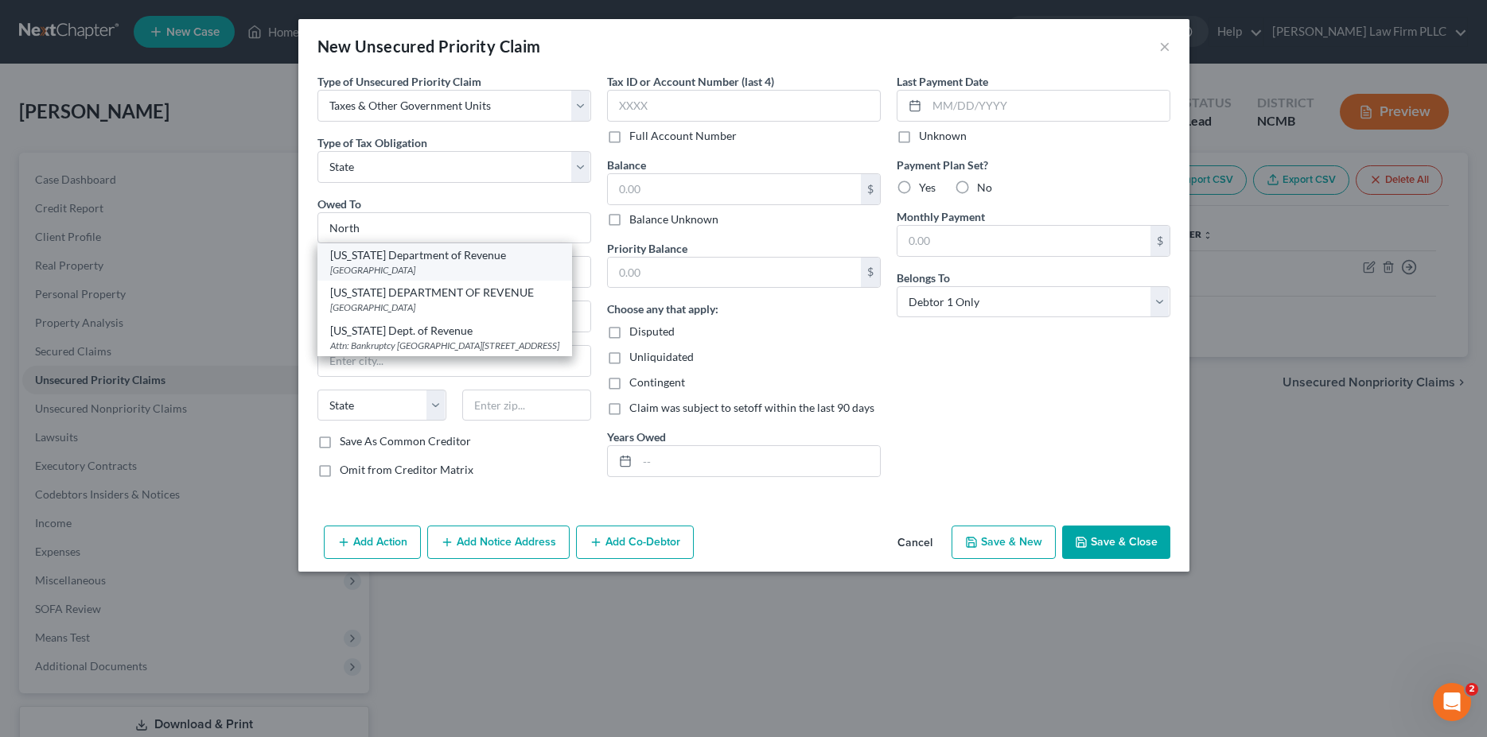
type input "27640"
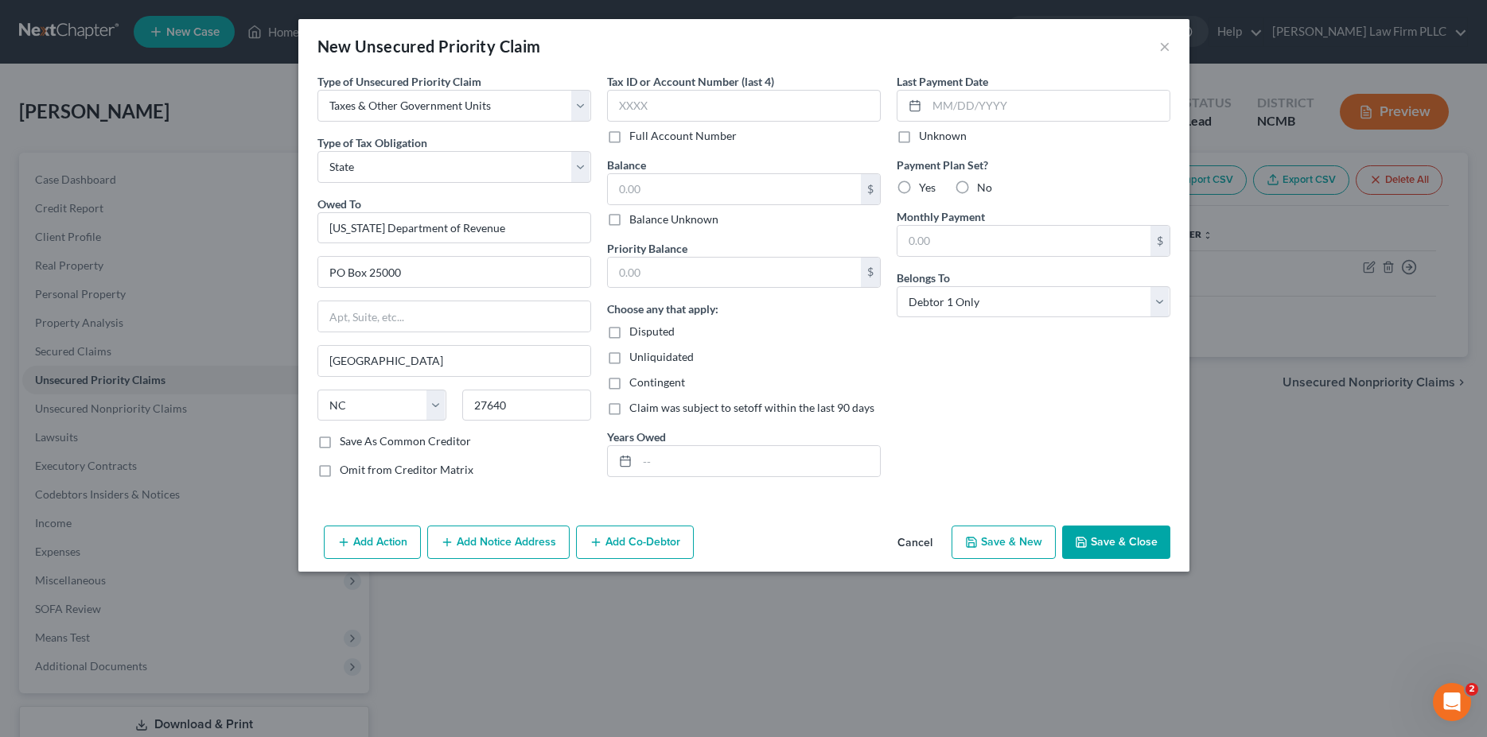
click at [1130, 548] on button "Save & Close" at bounding box center [1116, 542] width 108 height 33
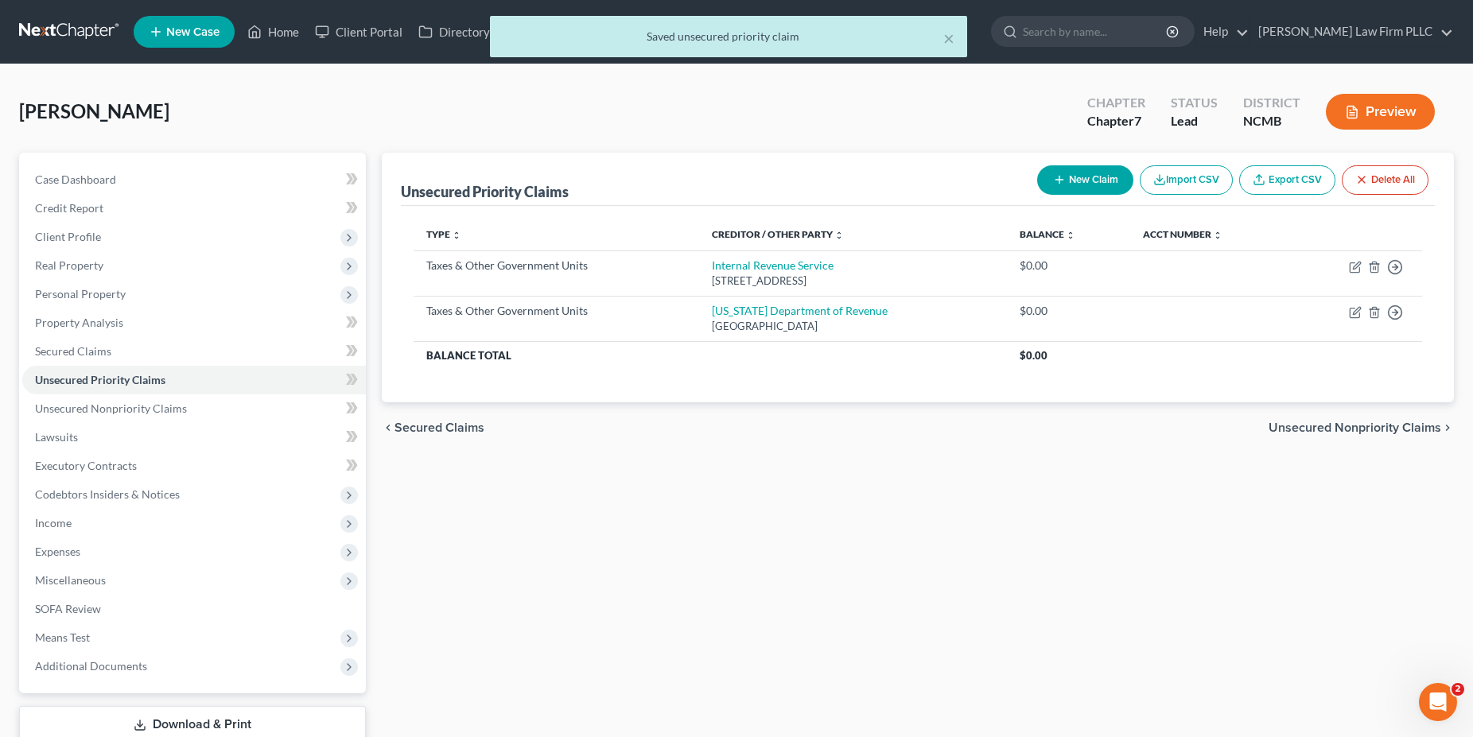
click at [1101, 176] on button "New Claim" at bounding box center [1085, 179] width 96 height 29
select select "0"
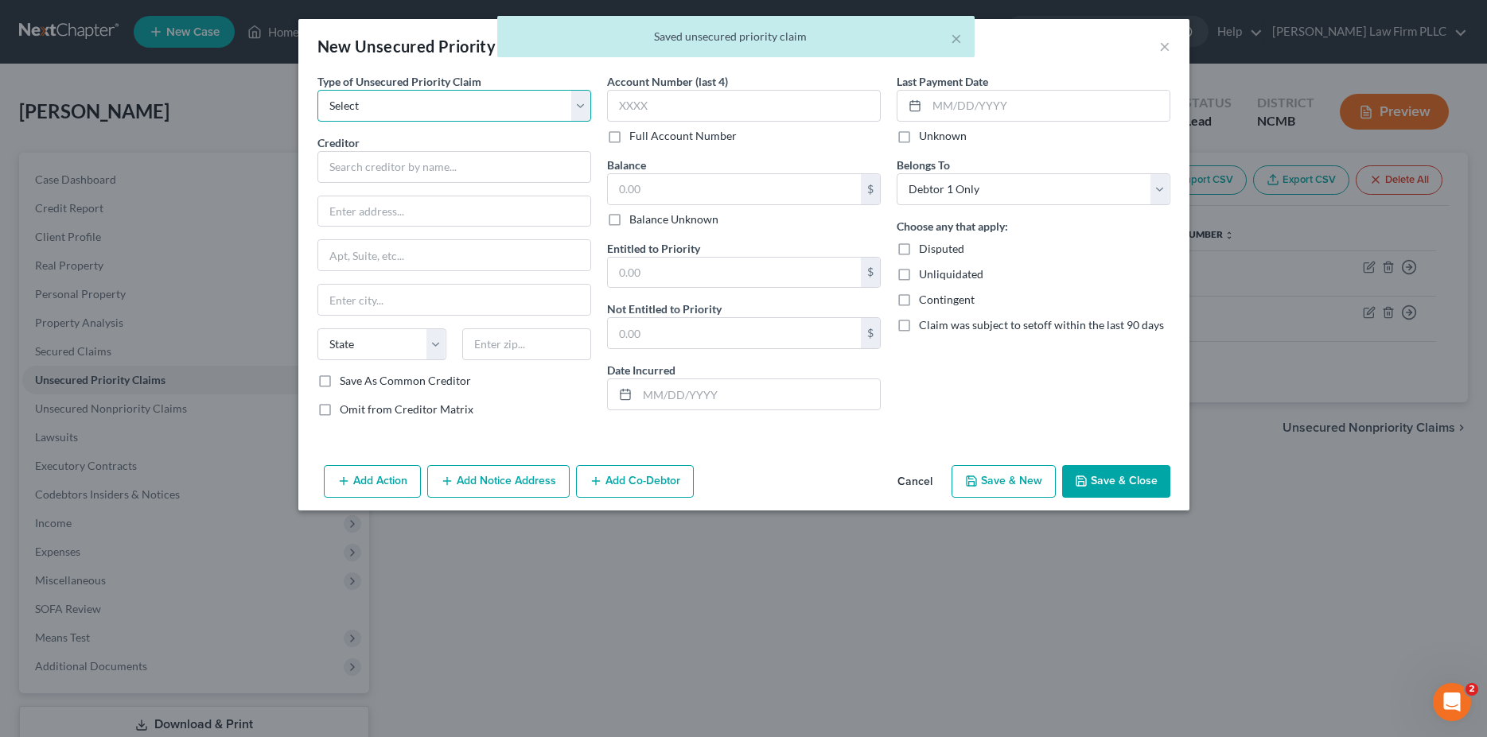
click at [317, 90] on select "Select Taxes & Other Government Units Domestic Support Obligations Extensions o…" at bounding box center [454, 106] width 274 height 32
select select "0"
click option "Taxes & Other Government Units" at bounding box center [0, 0] width 0 height 0
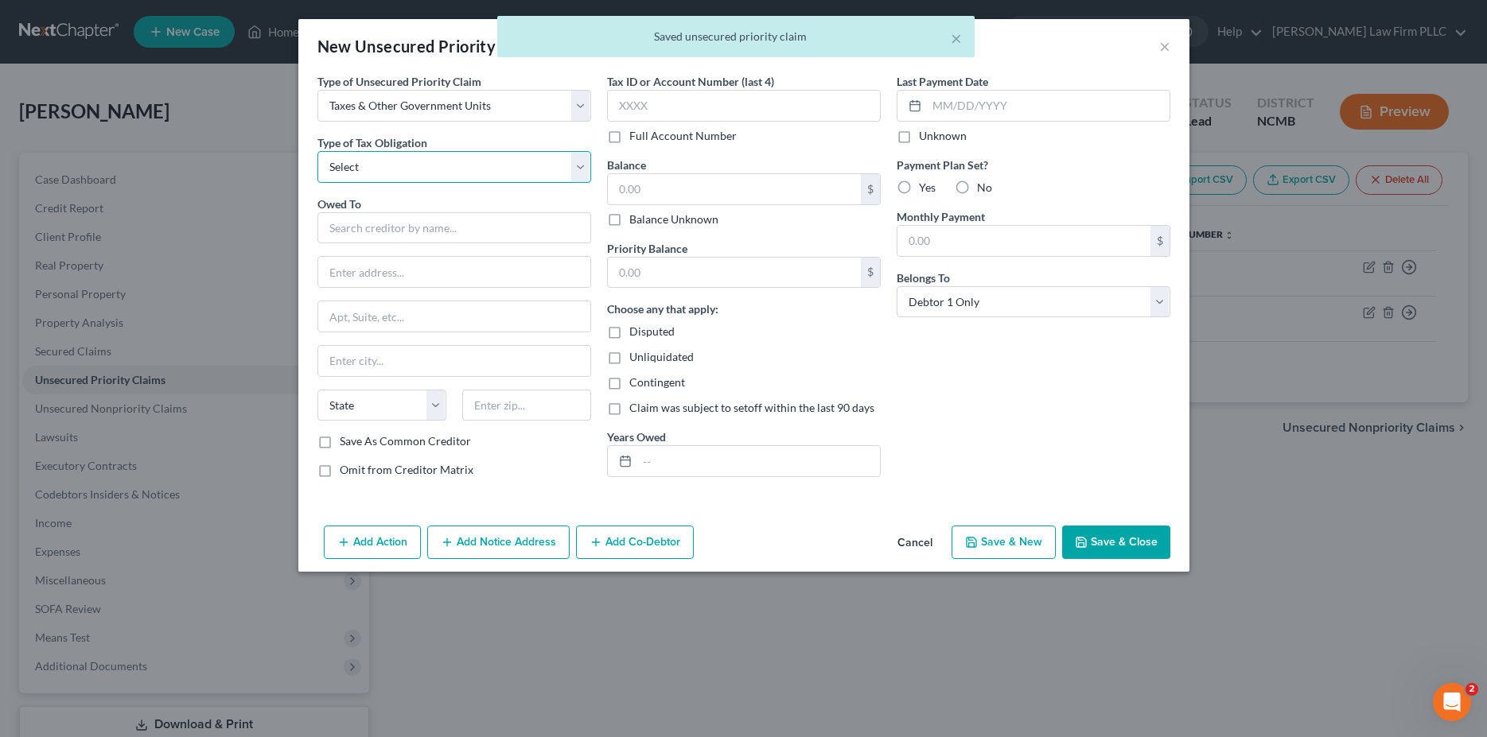
click at [317, 151] on select "Select Federal City State Franchise Tax Board Other" at bounding box center [454, 167] width 274 height 32
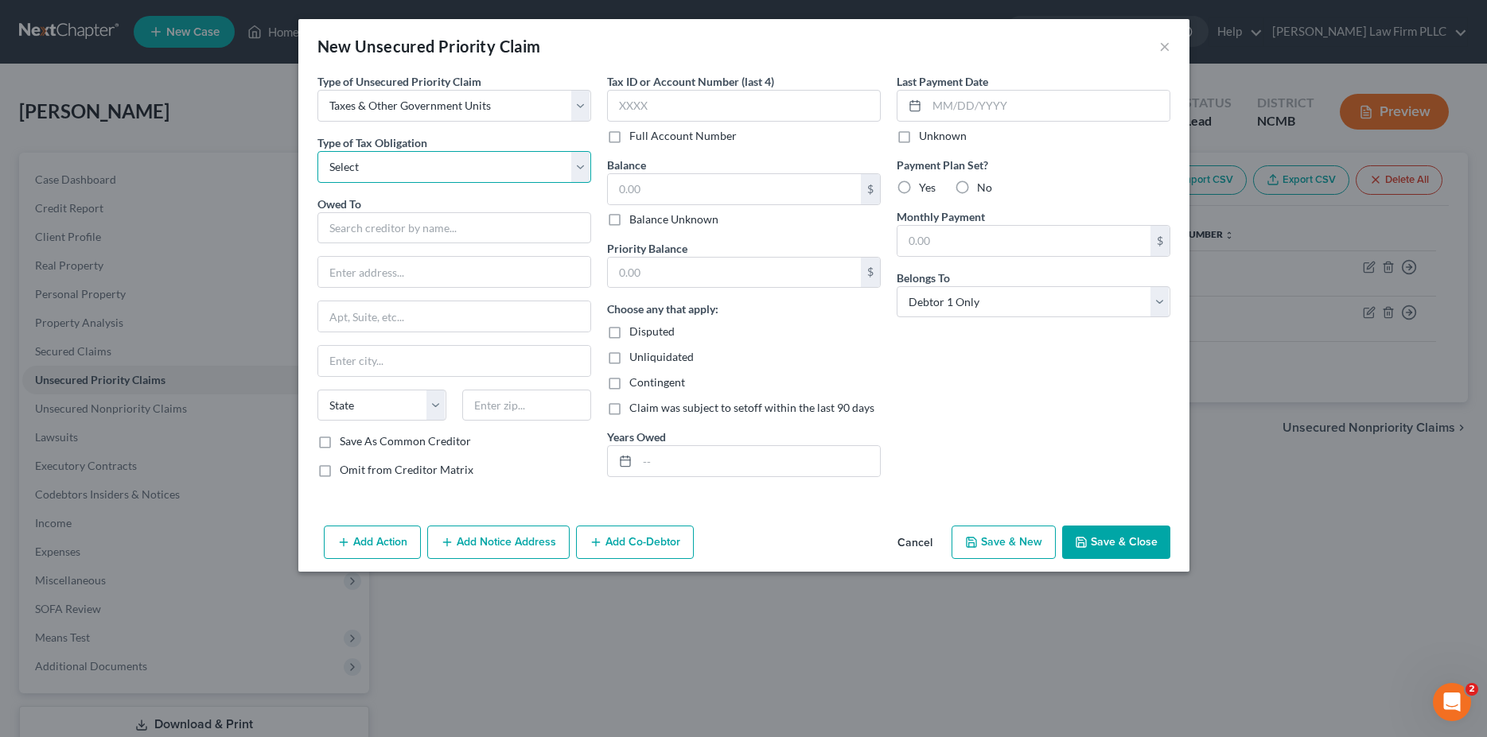
select select "1"
click option "City" at bounding box center [0, 0] width 0 height 0
click at [429, 242] on input "text" at bounding box center [454, 228] width 274 height 32
click at [430, 251] on div "Guilford County Tax Department" at bounding box center [412, 255] width 165 height 16
type input "Guilford County Tax Department"
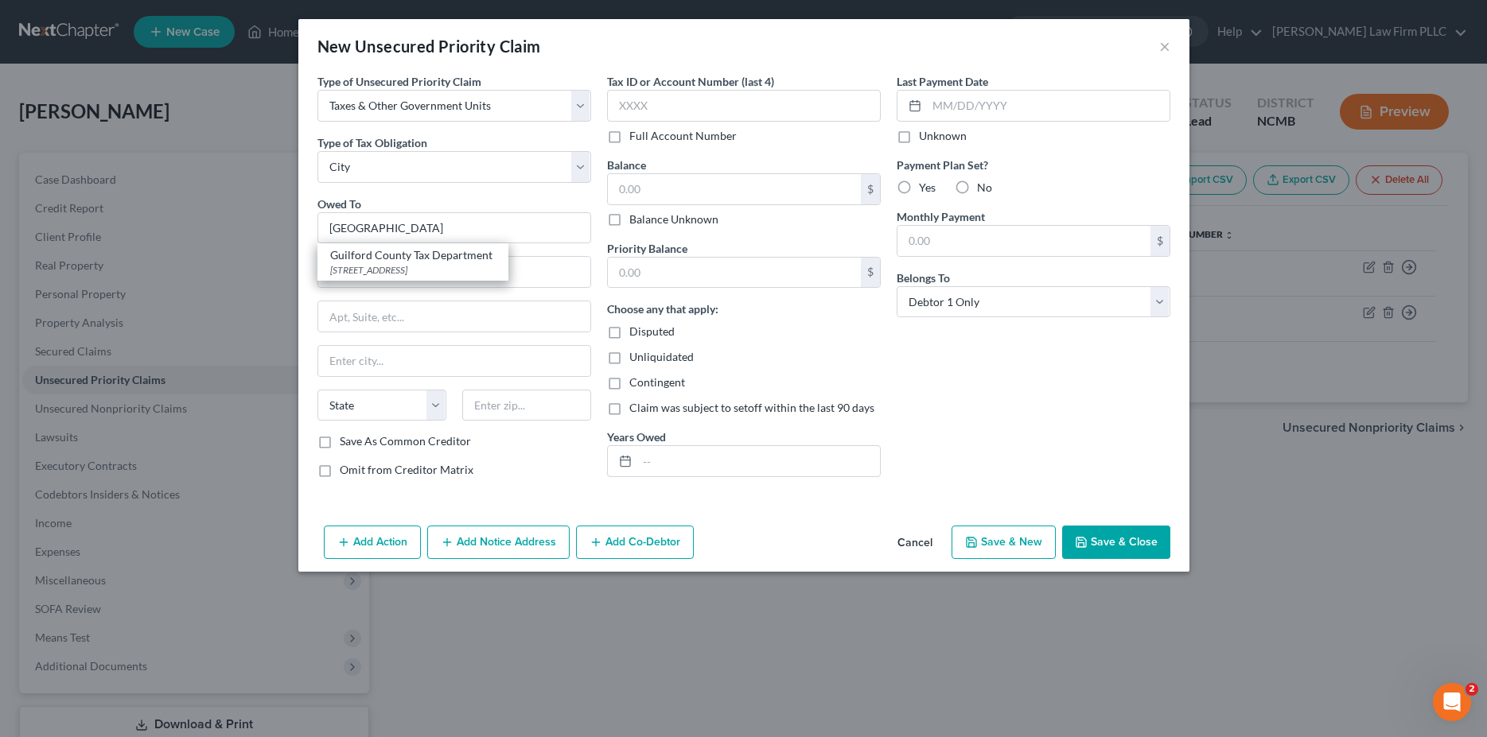
type input "400 West Market Street"
type input "Greensboro"
select select "28"
type input "27401"
click at [1135, 545] on button "Save & Close" at bounding box center [1116, 542] width 108 height 33
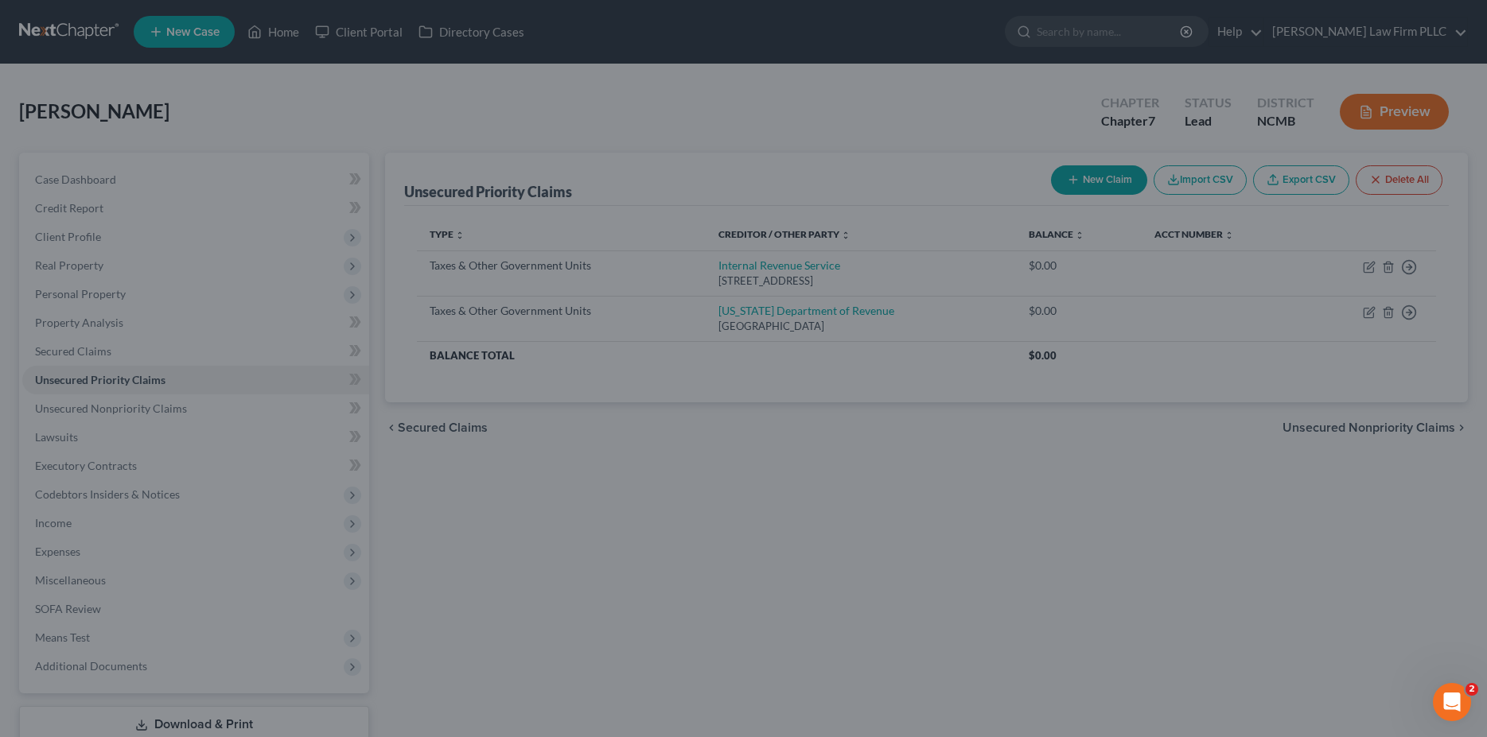
type input "0.00"
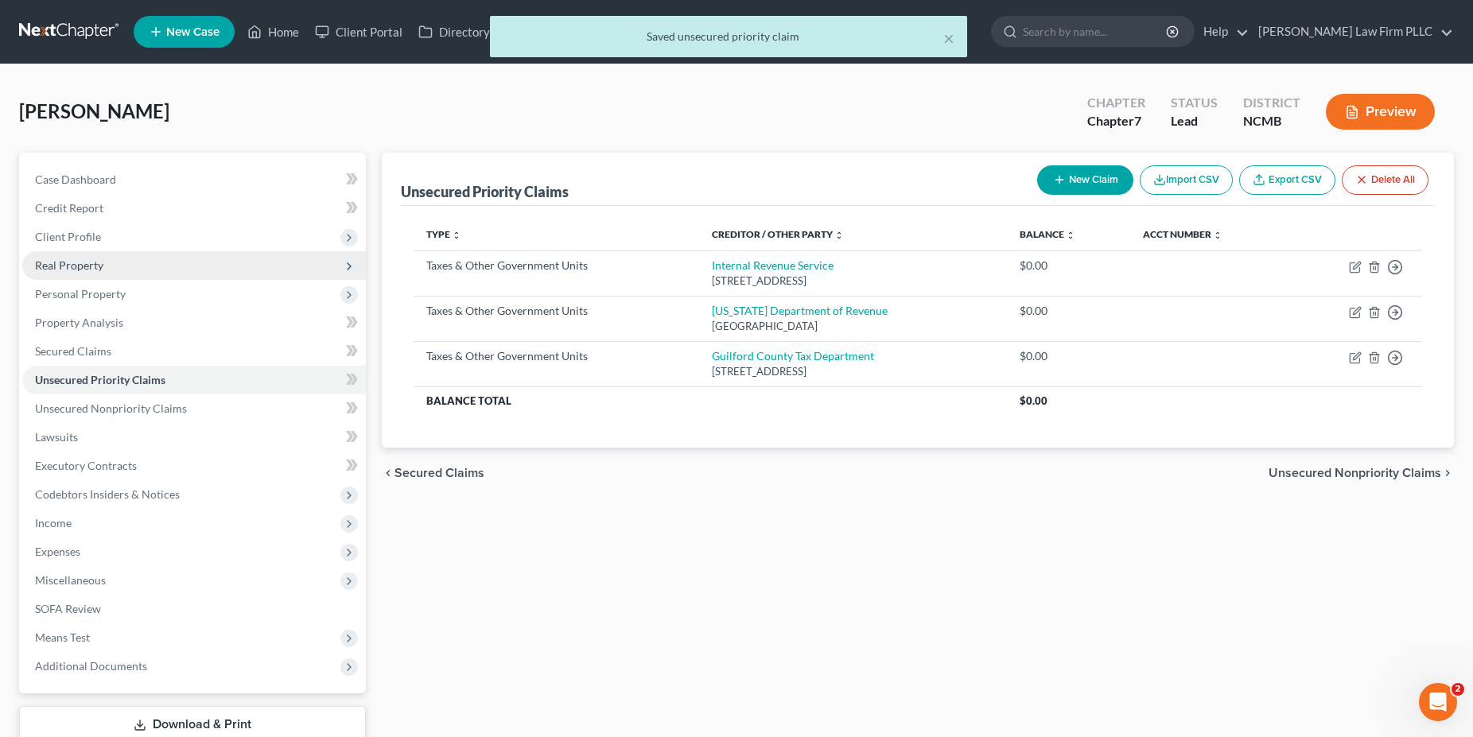
click at [99, 269] on span "Real Property" at bounding box center [69, 266] width 68 height 14
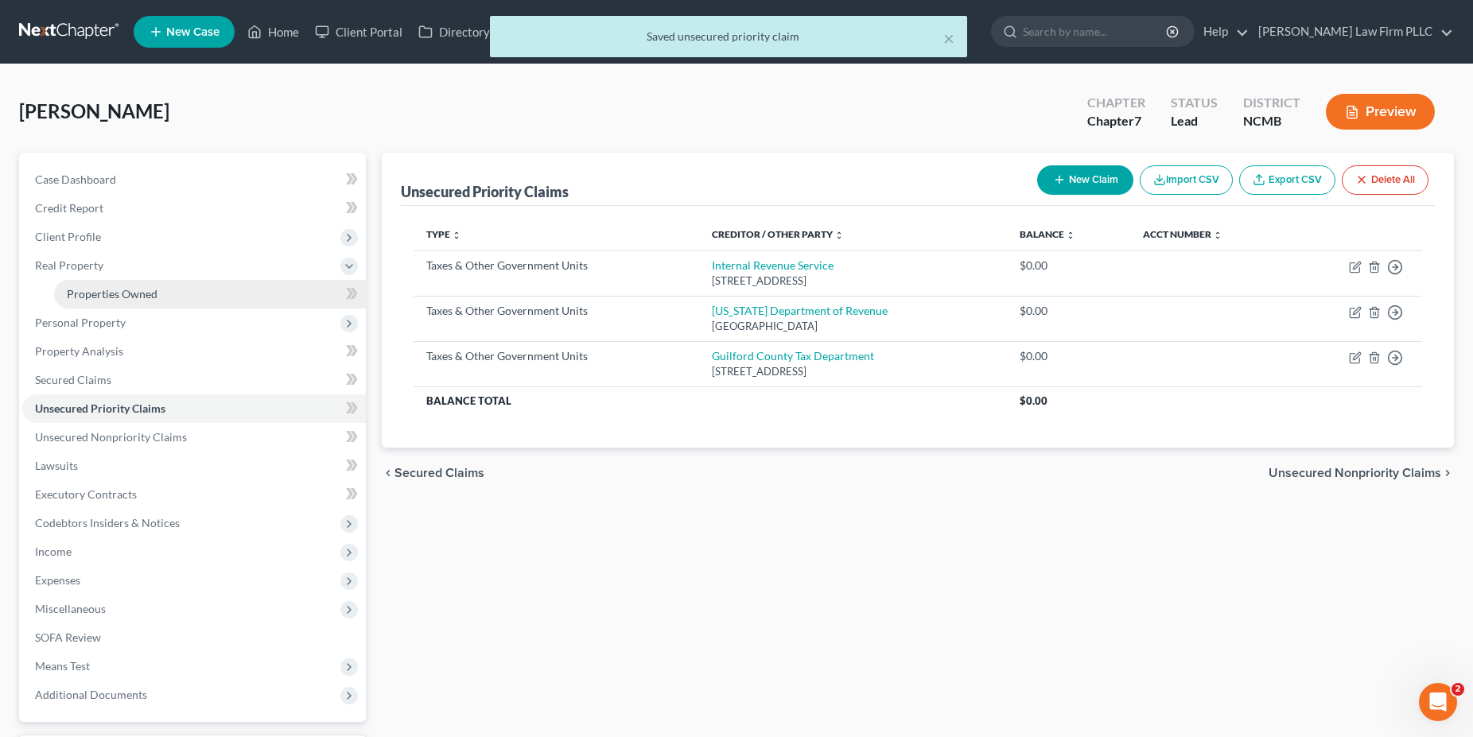
click at [104, 294] on span "Properties Owned" at bounding box center [112, 294] width 91 height 14
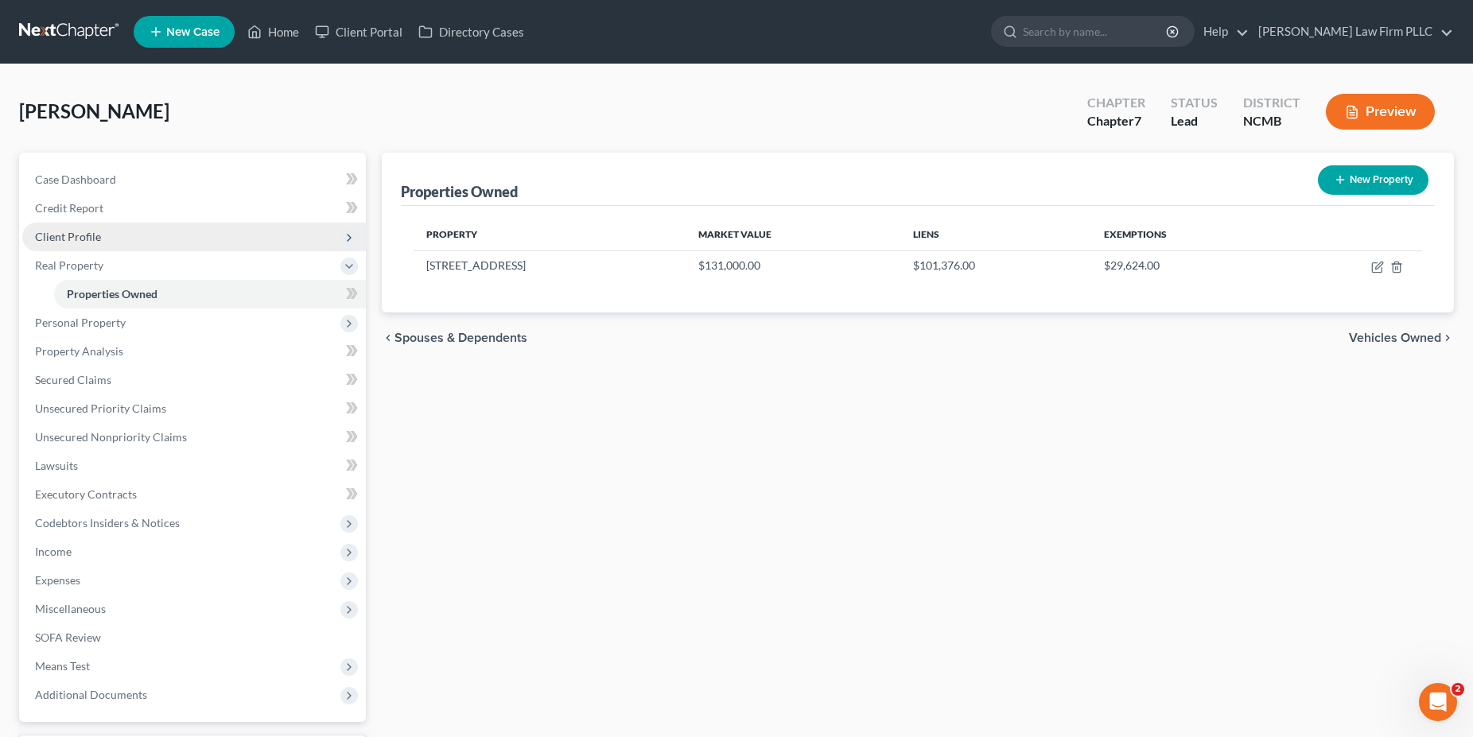
click at [92, 235] on span "Client Profile" at bounding box center [68, 237] width 66 height 14
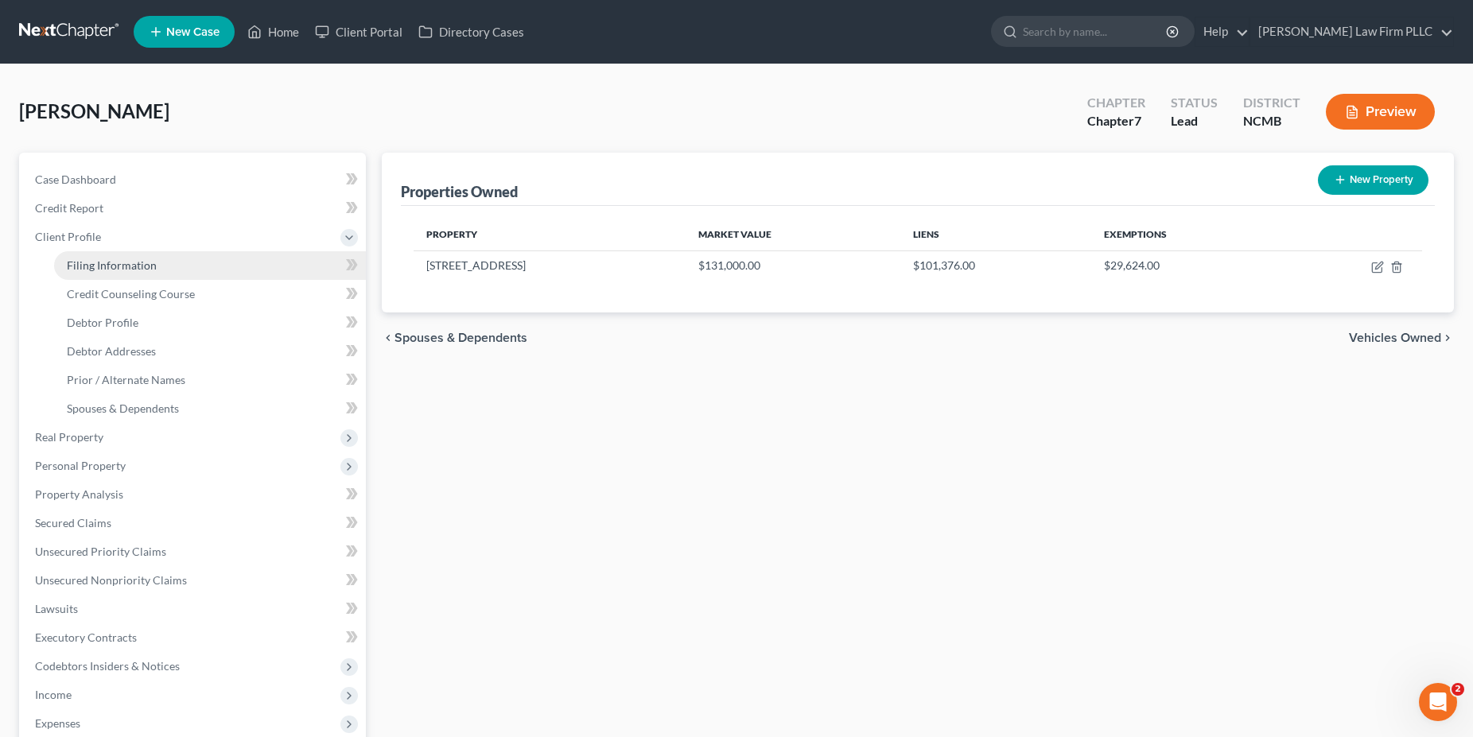
click at [104, 265] on span "Filing Information" at bounding box center [112, 266] width 90 height 14
select select "1"
select select "0"
select select "58"
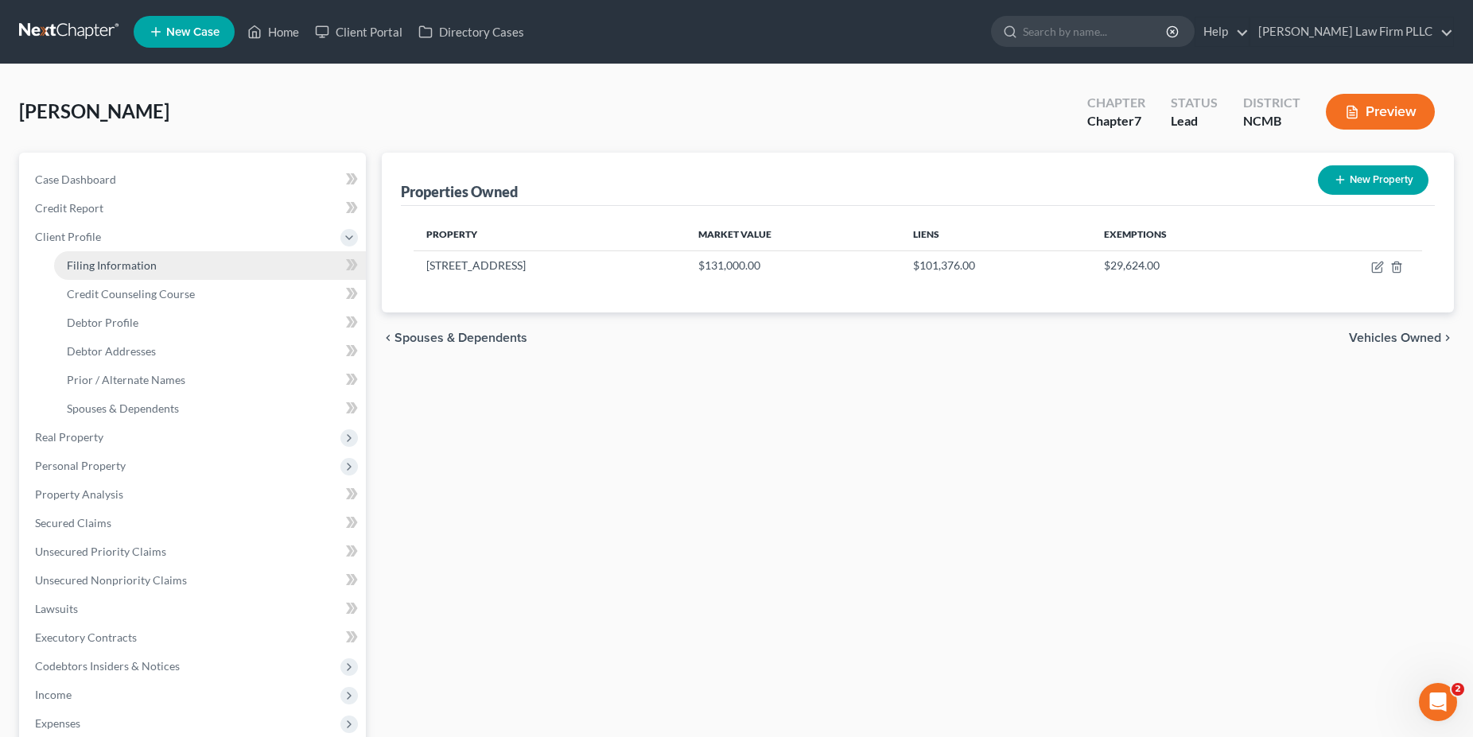
select select "28"
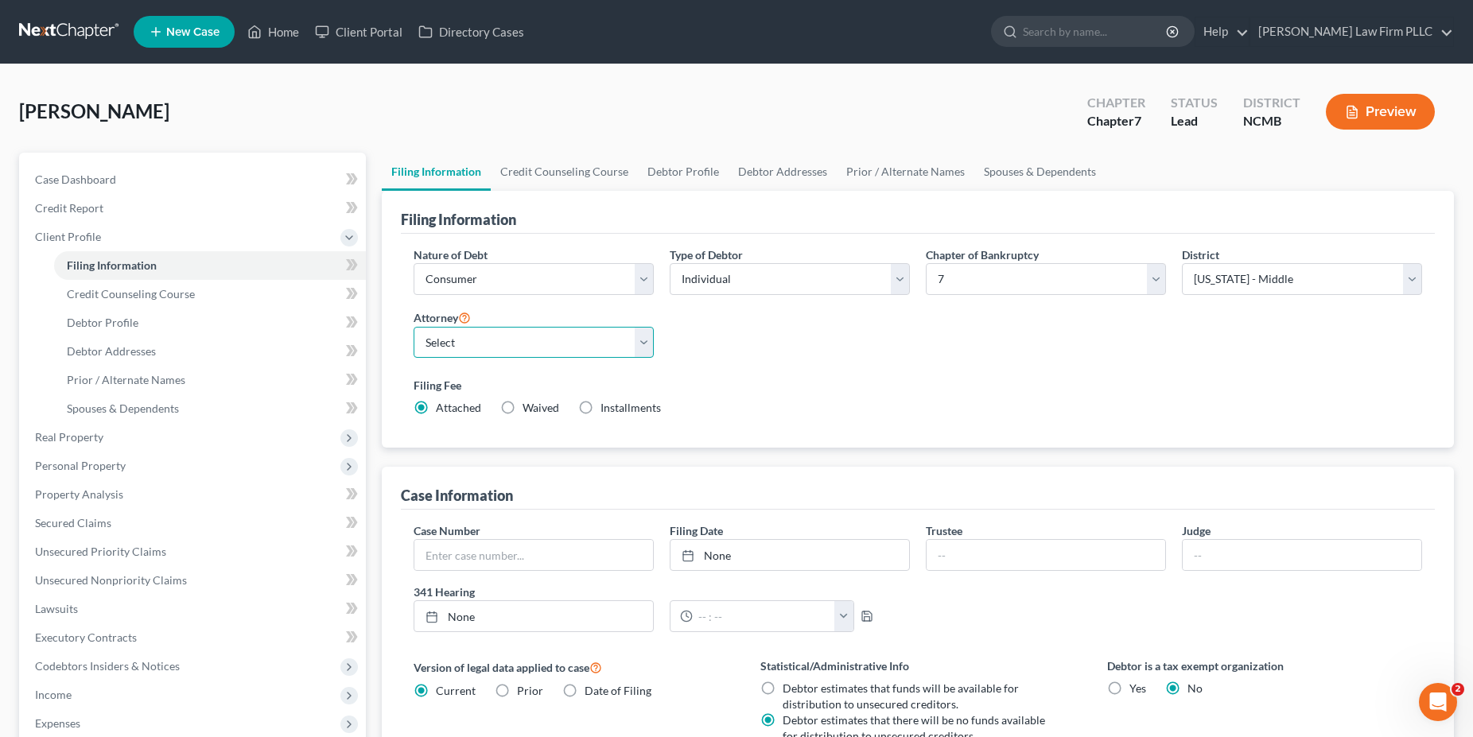
click at [414, 327] on select "Select Stephen Robertson - NCMB Jennifer Ledford - NCMB" at bounding box center [534, 343] width 240 height 32
select select "0"
click option "Stephen Robertson - NCMB" at bounding box center [0, 0] width 0 height 0
click at [550, 172] on link "Credit Counseling Course" at bounding box center [564, 172] width 147 height 38
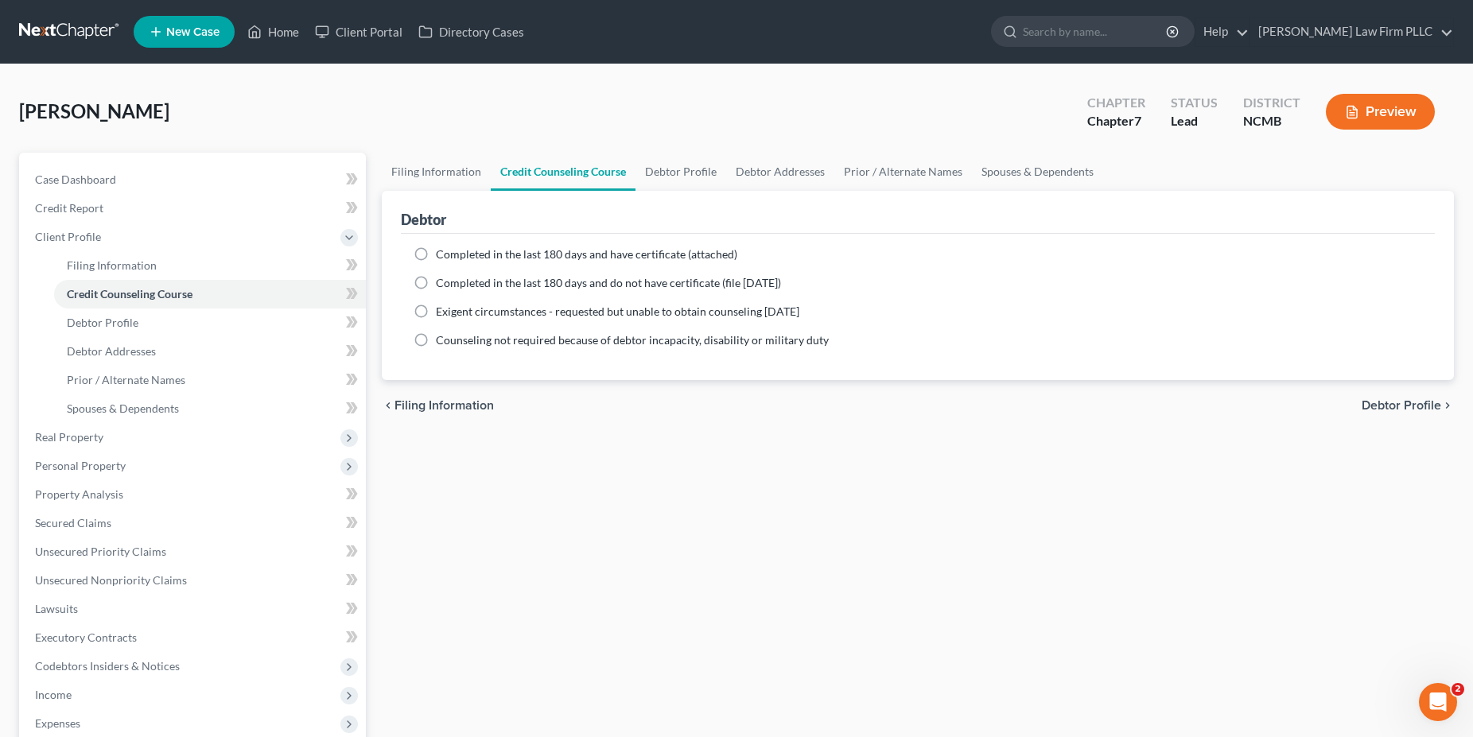
click at [614, 255] on span "Completed in the last 180 days and have certificate (attached)" at bounding box center [586, 254] width 301 height 14
click at [453, 255] on input "Completed in the last 180 days and have certificate (attached)" at bounding box center [447, 252] width 10 height 10
radio input "true"
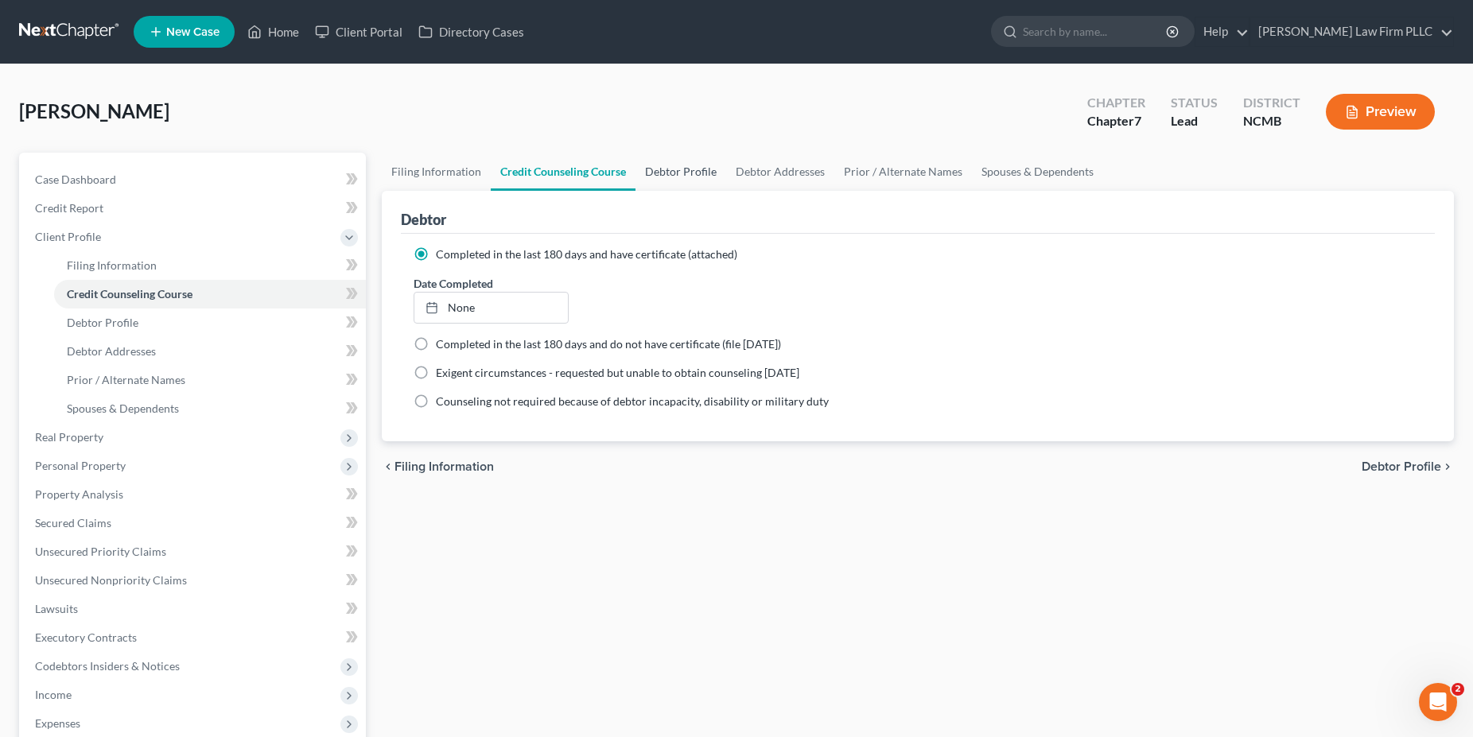
click at [683, 165] on link "Debtor Profile" at bounding box center [681, 172] width 91 height 38
select select "0"
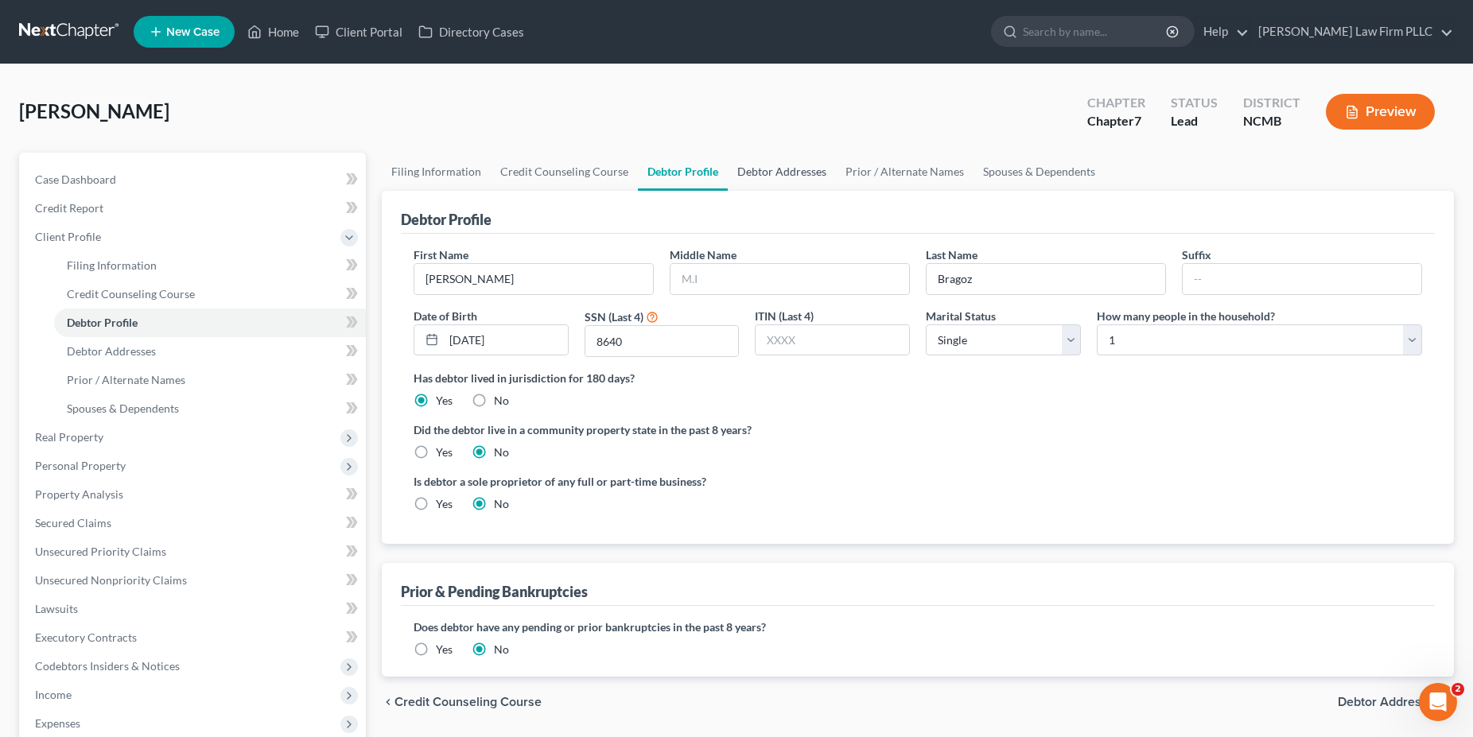
click at [774, 176] on link "Debtor Addresses" at bounding box center [782, 172] width 108 height 38
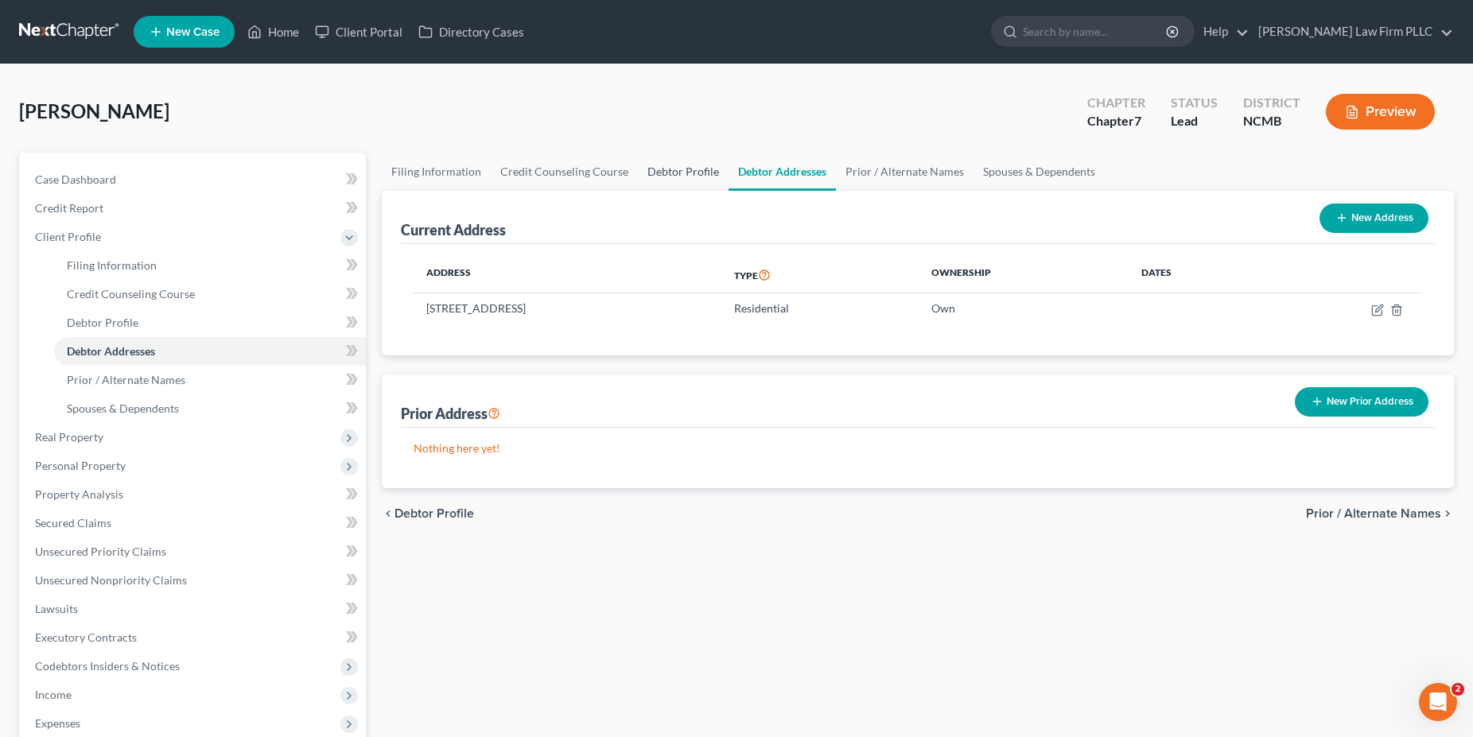
click at [676, 168] on link "Debtor Profile" at bounding box center [683, 172] width 91 height 38
select select "0"
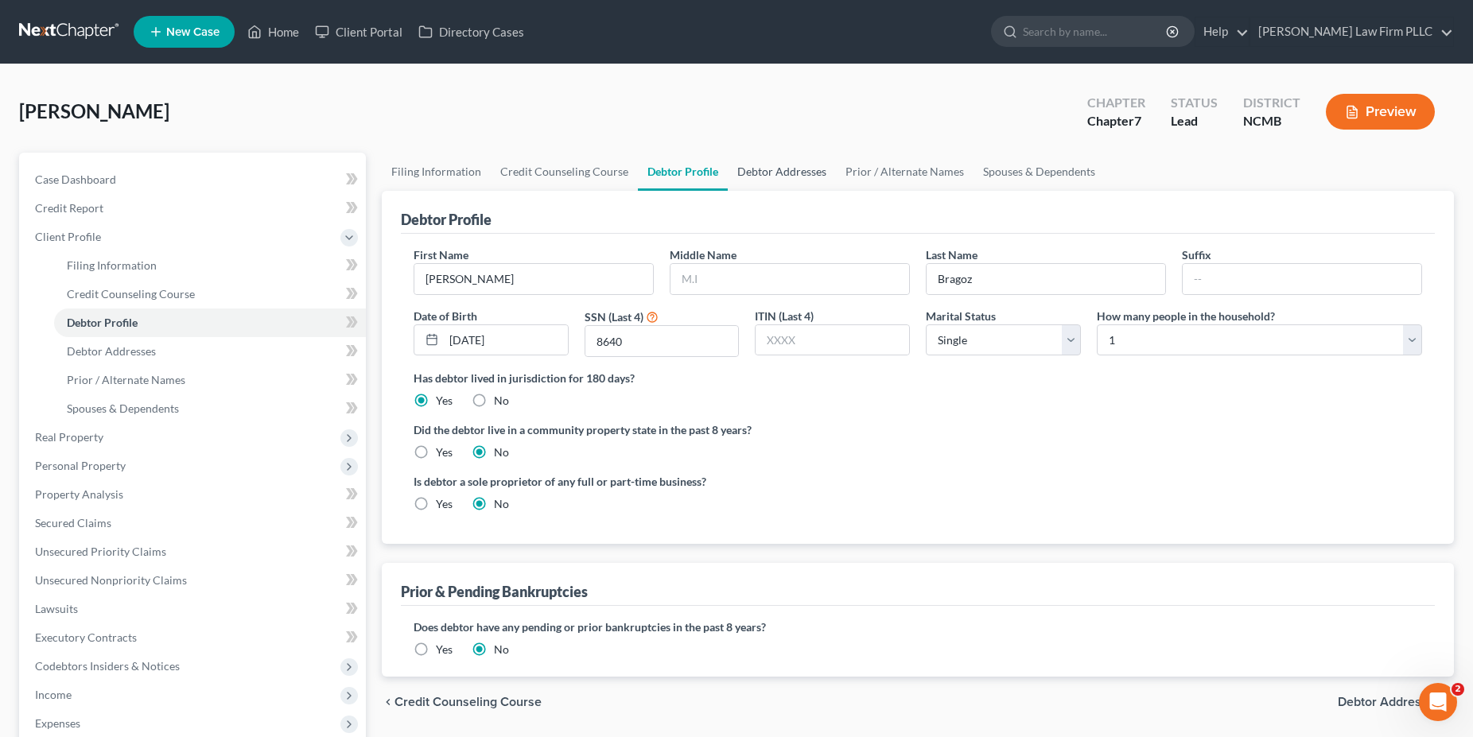
click at [755, 169] on link "Debtor Addresses" at bounding box center [782, 172] width 108 height 38
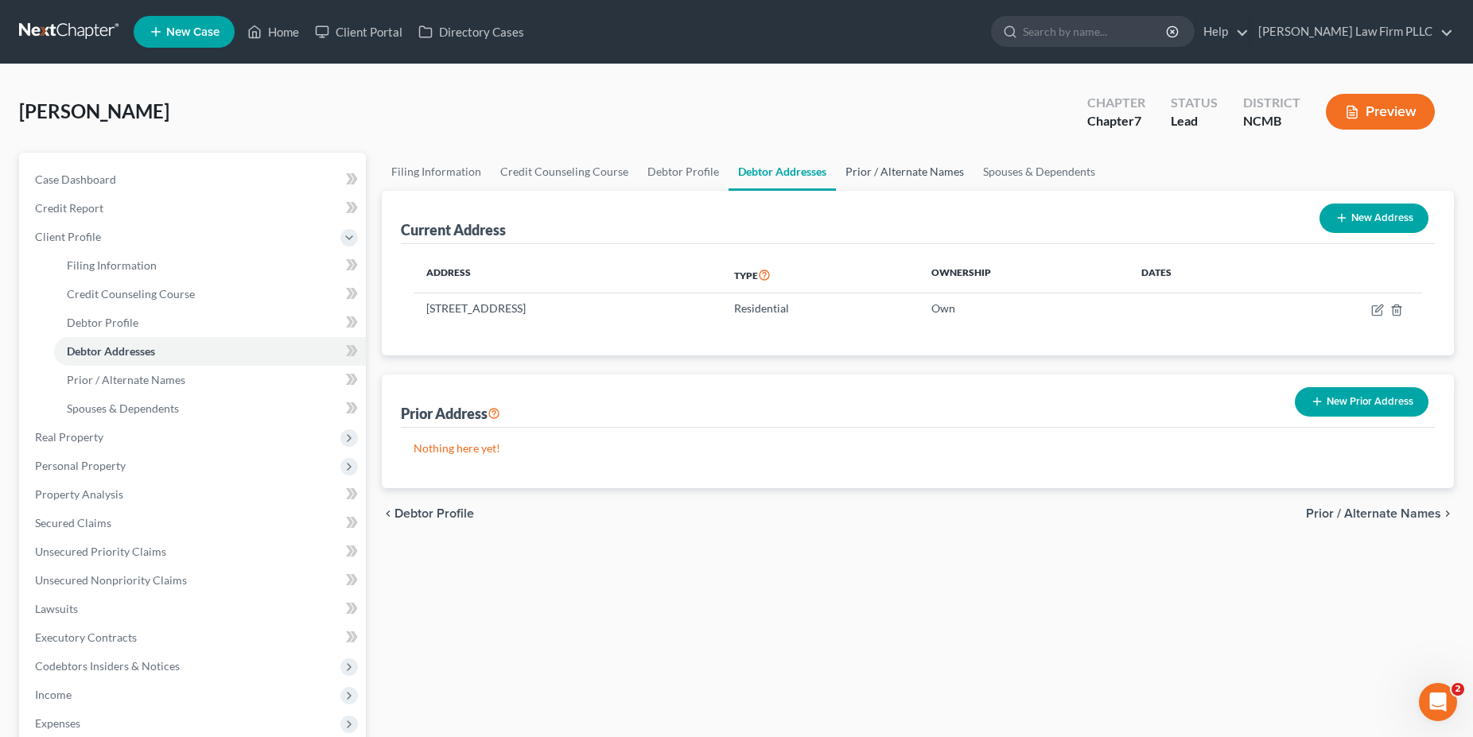
click at [912, 172] on link "Prior / Alternate Names" at bounding box center [905, 172] width 138 height 38
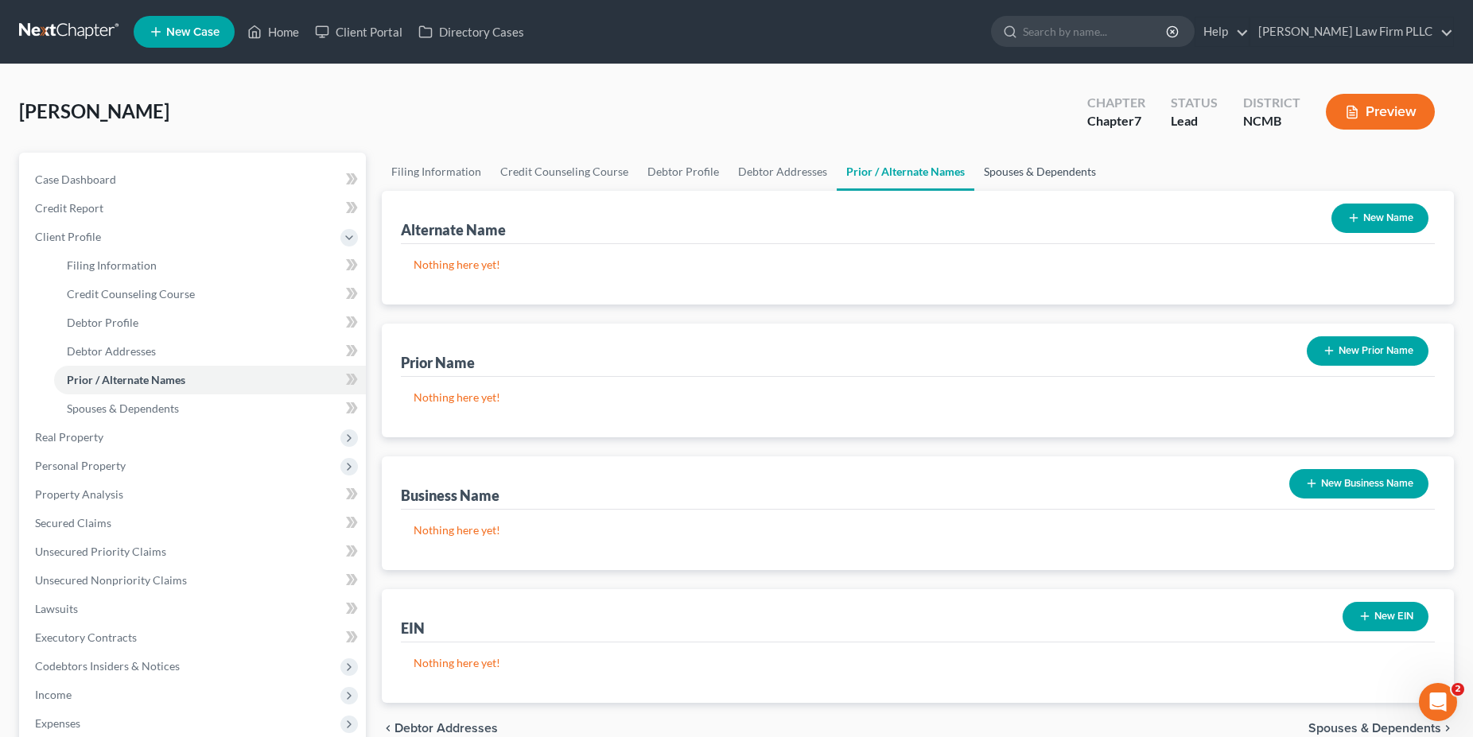
click at [992, 174] on link "Spouses & Dependents" at bounding box center [1039, 172] width 131 height 38
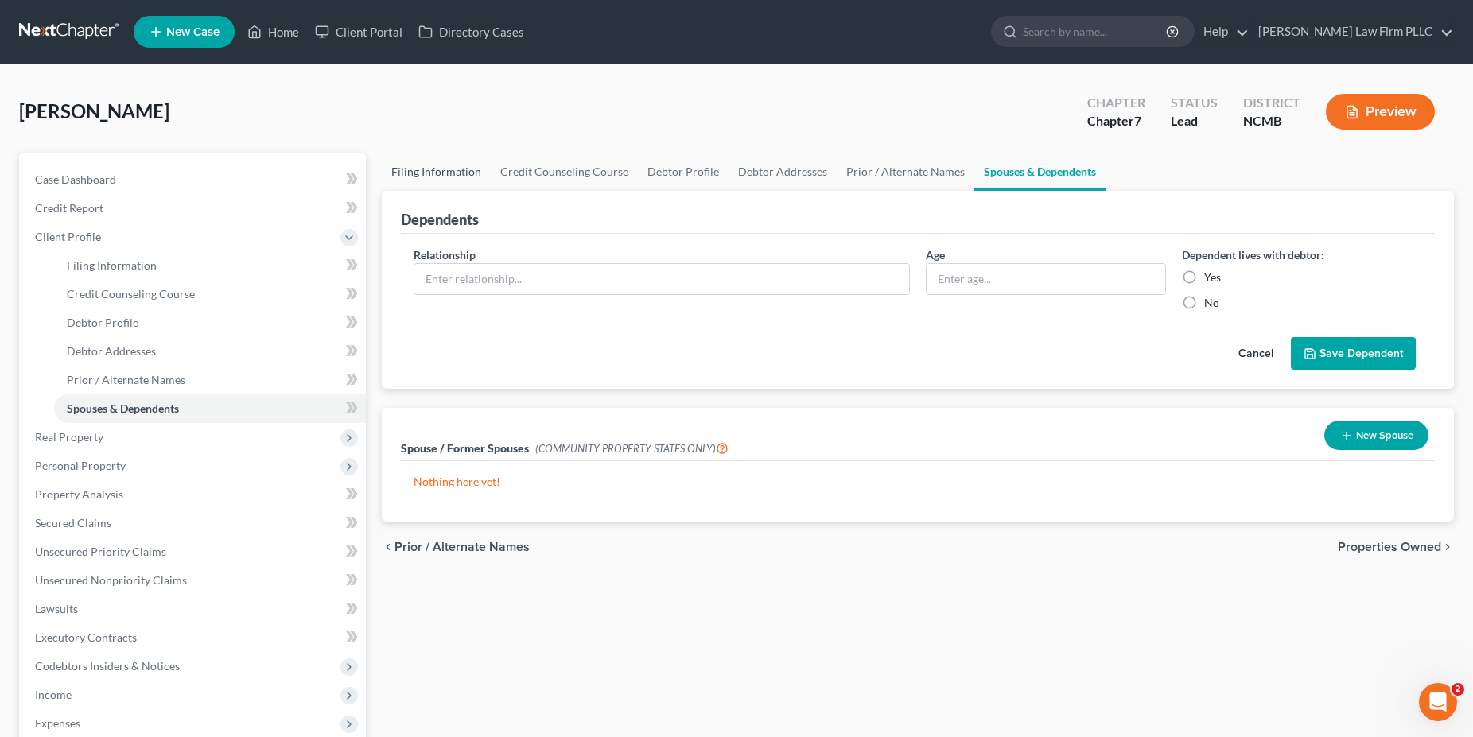
click at [461, 172] on link "Filing Information" at bounding box center [436, 172] width 109 height 38
select select "1"
select select "0"
select select "58"
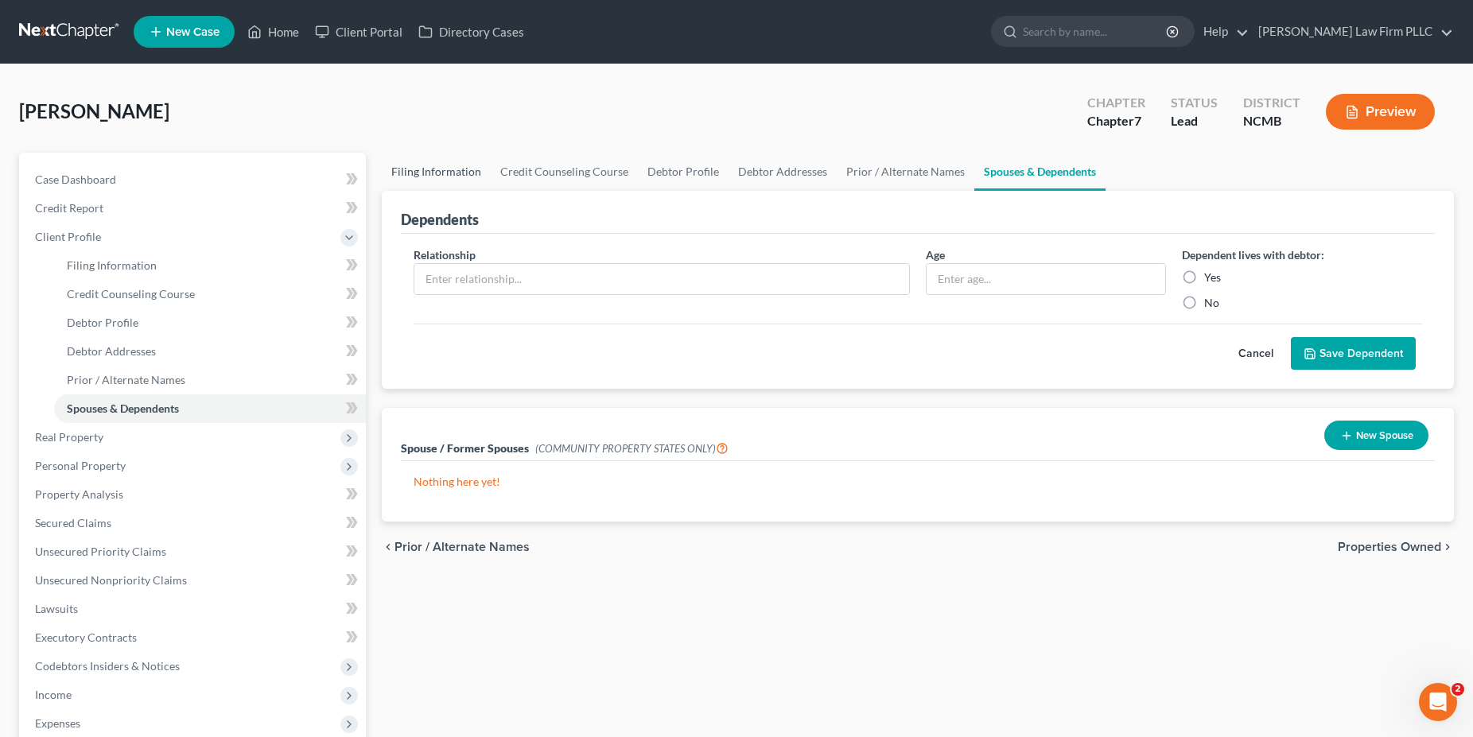
select select "0"
select select "28"
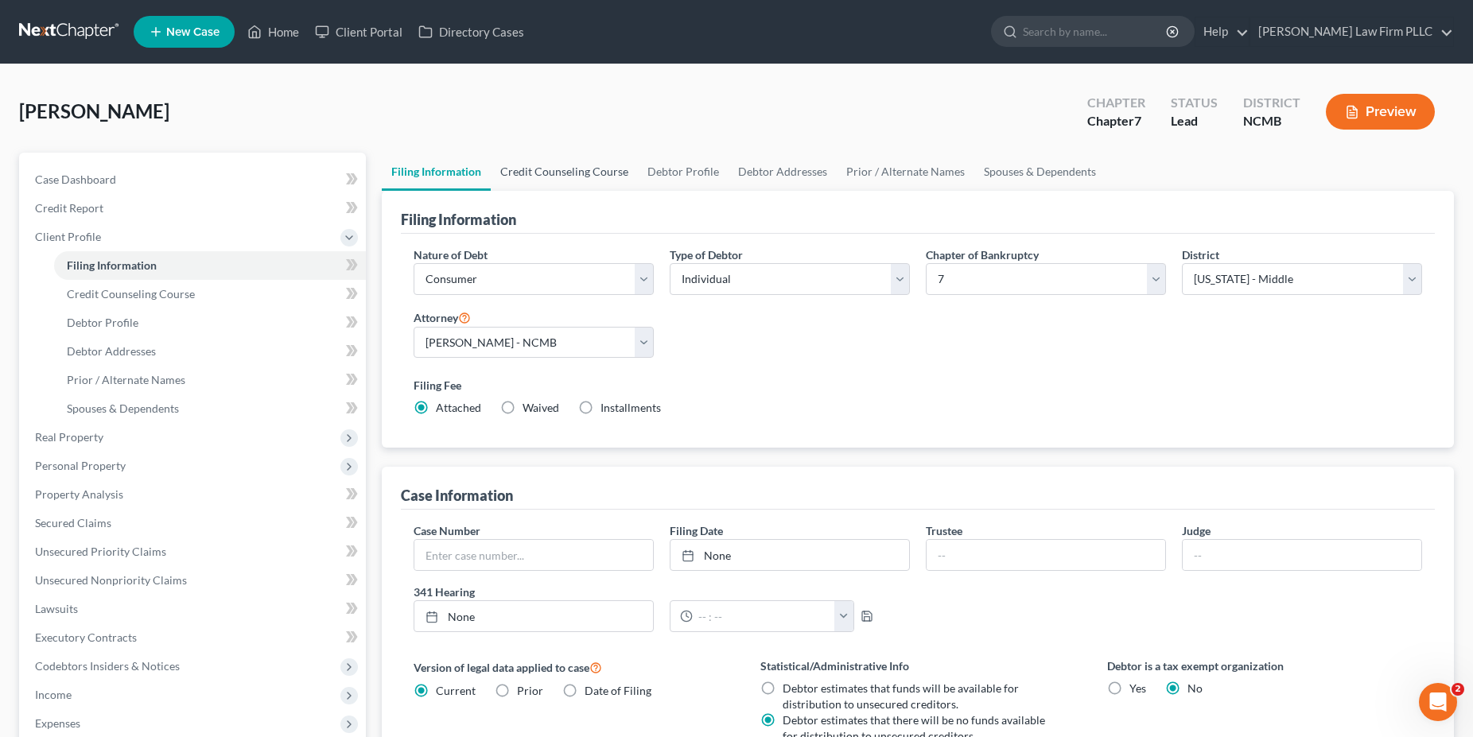
click at [572, 170] on link "Credit Counseling Course" at bounding box center [564, 172] width 147 height 38
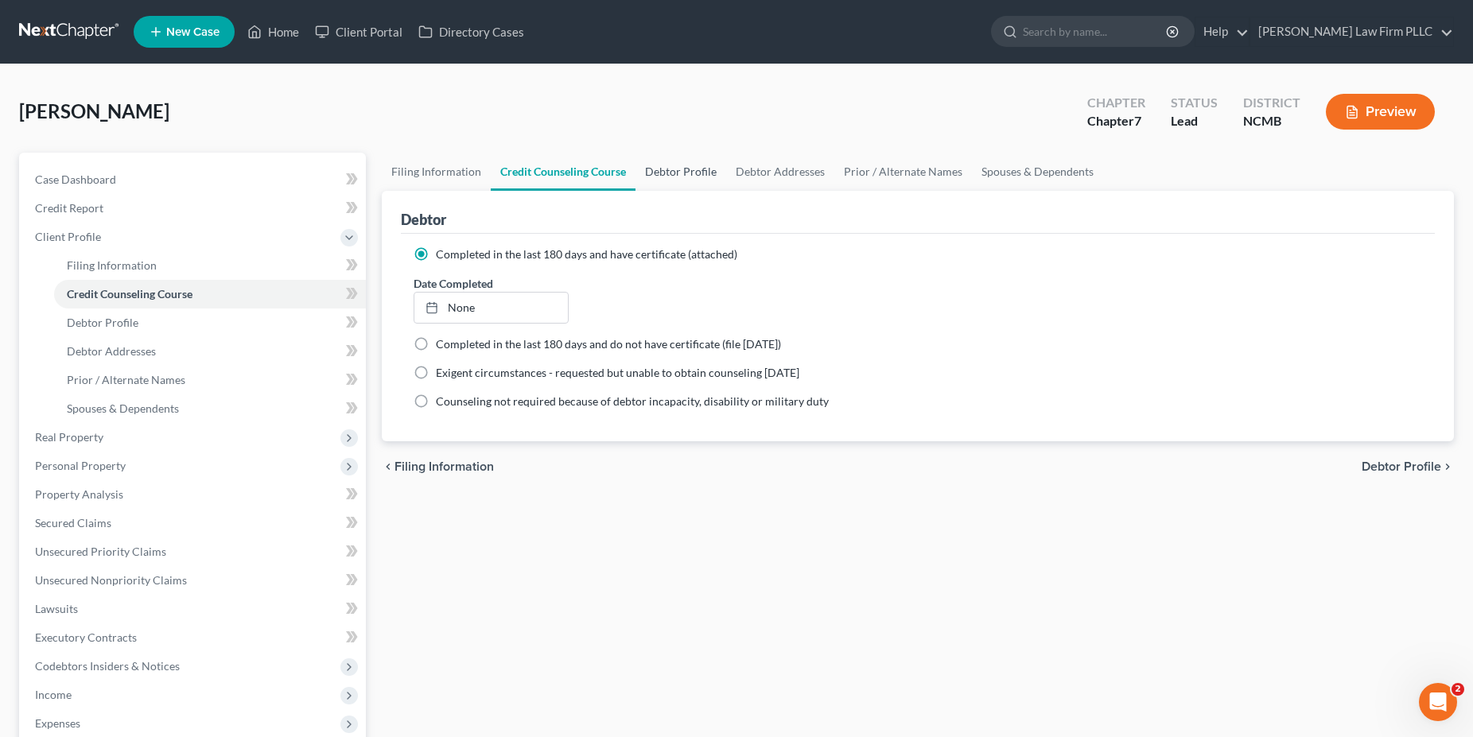
click at [690, 169] on link "Debtor Profile" at bounding box center [681, 172] width 91 height 38
select select "0"
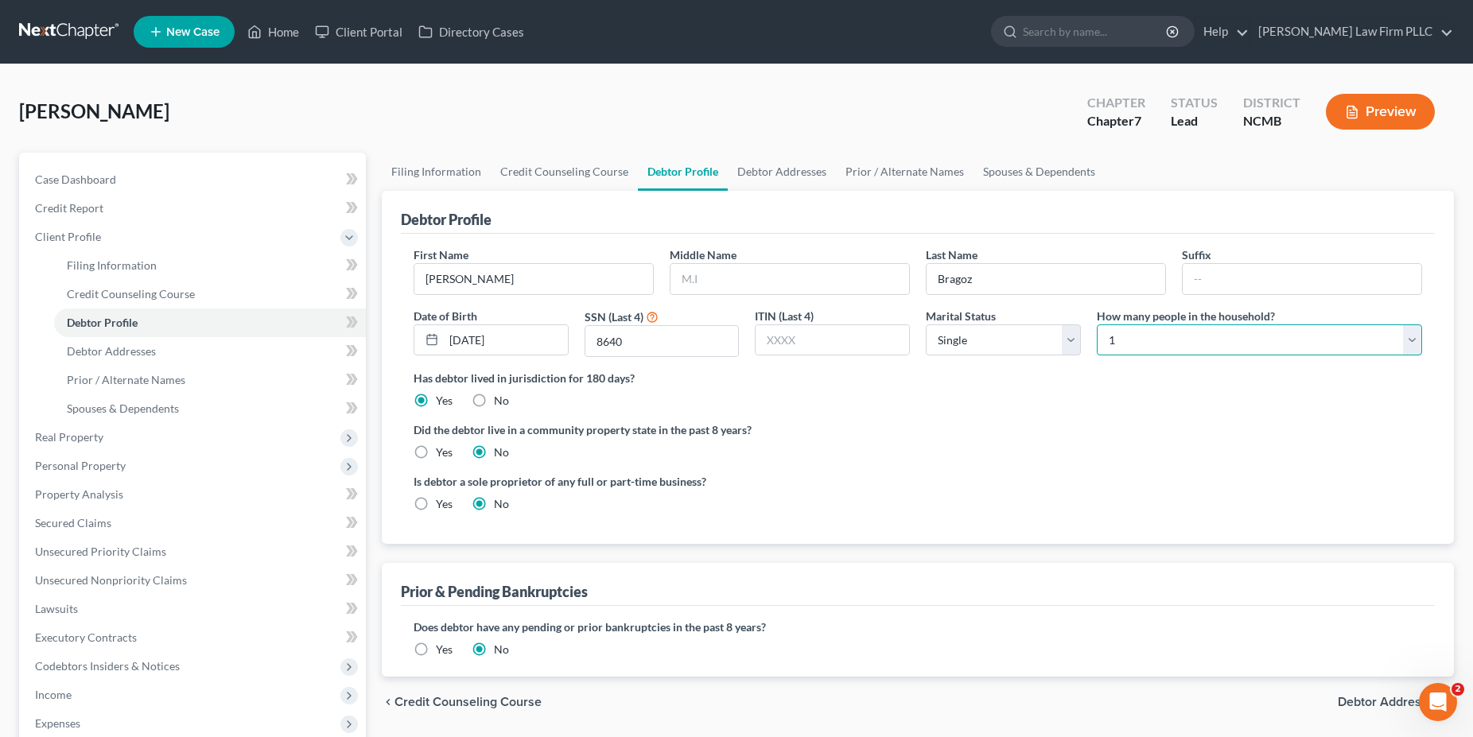
click at [1097, 325] on select "Select 1 2 3 4 5 6 7 8 9 10 11 12 13 14 15 16 17 18 19 20" at bounding box center [1259, 341] width 325 height 32
select select "1"
click option "2" at bounding box center [0, 0] width 0 height 0
click at [926, 325] on select "Select Single Married Separated Divorced Widowed" at bounding box center [1003, 341] width 155 height 32
select select "1"
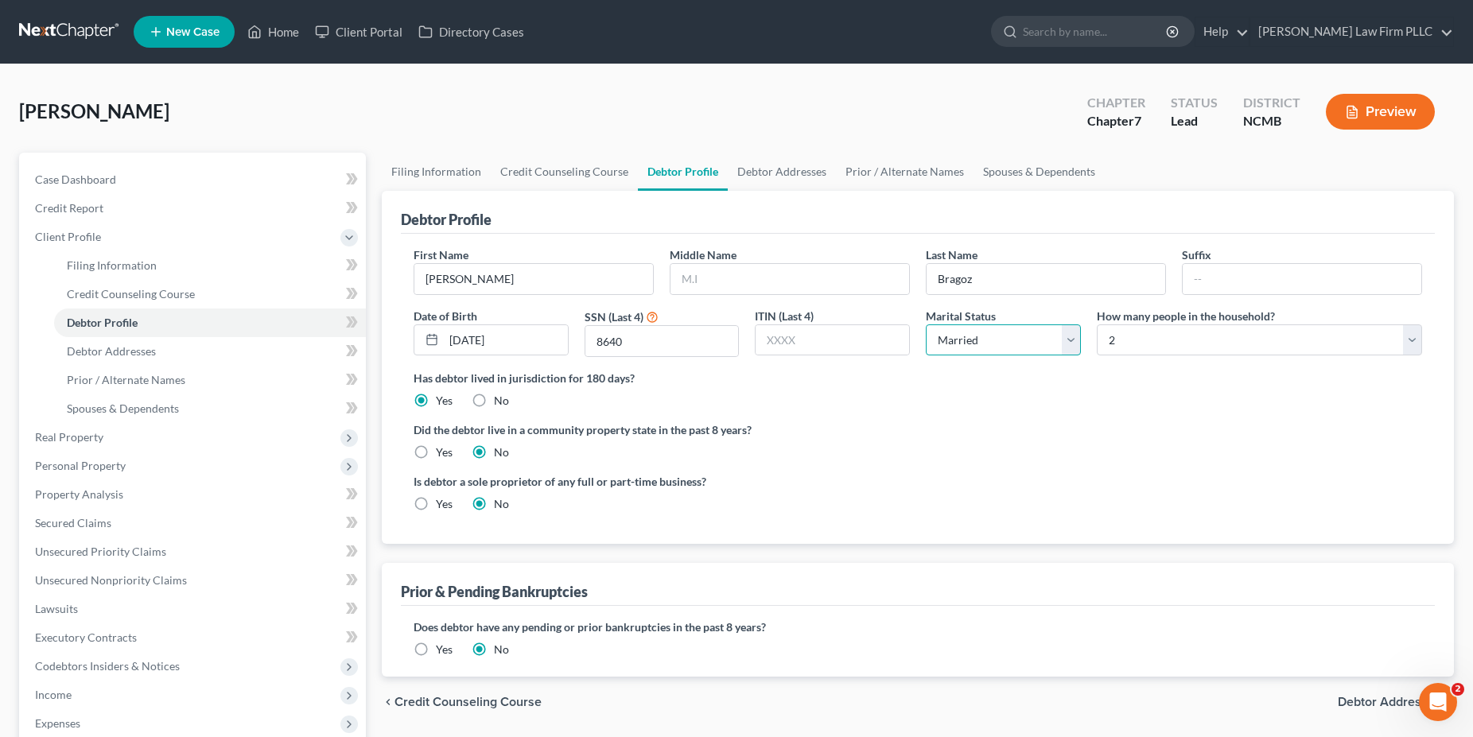
click option "Married" at bounding box center [0, 0] width 0 height 0
click at [785, 173] on link "Debtor Addresses" at bounding box center [782, 172] width 108 height 38
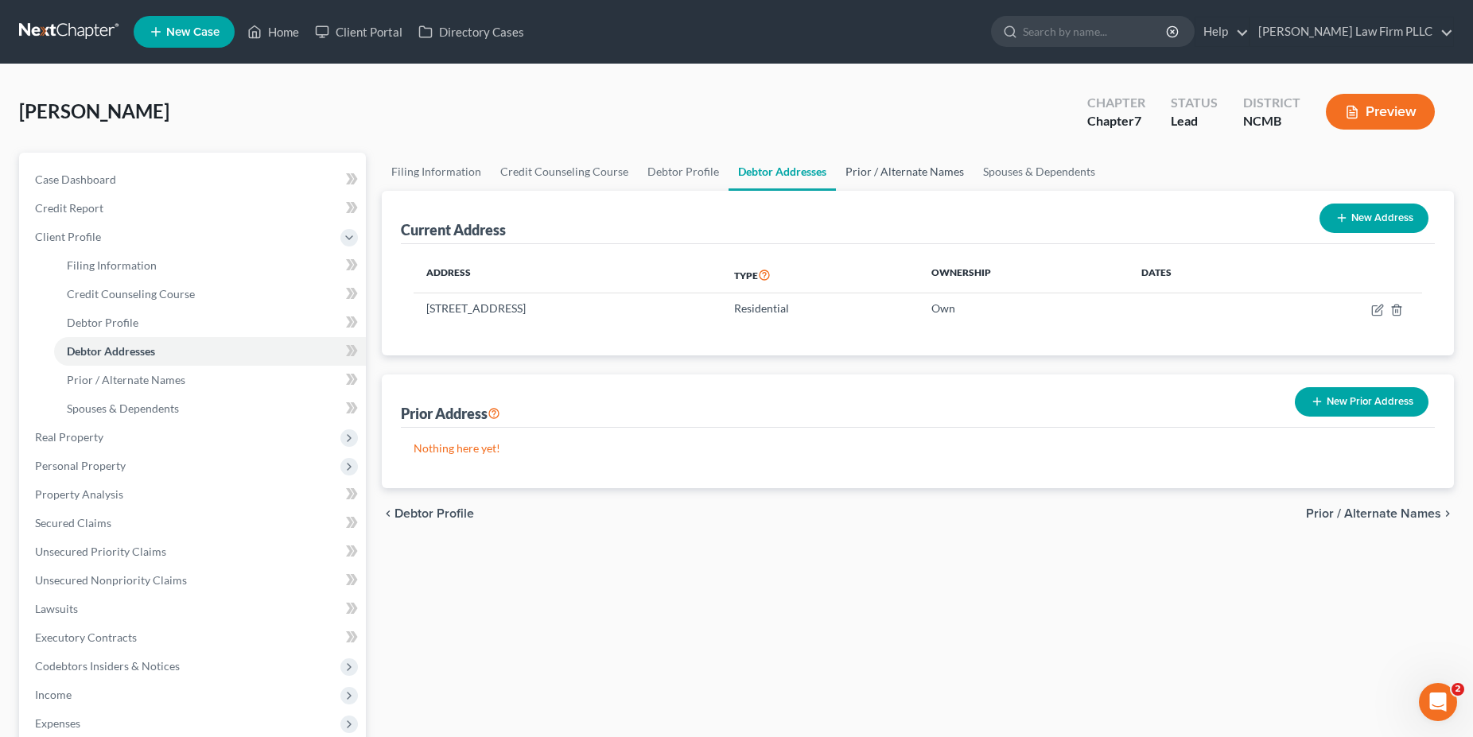
click at [881, 173] on link "Prior / Alternate Names" at bounding box center [905, 172] width 138 height 38
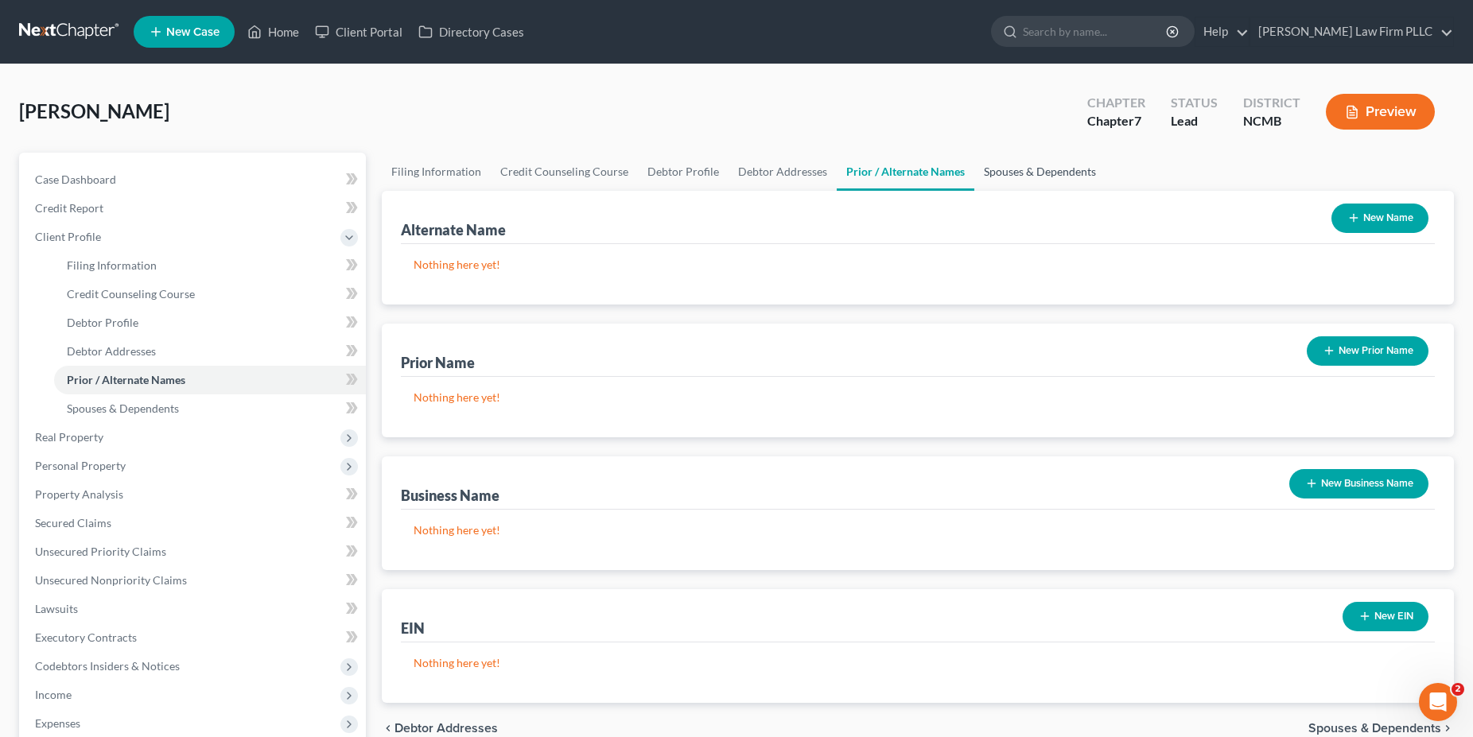
click at [1002, 172] on link "Spouses & Dependents" at bounding box center [1039, 172] width 131 height 38
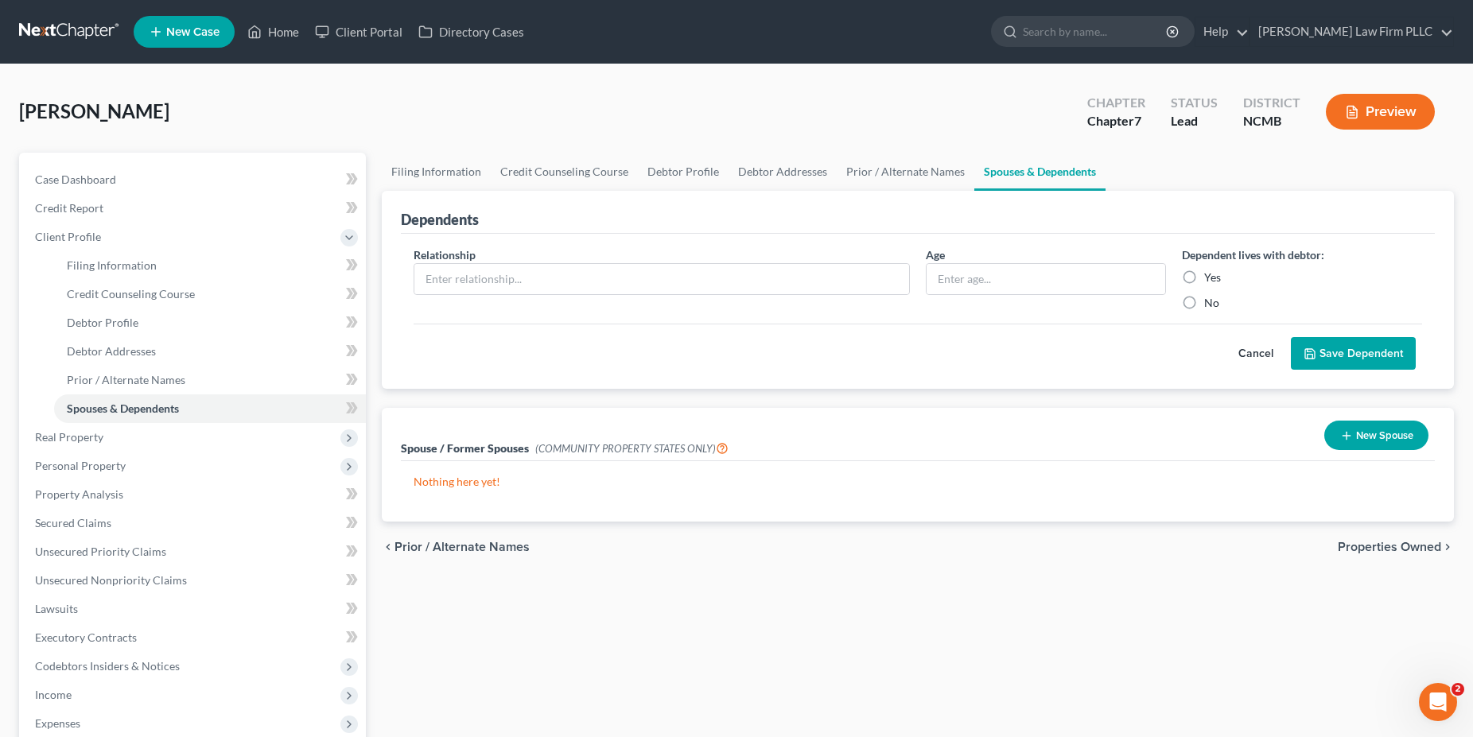
click at [375, 123] on div "Bragoz, Lloyd Upgraded Chapter Chapter 7 Status Lead District NCMB Preview" at bounding box center [736, 118] width 1435 height 69
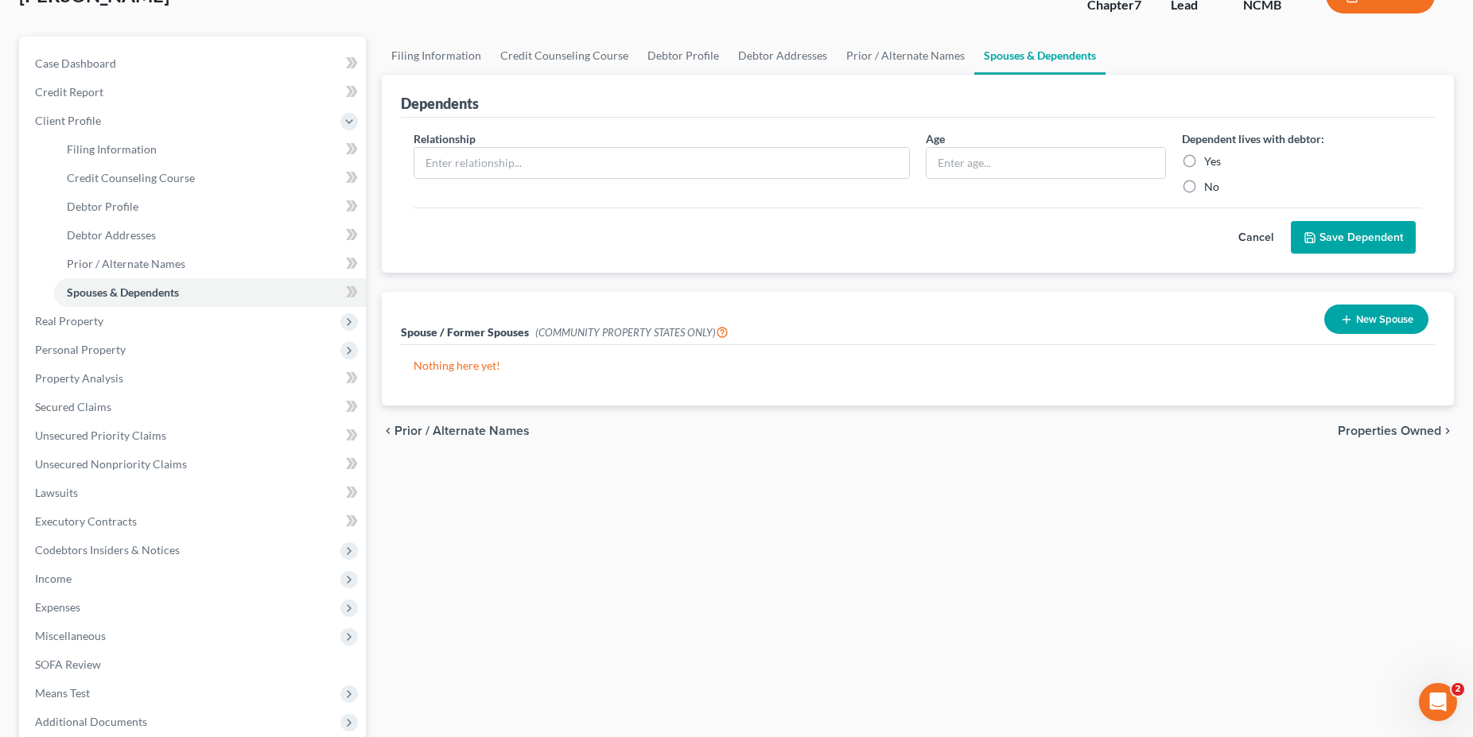
scroll to position [35, 0]
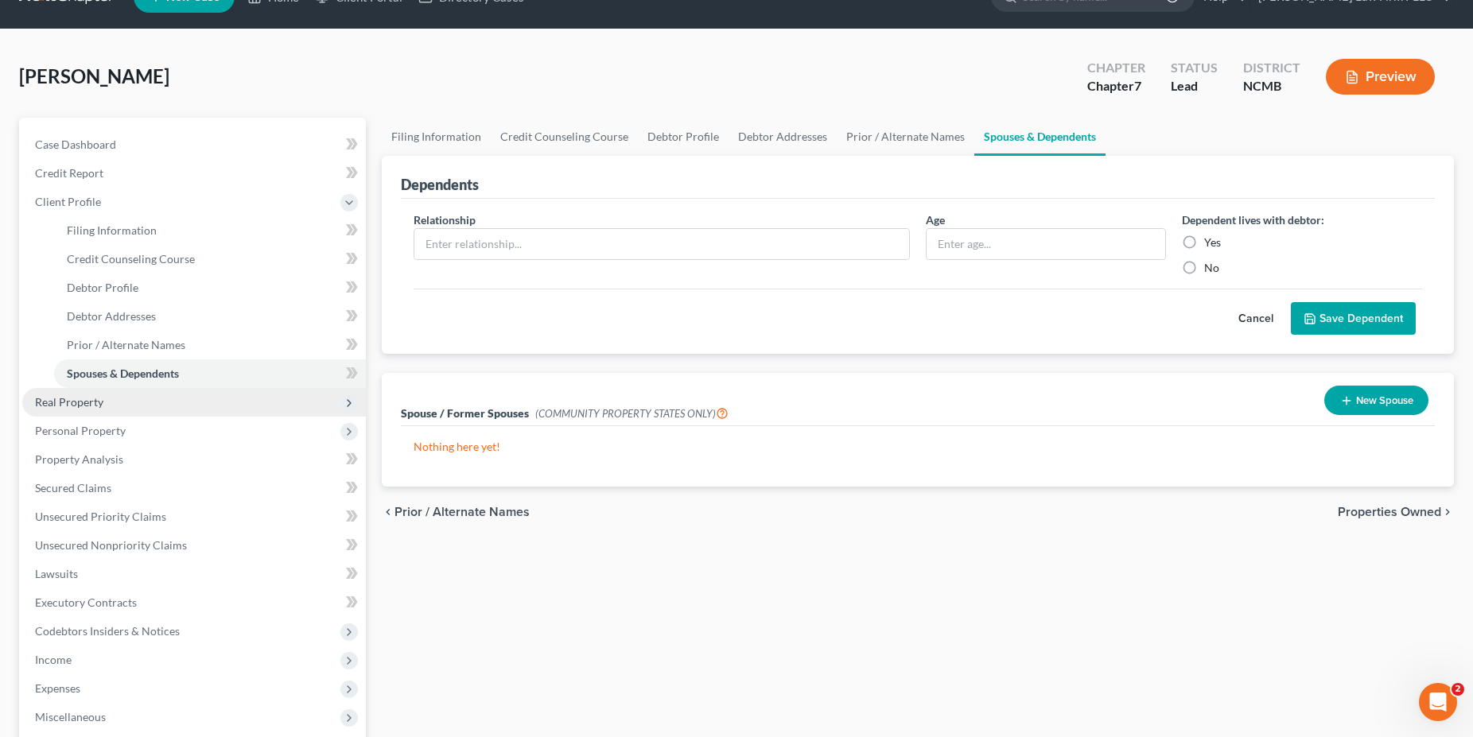
click at [100, 406] on span "Real Property" at bounding box center [69, 402] width 68 height 14
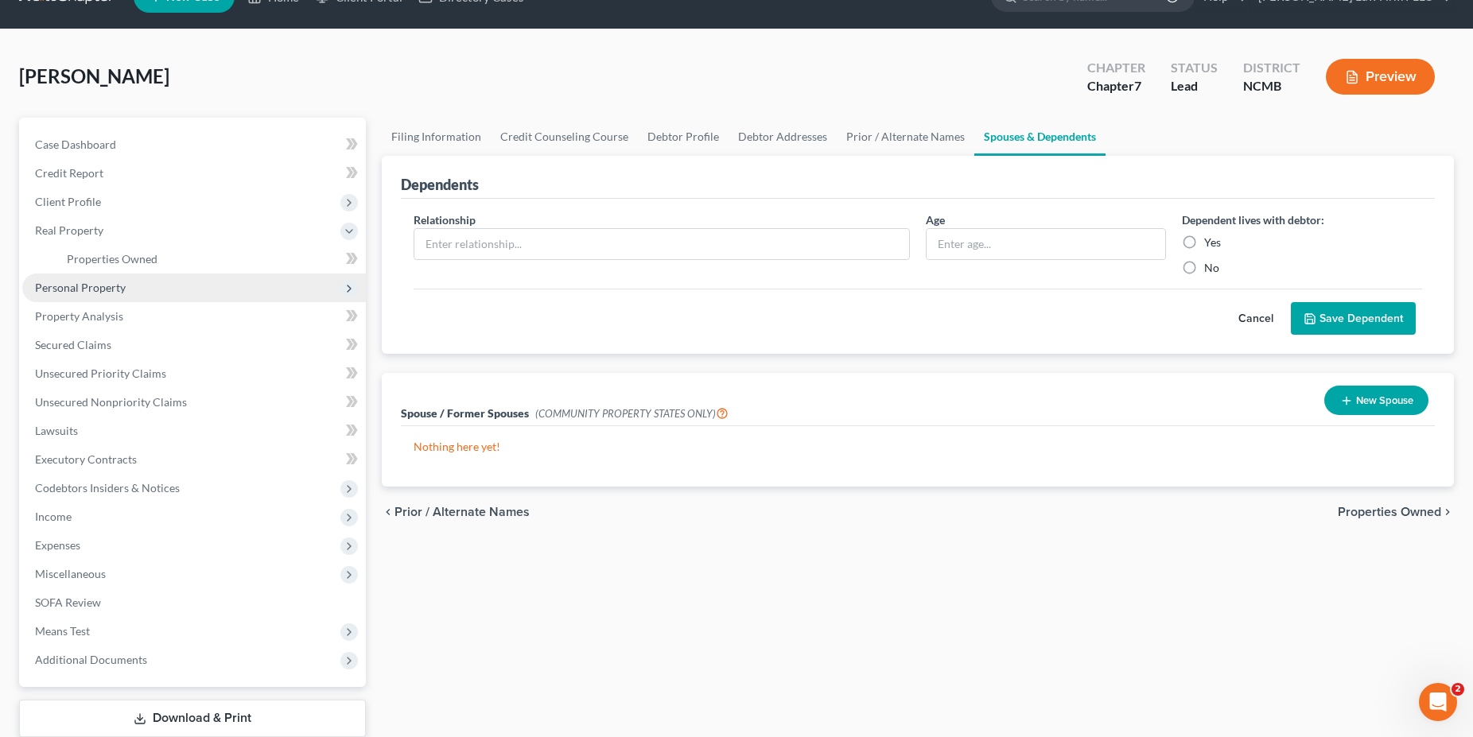
click at [93, 289] on span "Personal Property" at bounding box center [80, 288] width 91 height 14
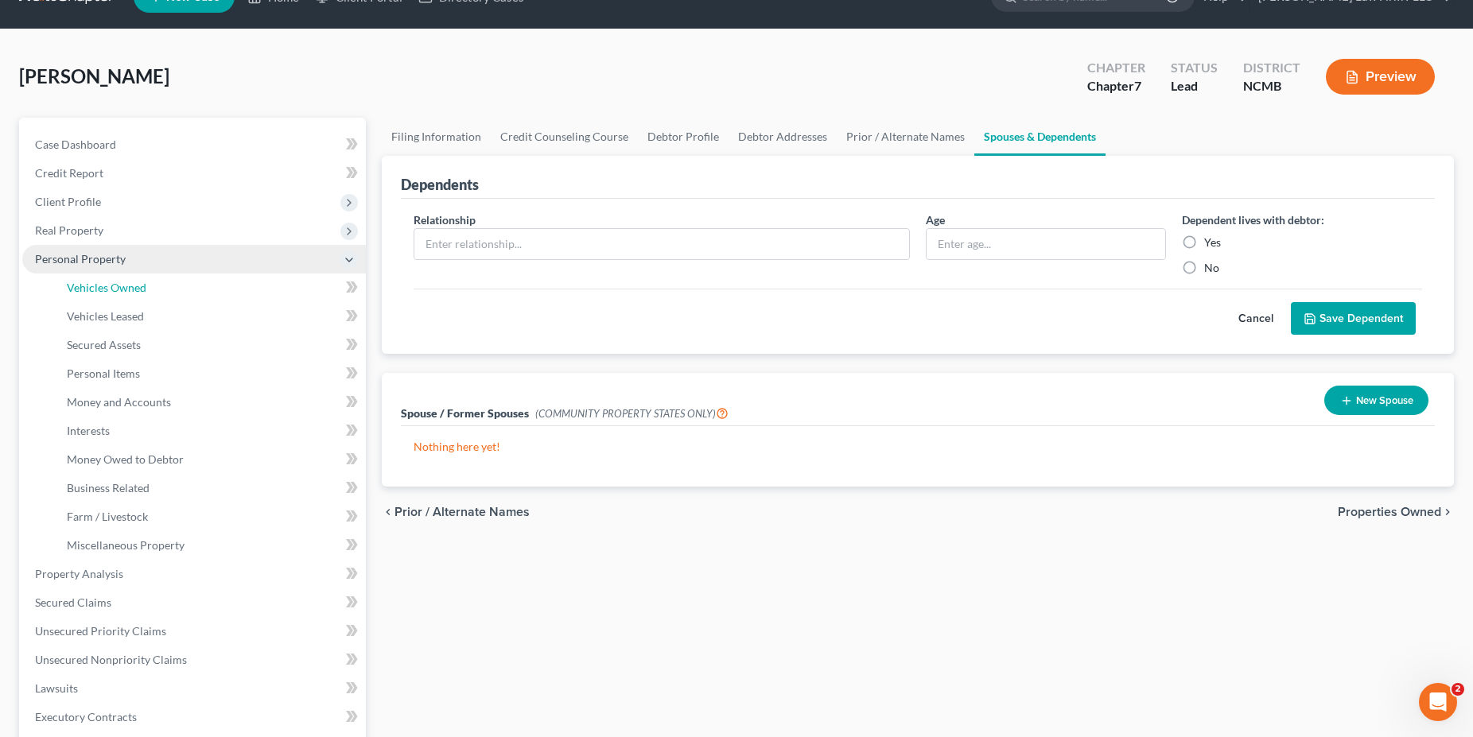
click at [93, 289] on span "Vehicles Owned" at bounding box center [107, 288] width 80 height 14
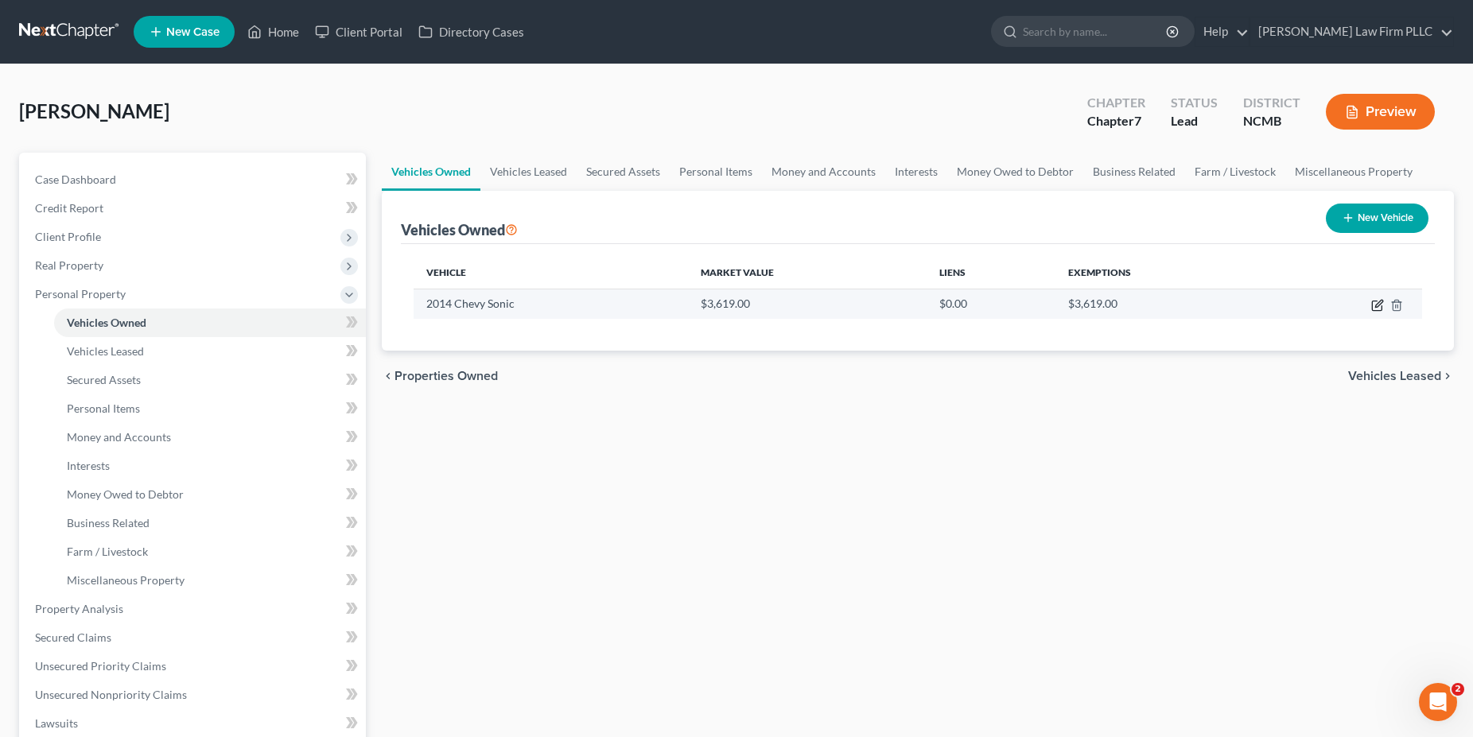
click at [1374, 299] on icon "button" at bounding box center [1377, 305] width 13 height 13
select select "0"
select select "12"
select select "2"
select select "0"
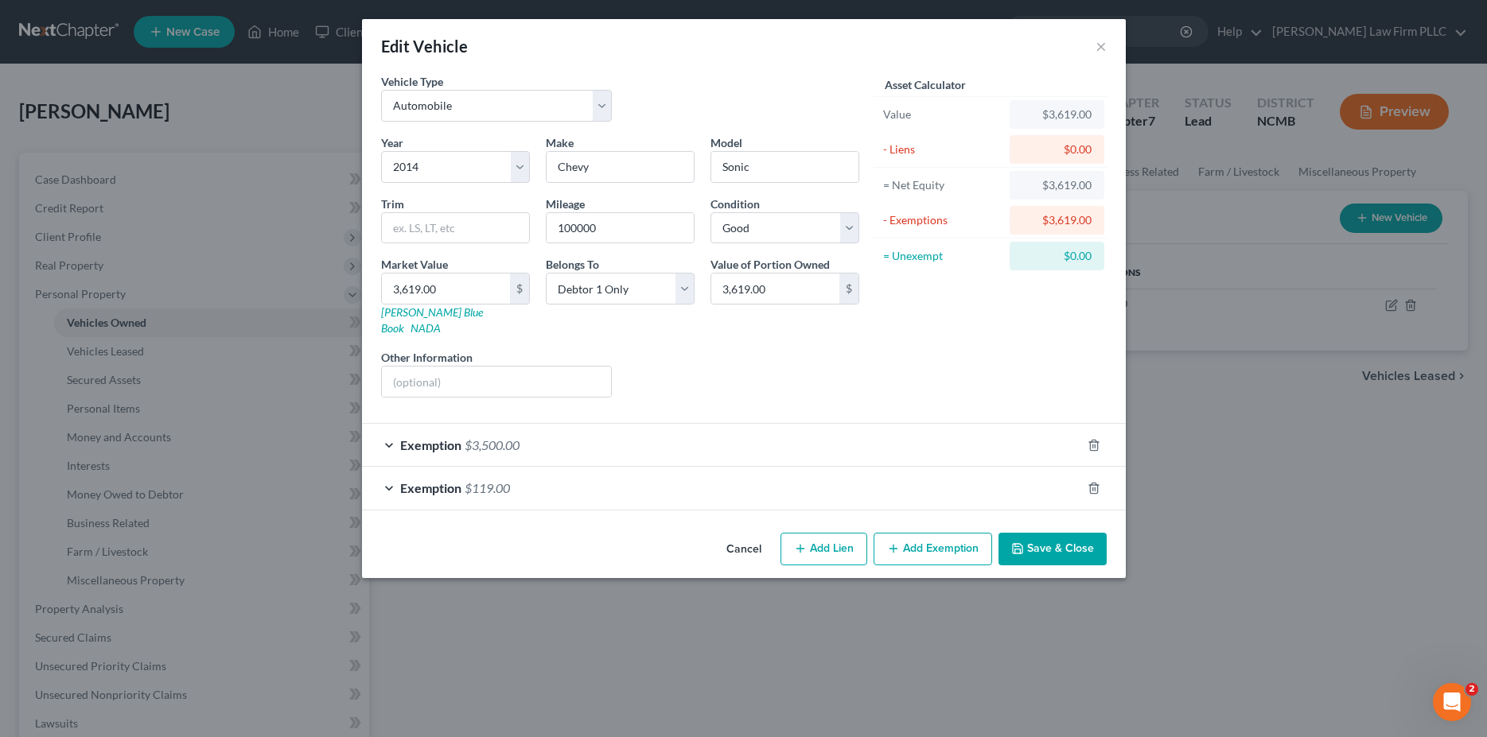
click at [1093, 44] on div "Edit Vehicle ×" at bounding box center [744, 46] width 764 height 54
click at [1107, 54] on div "Edit Vehicle ×" at bounding box center [744, 46] width 764 height 54
click at [1102, 50] on button "×" at bounding box center [1100, 46] width 11 height 19
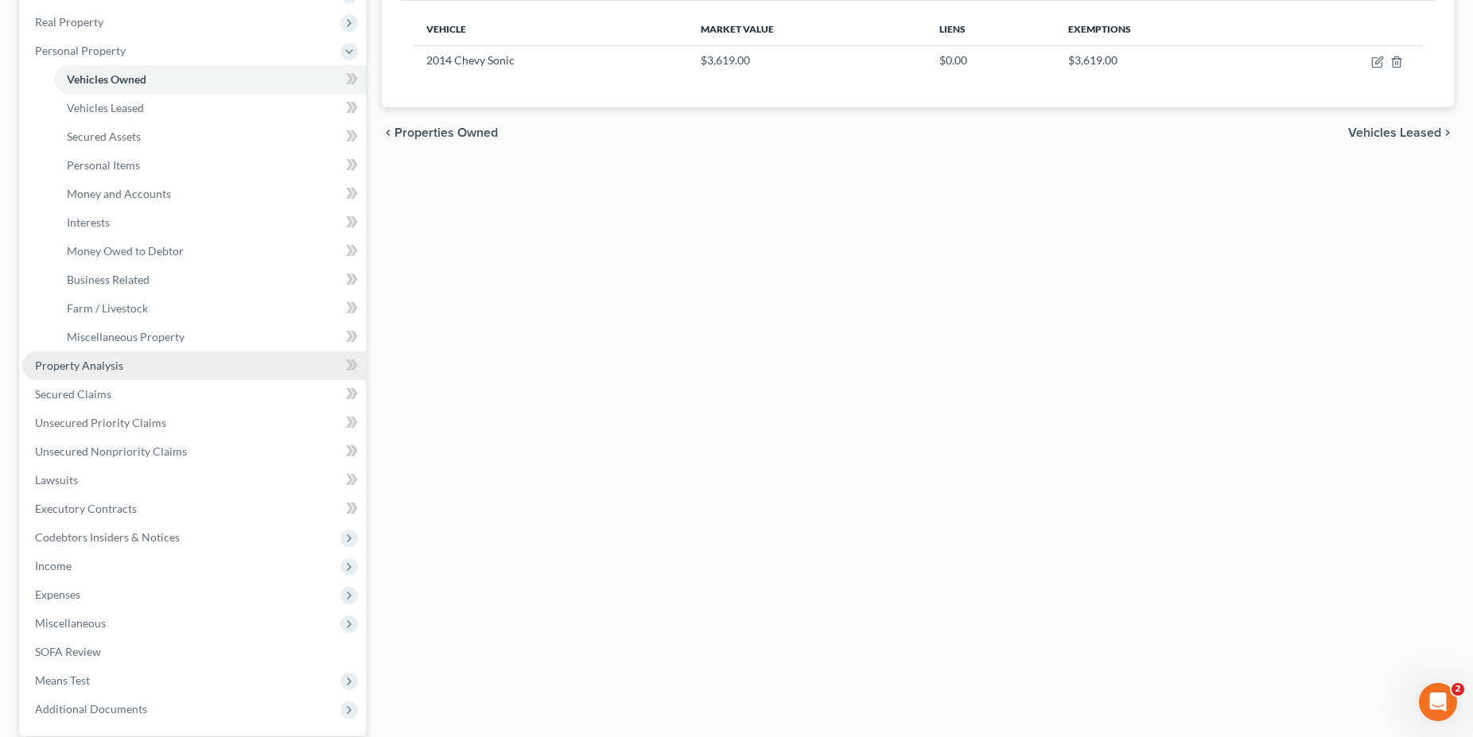
click at [91, 365] on span "Property Analysis" at bounding box center [79, 366] width 88 height 14
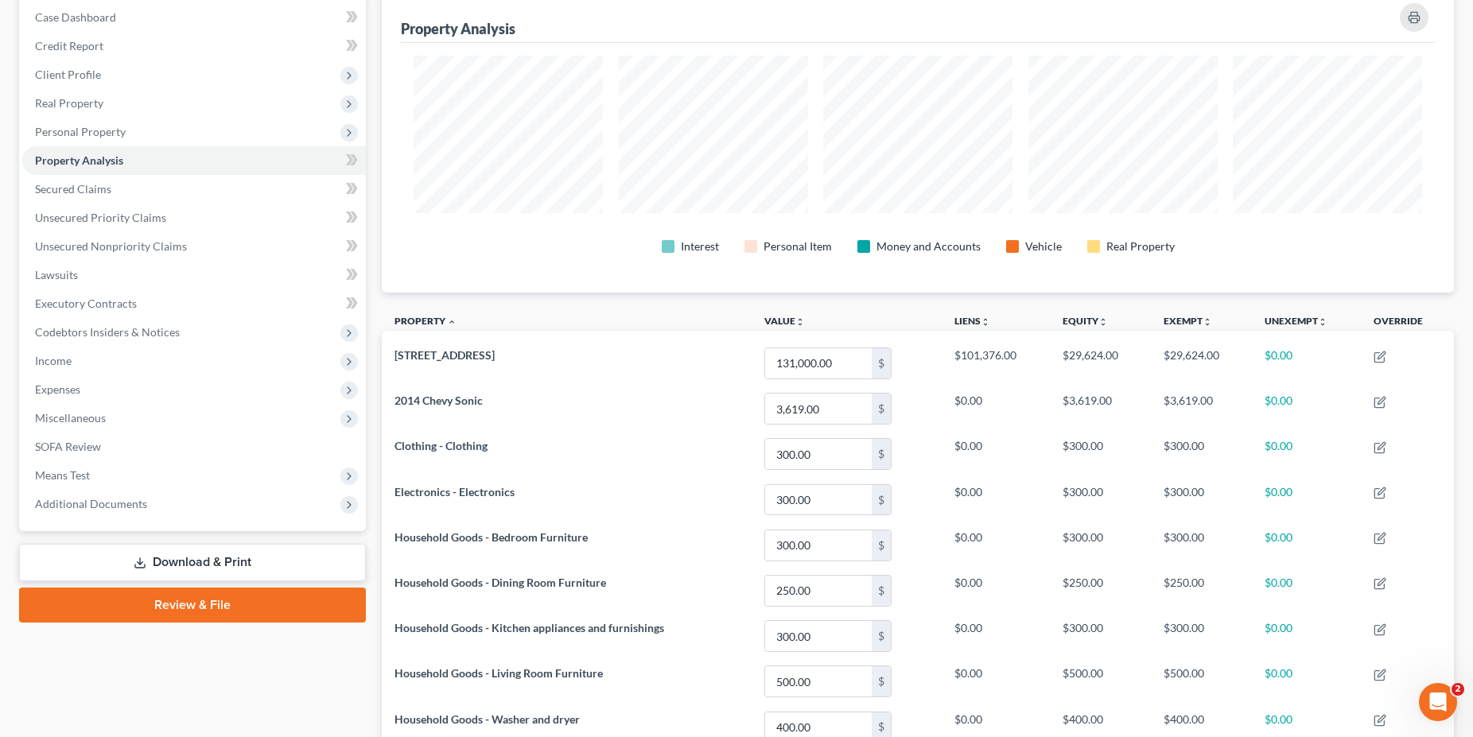
click at [373, 175] on div "Case Dashboard Payments Invoices Payments Payments Credit Report Client Profile" at bounding box center [192, 554] width 363 height 1128
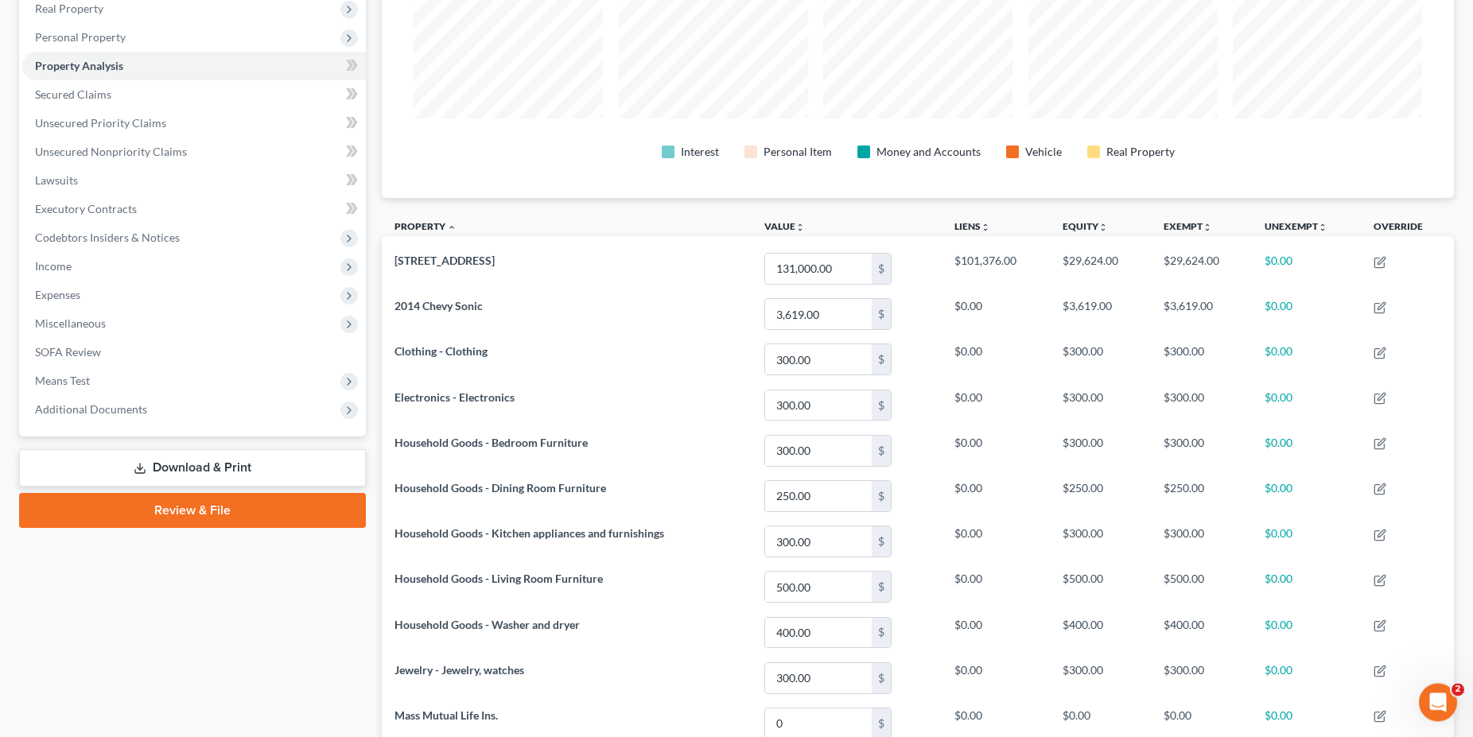
scroll to position [198, 0]
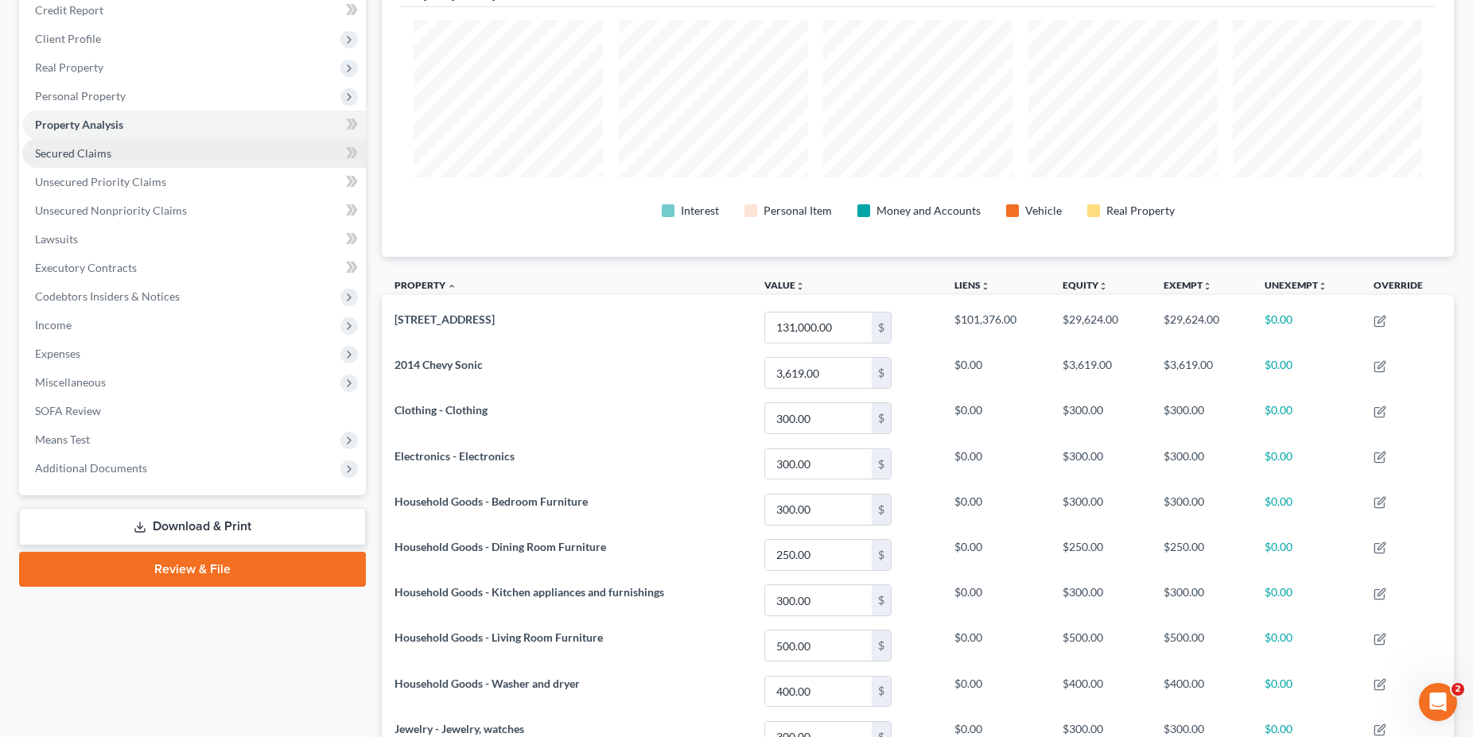
click at [61, 158] on span "Secured Claims" at bounding box center [73, 153] width 76 height 14
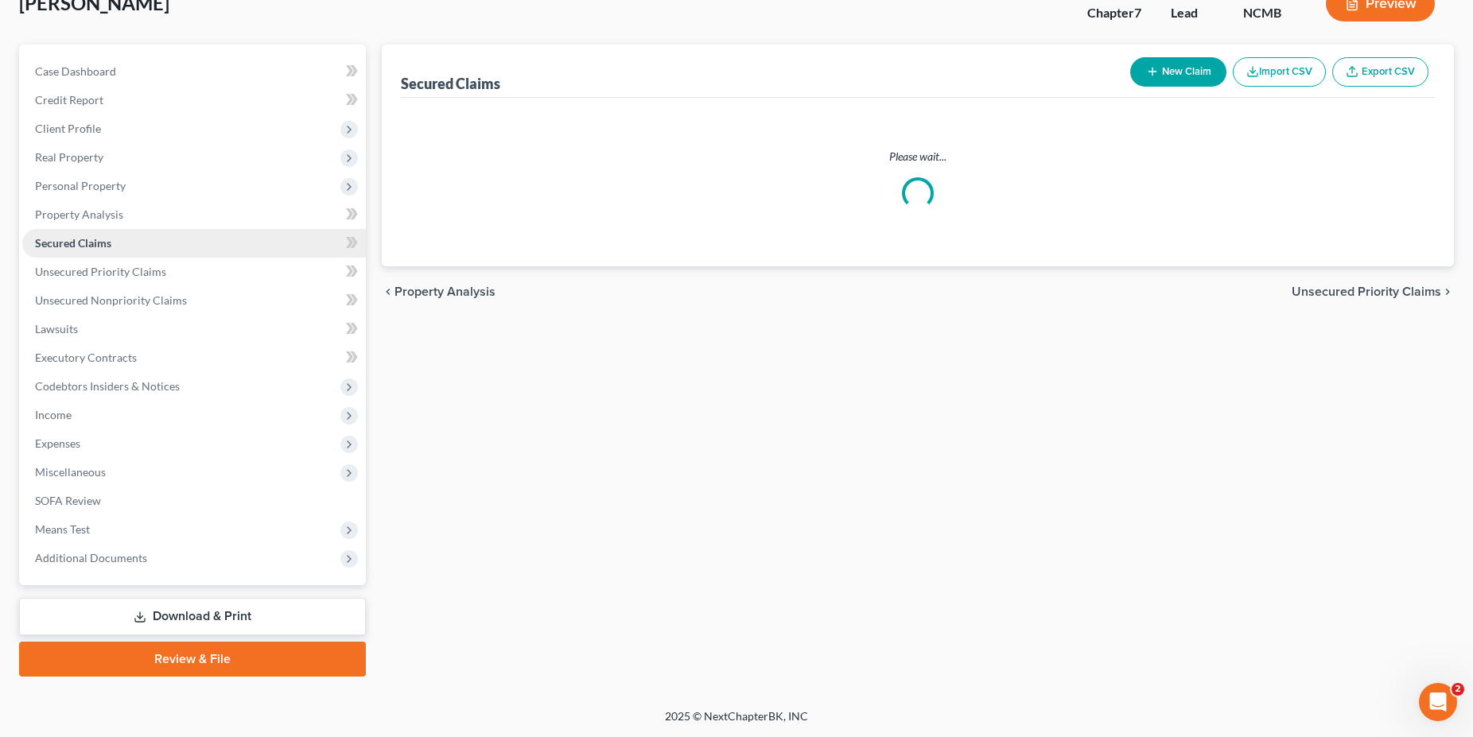
scroll to position [107, 0]
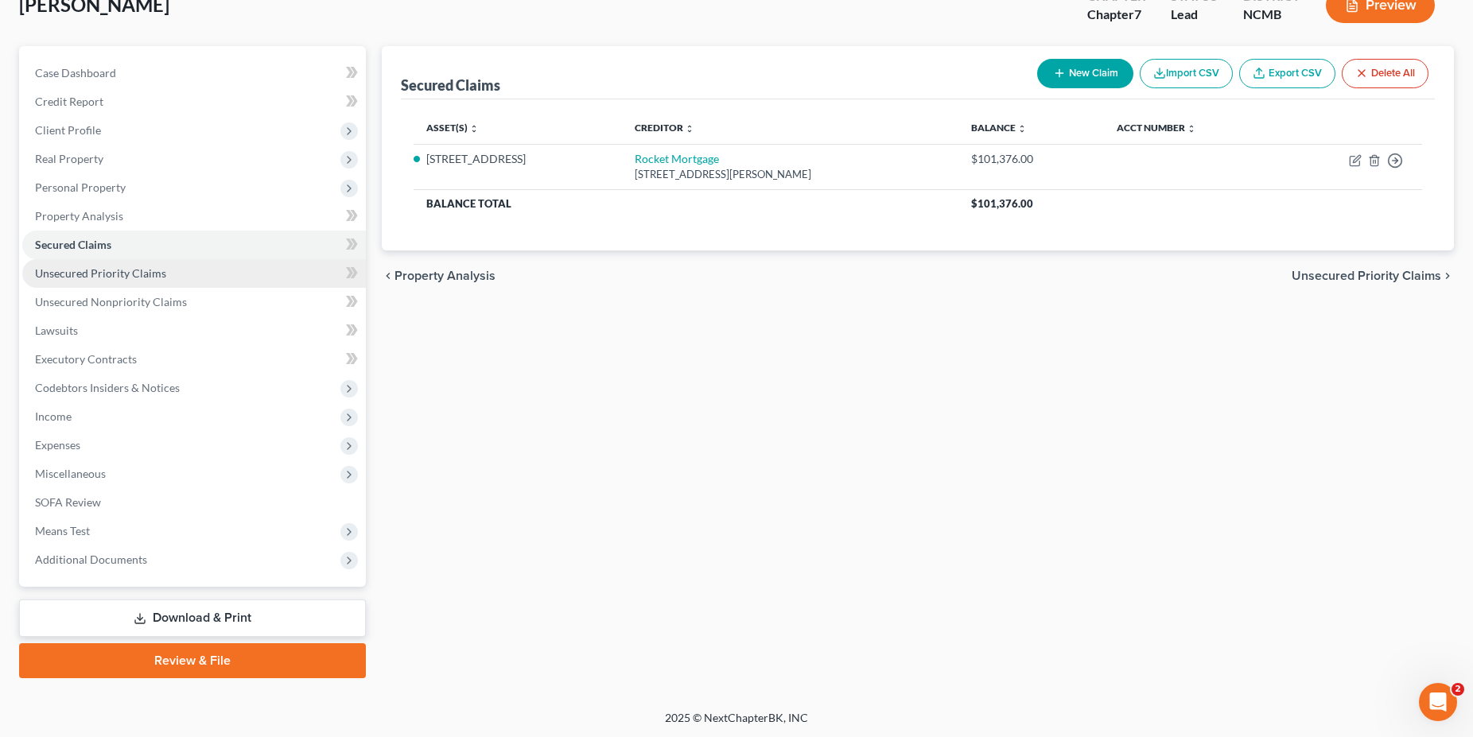
click at [166, 270] on link "Unsecured Priority Claims" at bounding box center [194, 273] width 344 height 29
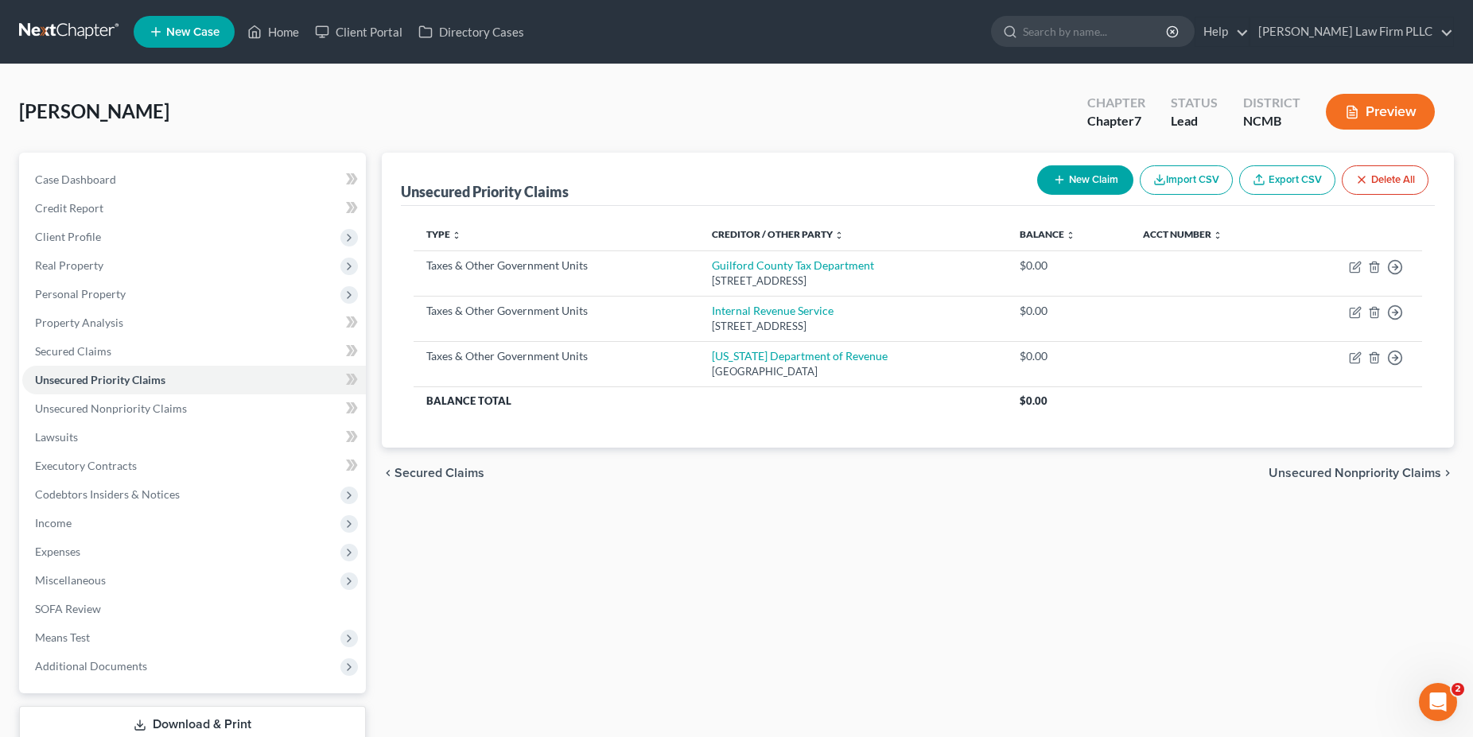
click at [376, 111] on div "Bragoz, Lloyd Upgraded Chapter Chapter 7 Status Lead District NCMB Preview" at bounding box center [736, 118] width 1435 height 69
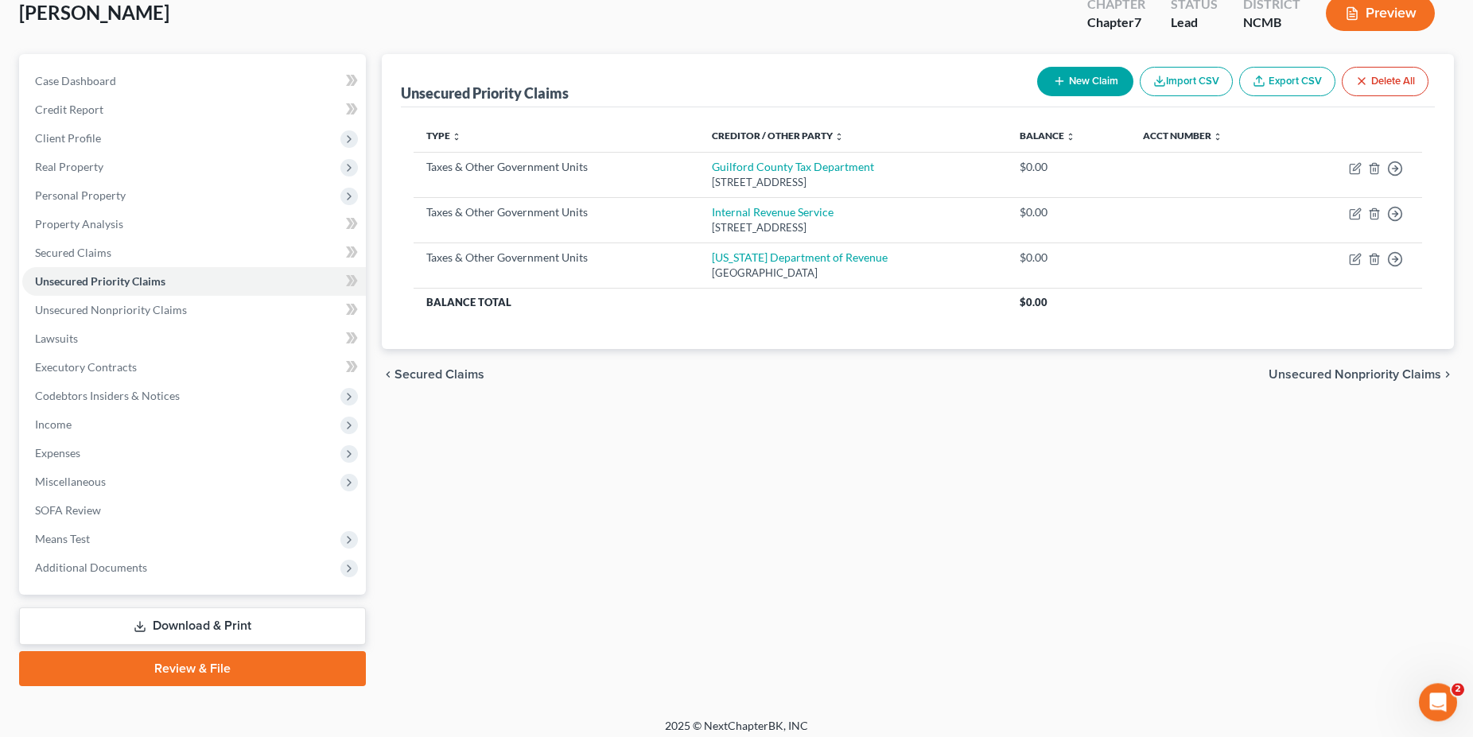
scroll to position [107, 0]
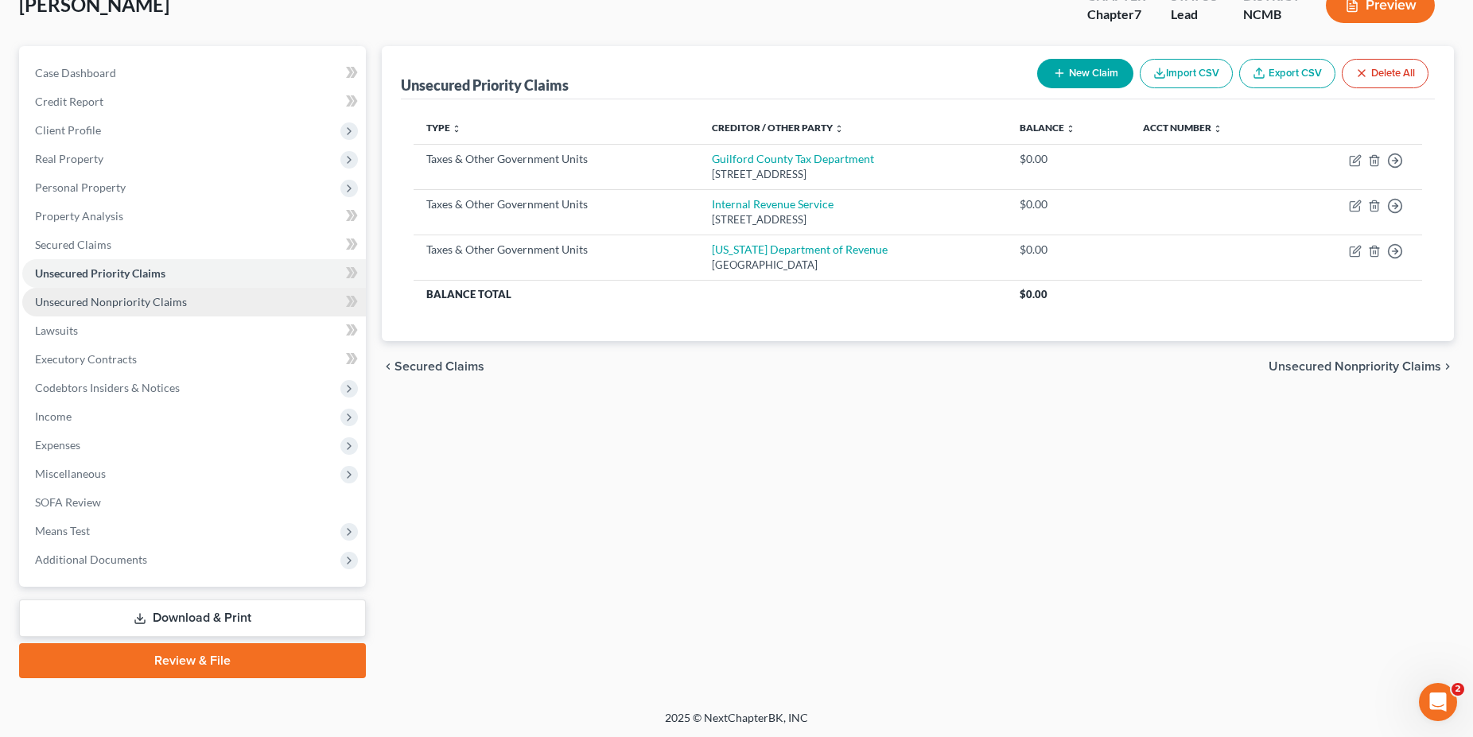
click at [157, 300] on span "Unsecured Nonpriority Claims" at bounding box center [111, 302] width 152 height 14
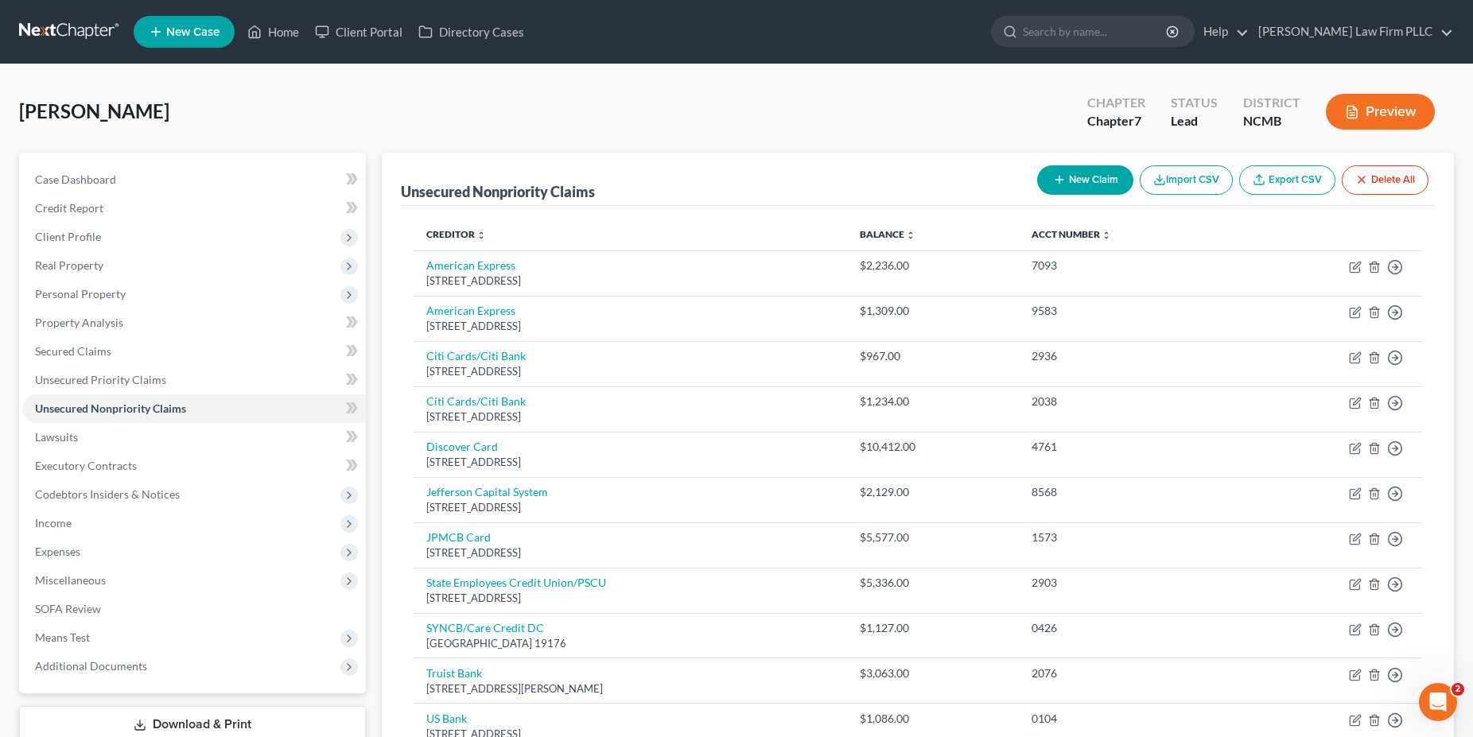
click at [398, 113] on div "Bragoz, Lloyd Upgraded Chapter Chapter 7 Status Lead District NCMB Preview" at bounding box center [736, 118] width 1435 height 69
click at [369, 103] on div "Bragoz, Lloyd Upgraded Chapter Chapter 7 Status Lead District NCMB Preview" at bounding box center [736, 118] width 1435 height 69
click at [1462, 307] on div "Bragoz, Lloyd Upgraded Chapter Chapter 7 Status Lead District NCMB Preview Peti…" at bounding box center [736, 478] width 1473 height 828
click at [101, 435] on link "Lawsuits" at bounding box center [194, 437] width 344 height 29
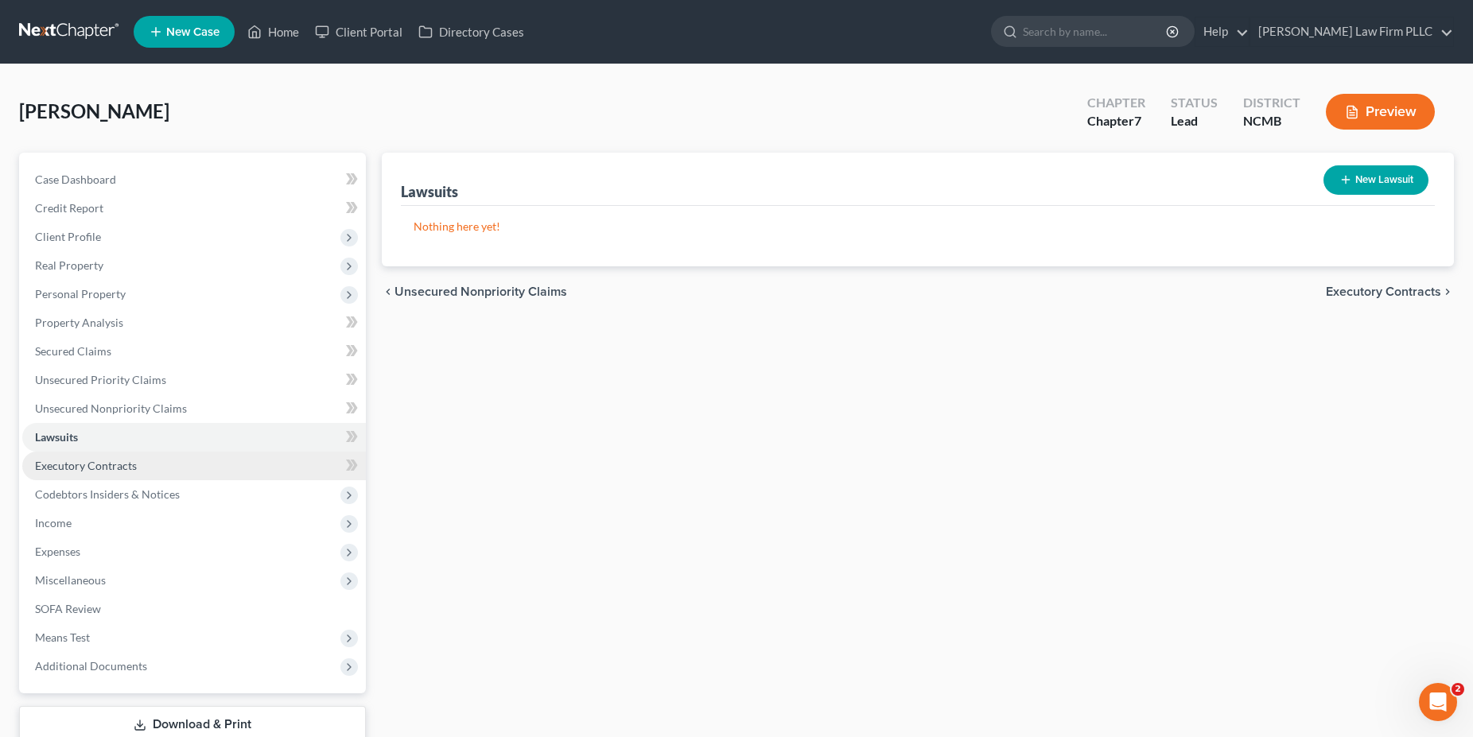
click at [106, 461] on span "Executory Contracts" at bounding box center [86, 466] width 102 height 14
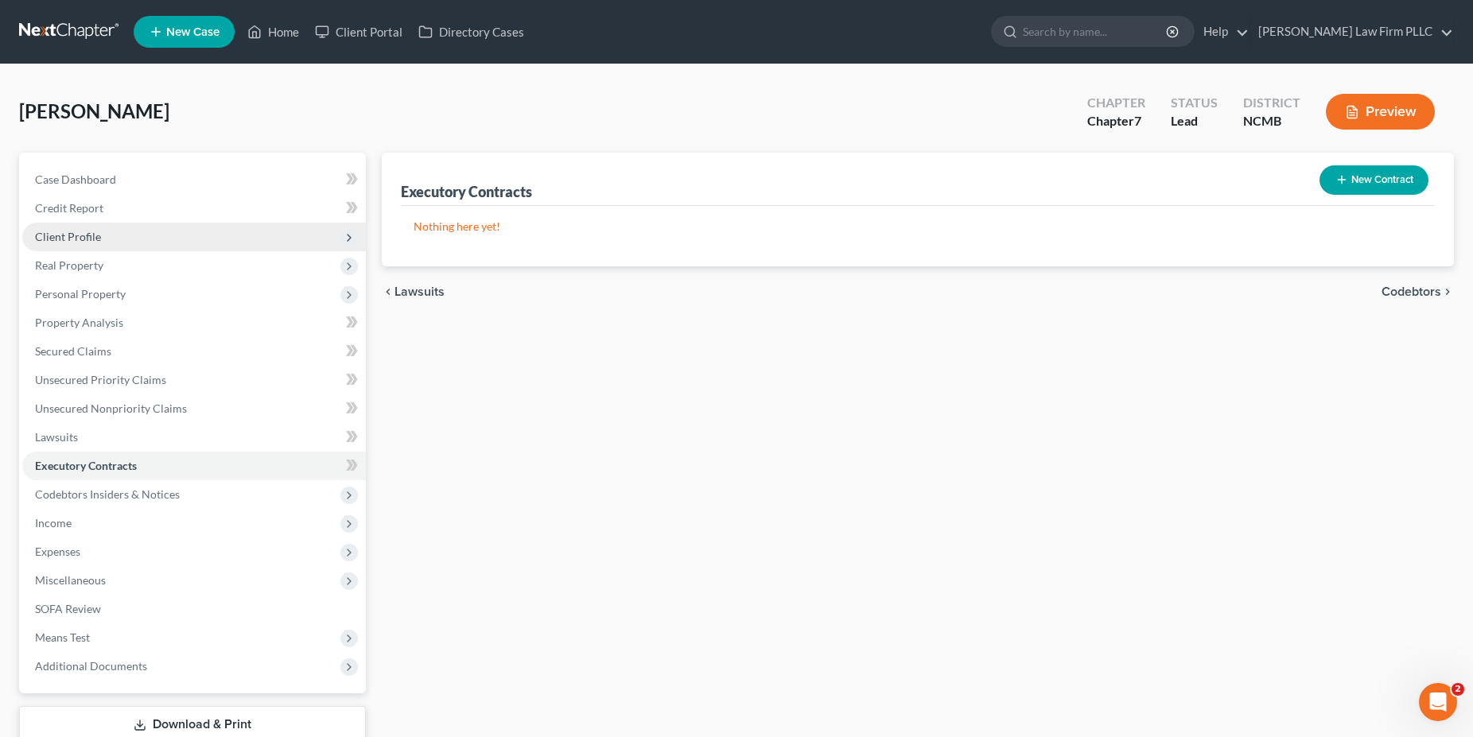
click at [105, 236] on span "Client Profile" at bounding box center [194, 237] width 344 height 29
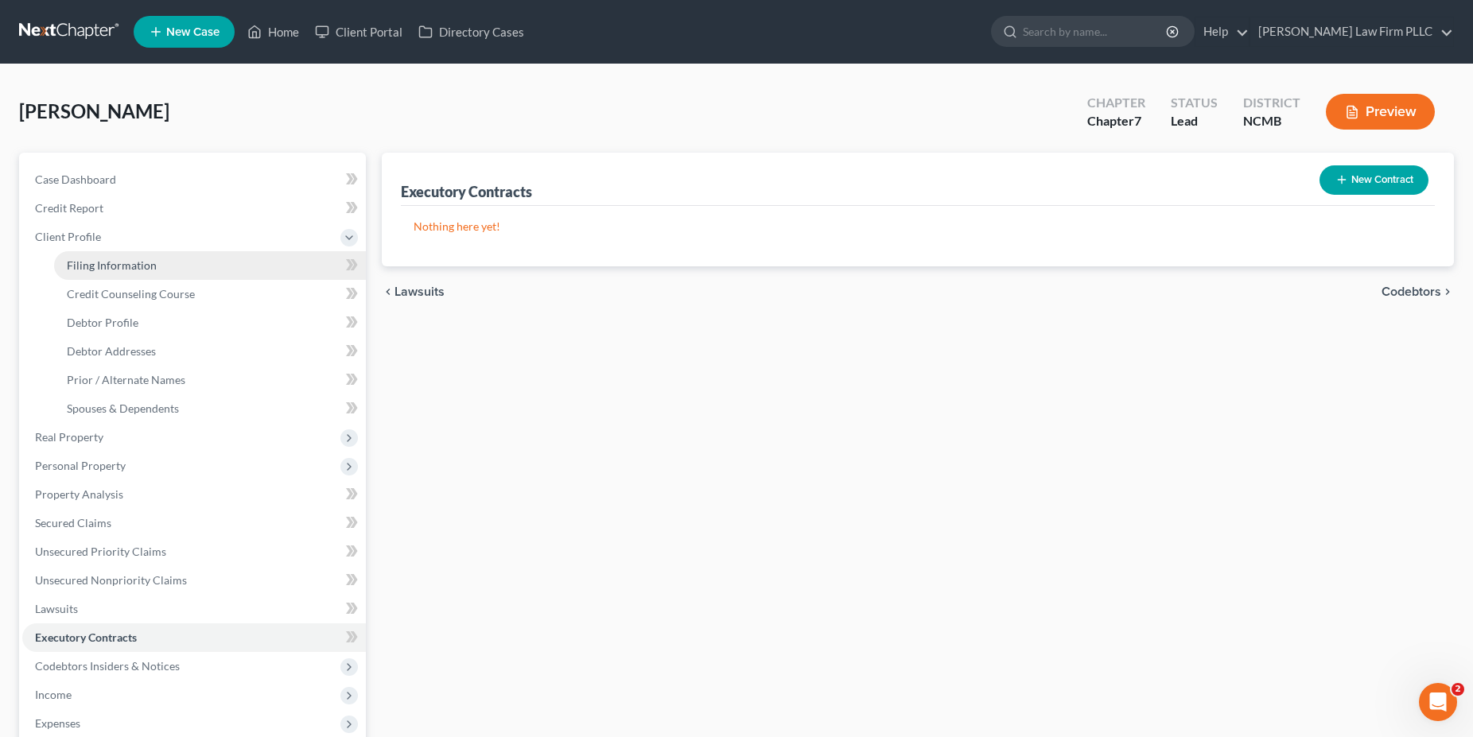
click at [115, 261] on span "Filing Information" at bounding box center [112, 266] width 90 height 14
select select "1"
select select "0"
select select "58"
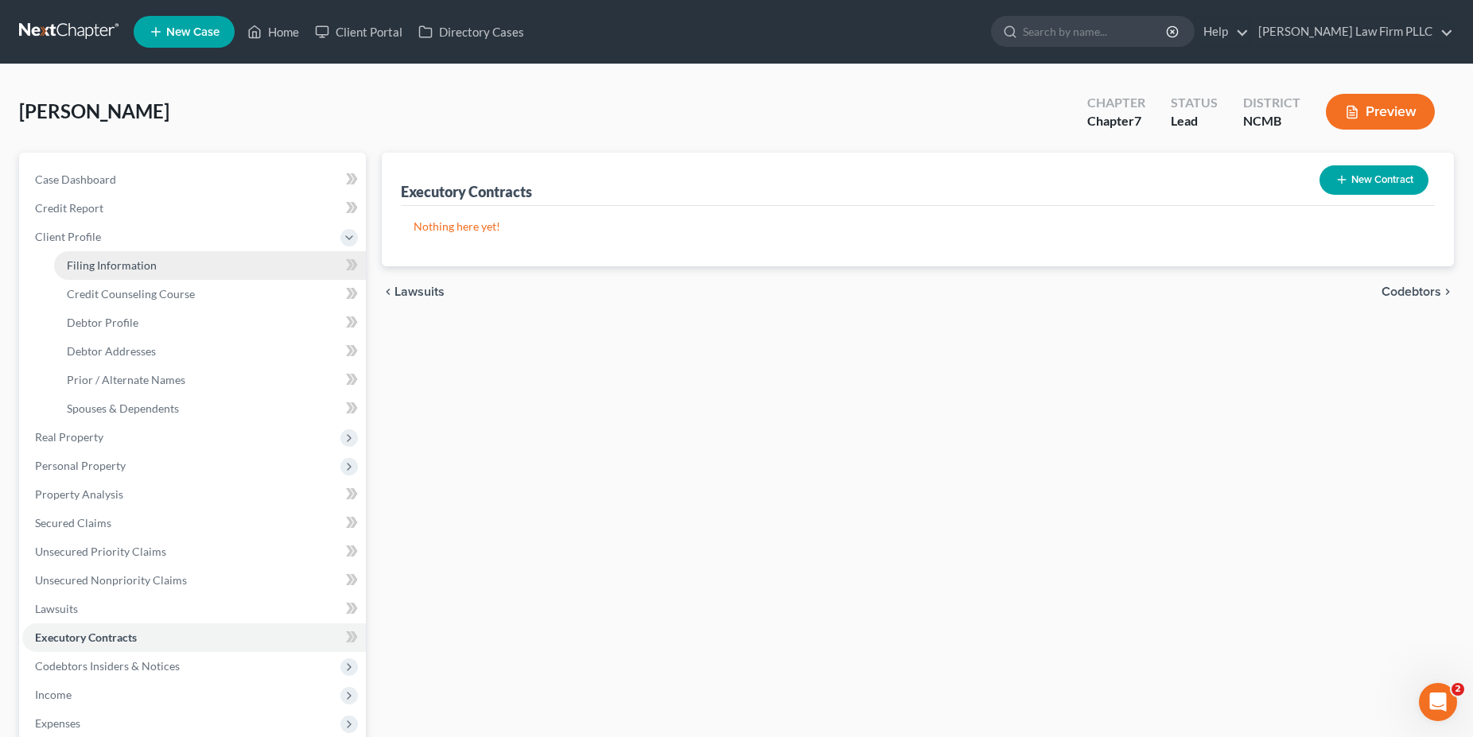
select select "0"
select select "28"
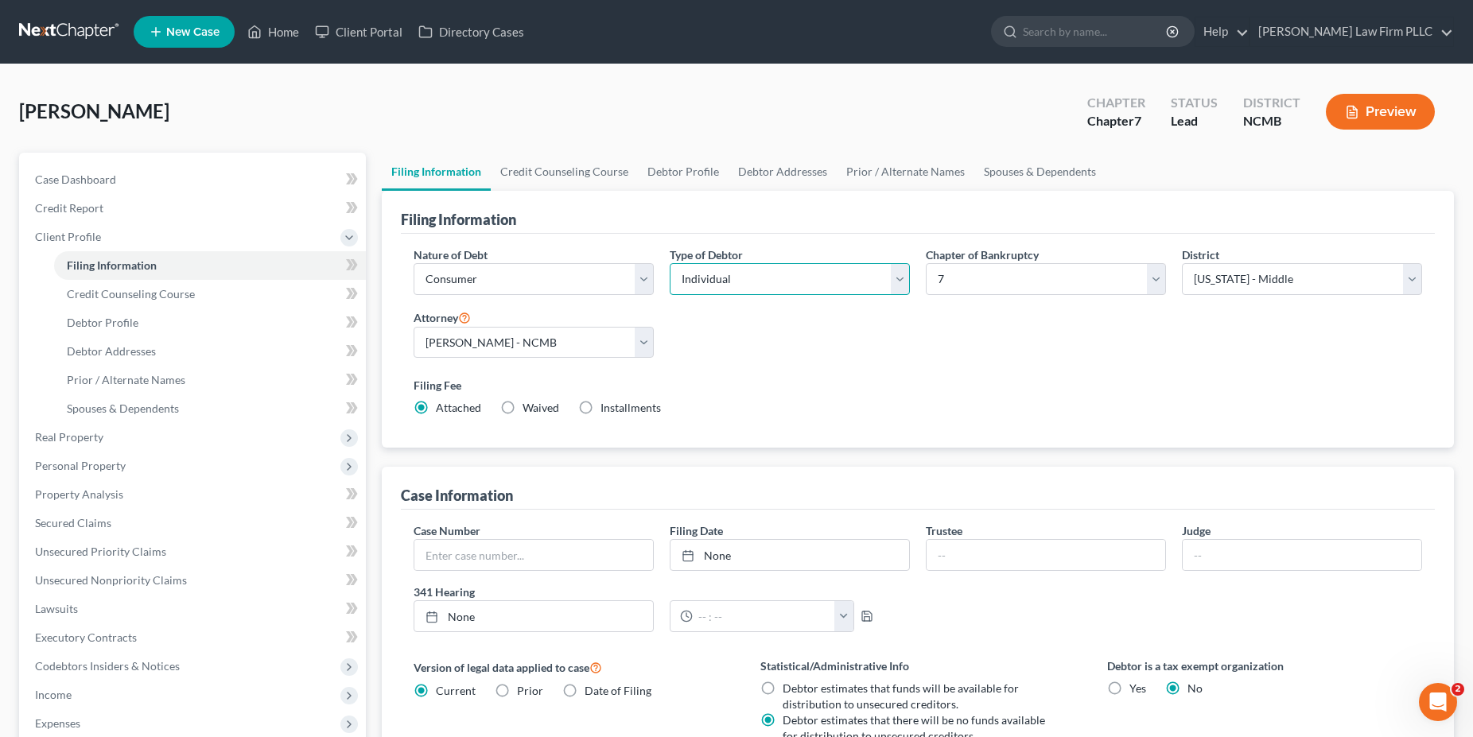
click at [670, 263] on select "Select Individual Joint" at bounding box center [790, 279] width 240 height 32
click at [724, 275] on select "Select Individual Joint" at bounding box center [790, 279] width 240 height 32
click at [414, 263] on select "Select Business Consumer Other" at bounding box center [534, 279] width 240 height 32
click at [585, 275] on select "Select Business Consumer Other" at bounding box center [534, 279] width 240 height 32
click at [857, 336] on div "Nature of Debt Select Business Consumer Other Nature of Business Select Clearin…" at bounding box center [918, 338] width 1025 height 183
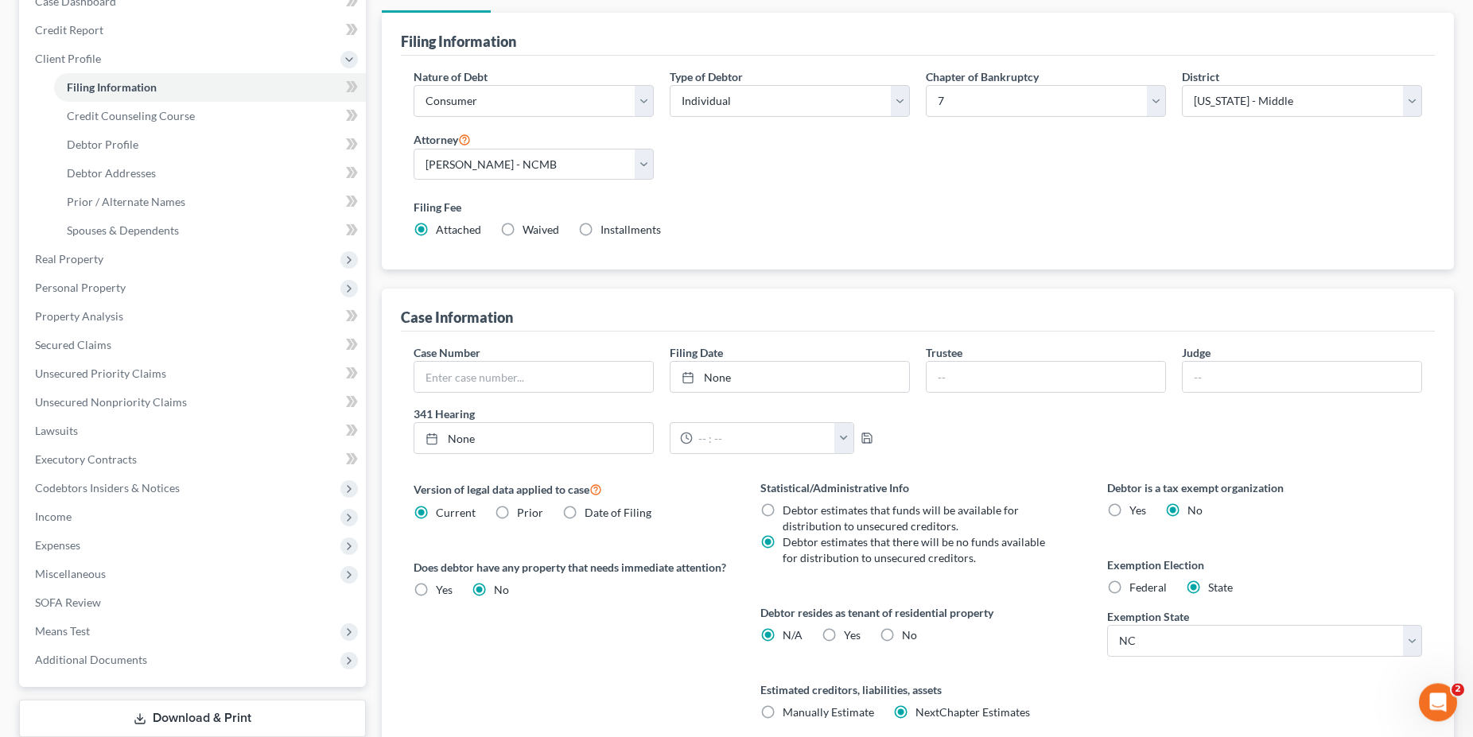
scroll to position [67, 0]
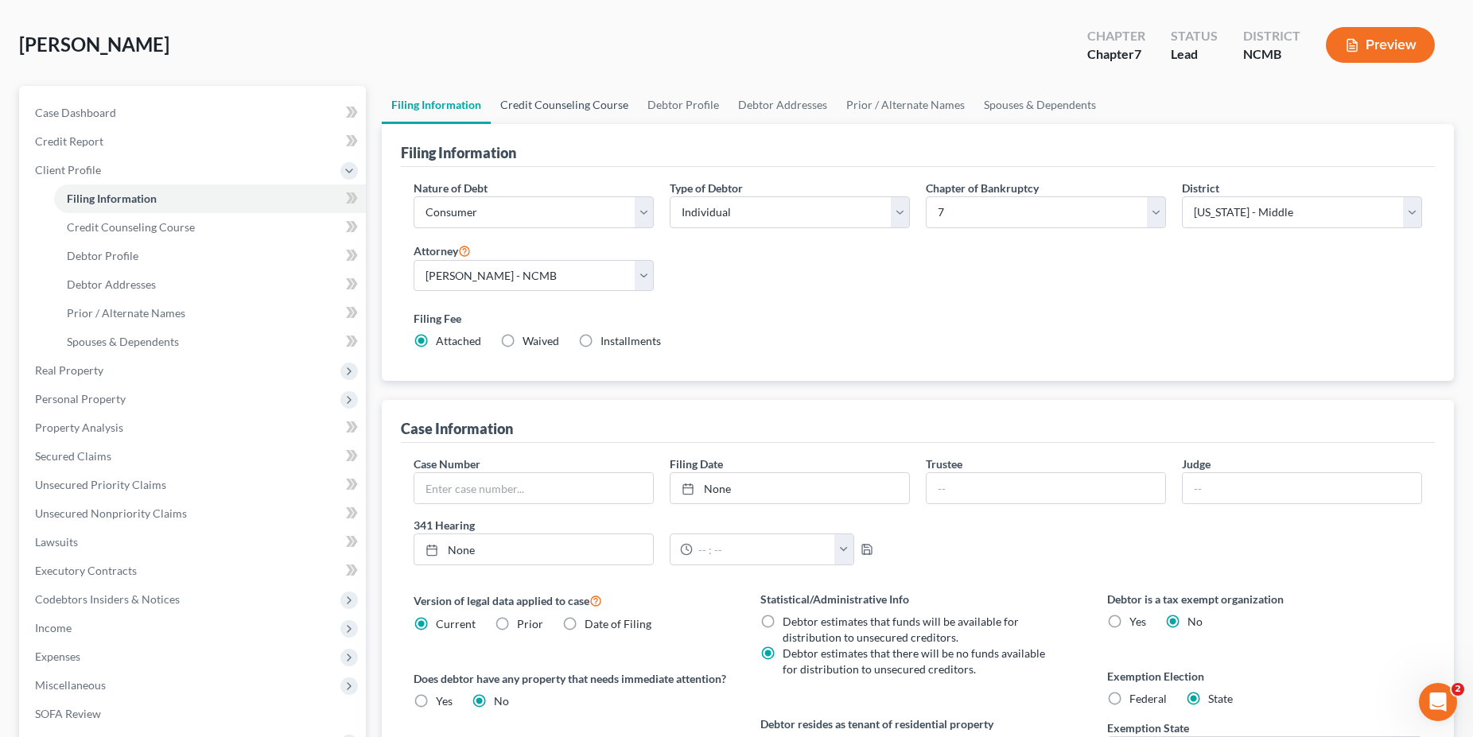
click at [539, 111] on link "Credit Counseling Course" at bounding box center [564, 105] width 147 height 38
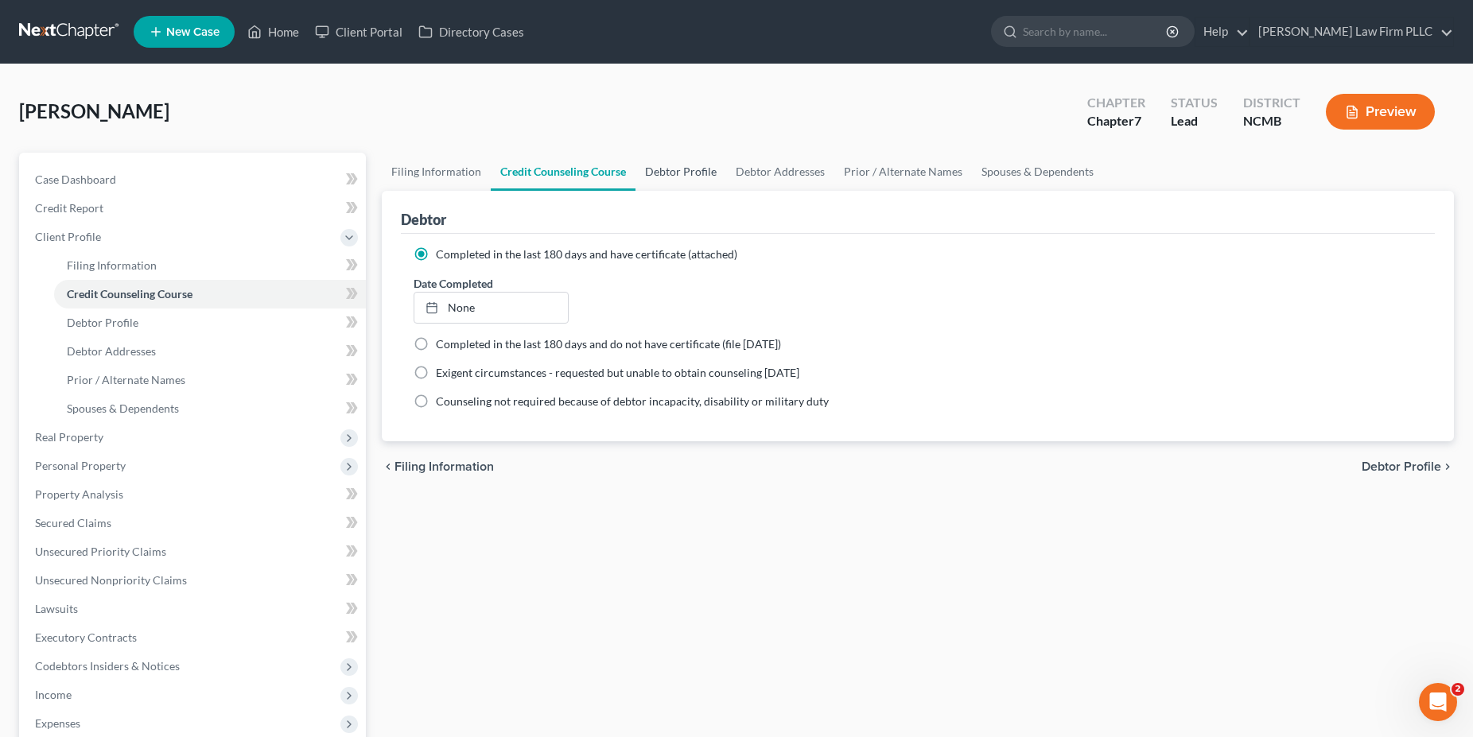
click at [683, 173] on link "Debtor Profile" at bounding box center [681, 172] width 91 height 38
select select "1"
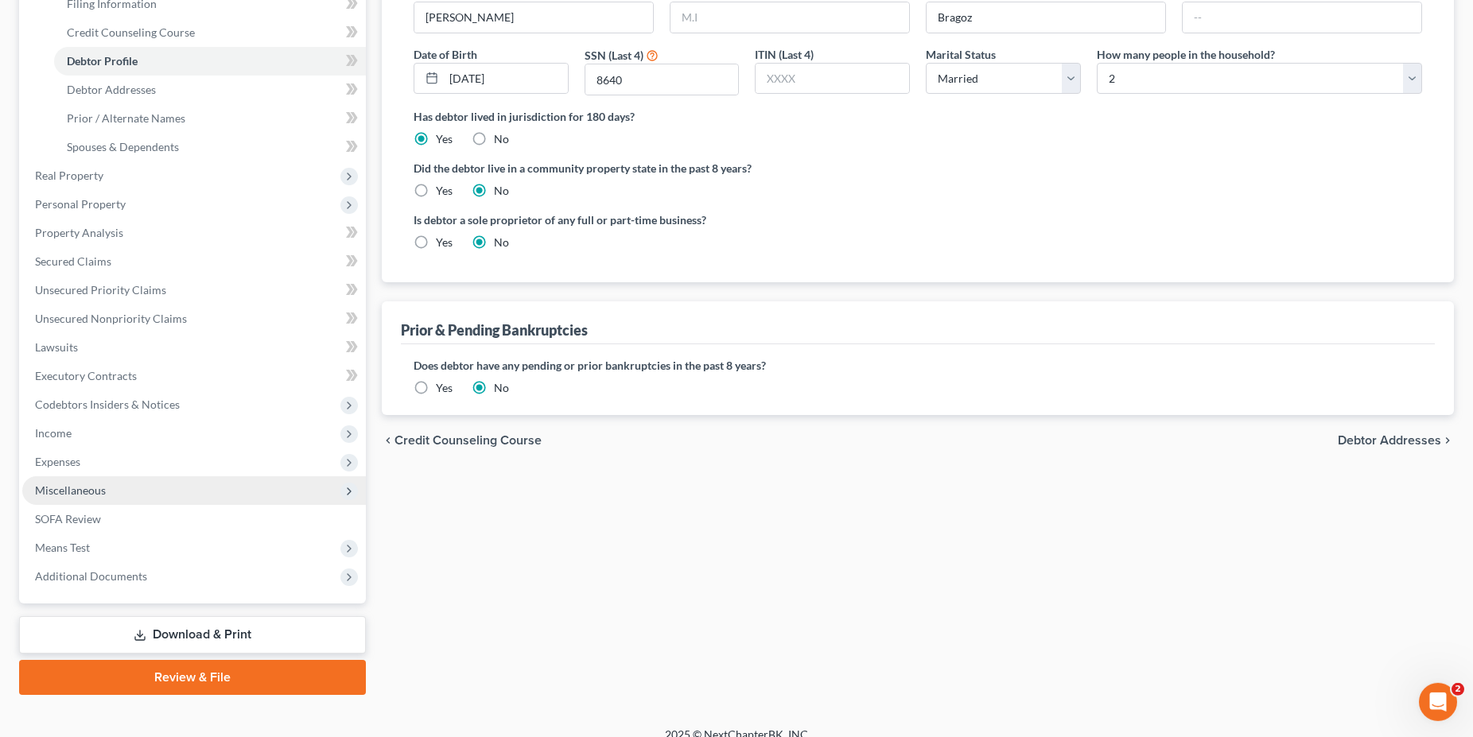
scroll to position [278, 0]
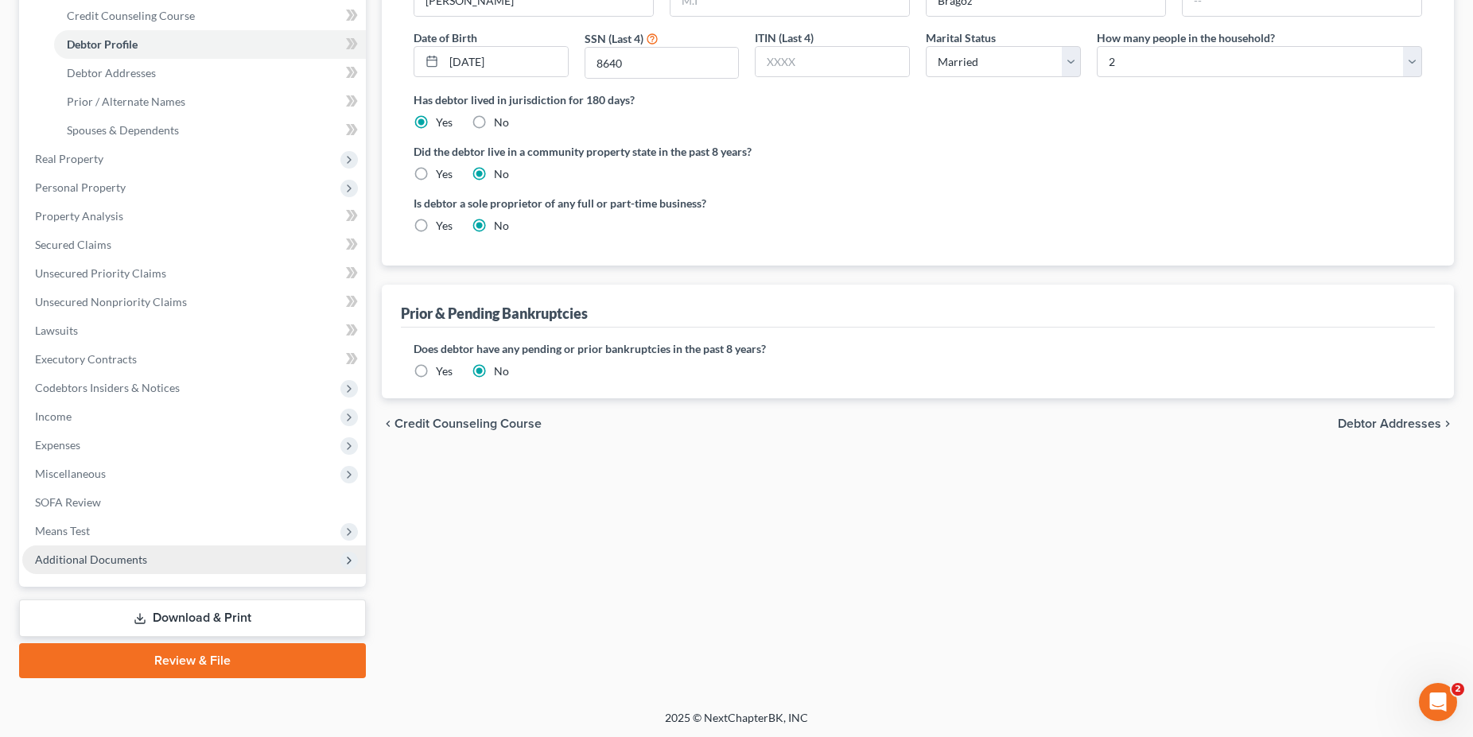
click at [162, 559] on span "Additional Documents" at bounding box center [194, 560] width 344 height 29
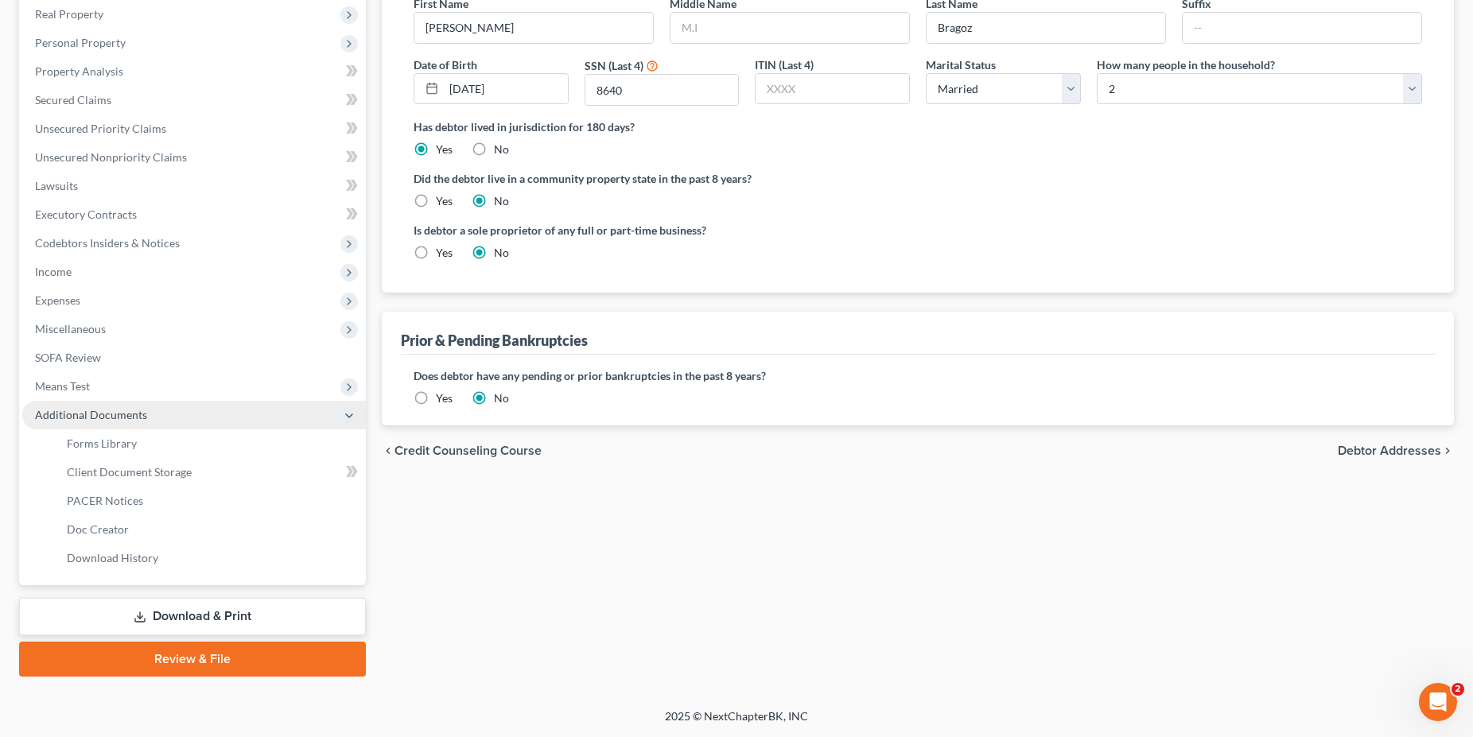
scroll to position [250, 0]
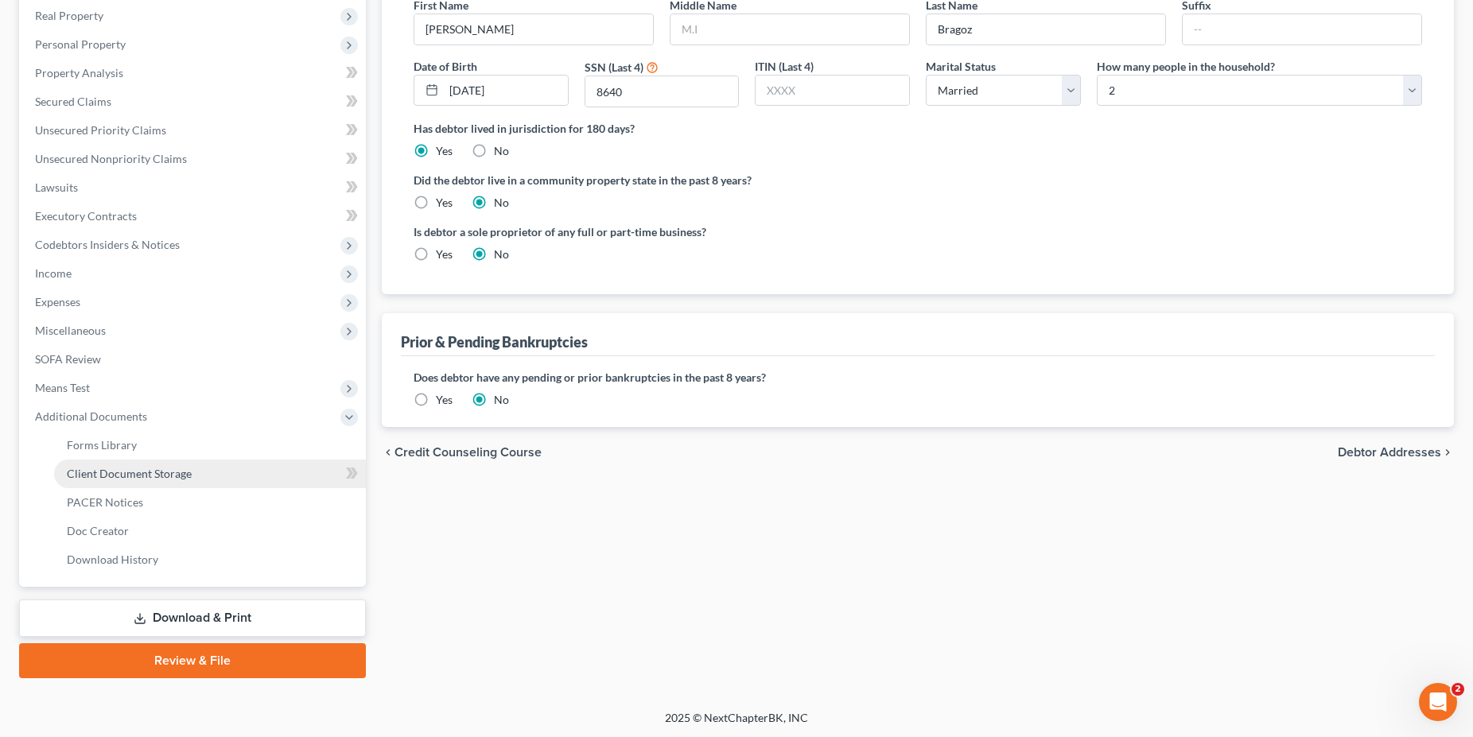
click at [160, 474] on span "Client Document Storage" at bounding box center [129, 474] width 125 height 14
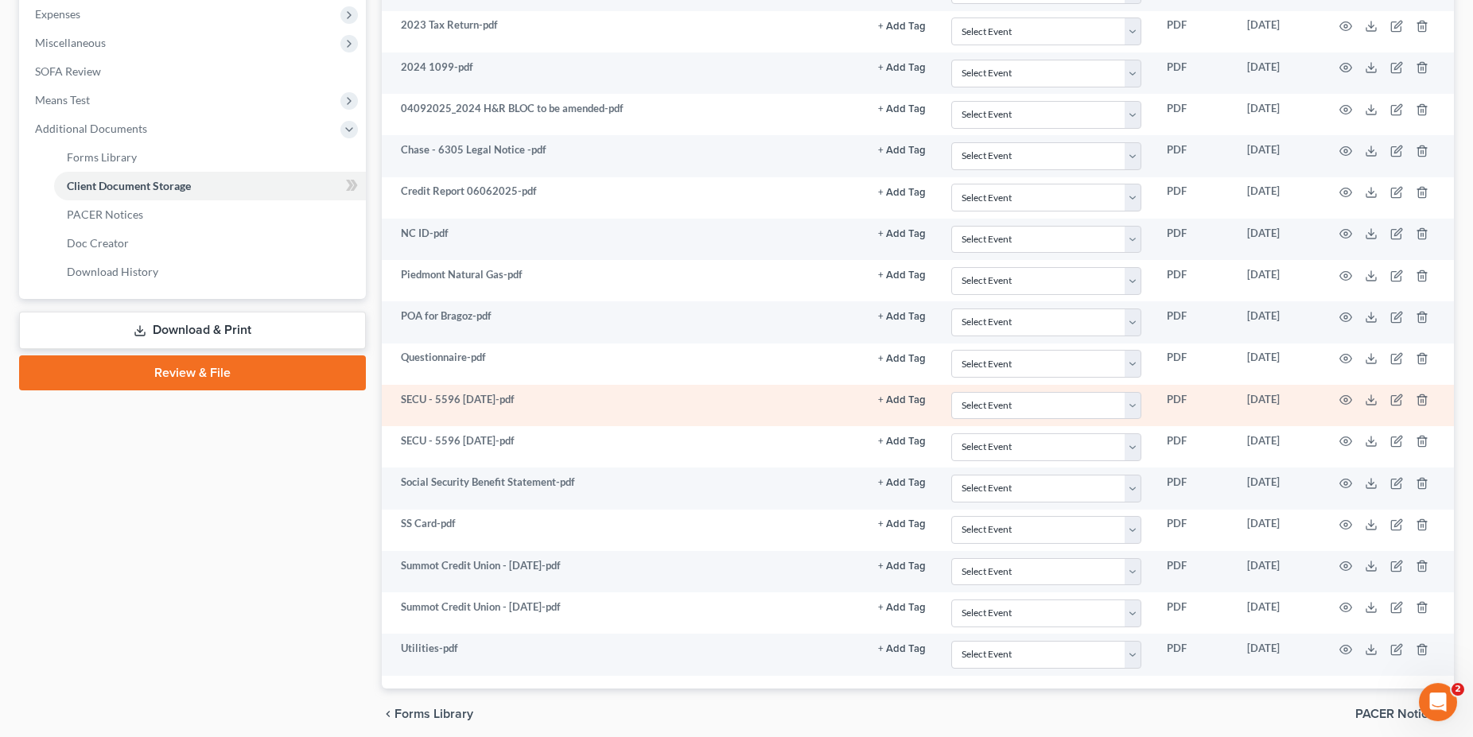
scroll to position [568, 0]
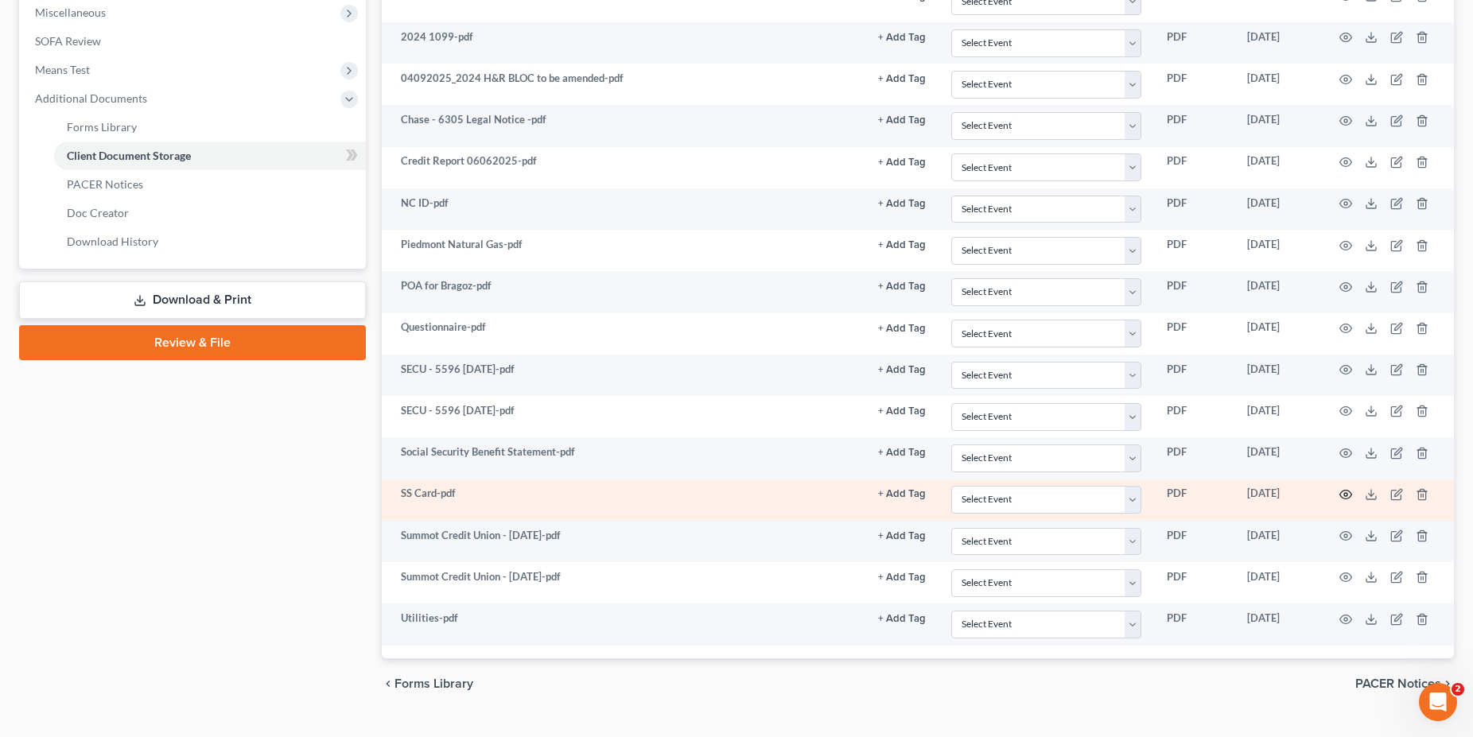
click at [1348, 496] on icon "button" at bounding box center [1346, 494] width 13 height 13
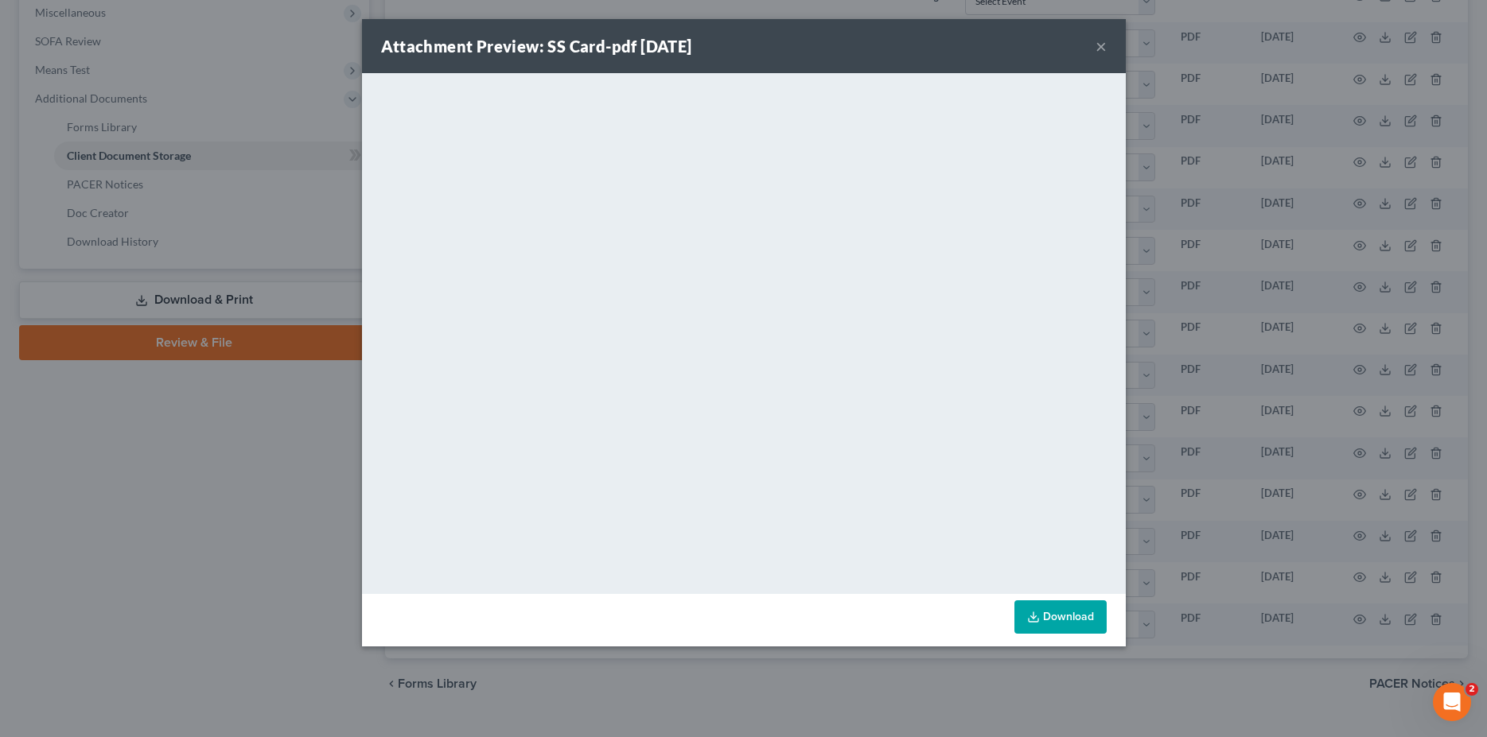
click at [1103, 46] on button "×" at bounding box center [1100, 46] width 11 height 19
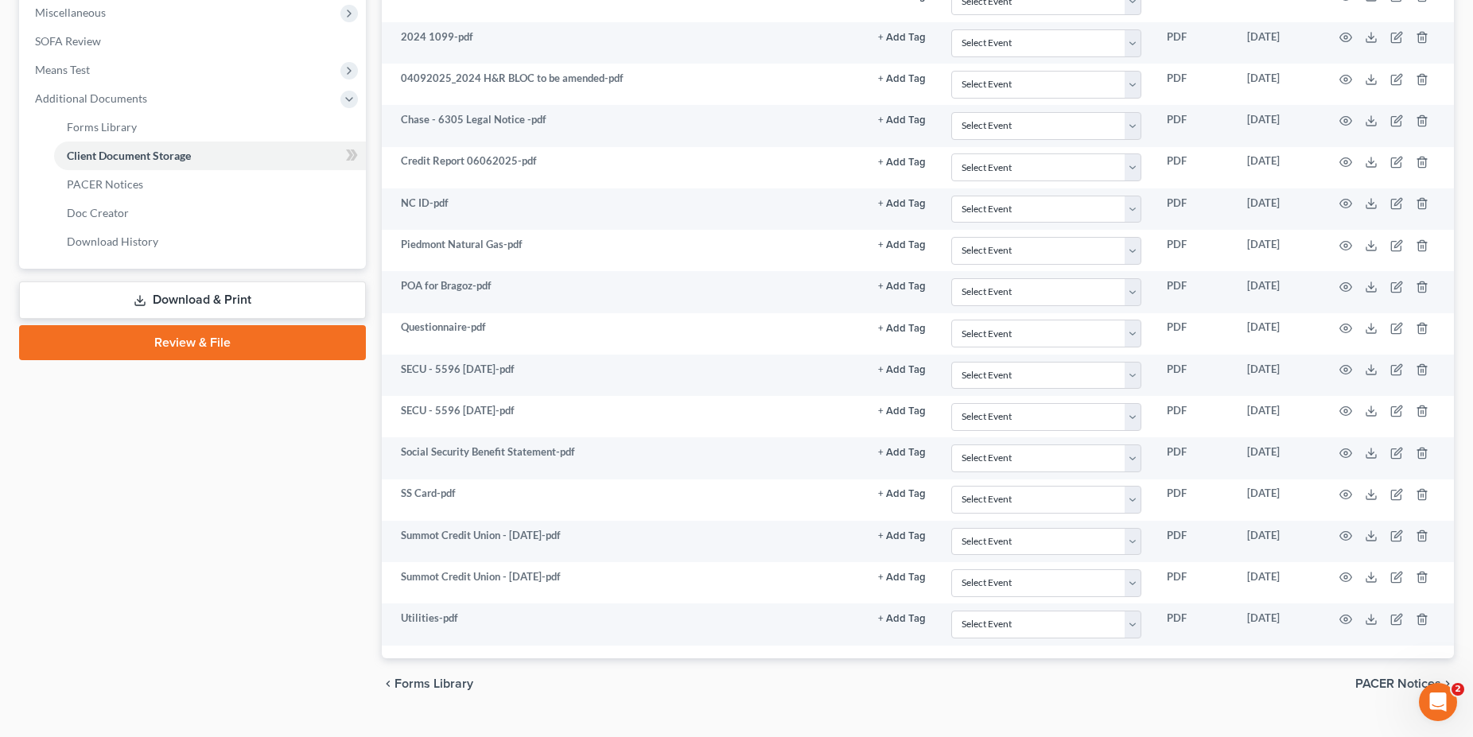
scroll to position [0, 0]
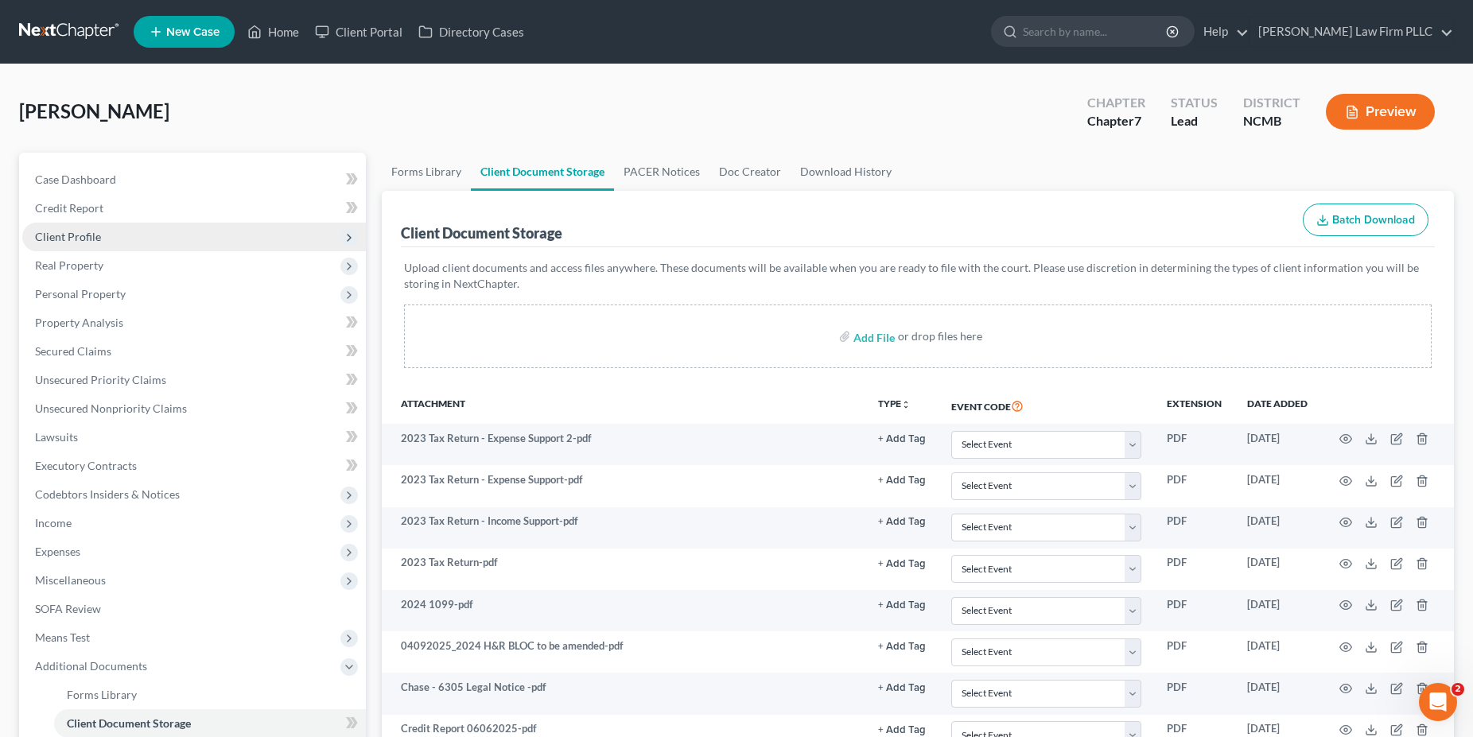
click at [69, 237] on span "Client Profile" at bounding box center [68, 237] width 66 height 14
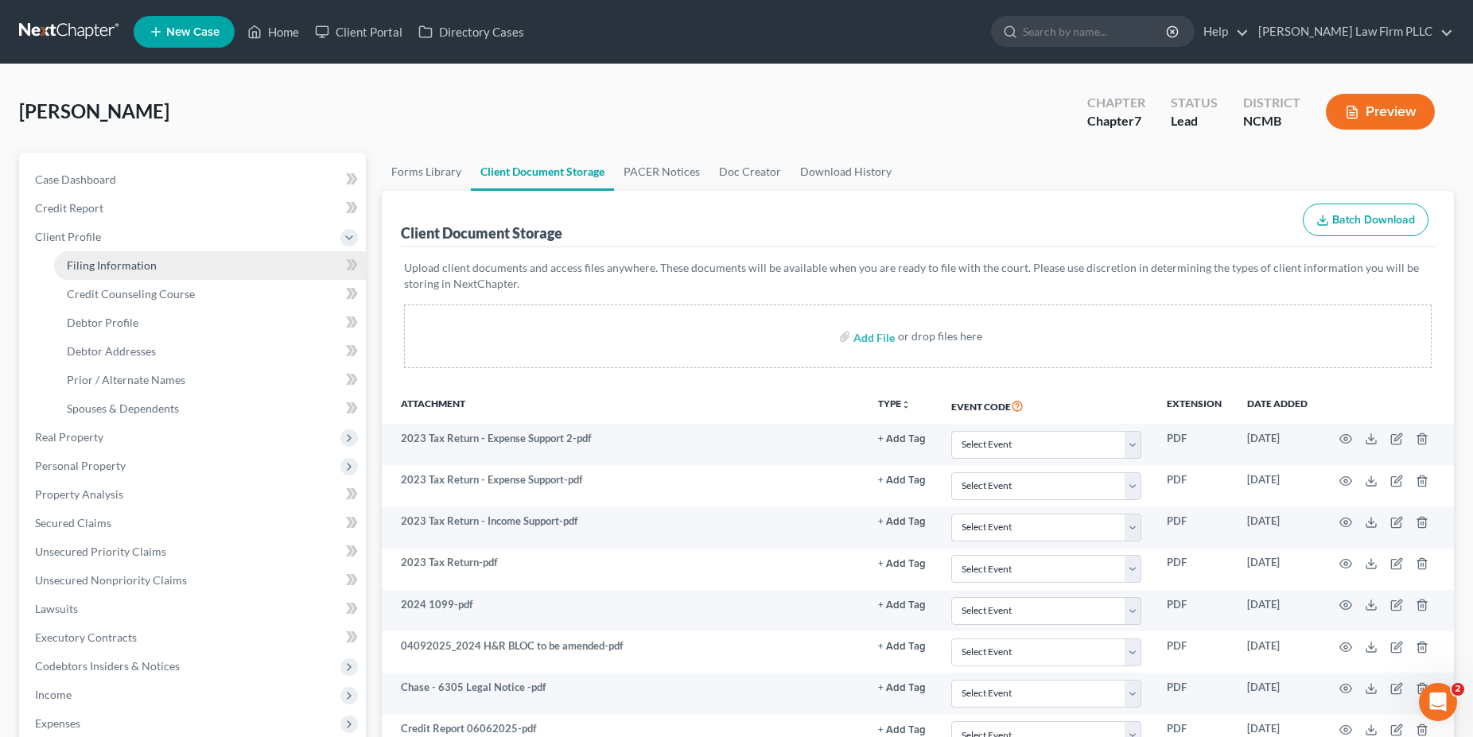
click at [113, 271] on span "Filing Information" at bounding box center [112, 266] width 90 height 14
select select "1"
select select "0"
select select "58"
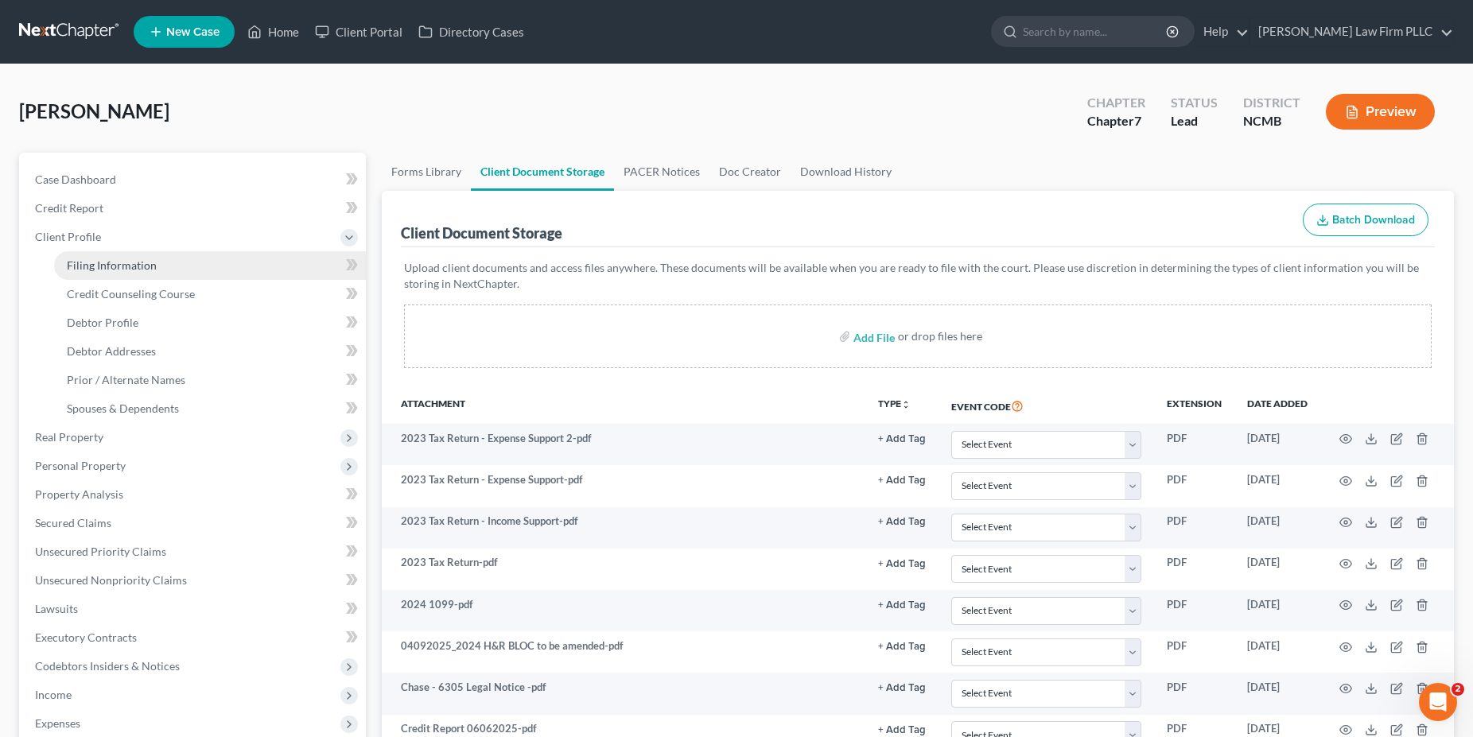
select select "0"
select select "28"
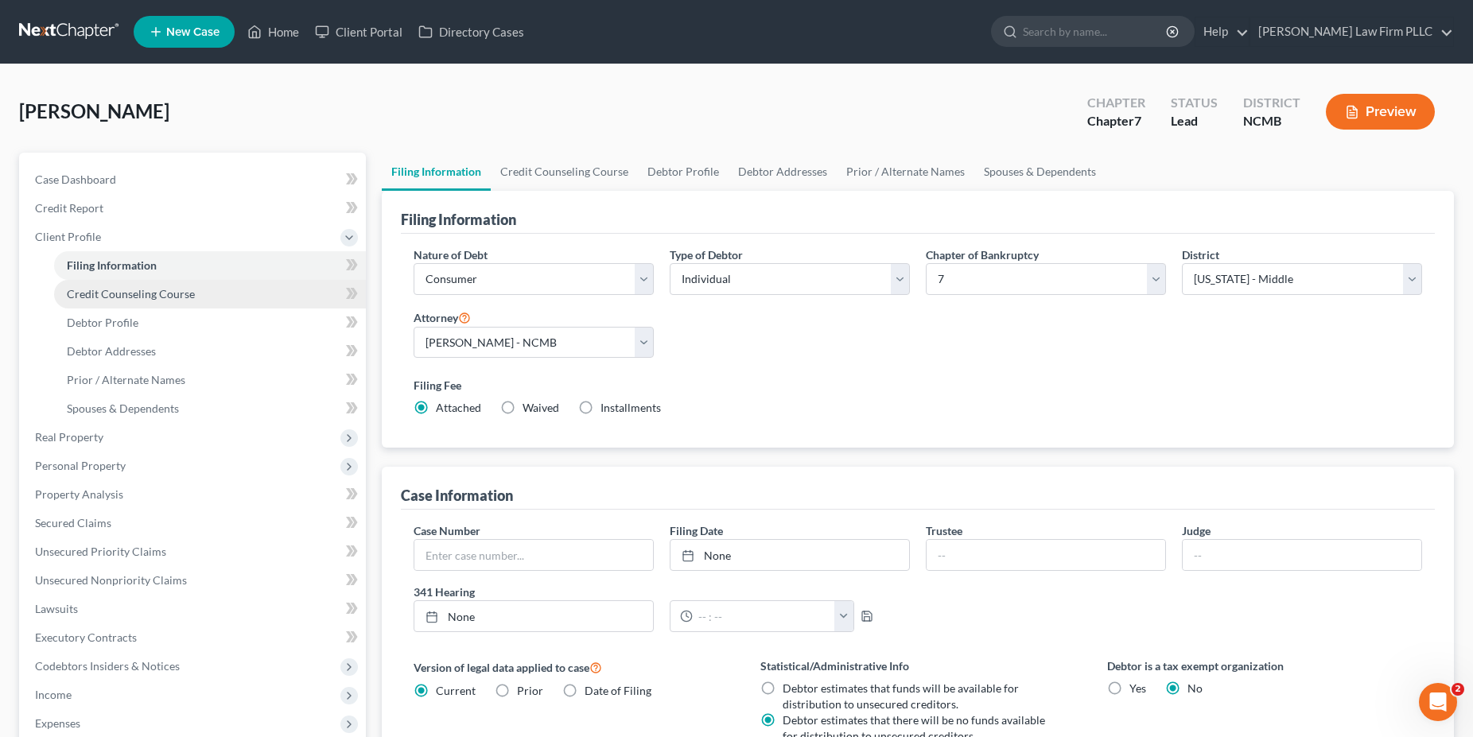
click at [123, 298] on span "Credit Counseling Course" at bounding box center [131, 294] width 128 height 14
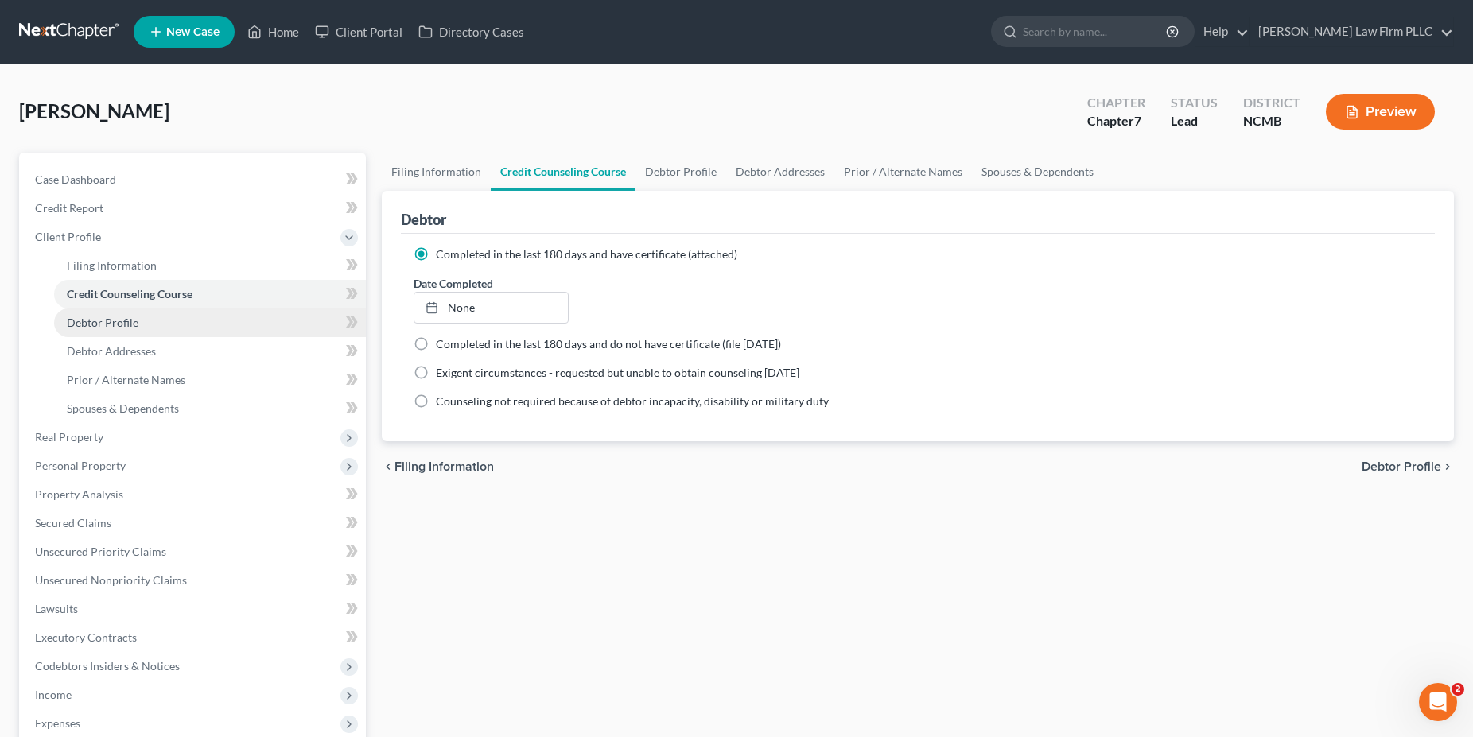
click at [128, 325] on span "Debtor Profile" at bounding box center [103, 323] width 72 height 14
select select "1"
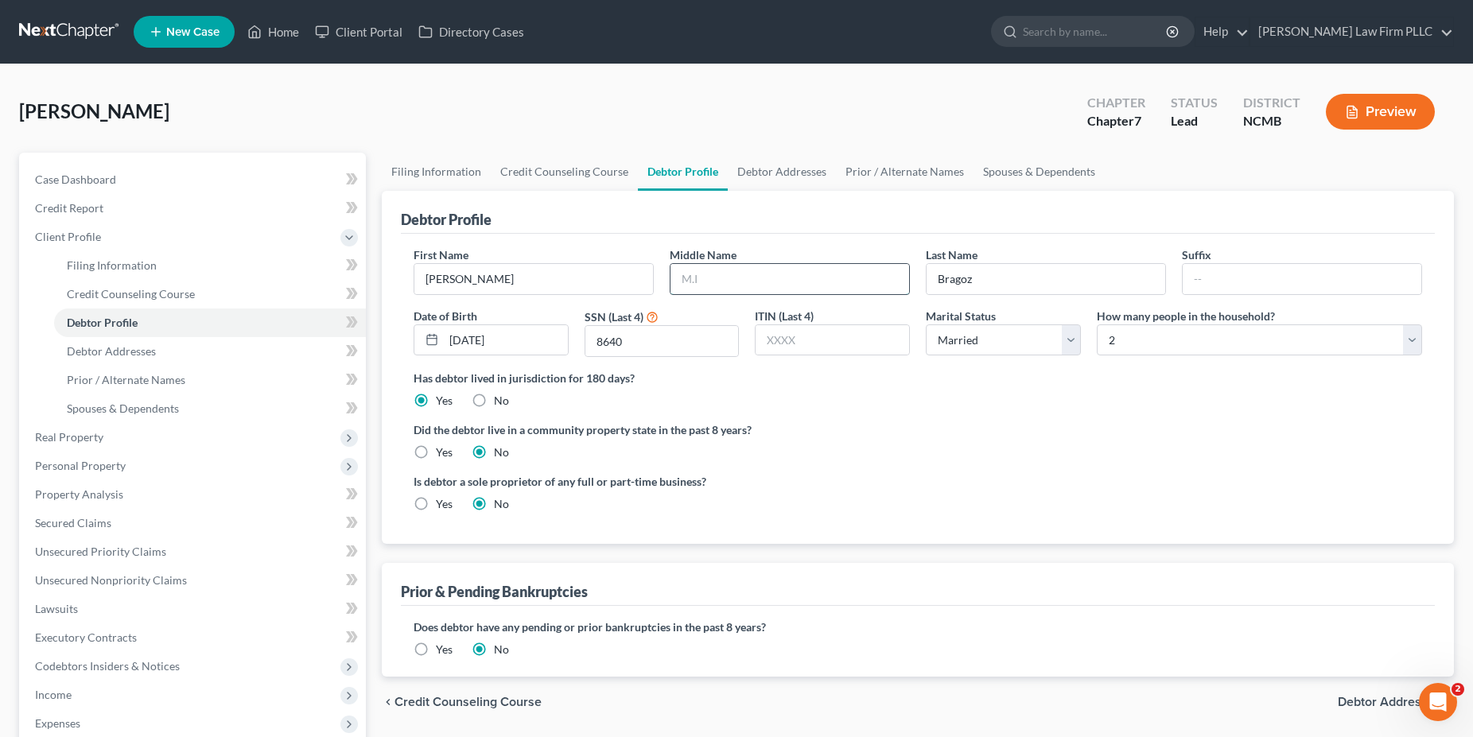
click at [834, 279] on input "text" at bounding box center [790, 279] width 239 height 30
type input "Thomas"
click at [912, 447] on div "Did the debtor live in a community property state in the past 8 years? Yes No" at bounding box center [918, 441] width 1009 height 39
click at [1089, 171] on link "Spouses & Dependents" at bounding box center [1039, 172] width 131 height 38
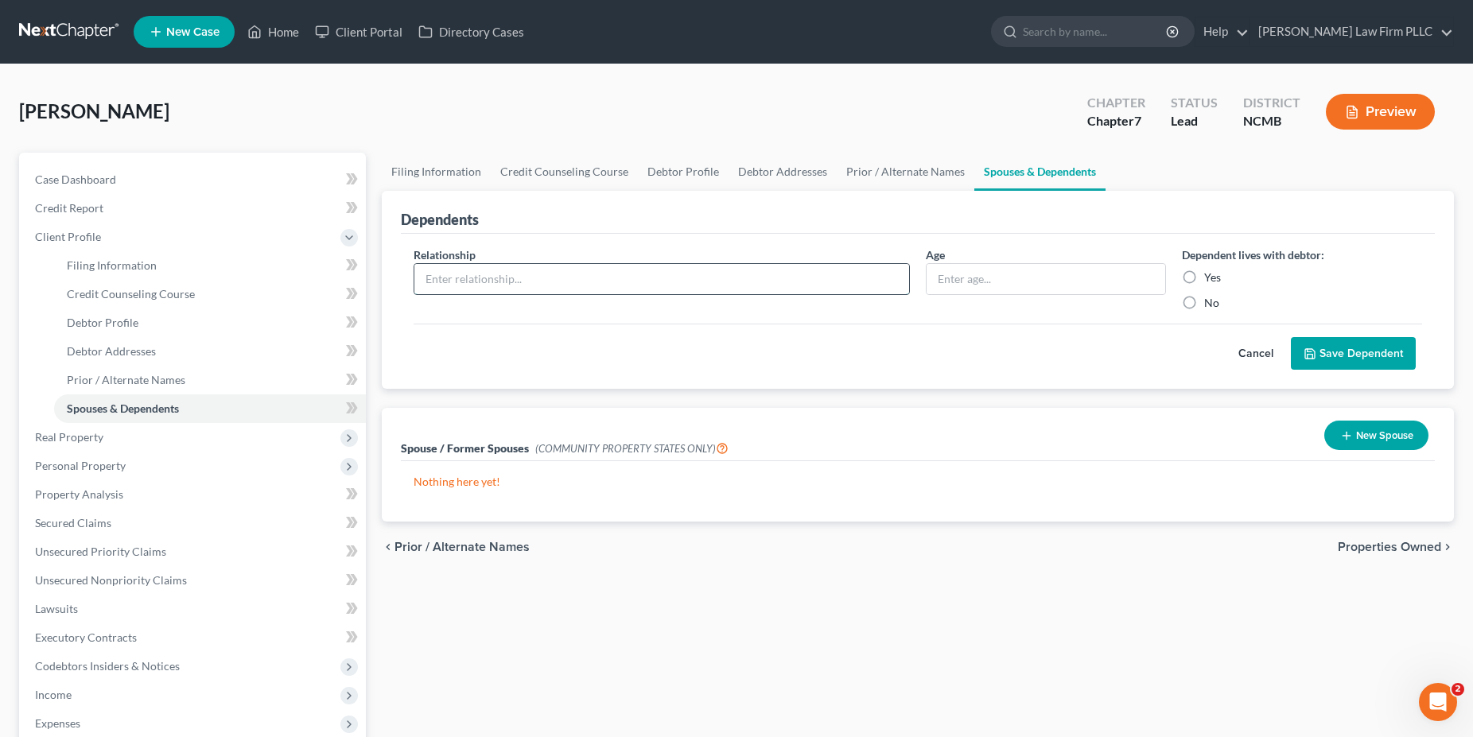
click at [508, 283] on input "text" at bounding box center [661, 279] width 495 height 30
click at [1211, 274] on label "Yes" at bounding box center [1212, 278] width 17 height 16
click at [1211, 274] on input "Yes" at bounding box center [1216, 275] width 10 height 10
radio input "true"
click at [441, 286] on input "text" at bounding box center [661, 279] width 495 height 30
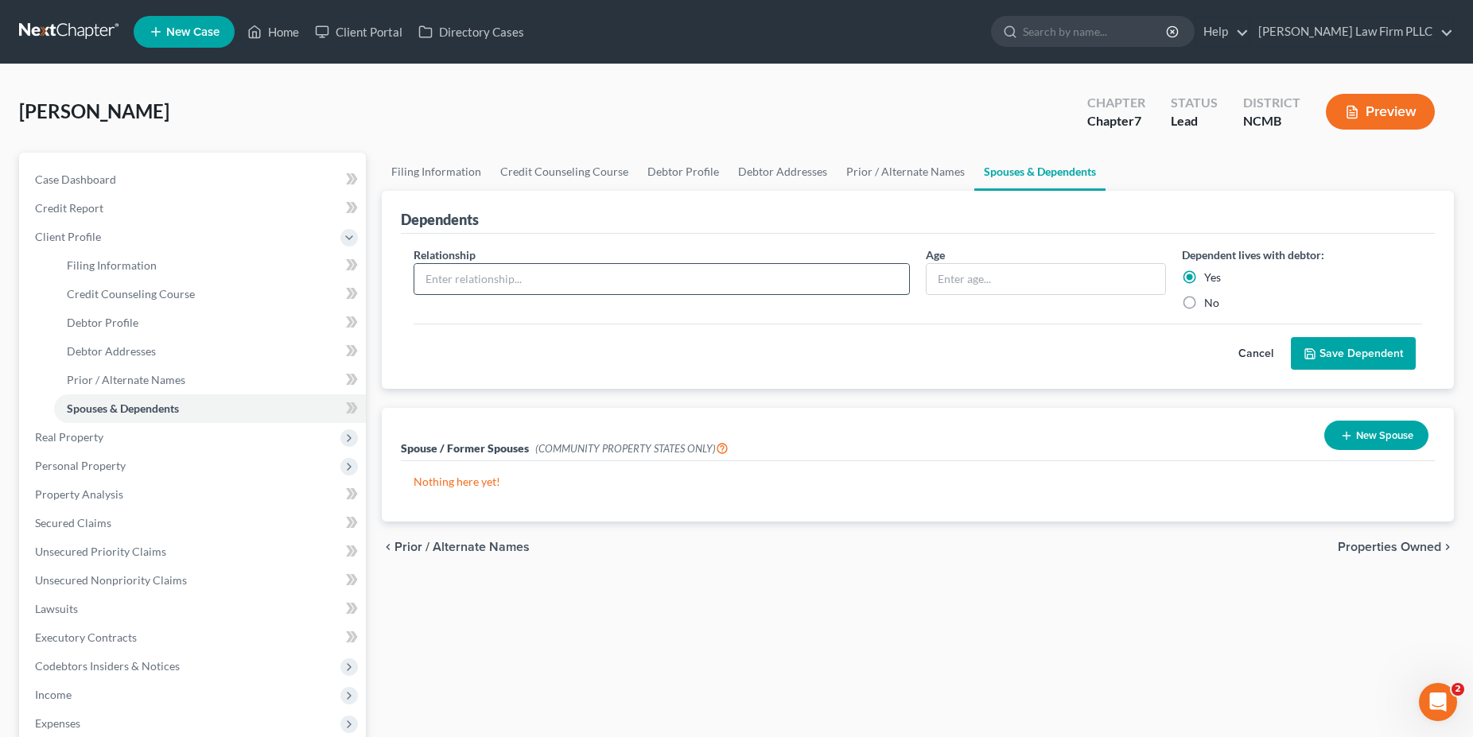
click at [439, 280] on input "text" at bounding box center [661, 279] width 495 height 30
type input "Robert Healy (Power of Attorney) spouse"
click at [1376, 358] on button "Save Dependent" at bounding box center [1353, 353] width 125 height 33
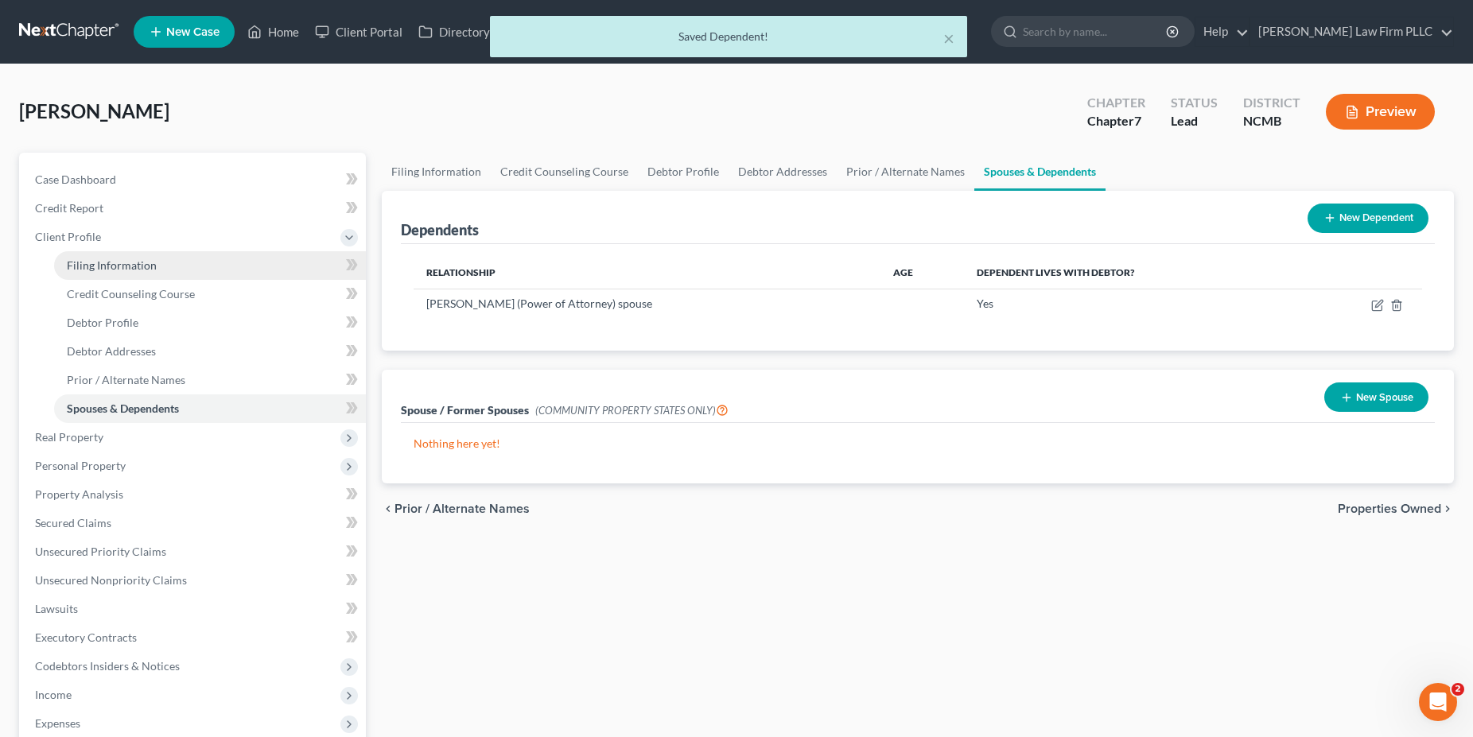
click at [123, 259] on span "Filing Information" at bounding box center [112, 266] width 90 height 14
select select "1"
select select "0"
select select "58"
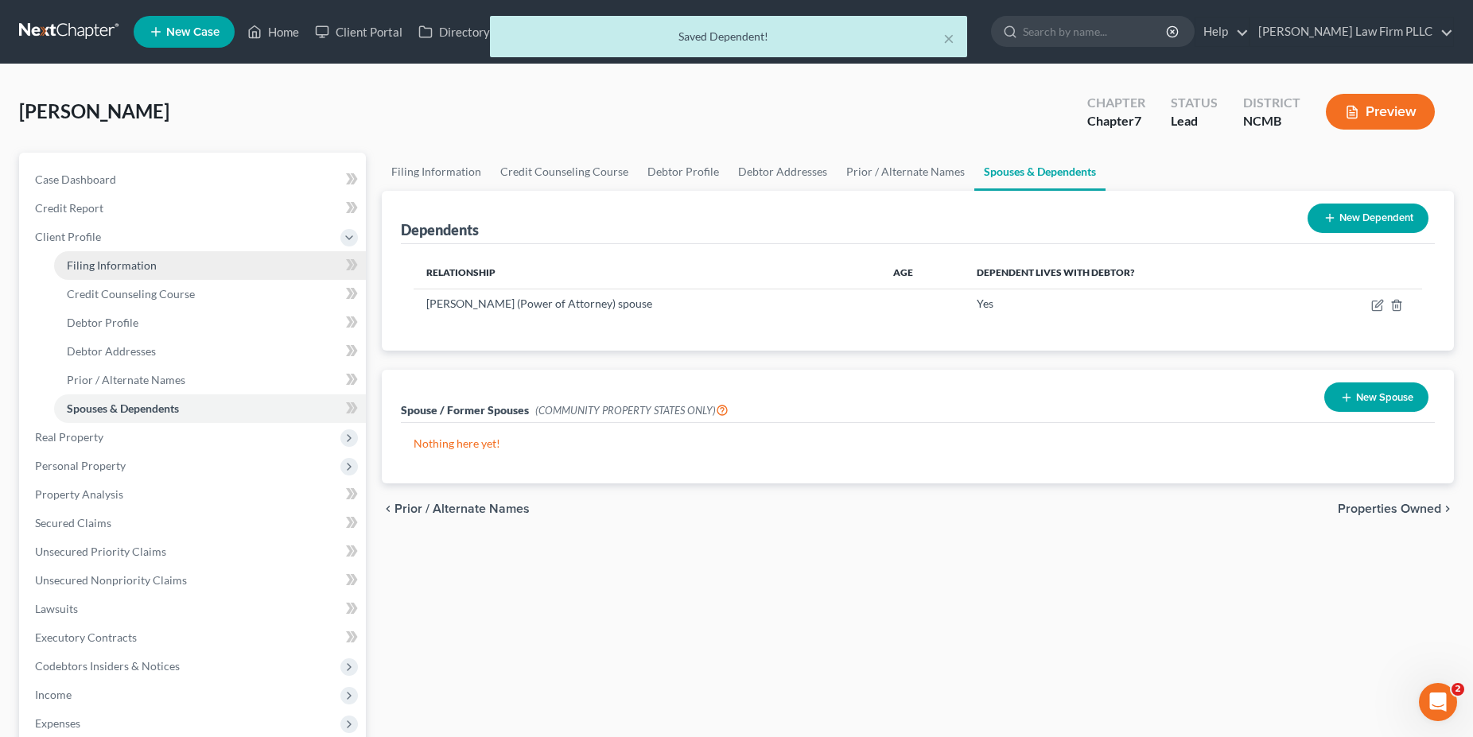
select select "0"
select select "28"
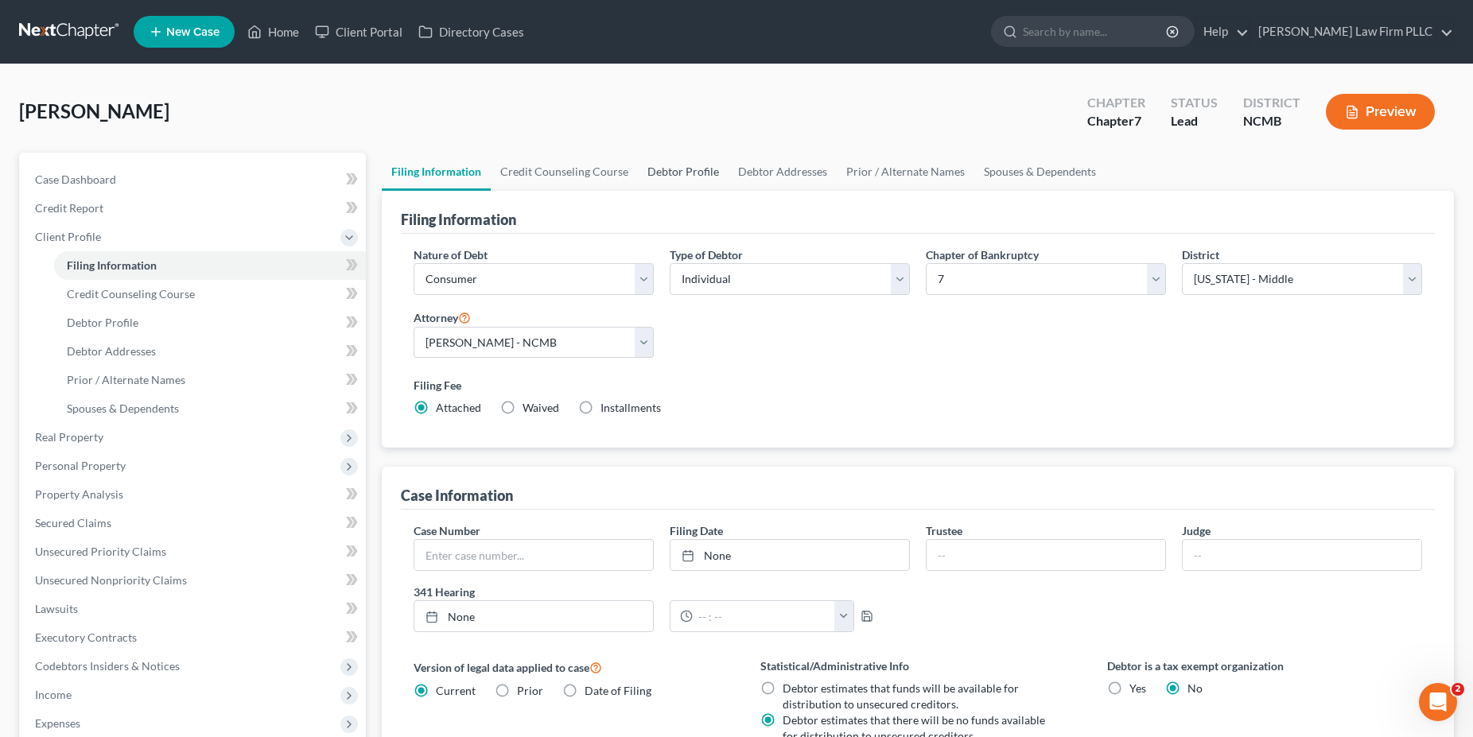
click at [707, 167] on link "Debtor Profile" at bounding box center [683, 172] width 91 height 38
select select "1"
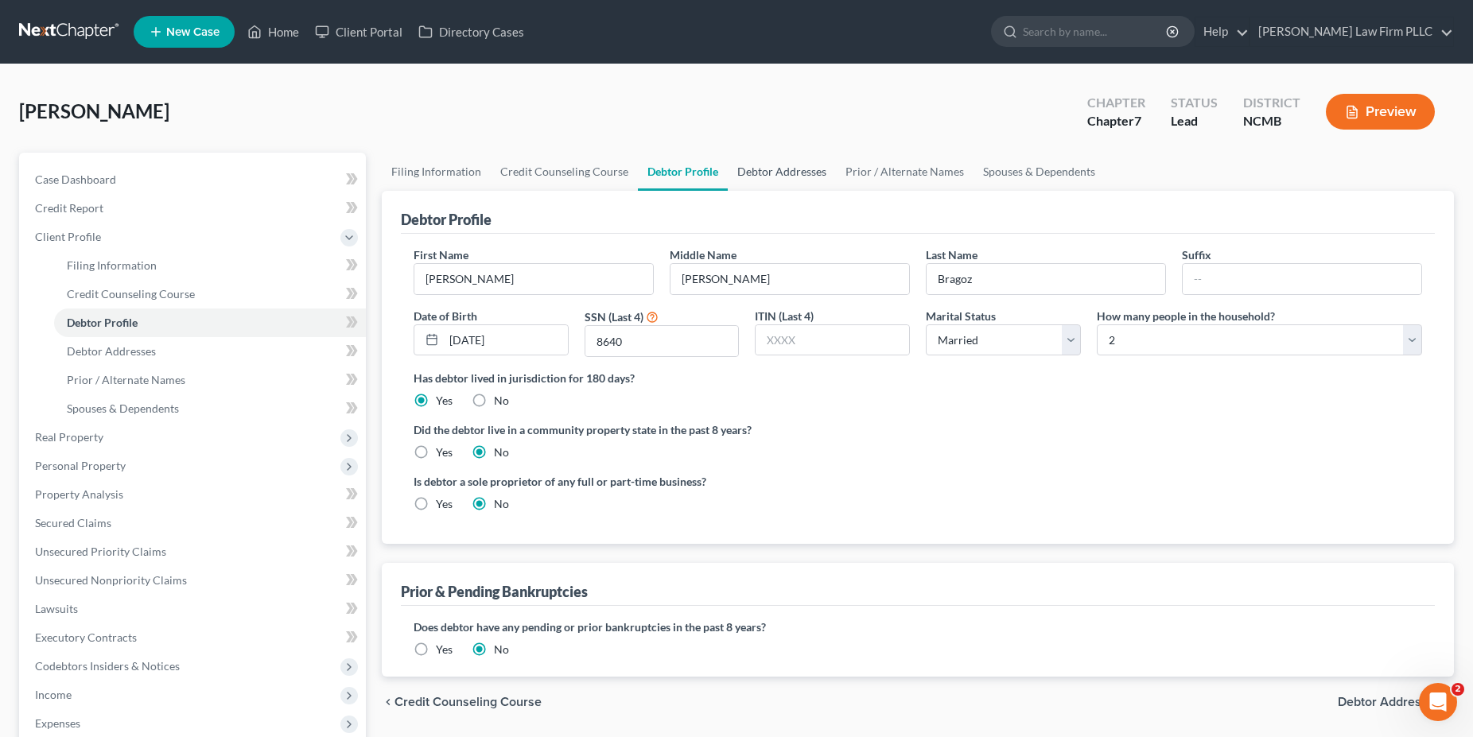
click at [777, 170] on link "Debtor Addresses" at bounding box center [782, 172] width 108 height 38
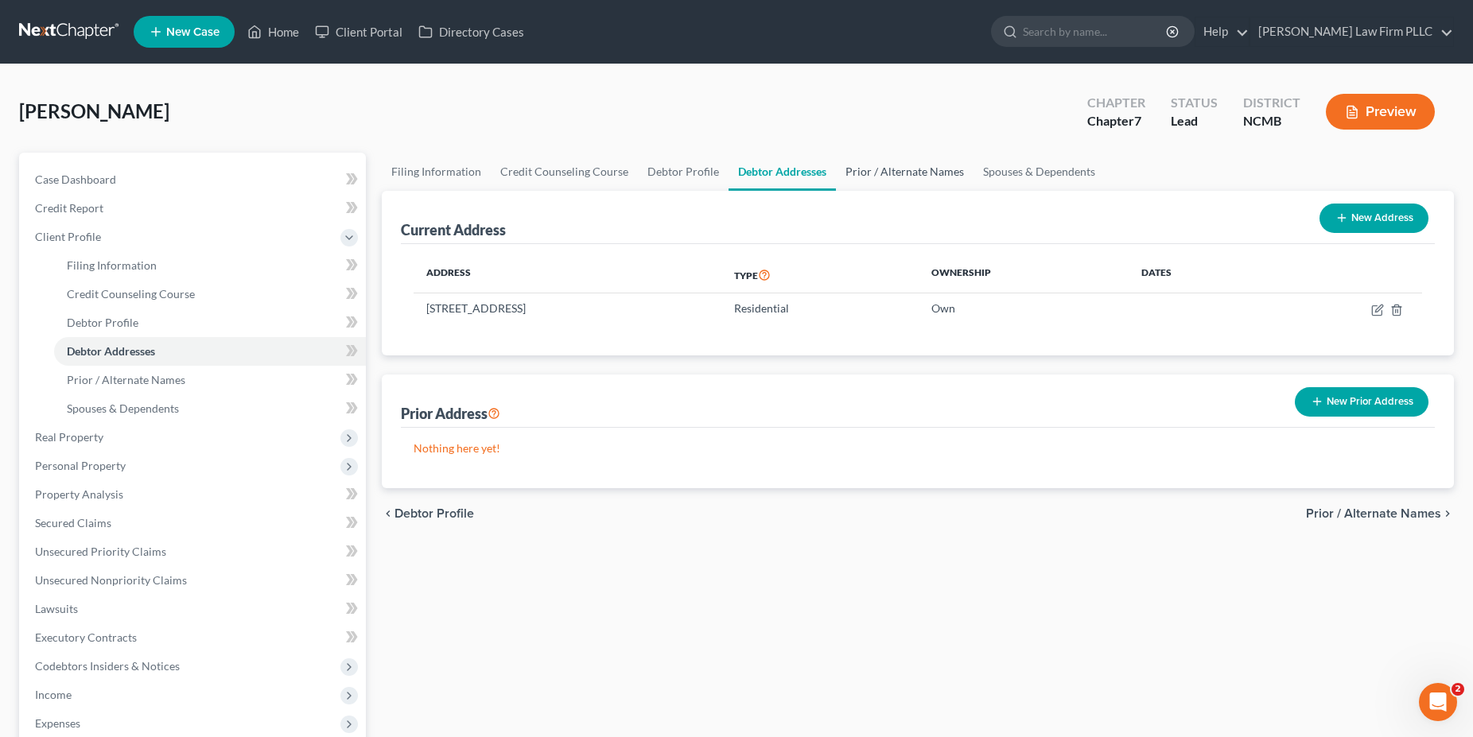
click at [897, 172] on link "Prior / Alternate Names" at bounding box center [905, 172] width 138 height 38
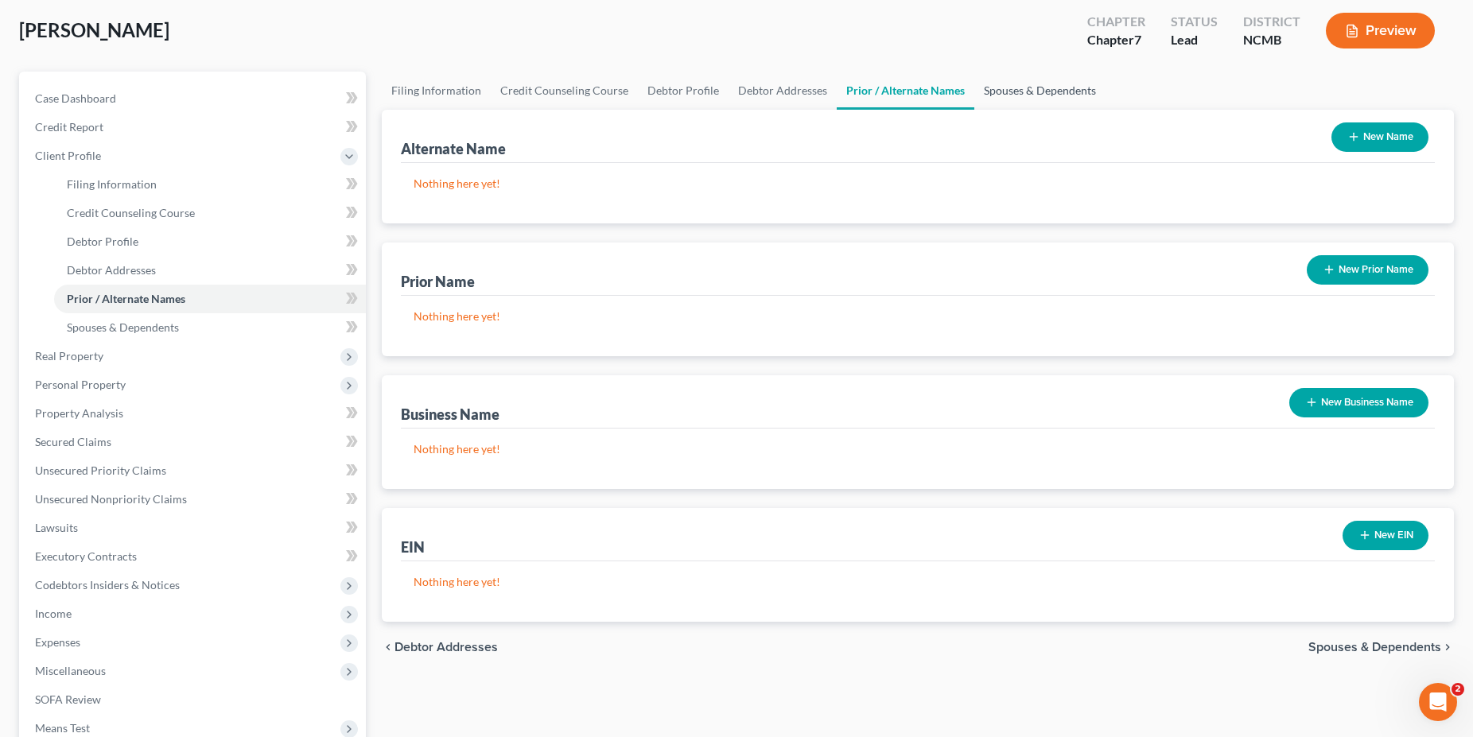
click at [995, 93] on link "Spouses & Dependents" at bounding box center [1039, 91] width 131 height 38
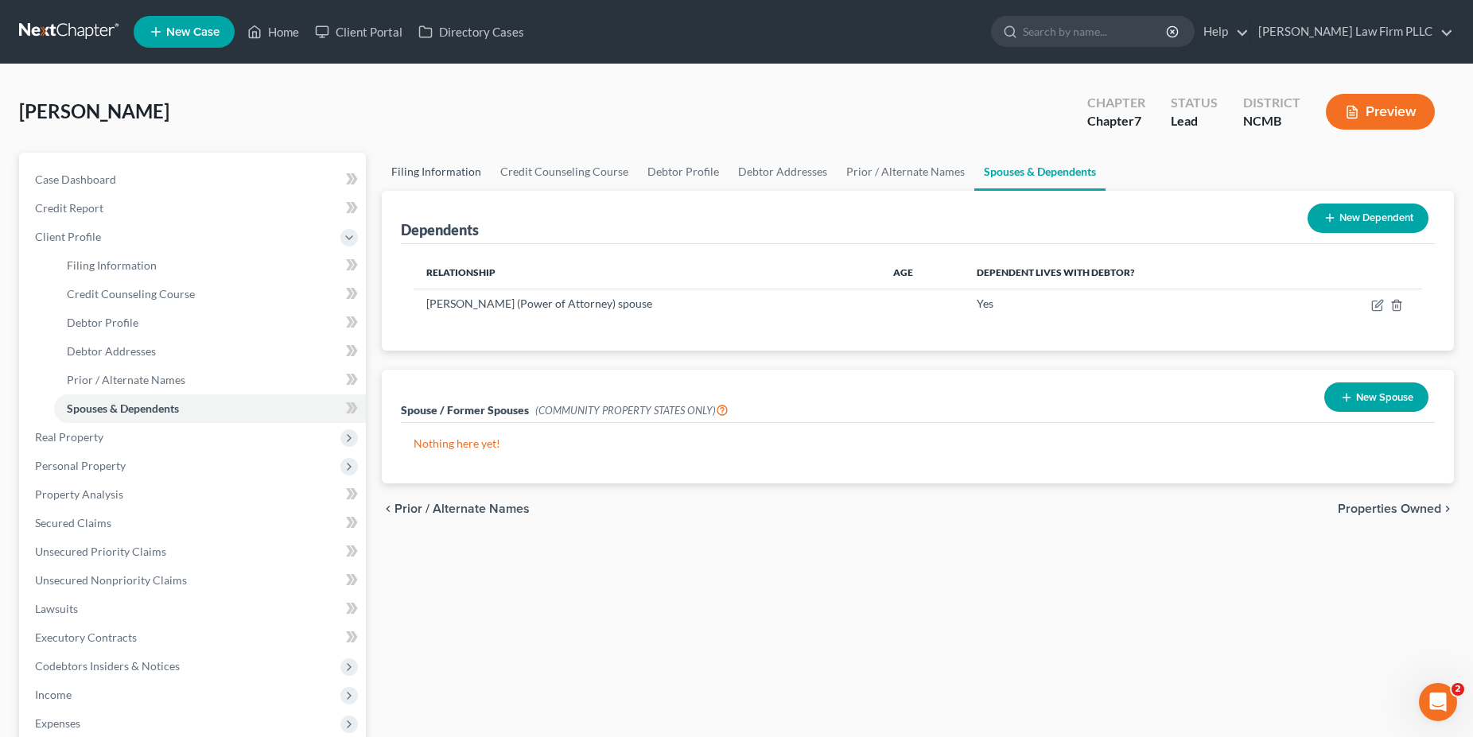
click at [428, 168] on link "Filing Information" at bounding box center [436, 172] width 109 height 38
select select "1"
select select "0"
select select "58"
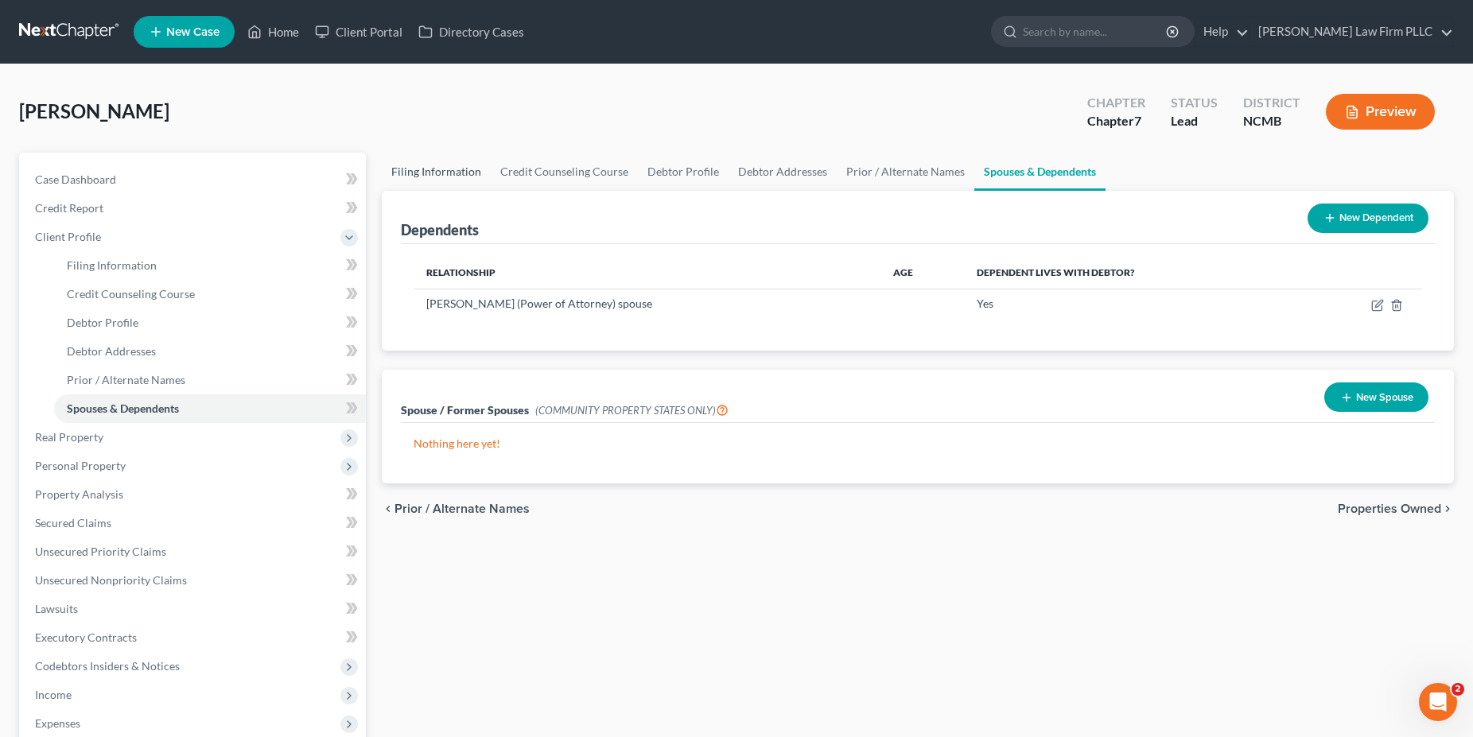
select select "0"
select select "28"
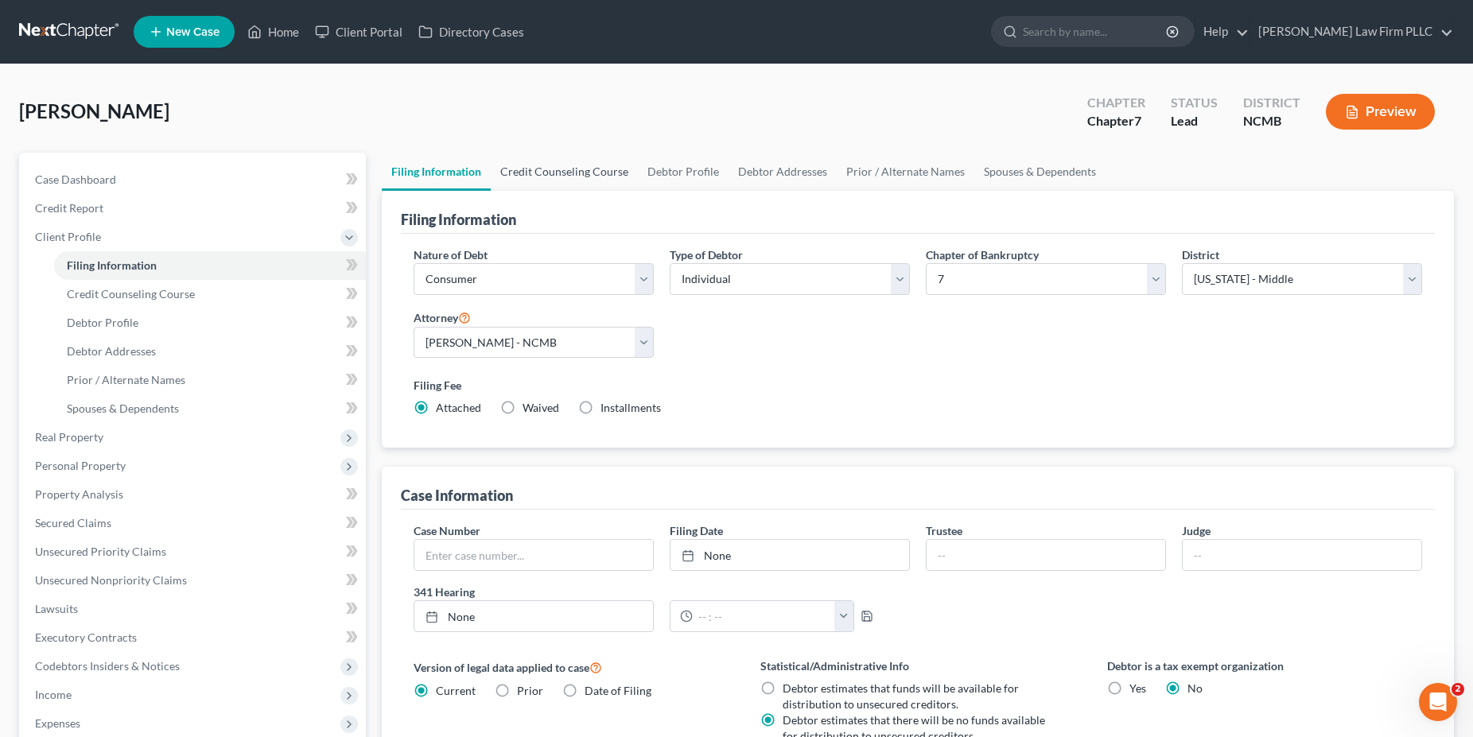
click at [552, 173] on link "Credit Counseling Course" at bounding box center [564, 172] width 147 height 38
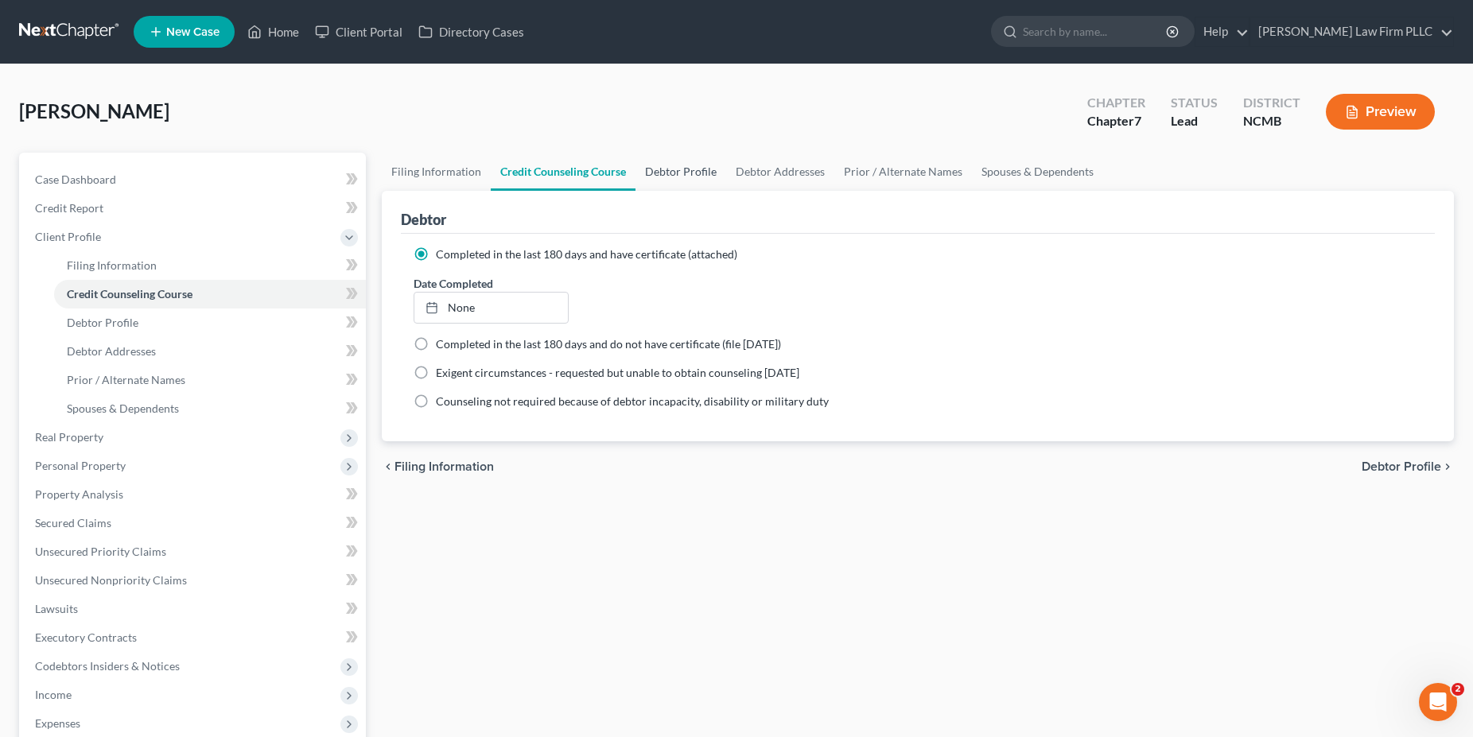
click at [694, 170] on link "Debtor Profile" at bounding box center [681, 172] width 91 height 38
select select "1"
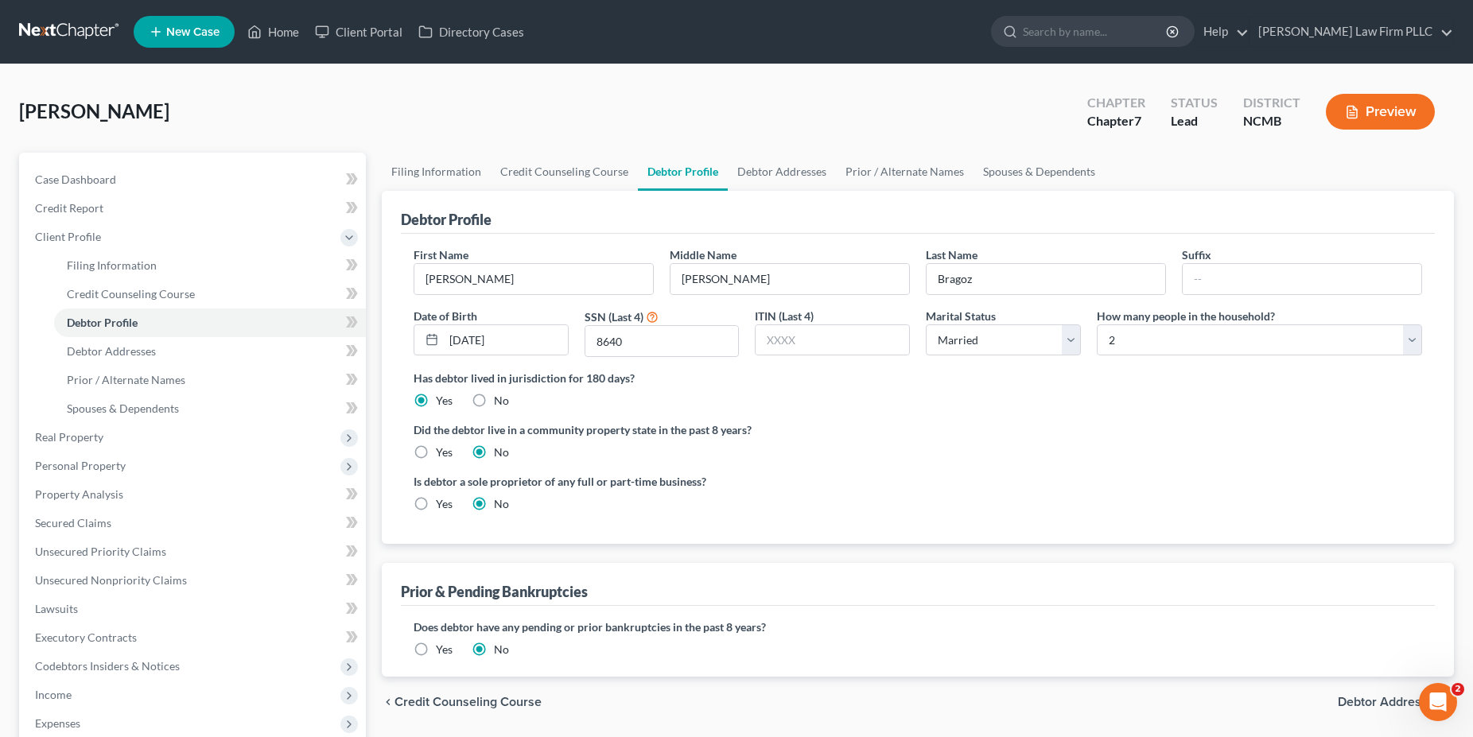
click at [828, 417] on ng-include "First Name Lloyd Middle Name Thomas Last Name Bragoz Suffix Date of Birth 12/21…" at bounding box center [918, 386] width 1009 height 278
click at [1440, 696] on icon "Open Intercom Messenger" at bounding box center [1436, 700] width 26 height 26
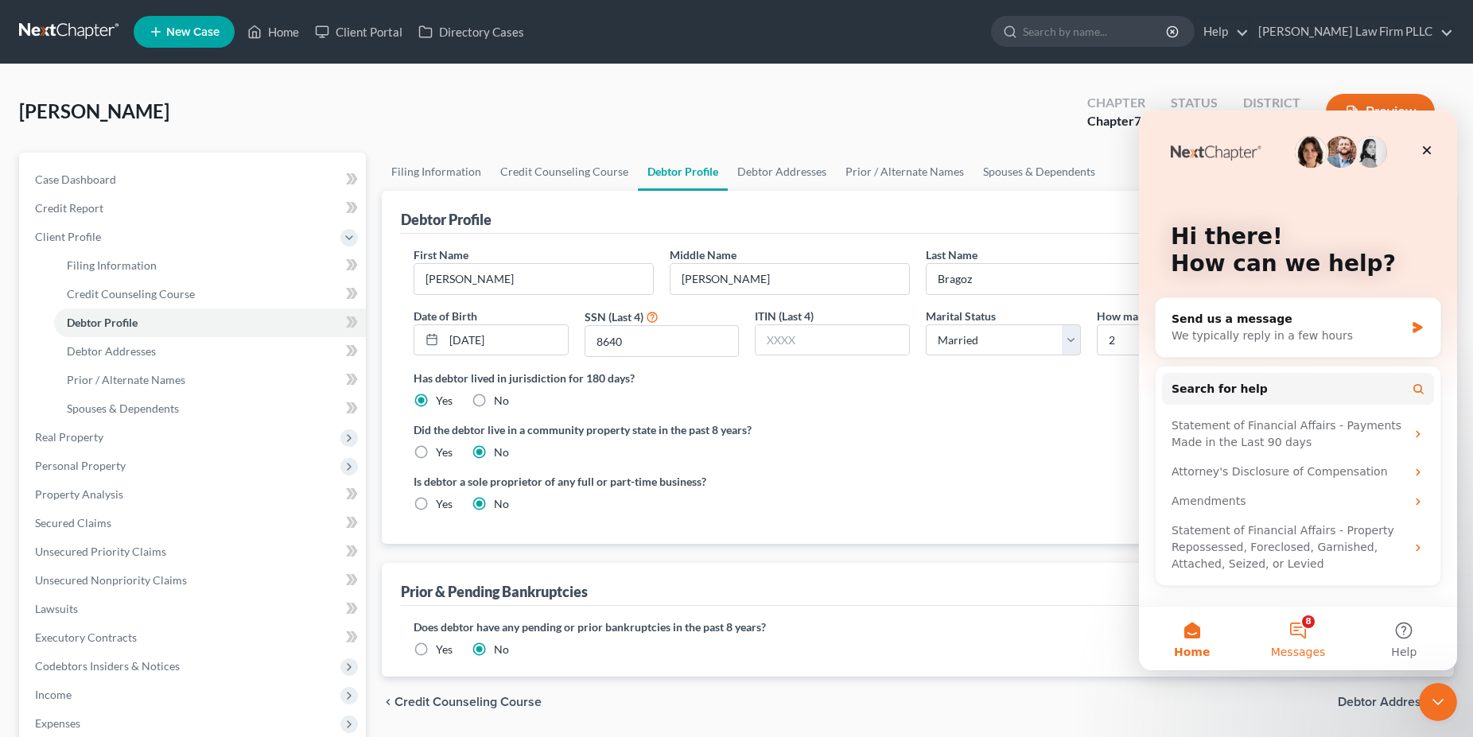
click at [1300, 629] on button "8 Messages" at bounding box center [1298, 639] width 106 height 64
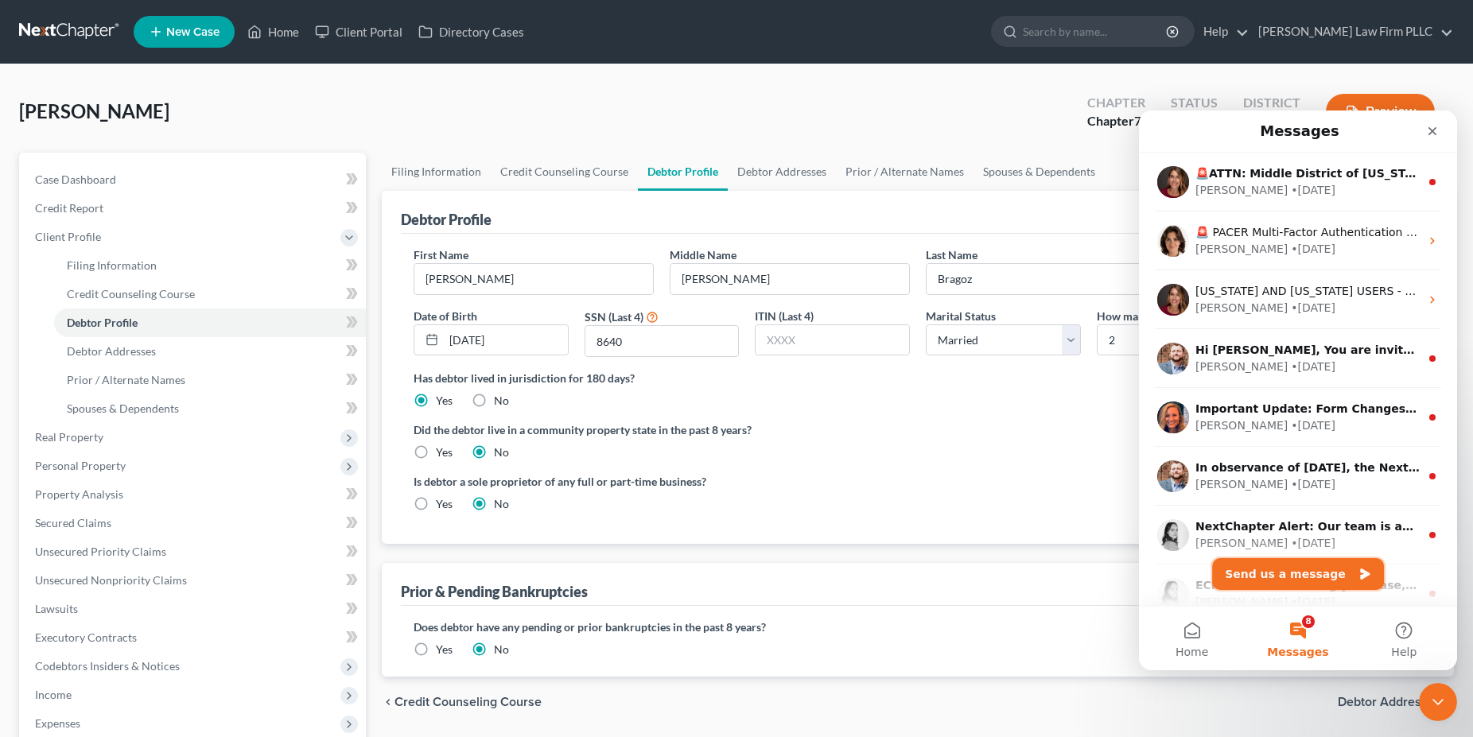
click at [1283, 574] on button "Send us a message" at bounding box center [1298, 574] width 172 height 32
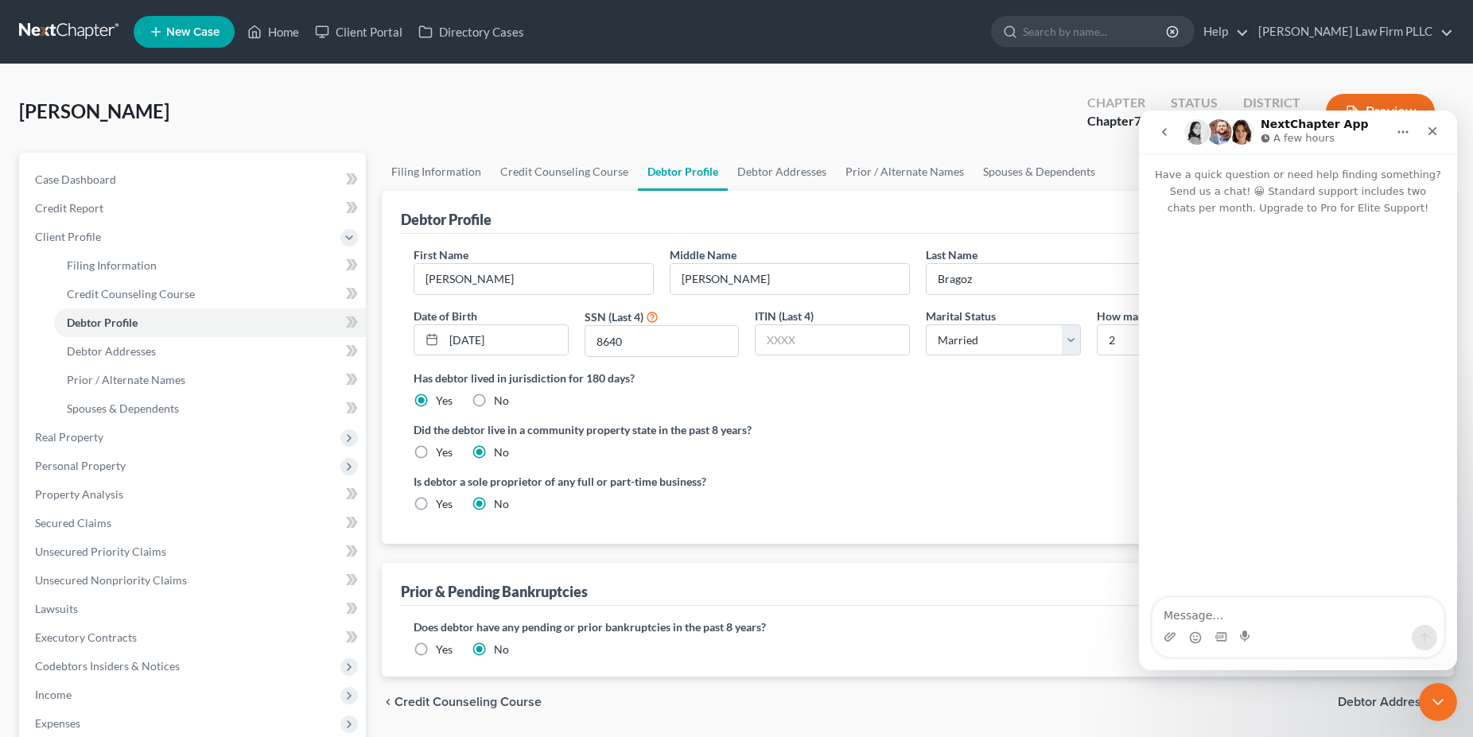
click at [1257, 621] on textarea "Message…" at bounding box center [1298, 611] width 291 height 27
type textarea "if using a power of attorney how do we change the signature line from the debto…"
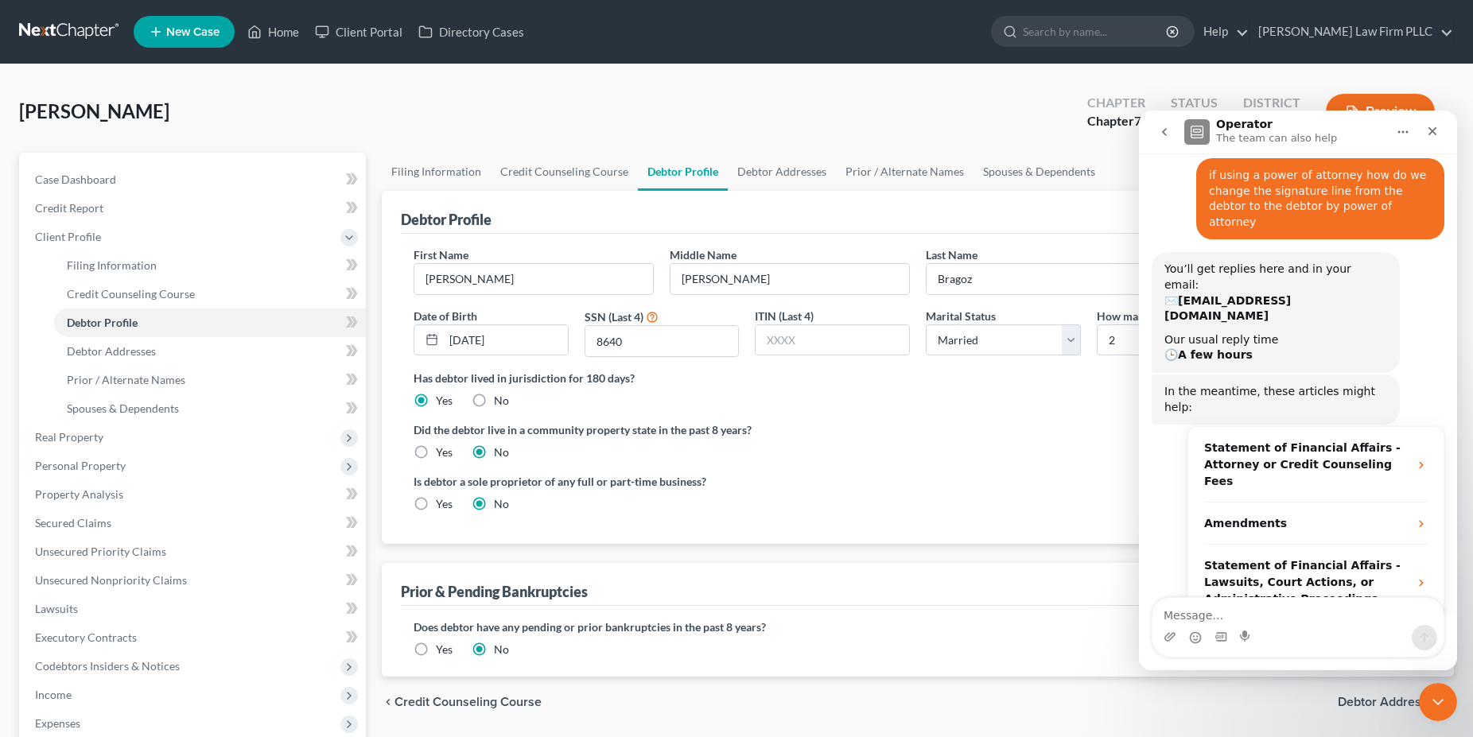
scroll to position [78, 0]
click at [364, 102] on div "Bragoz, Lloyd Upgraded Chapter Chapter 7 Status Lead District NCMB Preview" at bounding box center [736, 118] width 1435 height 69
click at [1436, 136] on icon "Close" at bounding box center [1432, 131] width 13 height 13
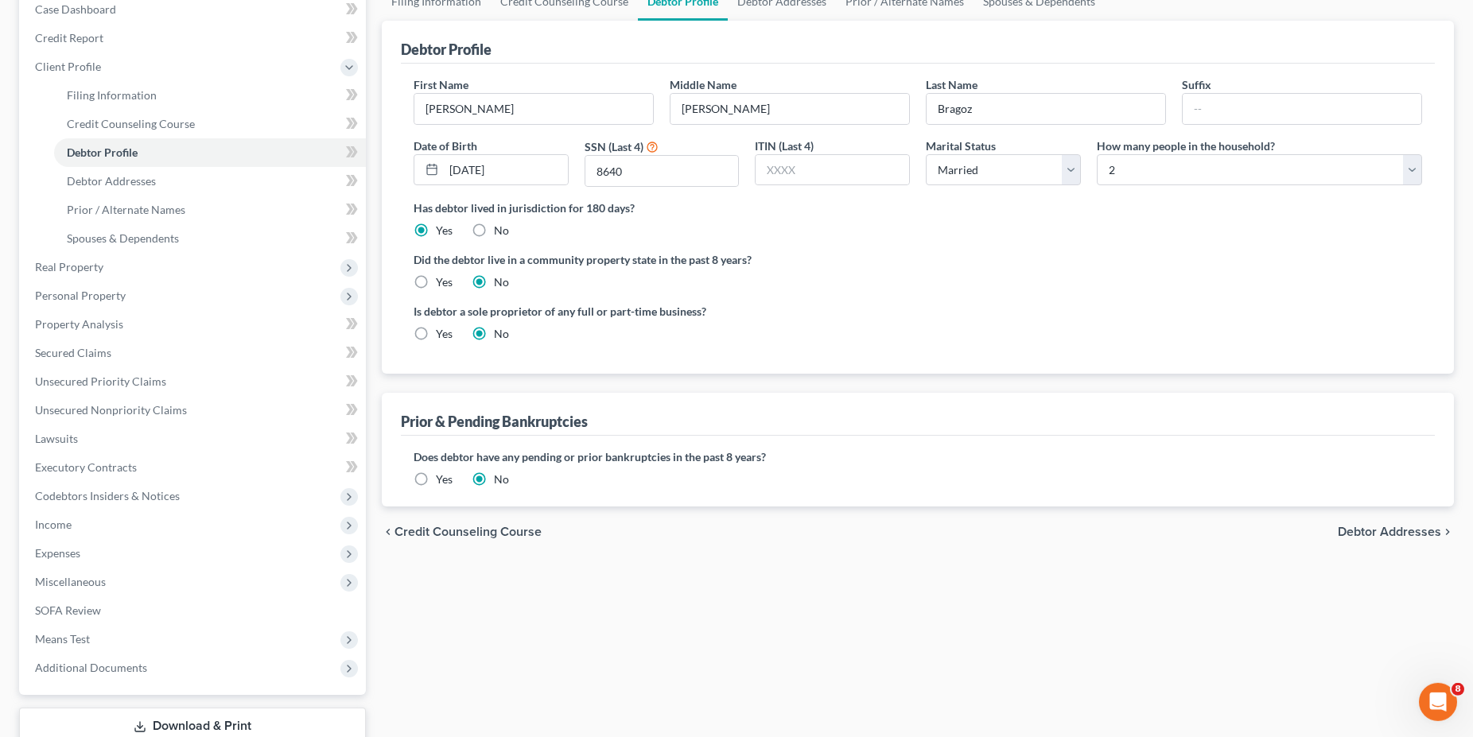
scroll to position [243, 0]
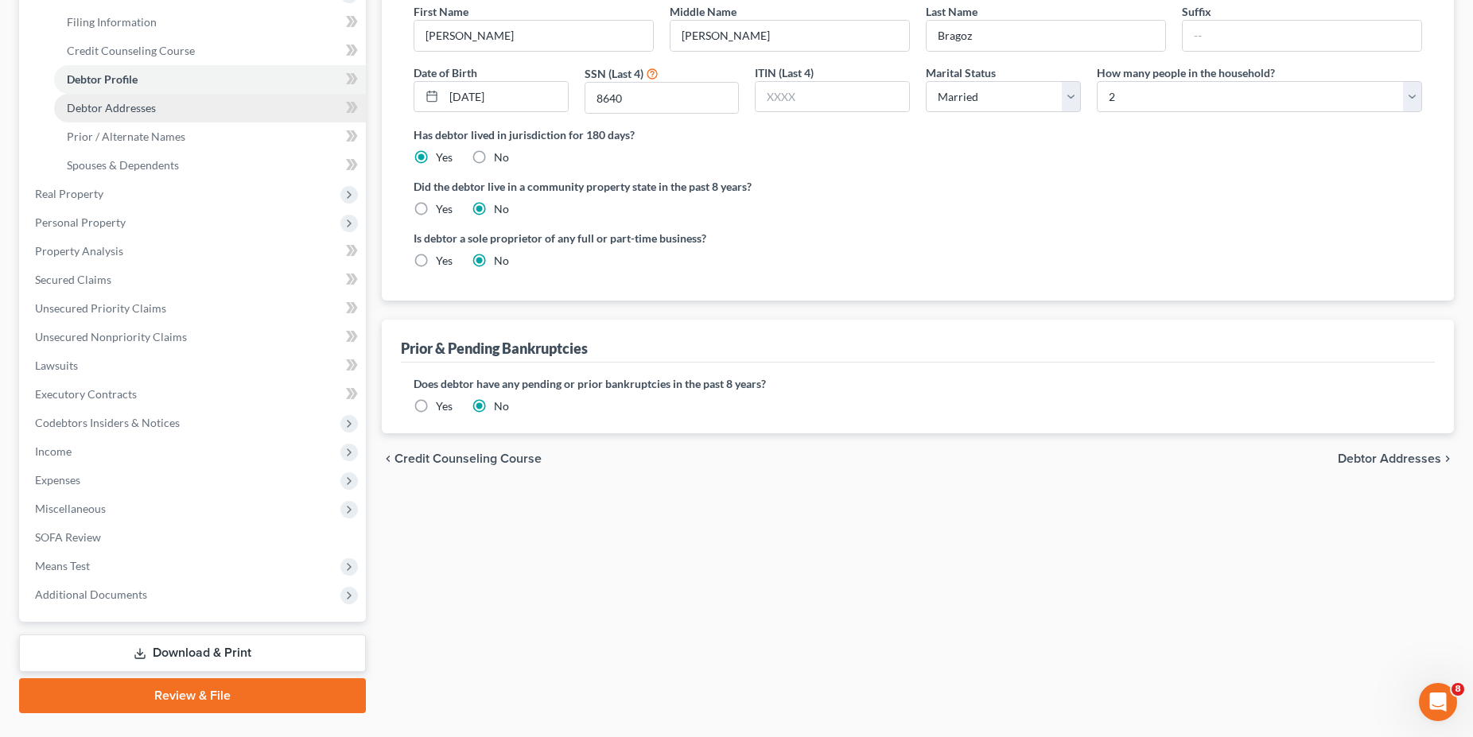
click at [119, 103] on span "Debtor Addresses" at bounding box center [111, 108] width 89 height 14
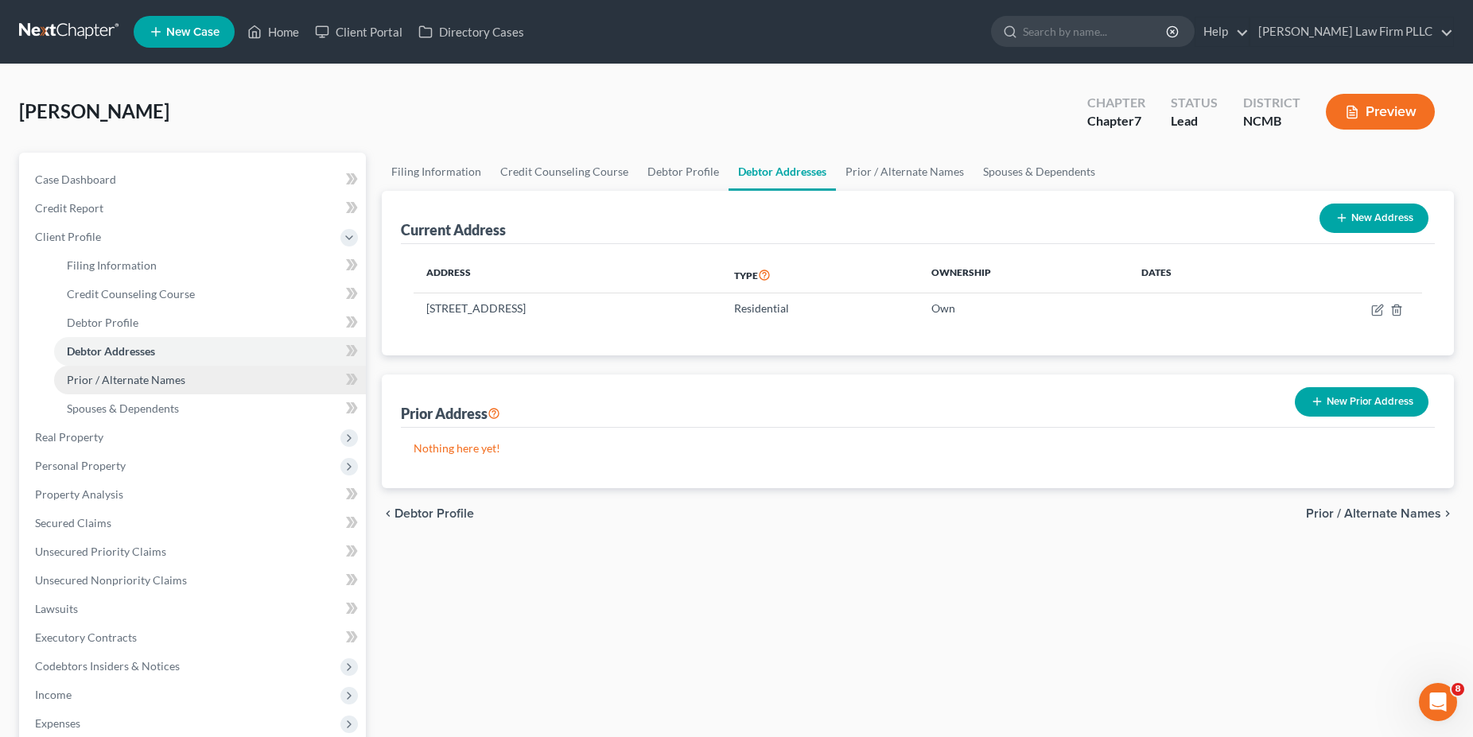
click at [126, 383] on span "Prior / Alternate Names" at bounding box center [126, 380] width 119 height 14
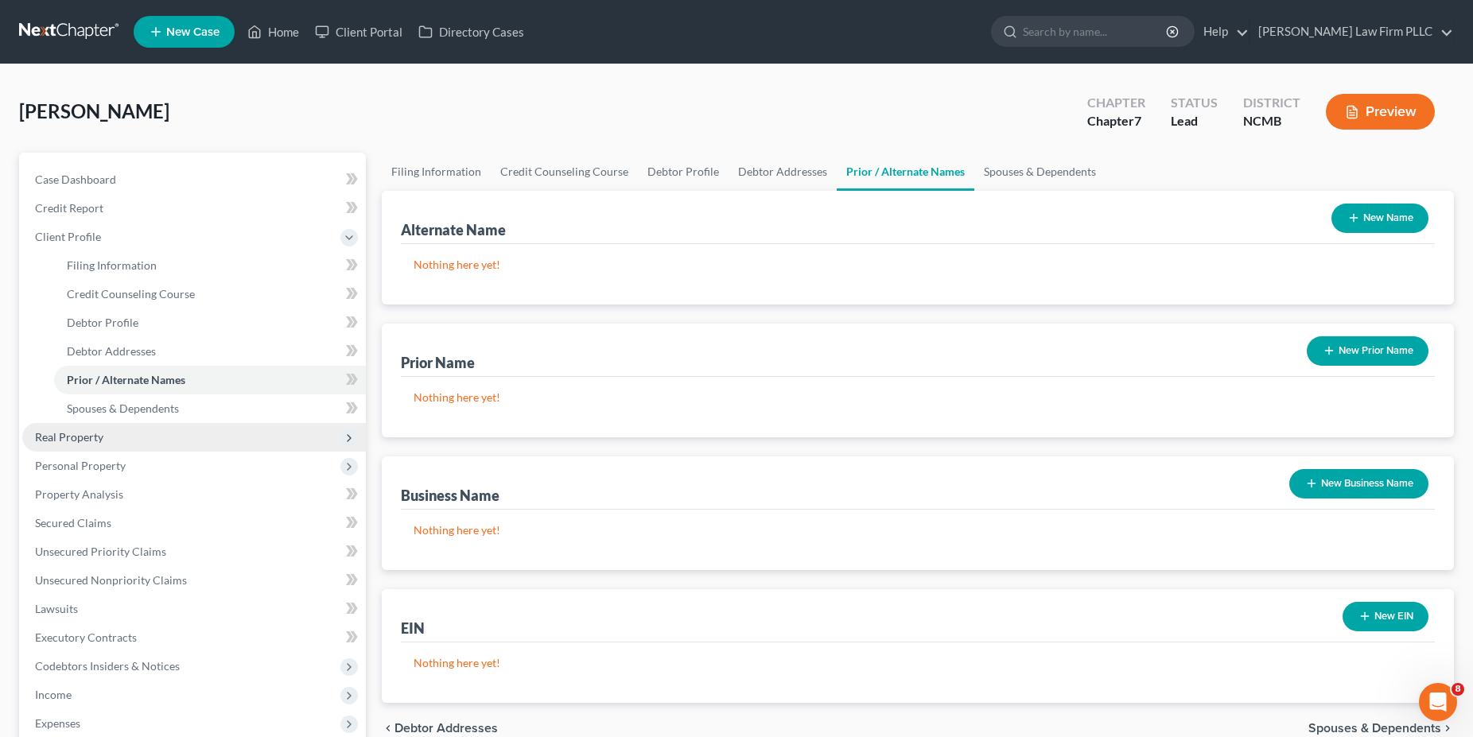
click at [139, 423] on span "Real Property" at bounding box center [194, 437] width 344 height 29
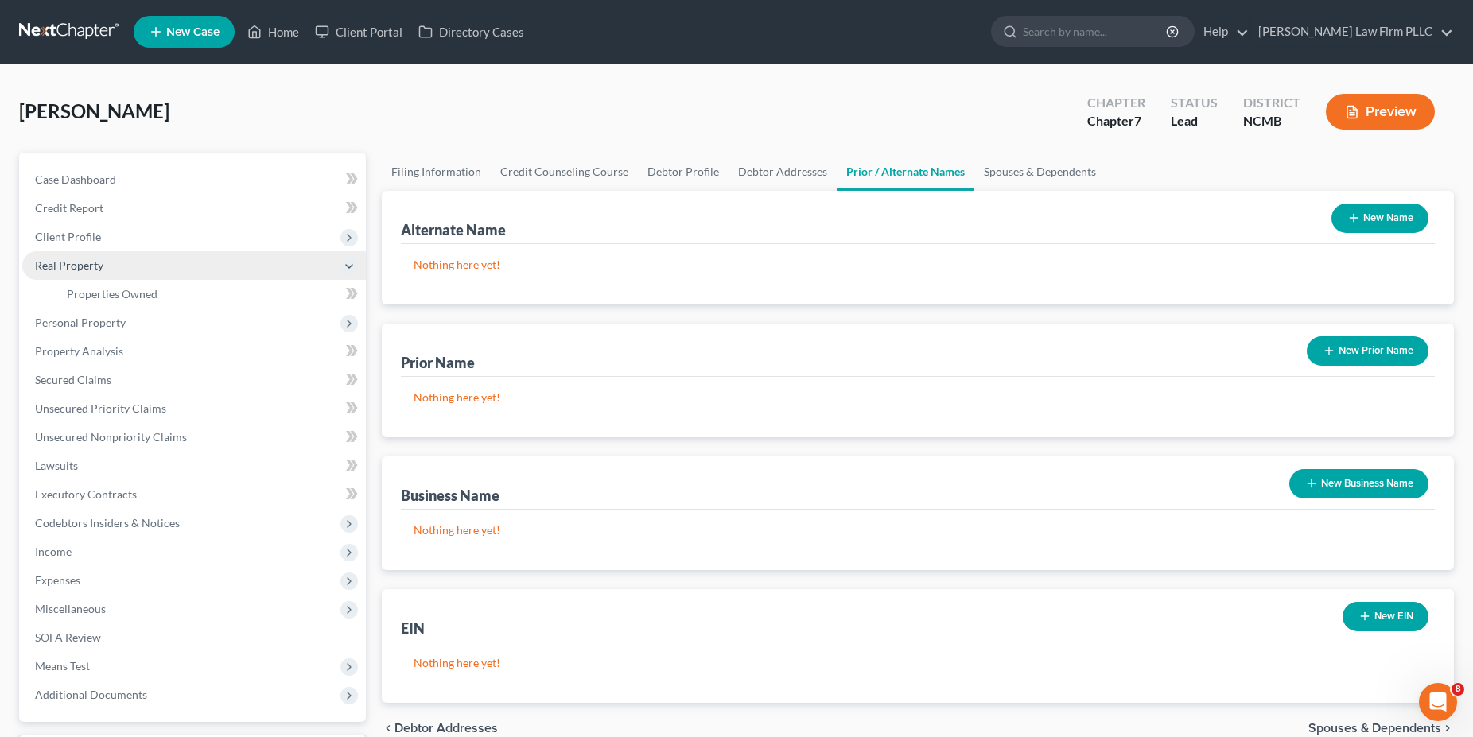
click at [103, 263] on span "Real Property" at bounding box center [194, 265] width 344 height 29
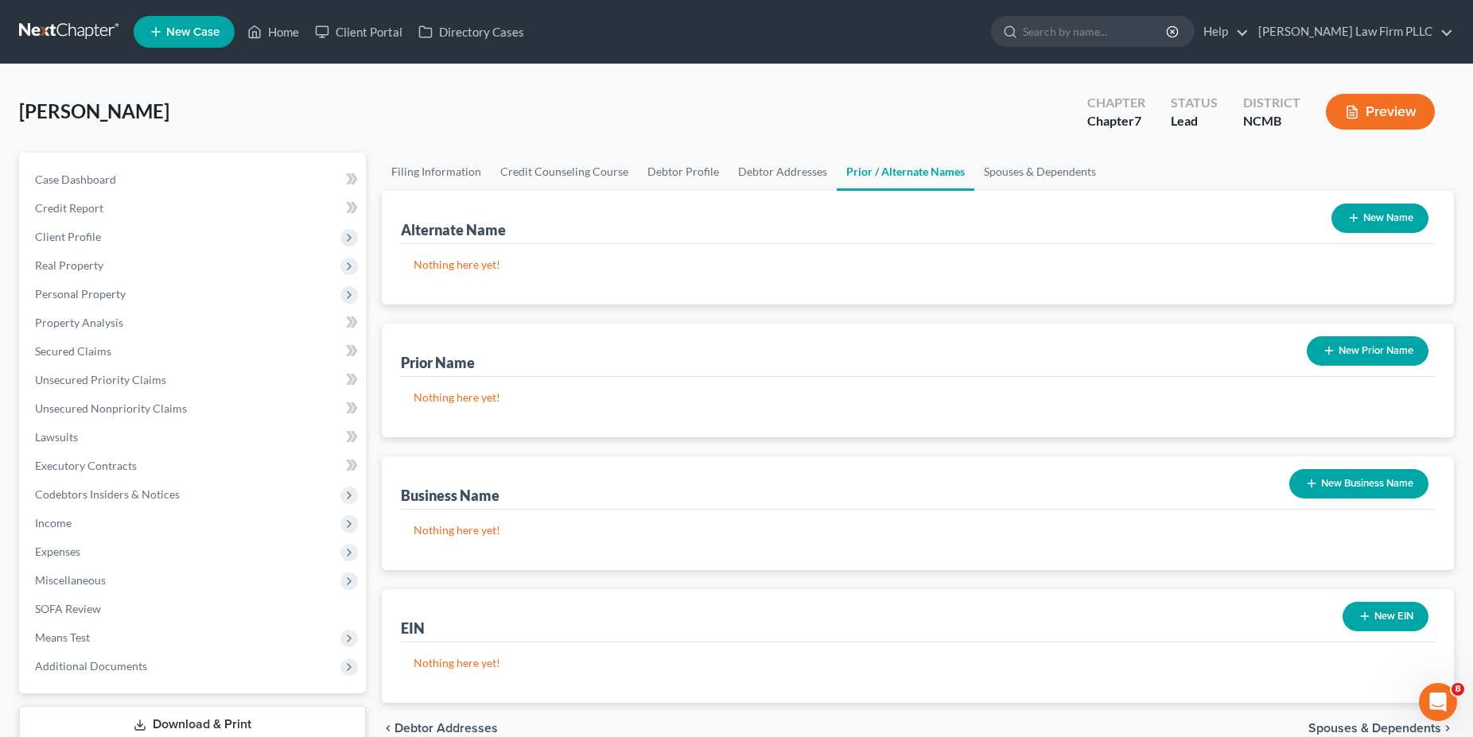
click at [1402, 108] on button "Preview" at bounding box center [1380, 112] width 109 height 36
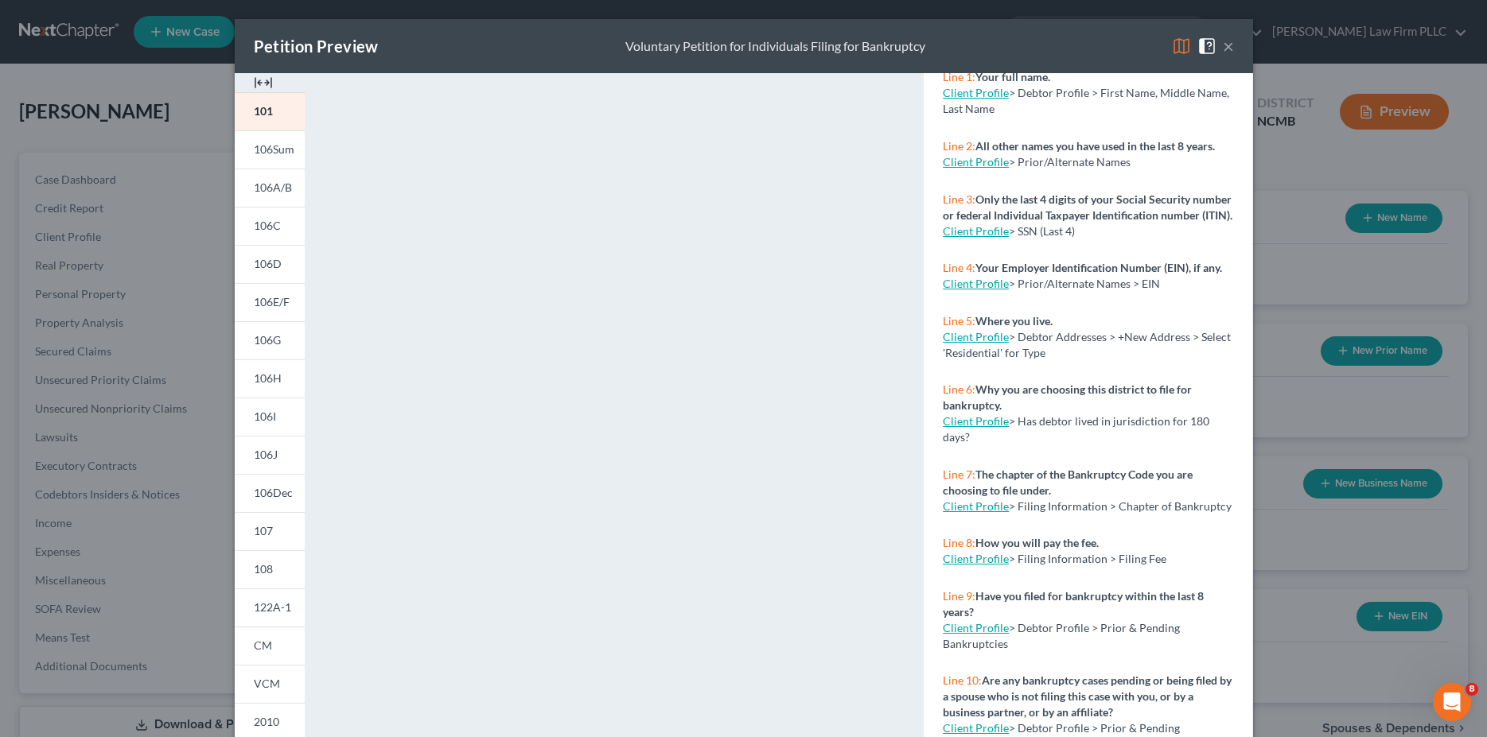
click at [1201, 50] on img at bounding box center [1206, 46] width 19 height 19
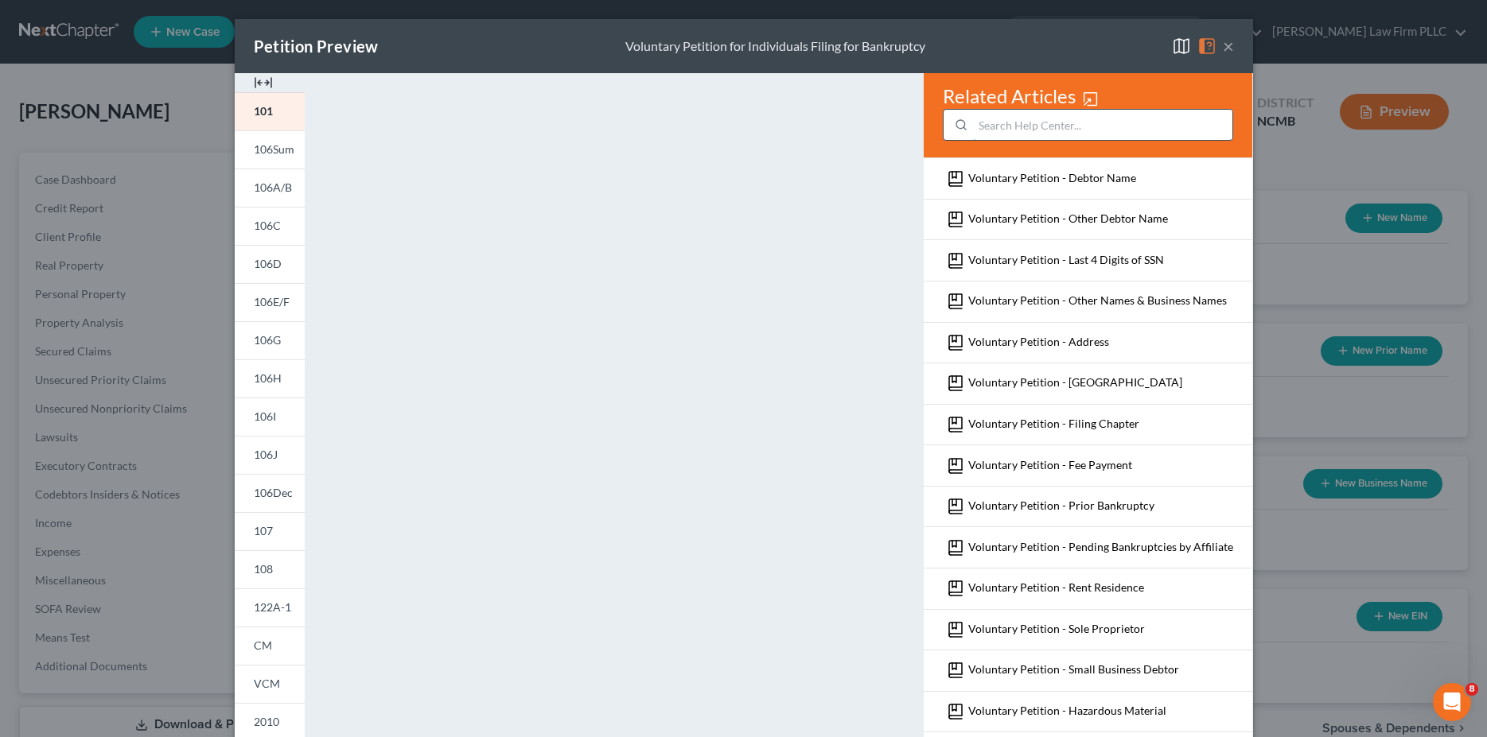
click at [1016, 136] on input "search" at bounding box center [1102, 125] width 259 height 30
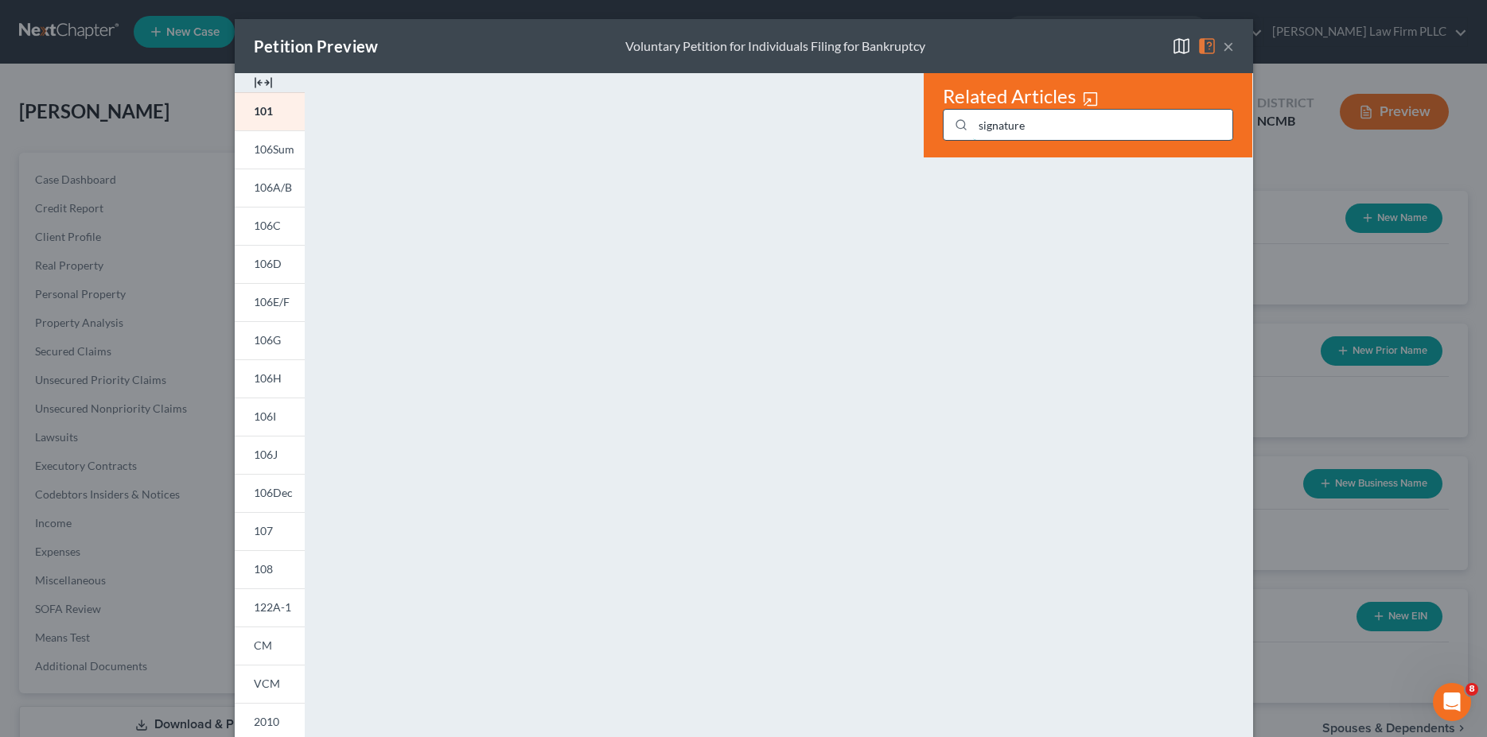
click at [1059, 121] on input "signature" at bounding box center [1102, 125] width 259 height 30
click at [1037, 126] on input "signature" at bounding box center [1102, 125] width 259 height 30
drag, startPoint x: 1036, startPoint y: 126, endPoint x: 939, endPoint y: 127, distance: 96.3
click at [973, 129] on input "signature" at bounding box center [1102, 125] width 259 height 30
type input "electronic signature"
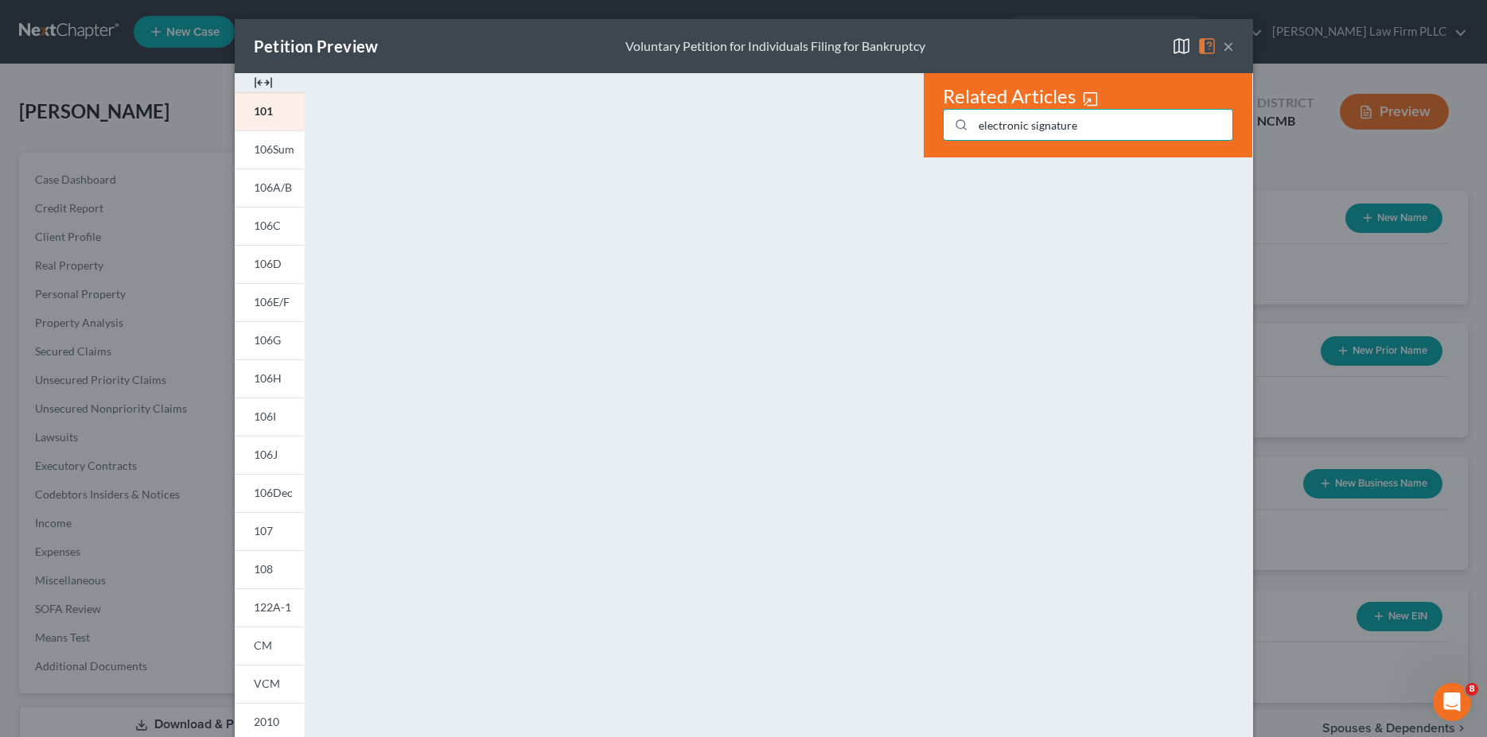
click at [1021, 304] on div "Related Articles electronic signature" at bounding box center [1088, 468] width 344 height 790
click at [1223, 45] on button "×" at bounding box center [1228, 46] width 11 height 19
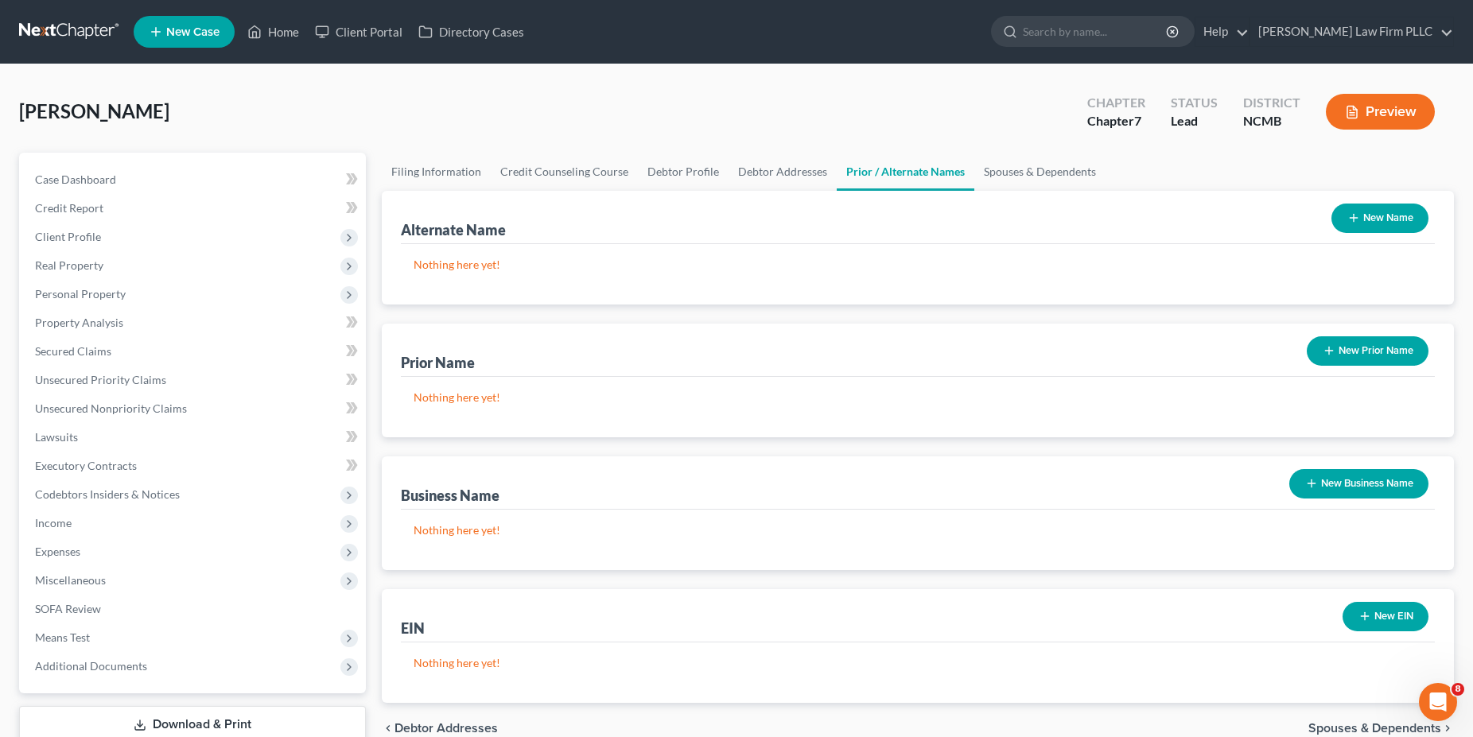
click at [799, 123] on div "Bragoz, Lloyd Upgraded Chapter Chapter 7 Status Lead District NCMB Preview" at bounding box center [736, 118] width 1435 height 69
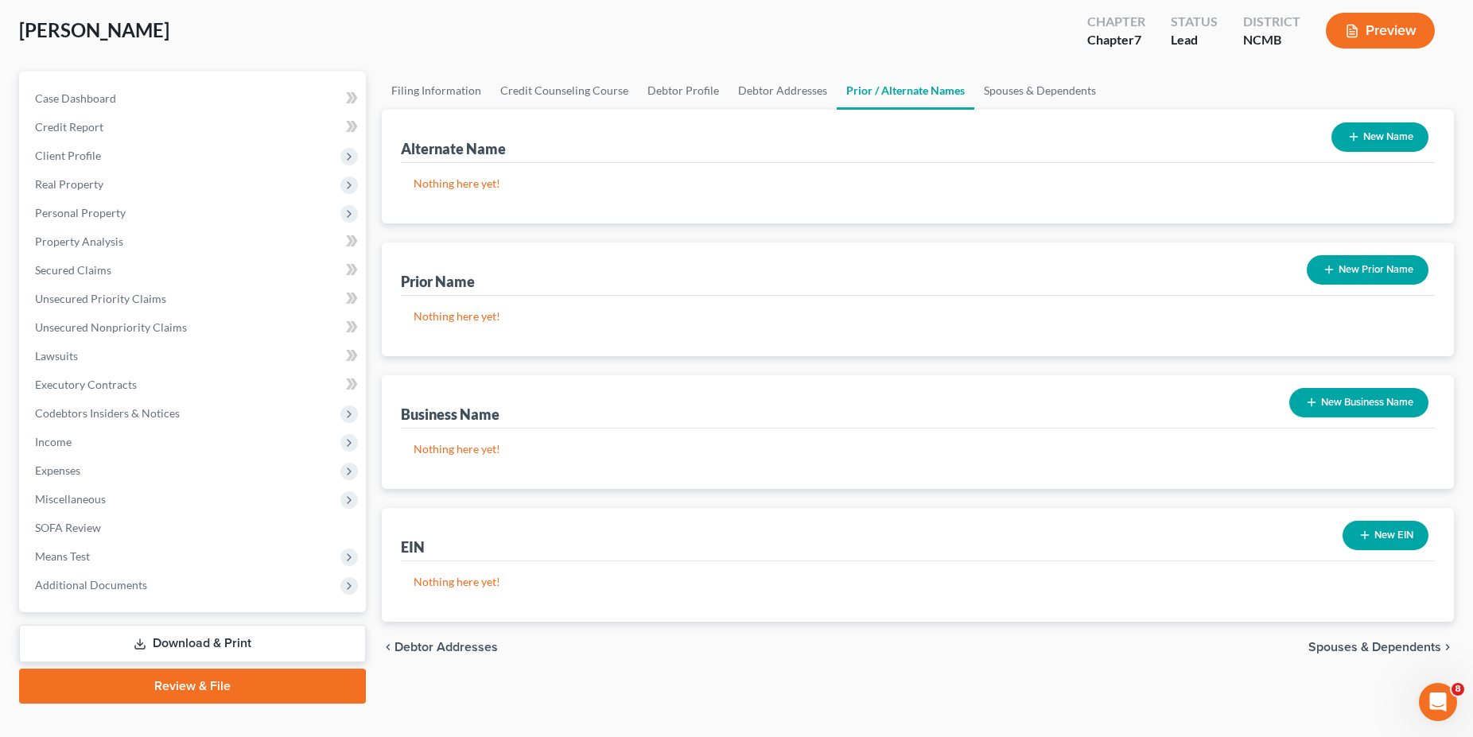
click at [1320, 648] on span "Spouses & Dependents" at bounding box center [1375, 647] width 133 height 13
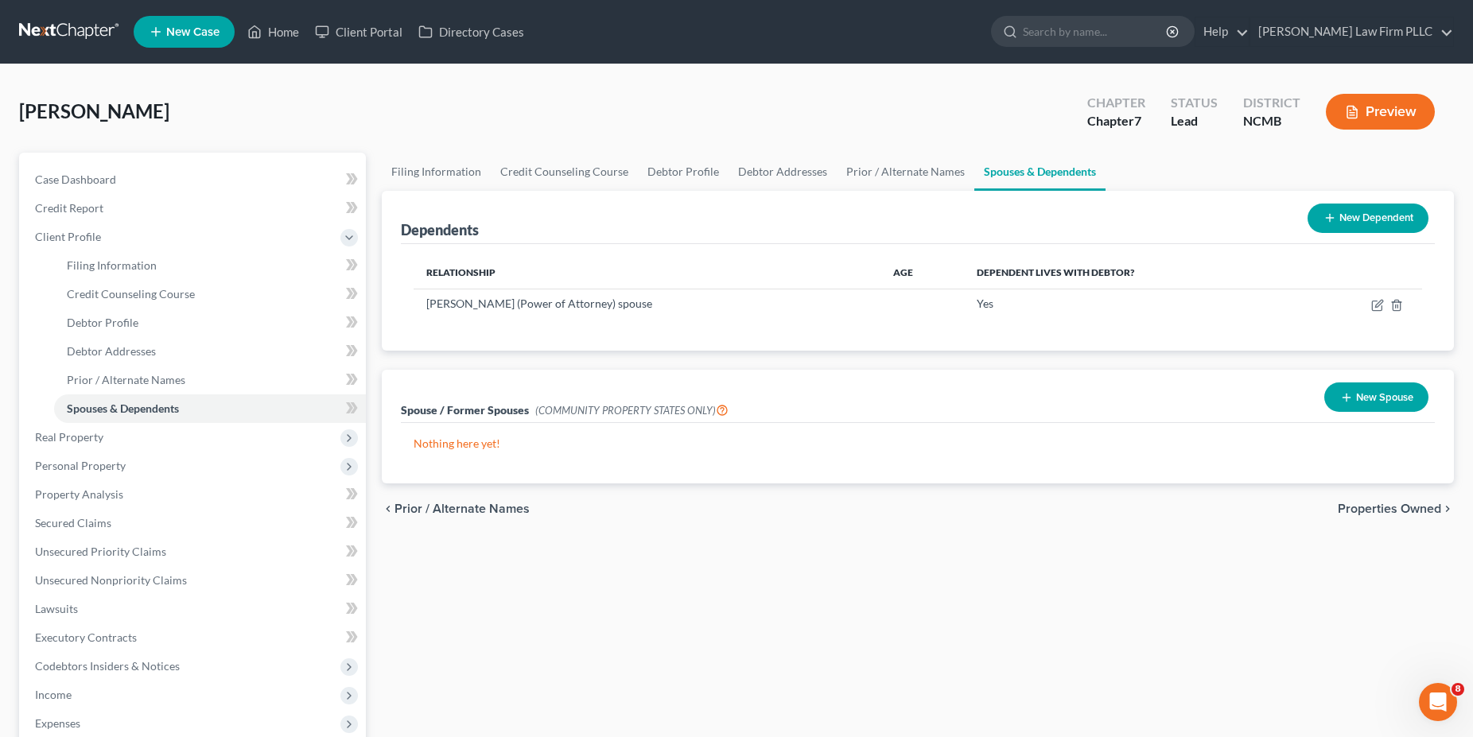
click at [1354, 503] on span "Properties Owned" at bounding box center [1389, 509] width 103 height 13
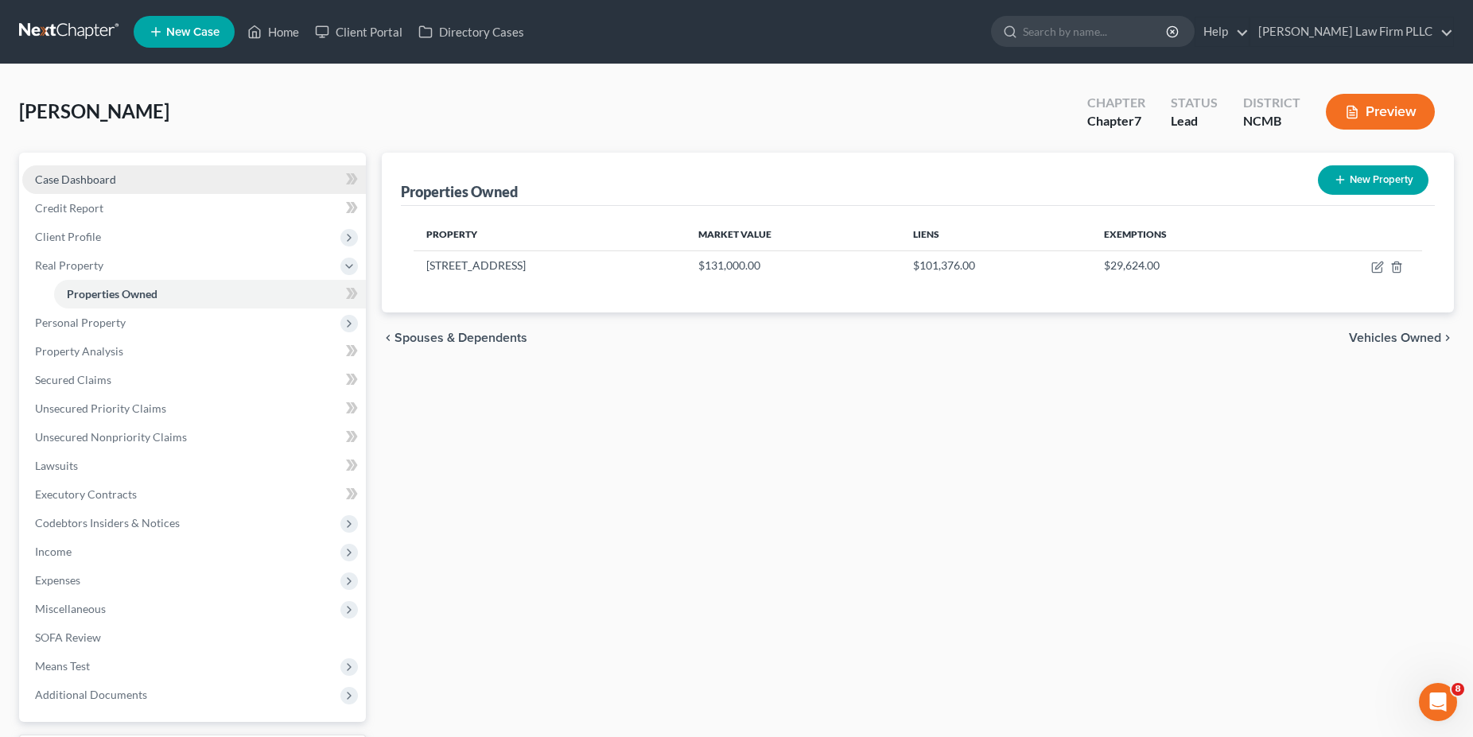
click at [98, 177] on span "Case Dashboard" at bounding box center [75, 180] width 81 height 14
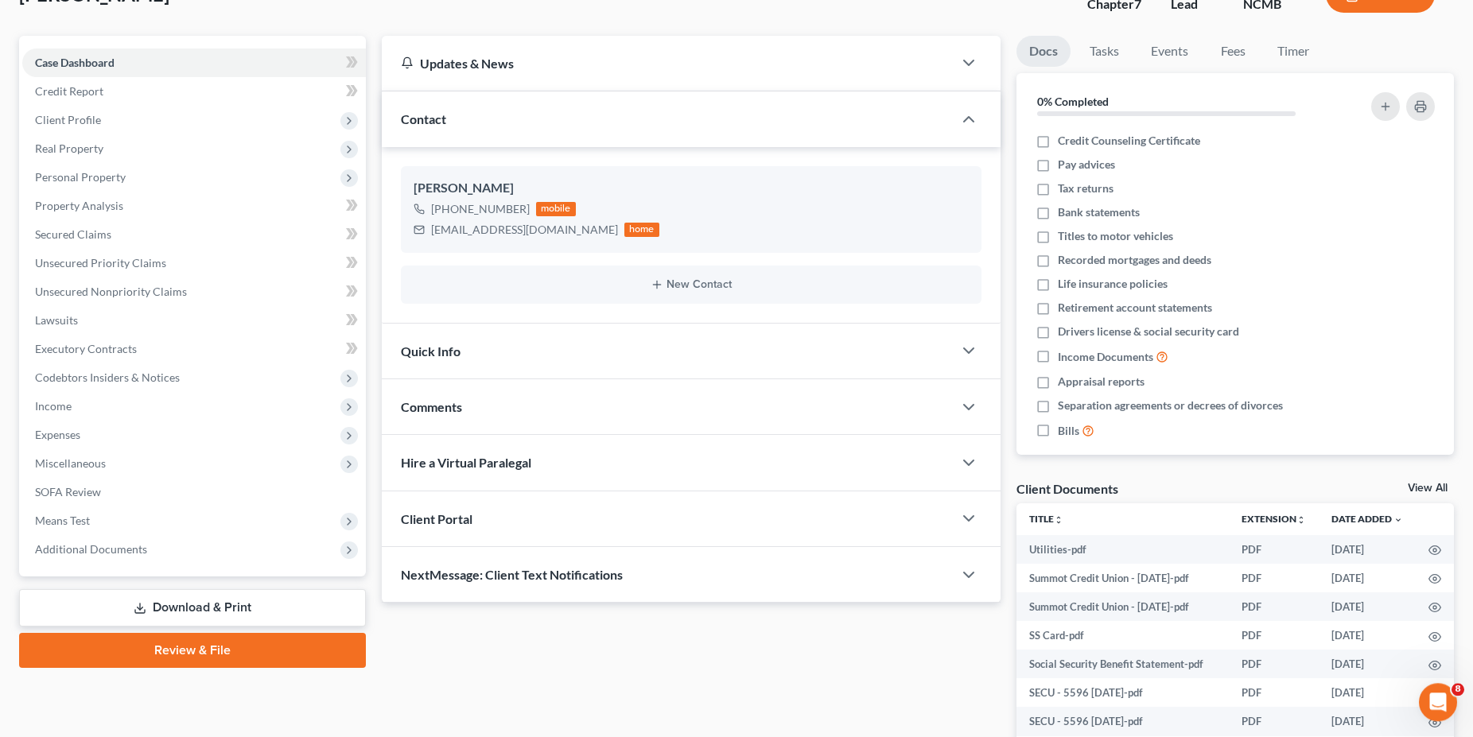
scroll to position [43, 0]
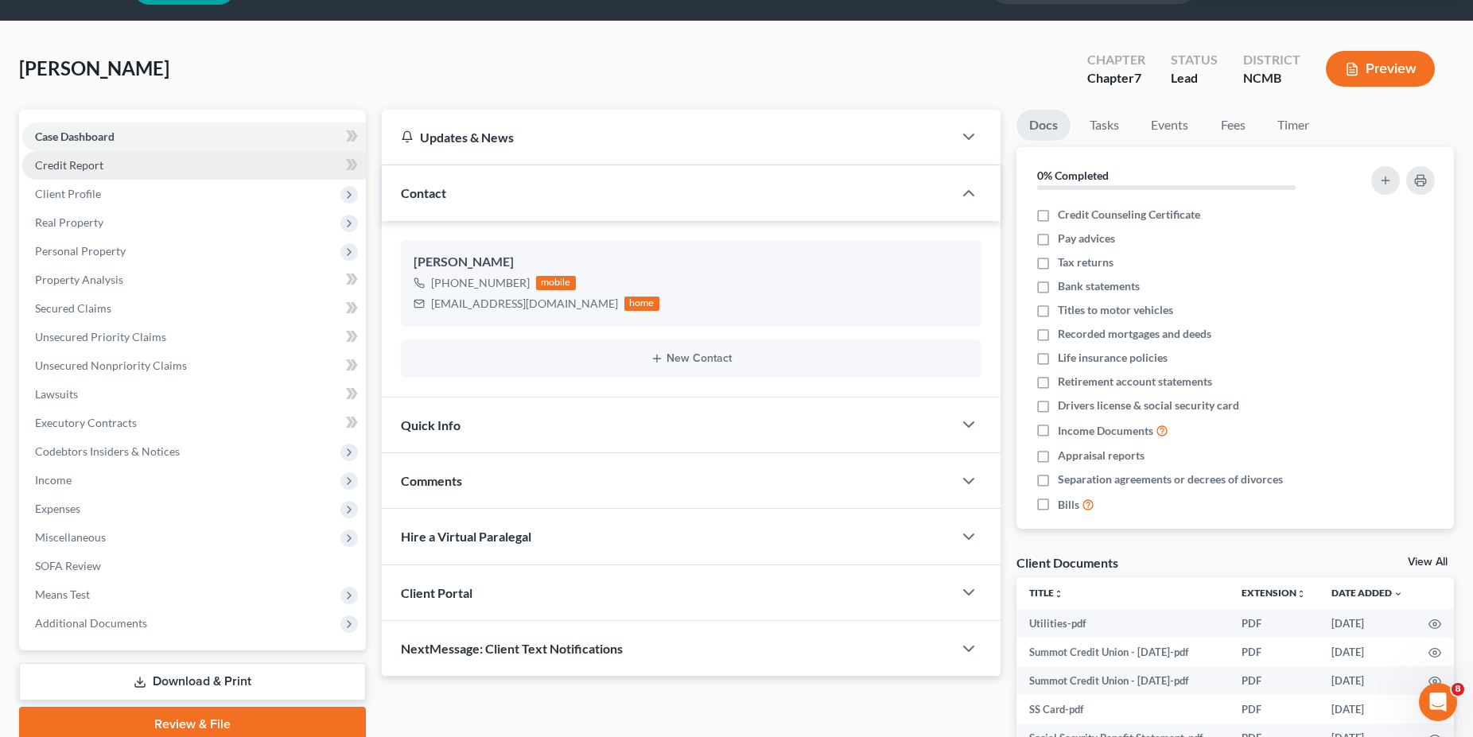
click at [64, 154] on link "Credit Report" at bounding box center [194, 165] width 344 height 29
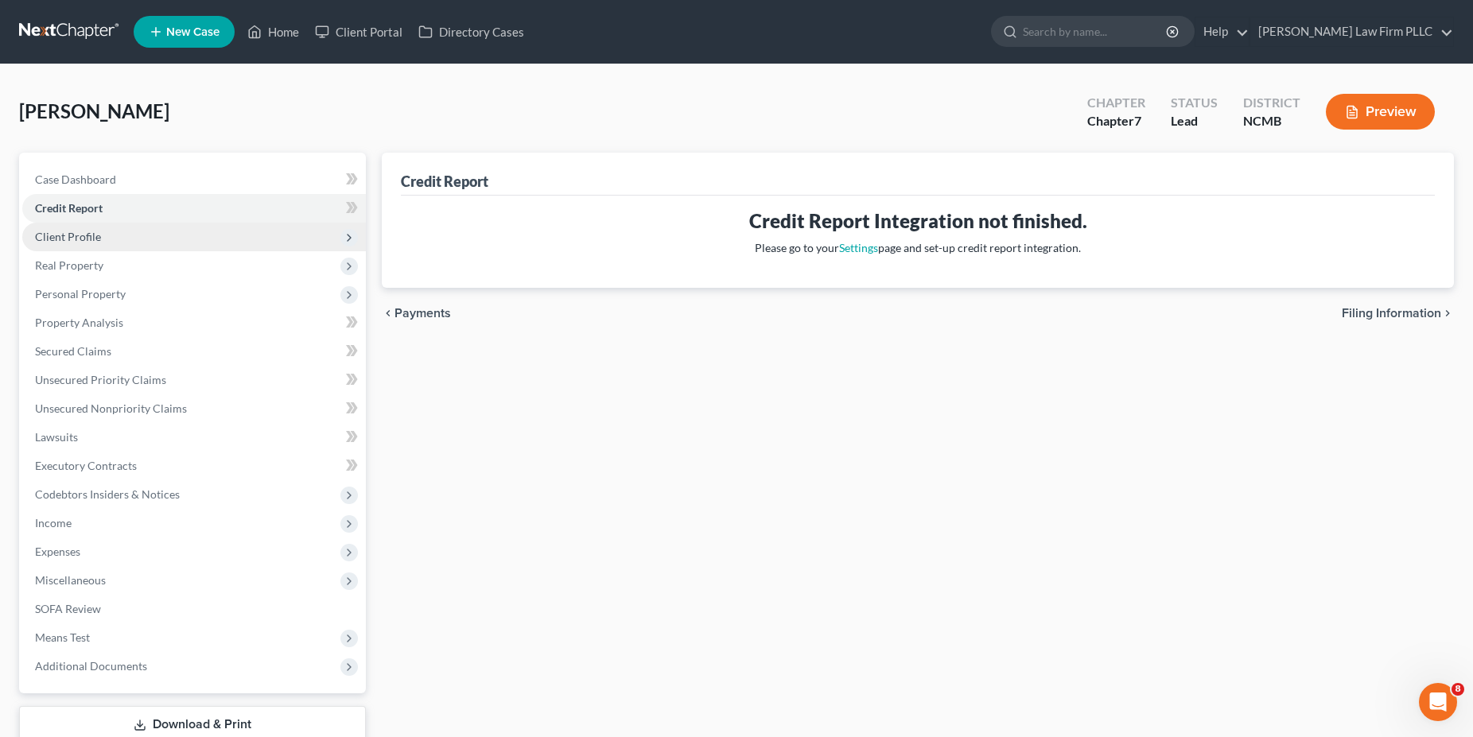
click at [75, 228] on span "Client Profile" at bounding box center [194, 237] width 344 height 29
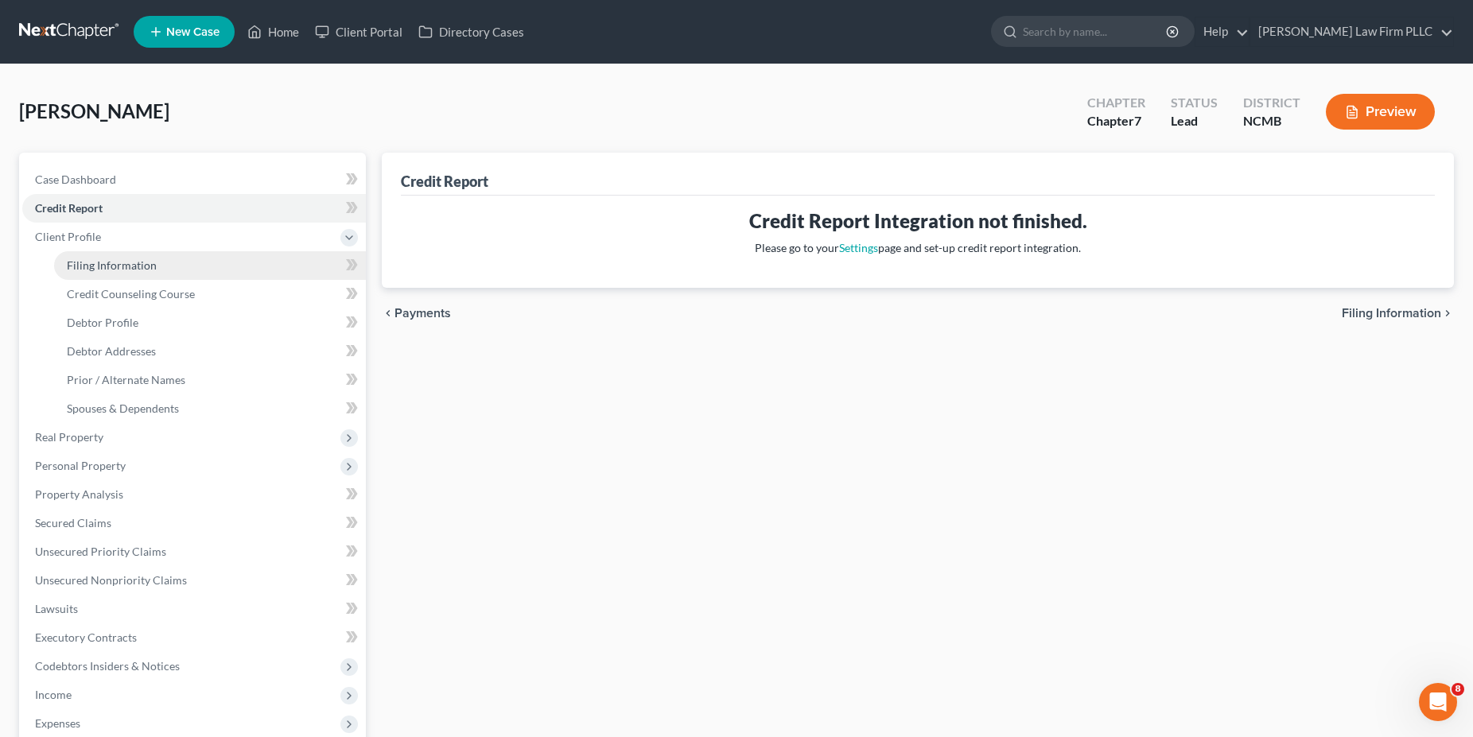
click at [84, 266] on span "Filing Information" at bounding box center [112, 266] width 90 height 14
select select "1"
select select "0"
select select "58"
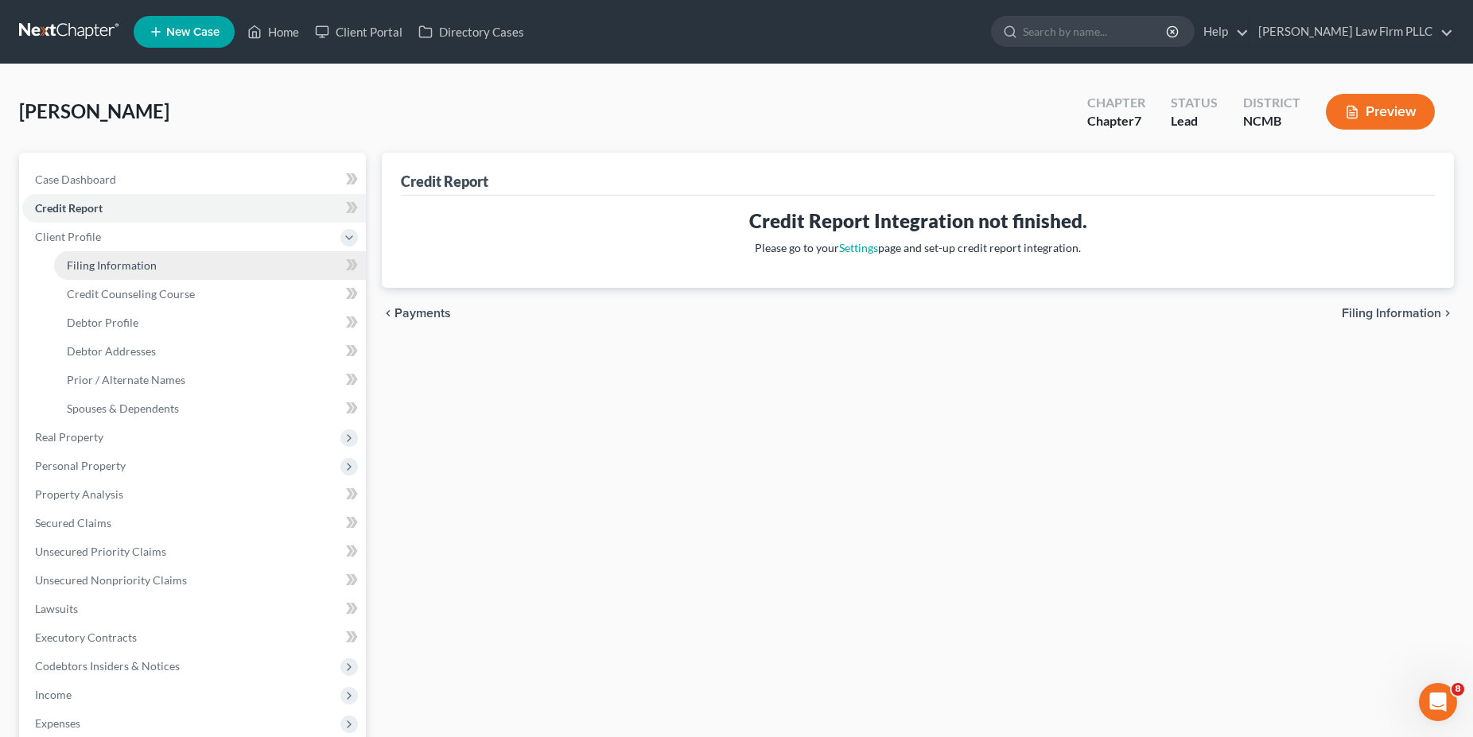
select select "0"
select select "28"
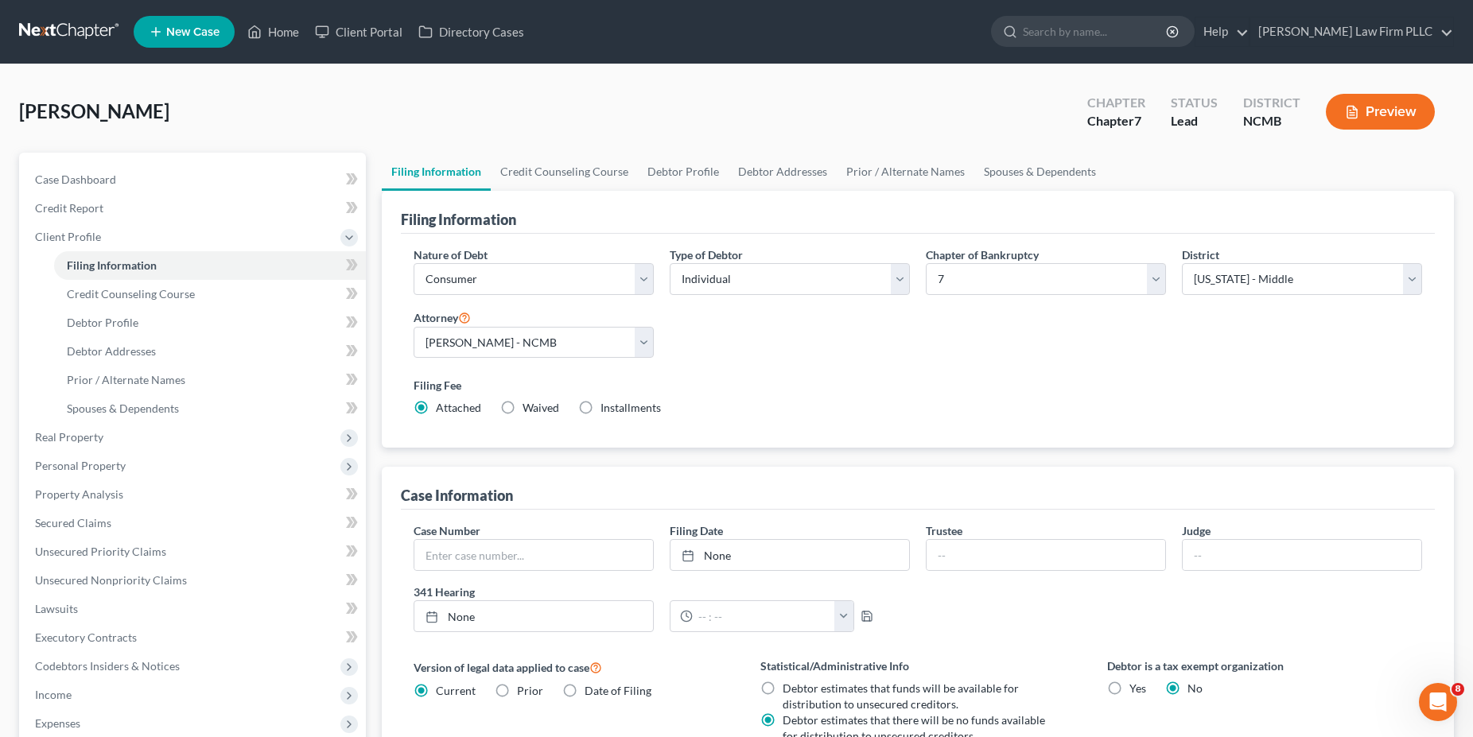
click at [767, 329] on div "Nature of Debt Select Business Consumer Other Nature of Business Select Clearin…" at bounding box center [918, 338] width 1025 height 183
click at [414, 263] on select "Select Business Consumer Other" at bounding box center [534, 279] width 240 height 32
click option "Other" at bounding box center [0, 0] width 0 height 0
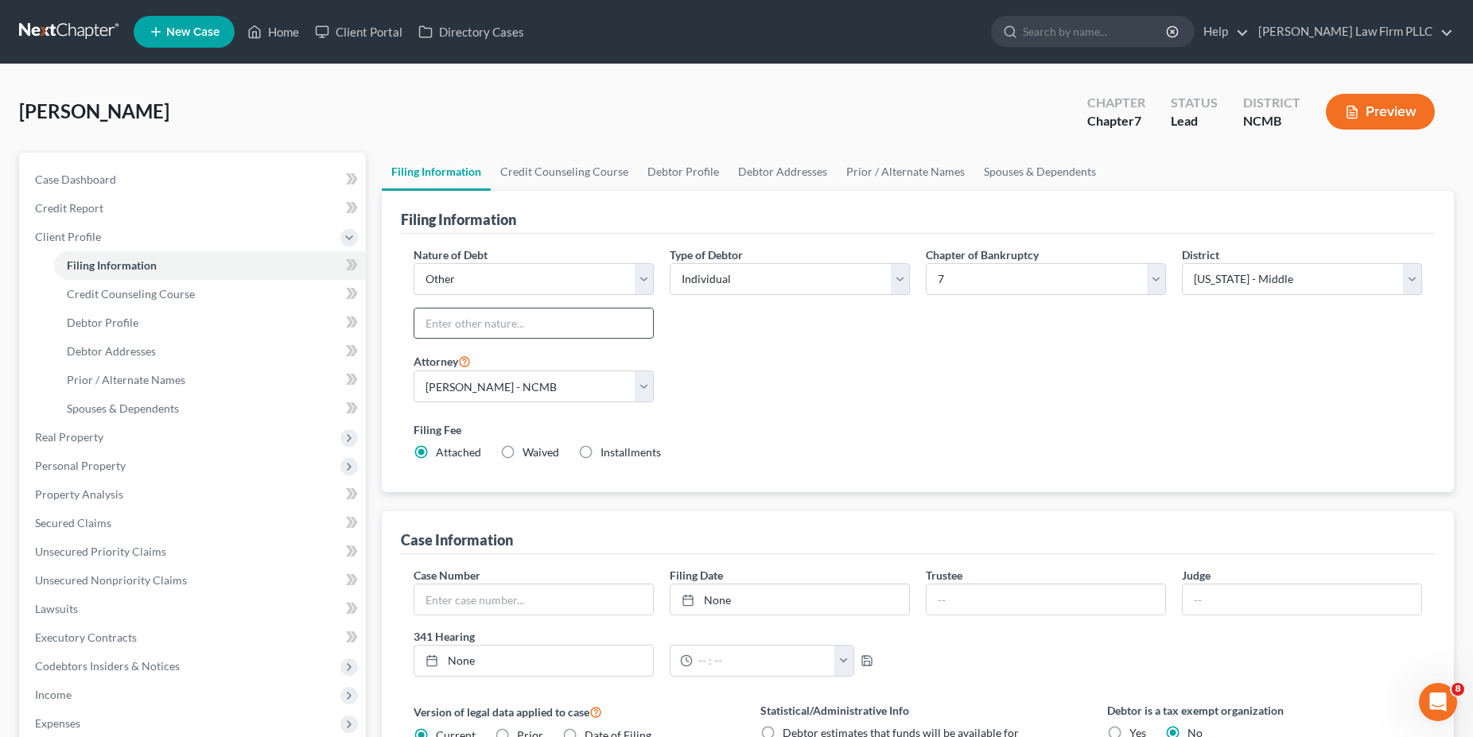
click at [483, 325] on input "text" at bounding box center [533, 324] width 239 height 30
click at [414, 263] on select "Select Business Consumer Other" at bounding box center [534, 279] width 240 height 32
select select "1"
click option "Consumer" at bounding box center [0, 0] width 0 height 0
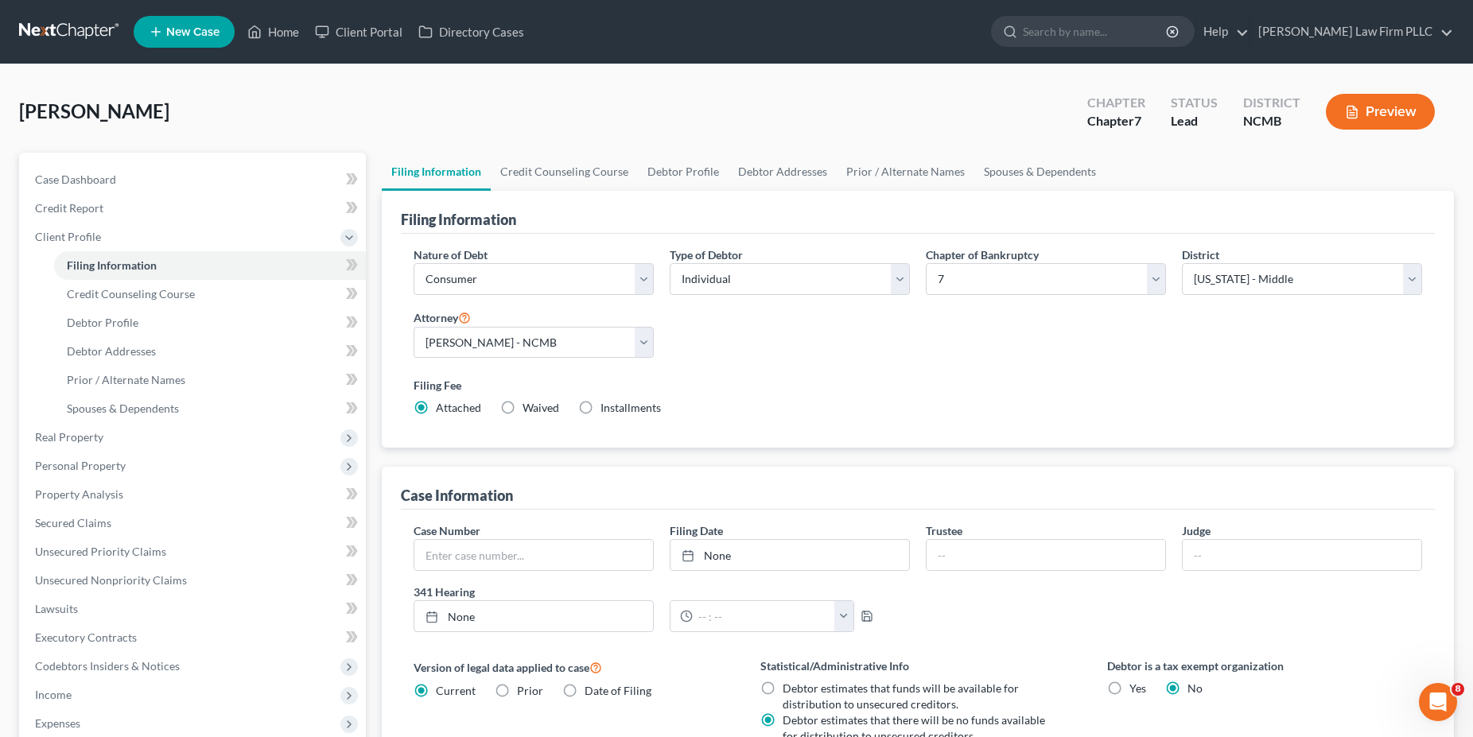
click at [857, 416] on div "Filing Fee Attached Waived Waived Installments Installments" at bounding box center [918, 400] width 1025 height 58
click at [670, 263] on select "Select Individual Joint" at bounding box center [790, 279] width 240 height 32
click at [749, 277] on select "Select Individual Joint" at bounding box center [790, 279] width 240 height 32
click at [1105, 360] on div "Nature of Debt Select Business Consumer Other Nature of Business Select Clearin…" at bounding box center [918, 338] width 1025 height 183
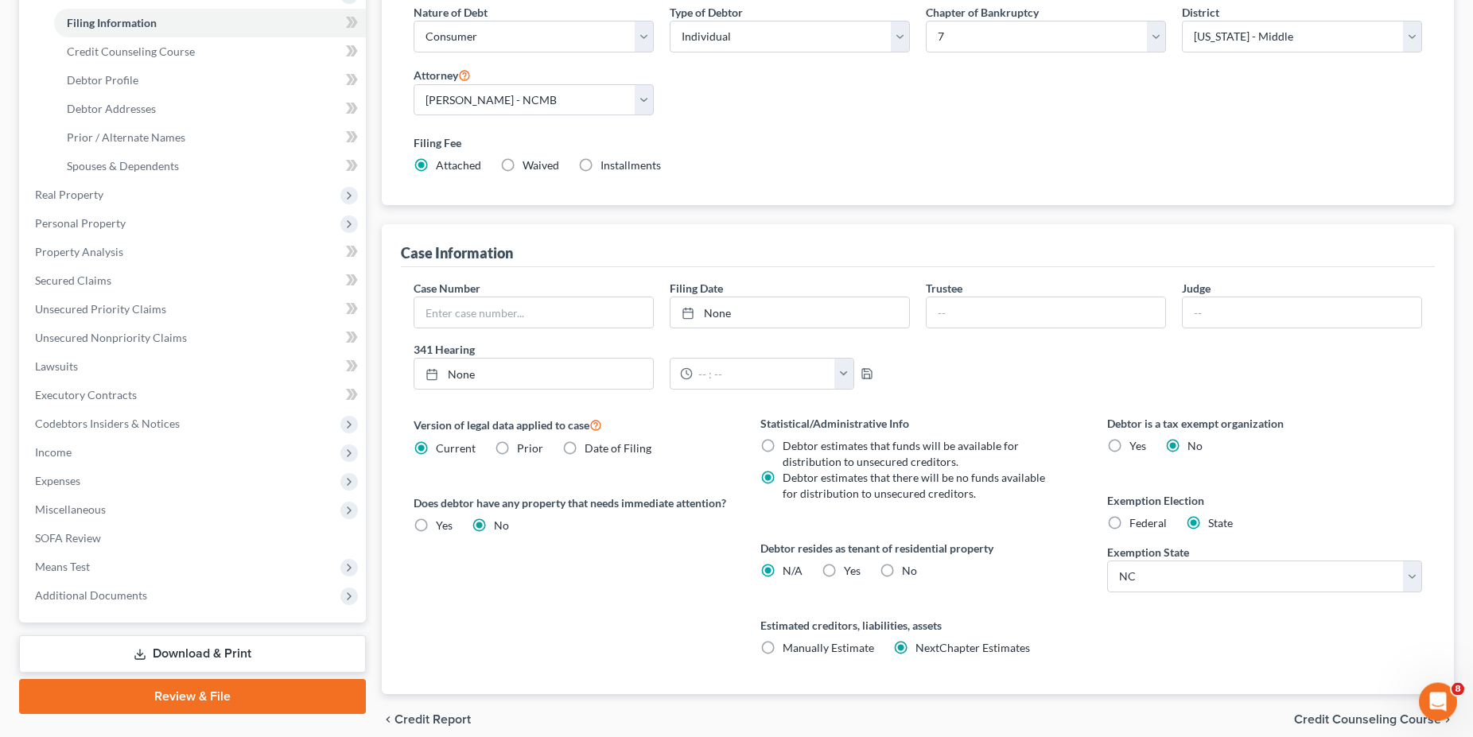
scroll to position [310, 0]
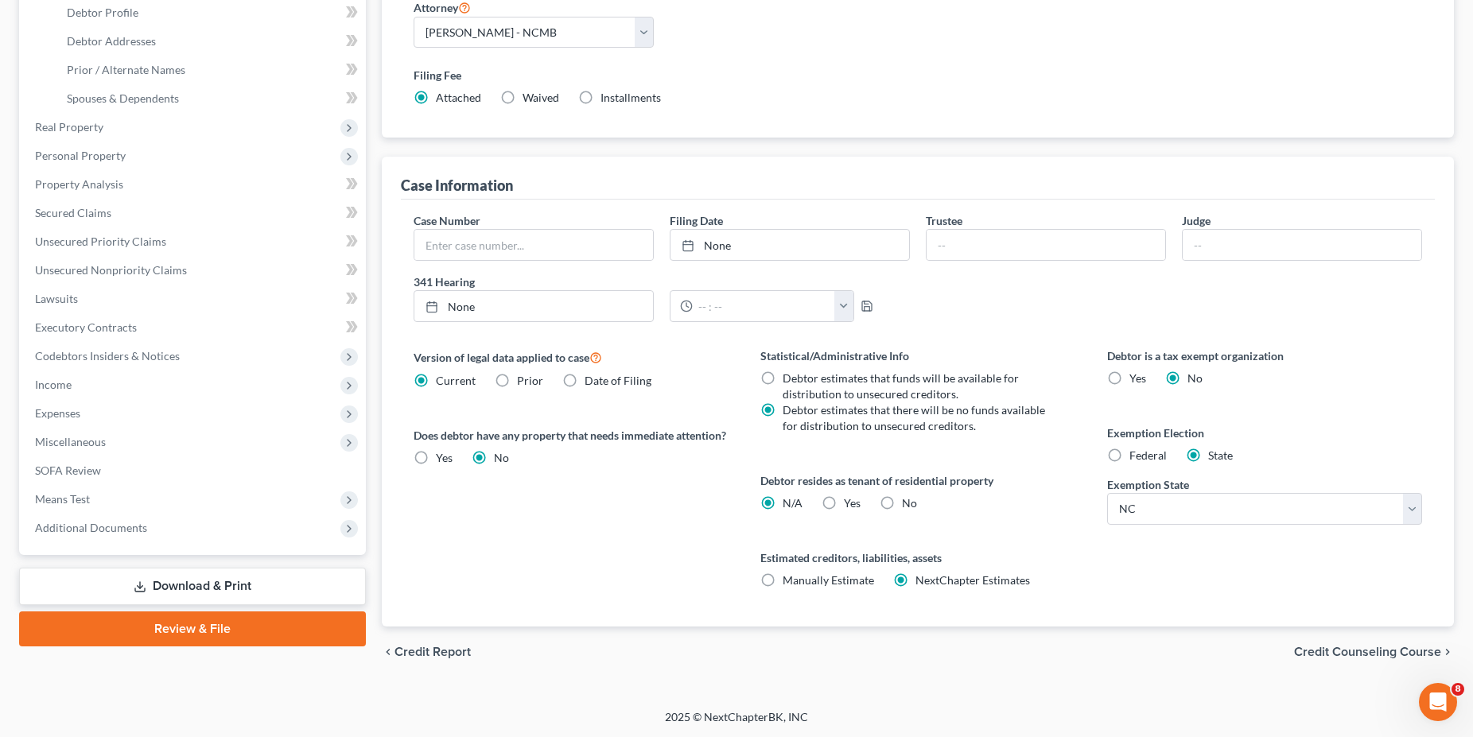
click at [1305, 650] on span "Credit Counseling Course" at bounding box center [1367, 652] width 147 height 13
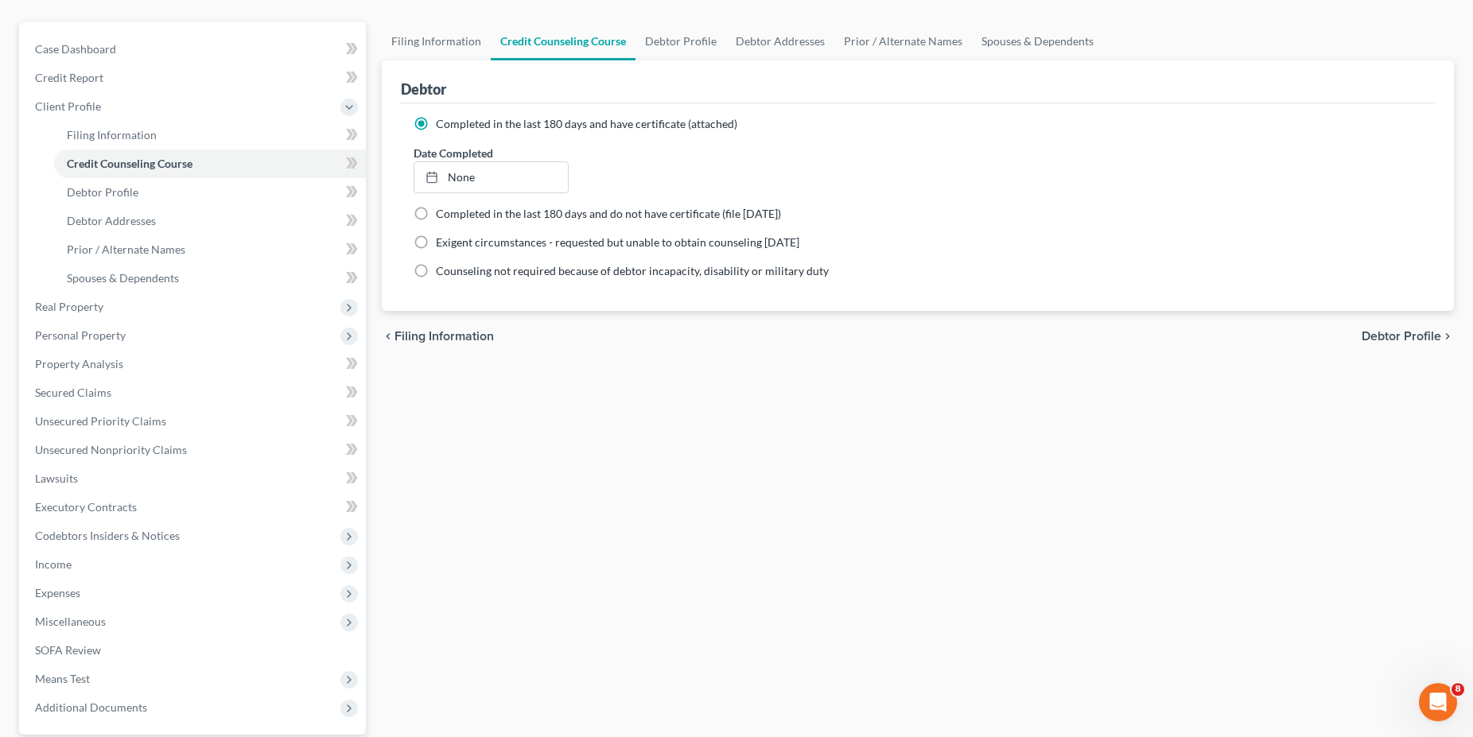
scroll to position [116, 0]
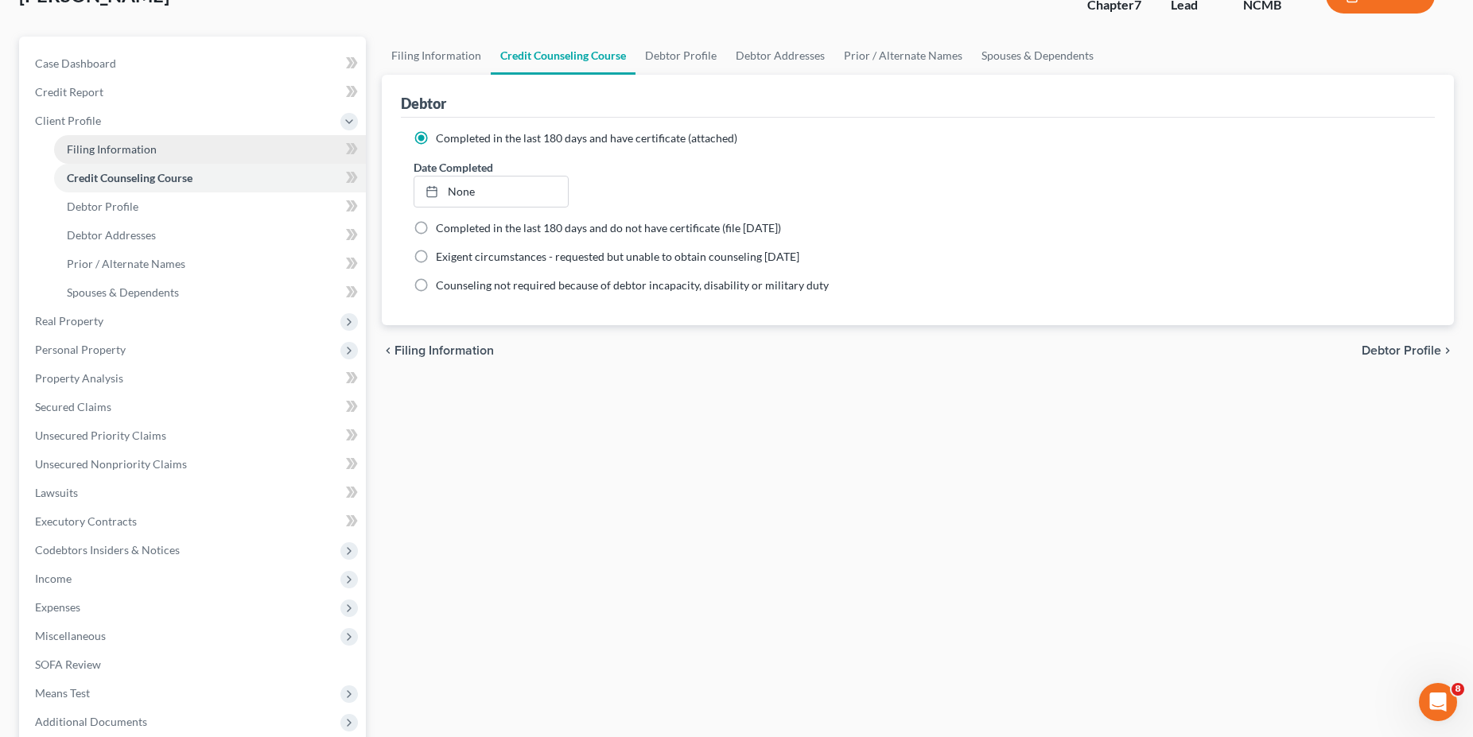
click at [99, 135] on link "Filing Information" at bounding box center [210, 149] width 312 height 29
select select "1"
select select "0"
select select "58"
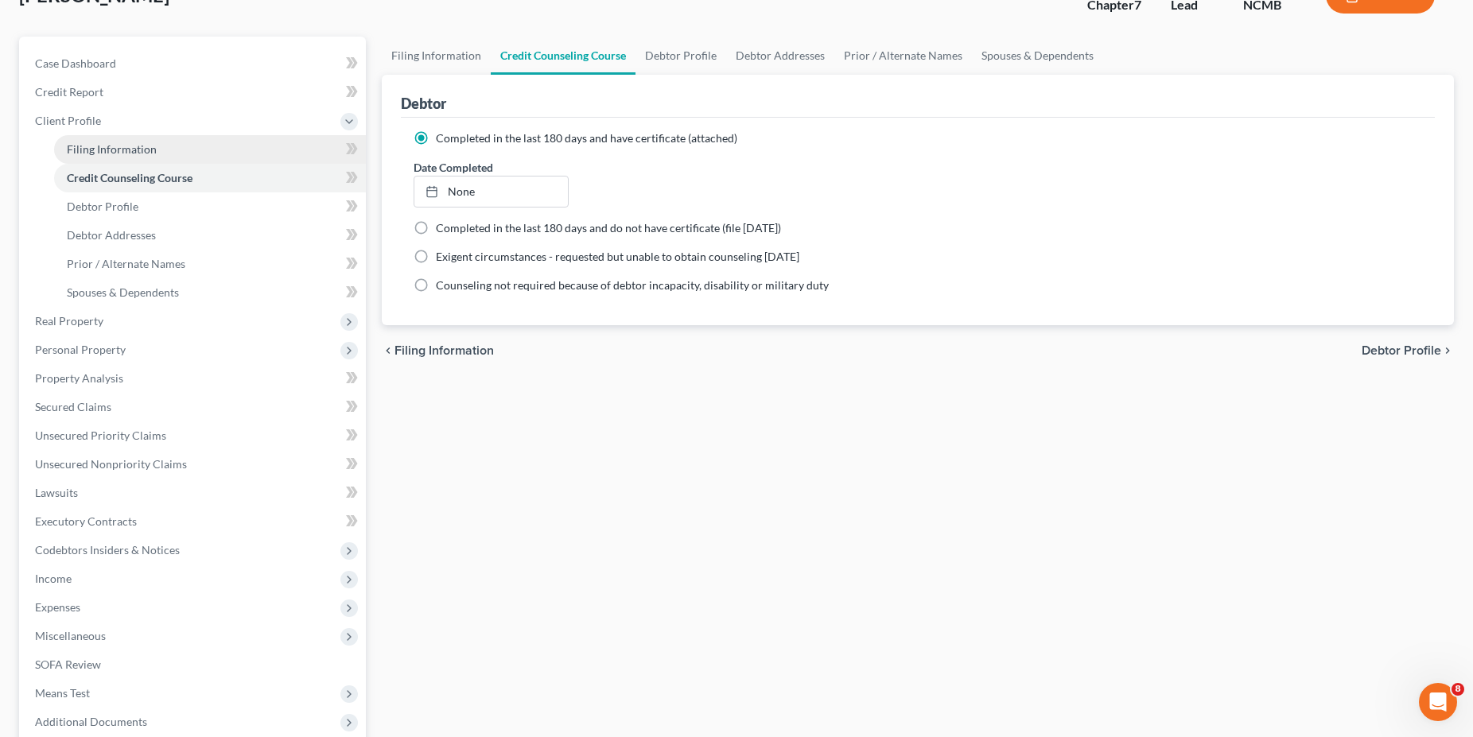
select select "0"
select select "28"
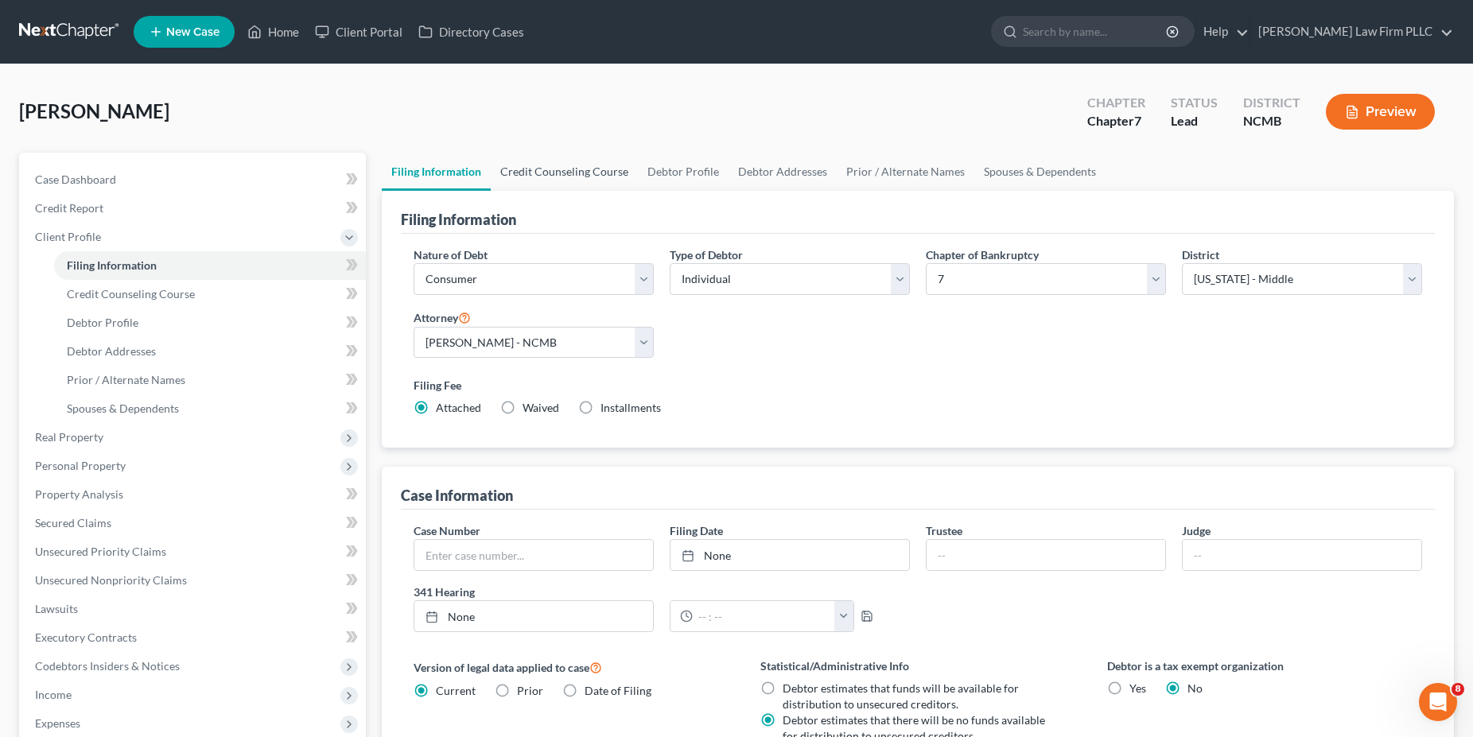
click at [578, 171] on link "Credit Counseling Course" at bounding box center [564, 172] width 147 height 38
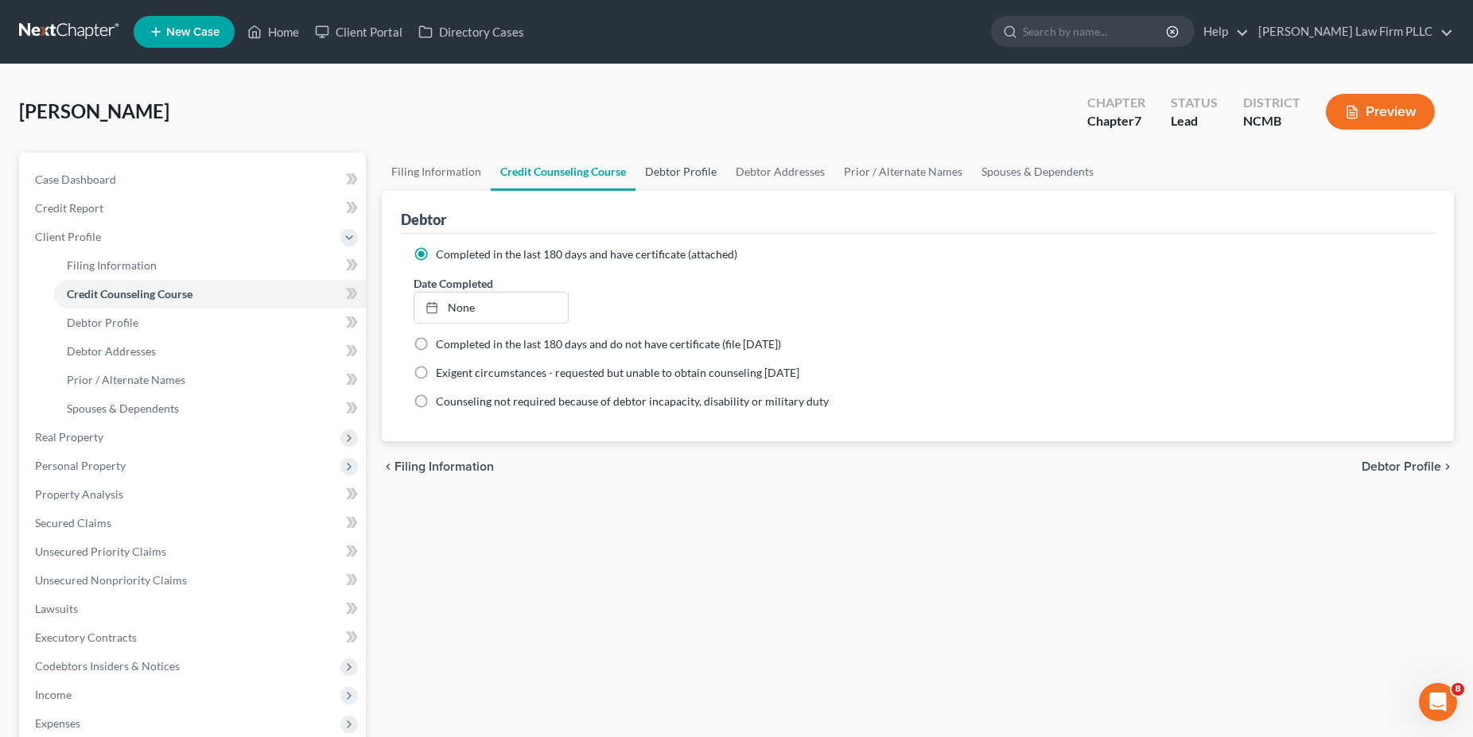
click at [694, 174] on link "Debtor Profile" at bounding box center [681, 172] width 91 height 38
select select "1"
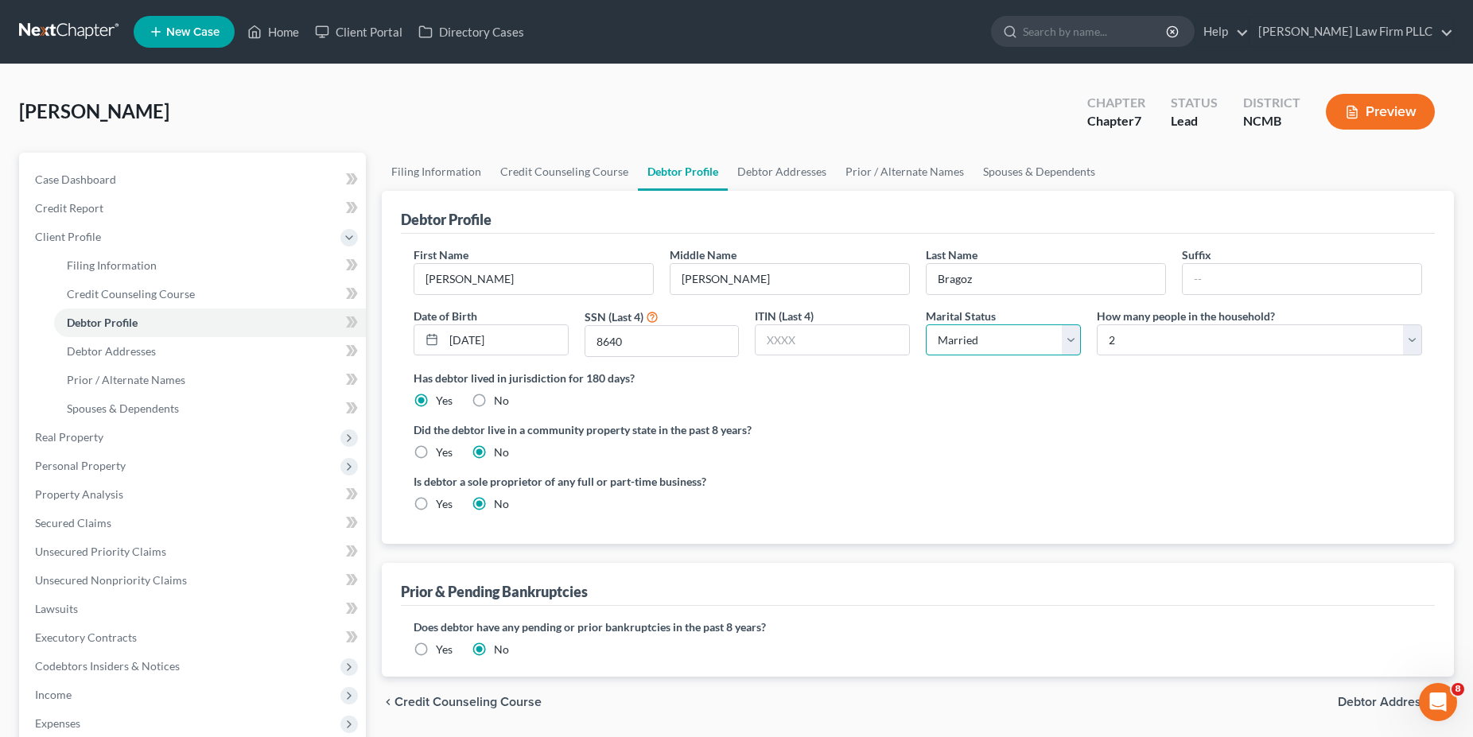
click at [926, 325] on select "Select Single Married Separated Divorced Widowed" at bounding box center [1003, 341] width 155 height 32
select select "0"
click option "Single" at bounding box center [0, 0] width 0 height 0
click at [387, 116] on div "Bragoz, Lloyd Upgraded Chapter Chapter 7 Status Lead District NCMB Preview" at bounding box center [736, 118] width 1435 height 69
click at [133, 345] on span "Debtor Addresses" at bounding box center [111, 351] width 89 height 14
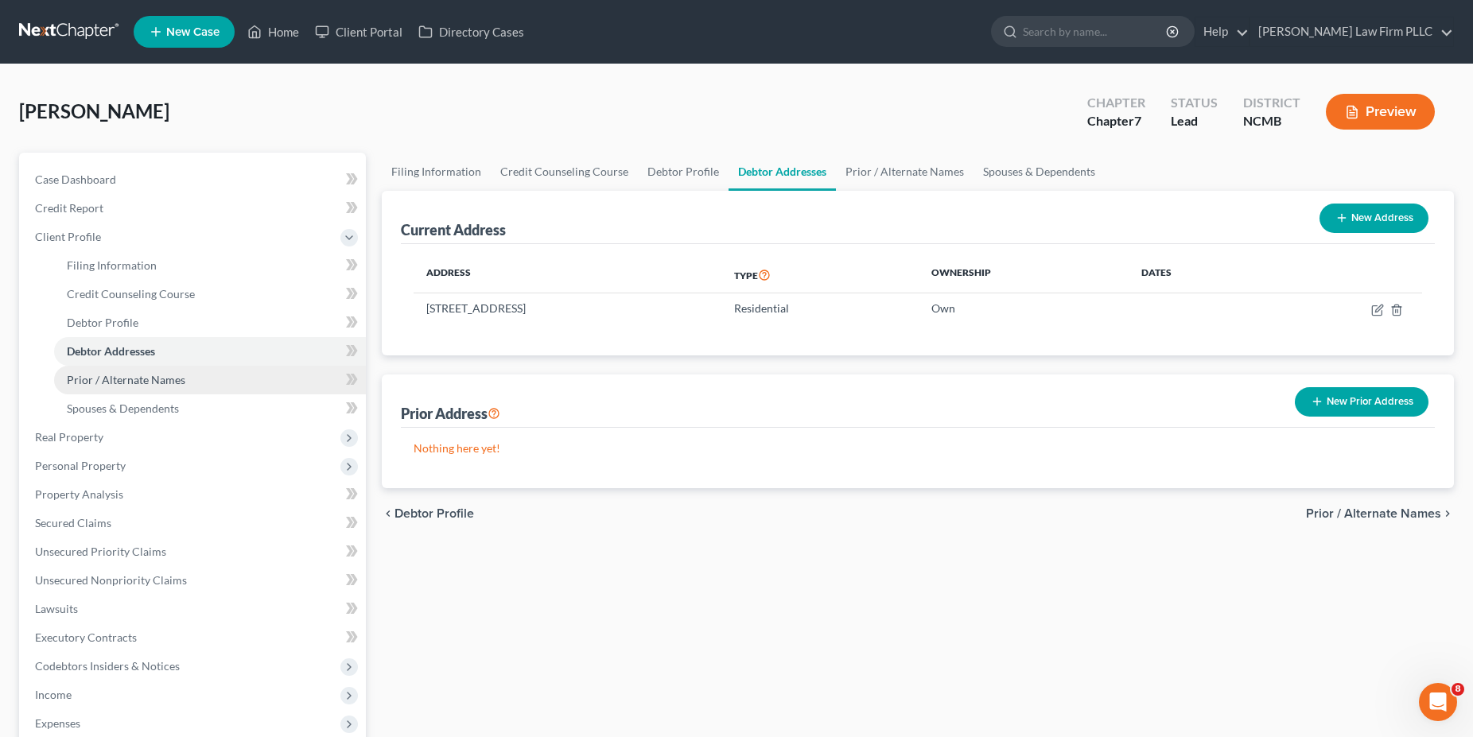
click at [135, 383] on span "Prior / Alternate Names" at bounding box center [126, 380] width 119 height 14
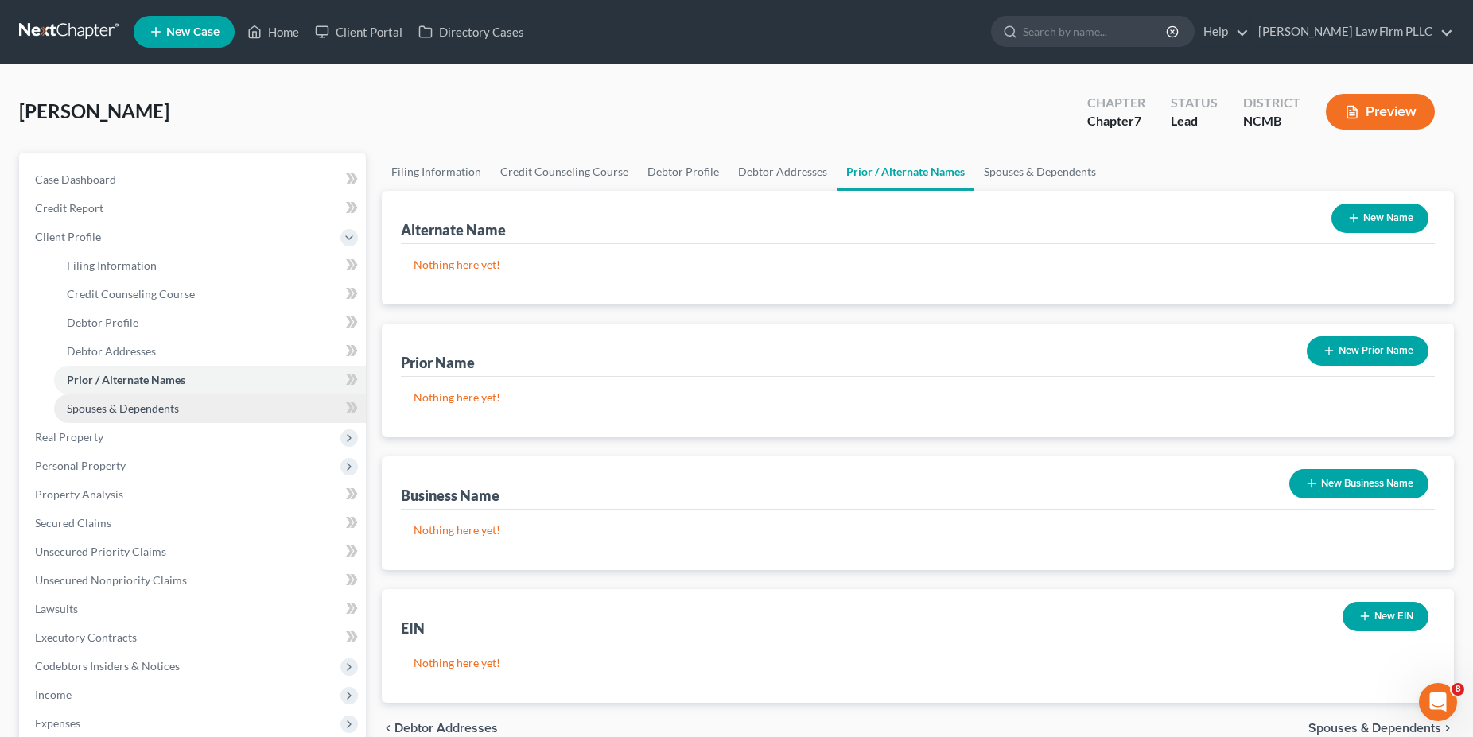
click at [138, 407] on span "Spouses & Dependents" at bounding box center [123, 409] width 112 height 14
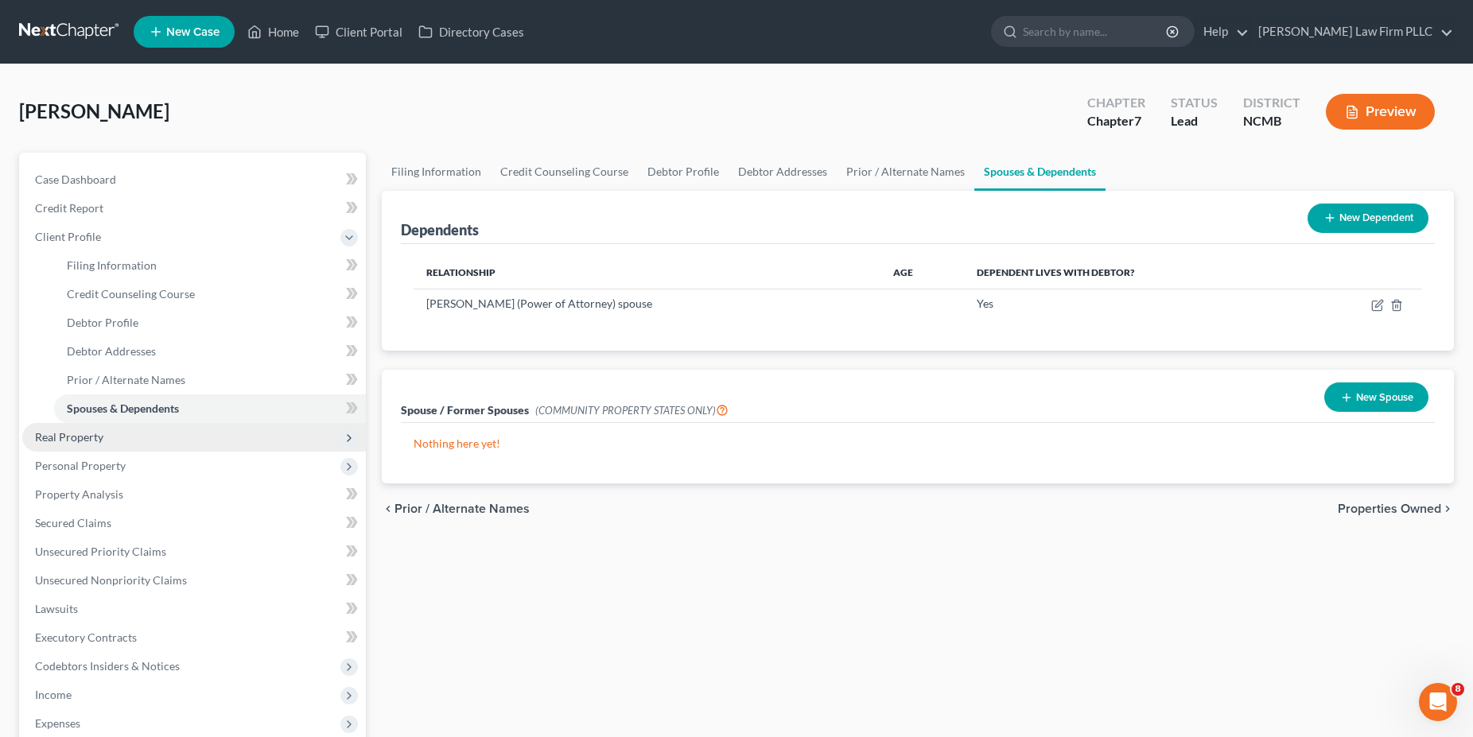
click at [133, 440] on span "Real Property" at bounding box center [194, 437] width 344 height 29
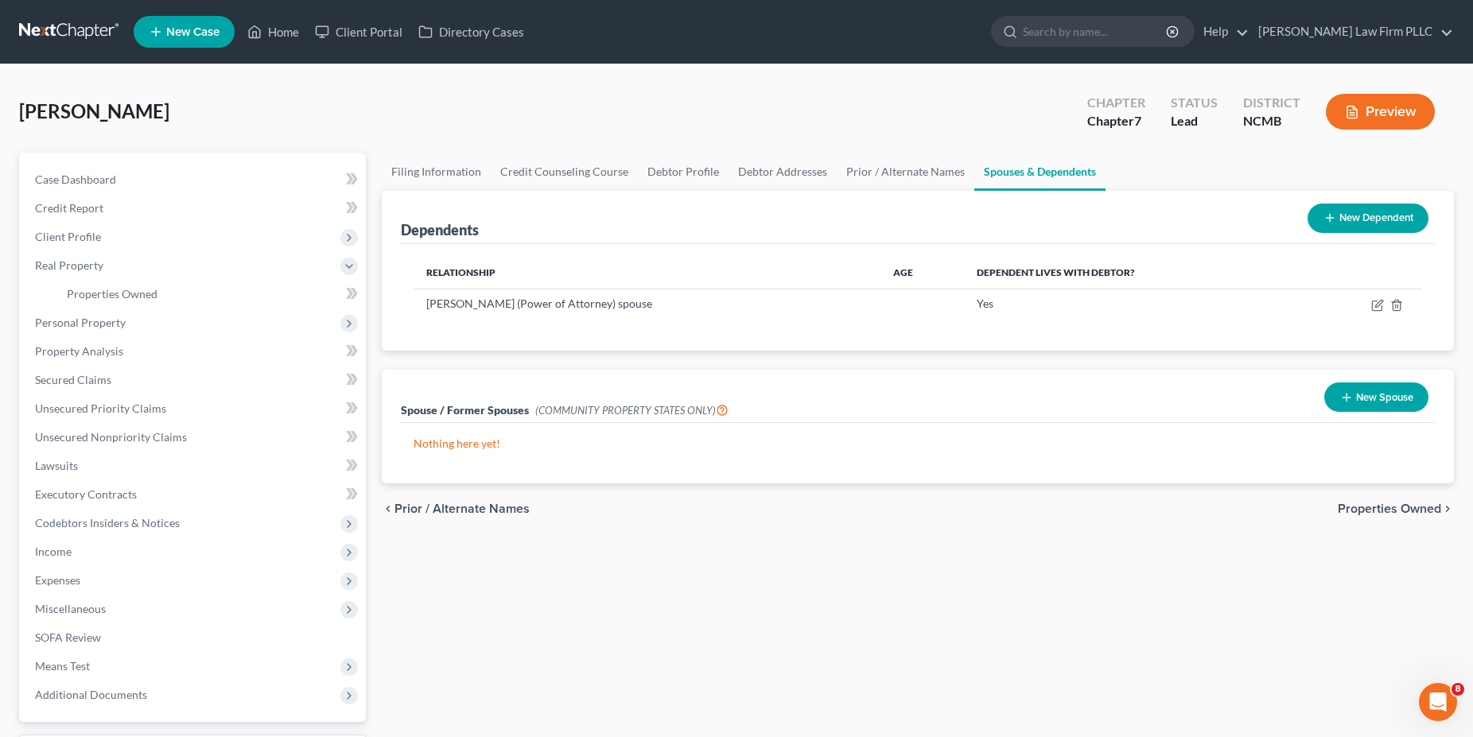
drag, startPoint x: 438, startPoint y: 99, endPoint x: 387, endPoint y: 112, distance: 51.9
click at [436, 99] on div "Bragoz, Lloyd Upgraded Chapter Chapter 7 Status Lead District NCMB Preview" at bounding box center [736, 118] width 1435 height 69
